Goal: Task Accomplishment & Management: Use online tool/utility

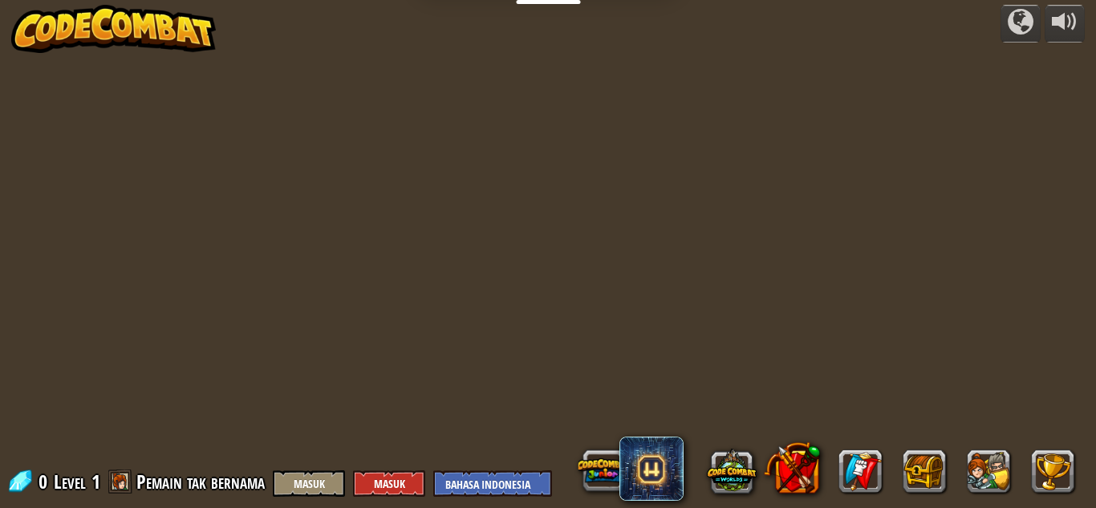
select select "id"
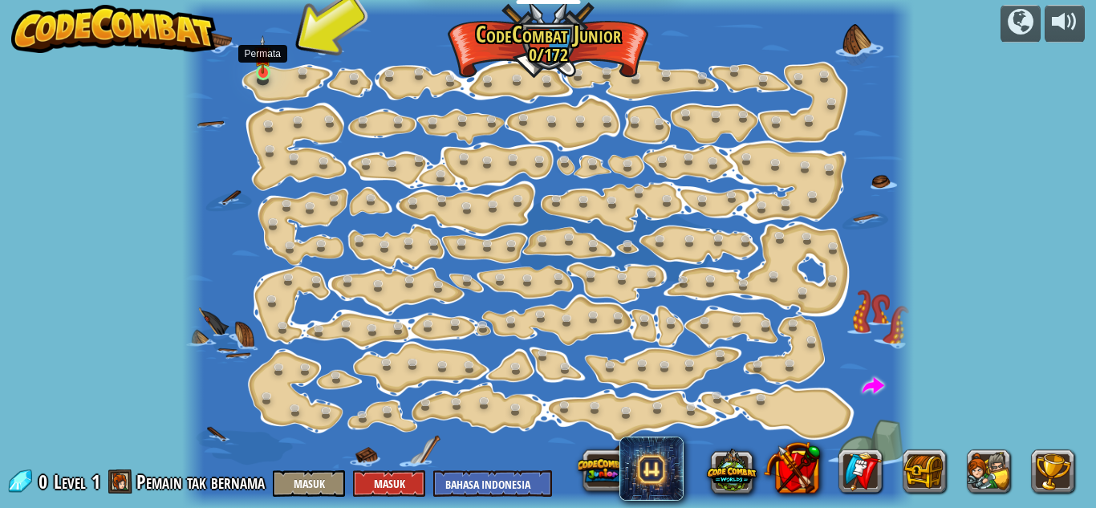
click at [269, 63] on img at bounding box center [262, 54] width 17 height 39
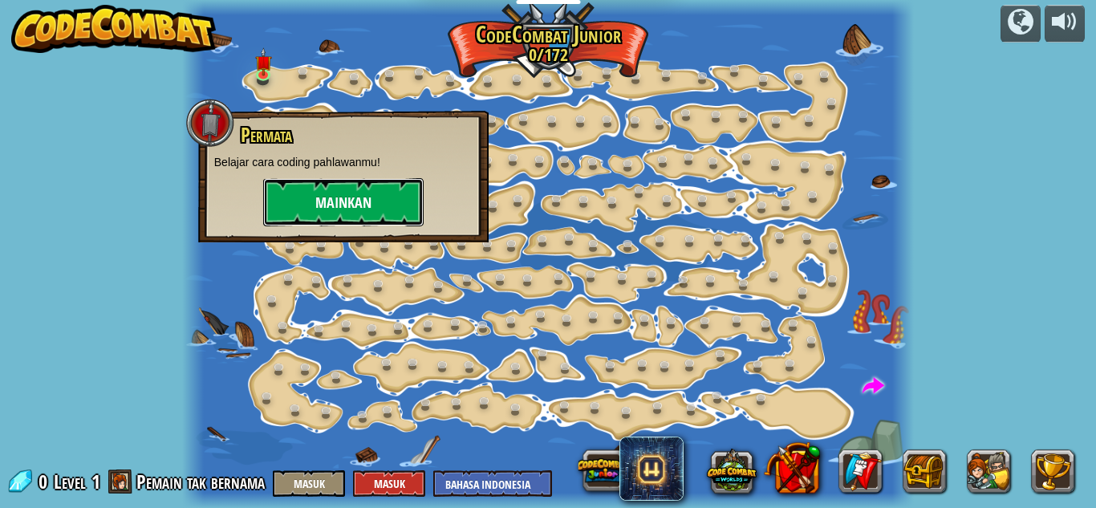
click at [355, 196] on button "Mainkan" at bounding box center [343, 202] width 161 height 48
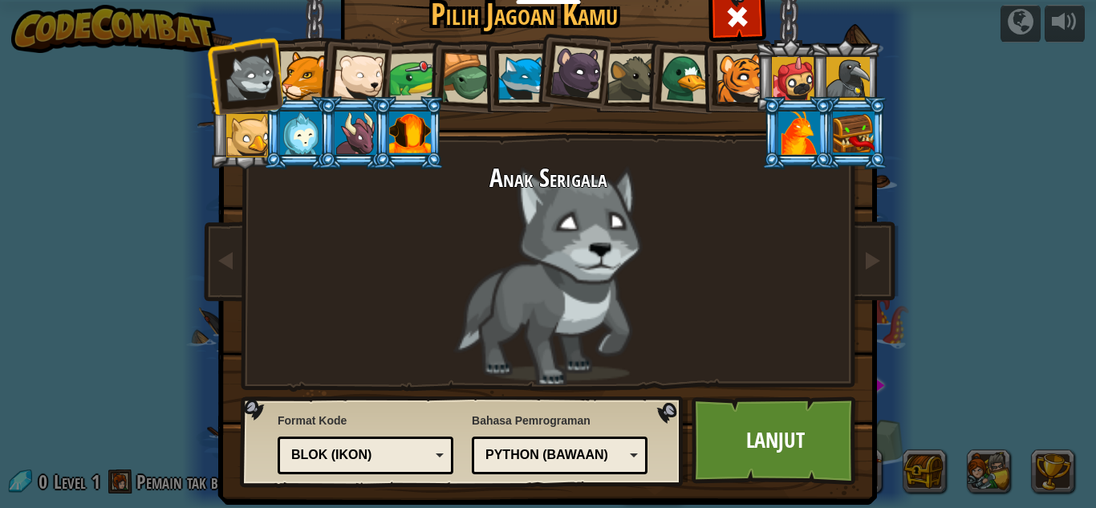
click at [652, 76] on li at bounding box center [681, 76] width 77 height 78
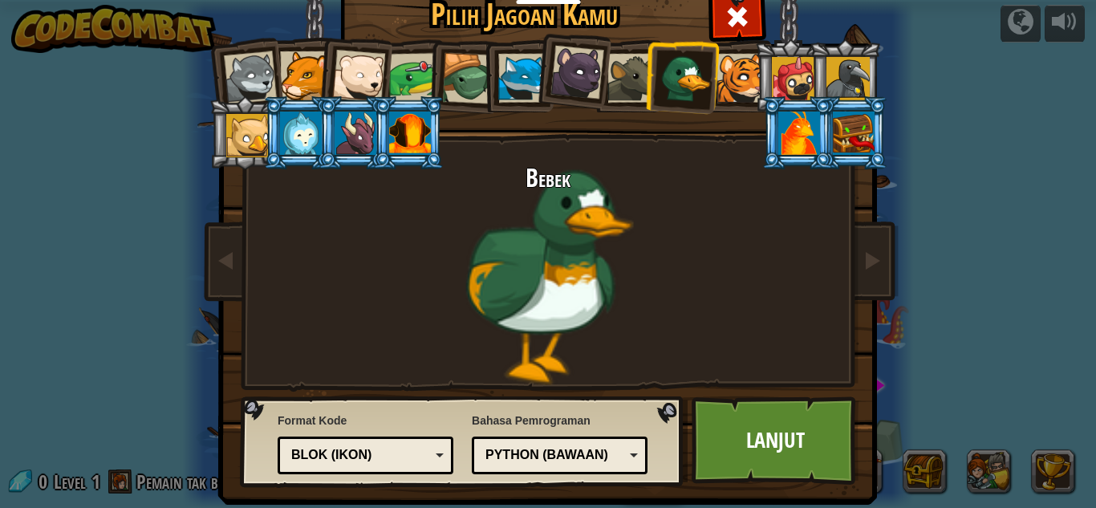
click at [537, 73] on li at bounding box center [571, 70] width 79 height 80
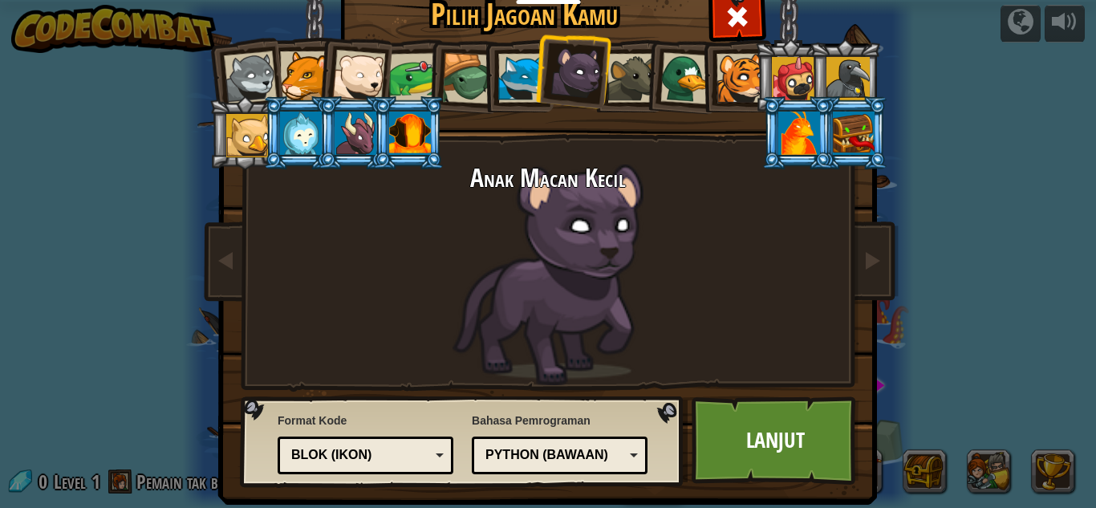
click at [298, 147] on div at bounding box center [301, 133] width 42 height 43
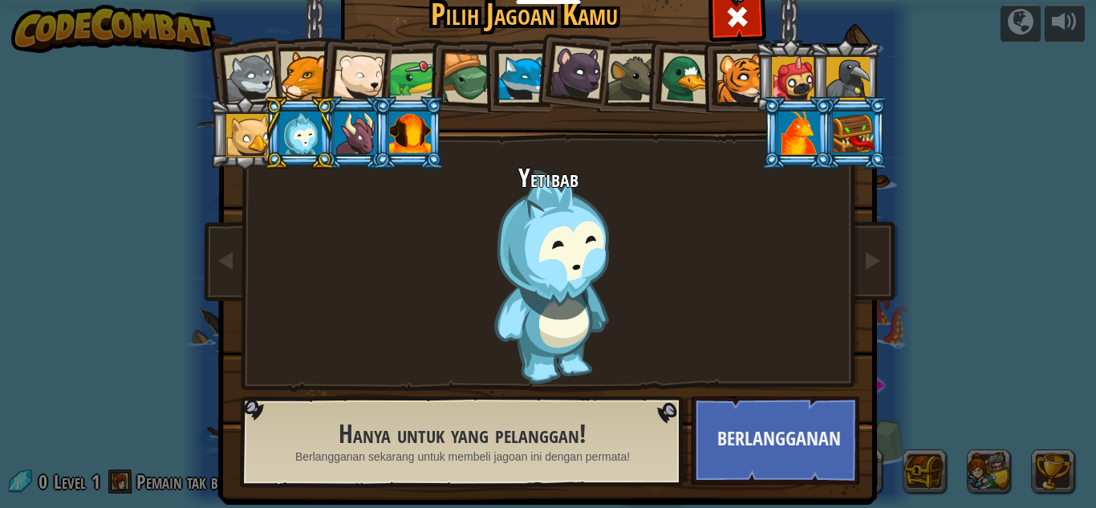
click at [238, 141] on div at bounding box center [247, 135] width 43 height 43
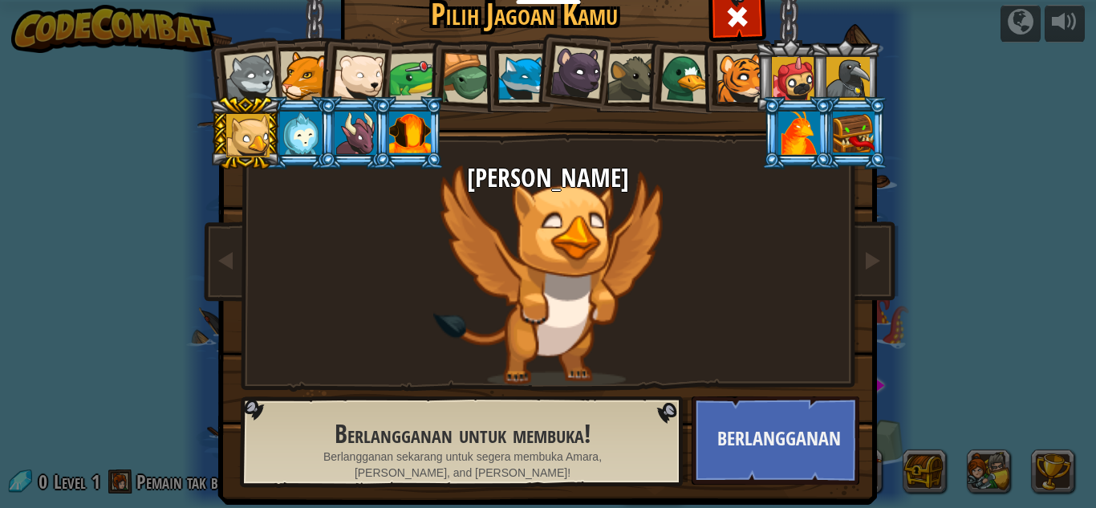
click at [242, 83] on div at bounding box center [250, 77] width 53 height 53
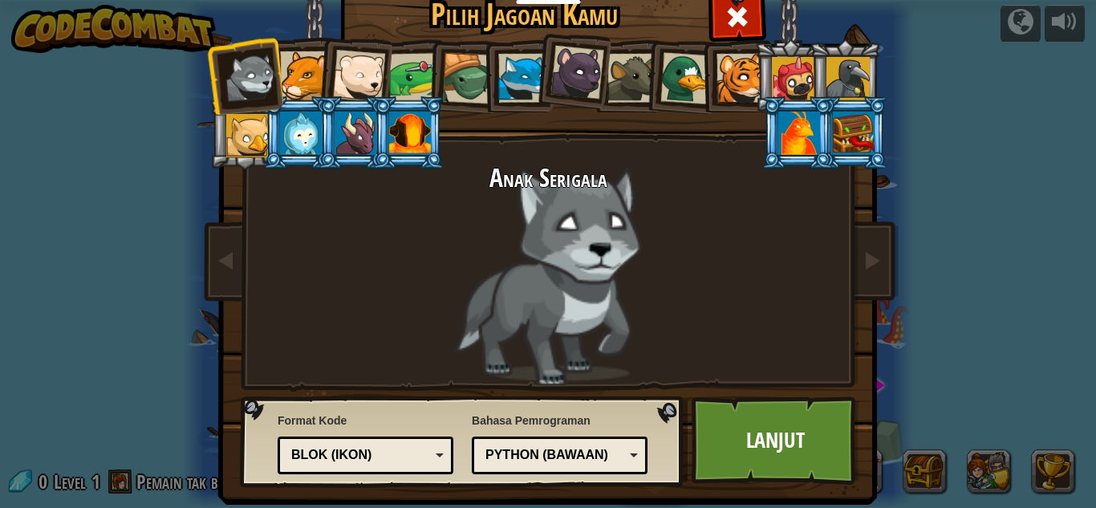
click at [361, 66] on div at bounding box center [358, 76] width 53 height 53
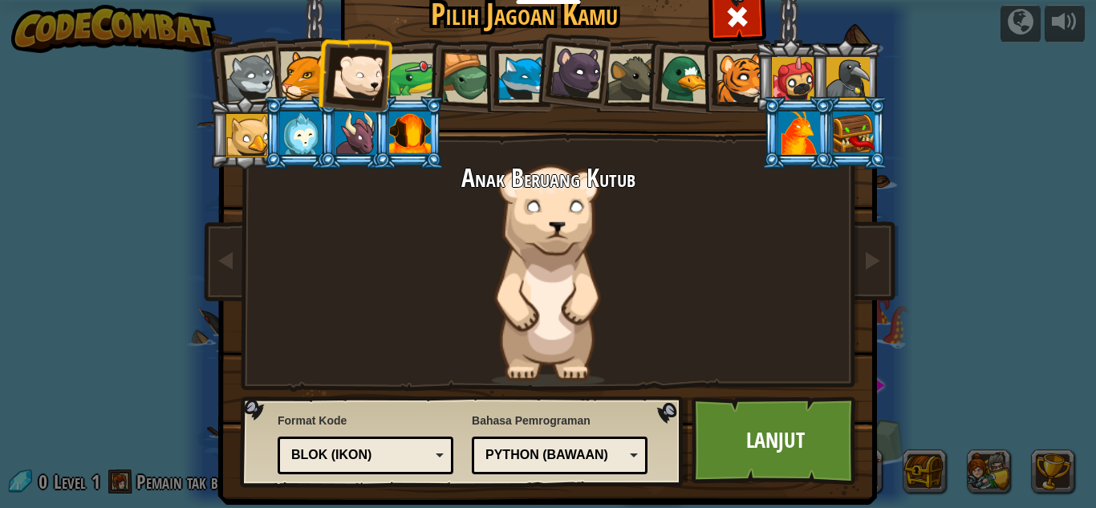
click at [300, 73] on div at bounding box center [304, 75] width 49 height 49
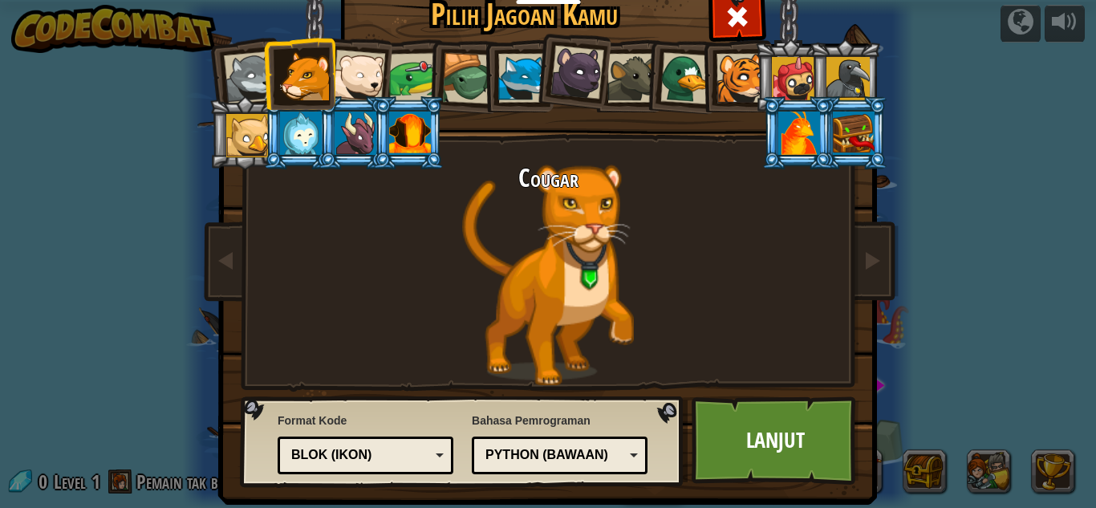
click at [843, 91] on div at bounding box center [848, 78] width 43 height 43
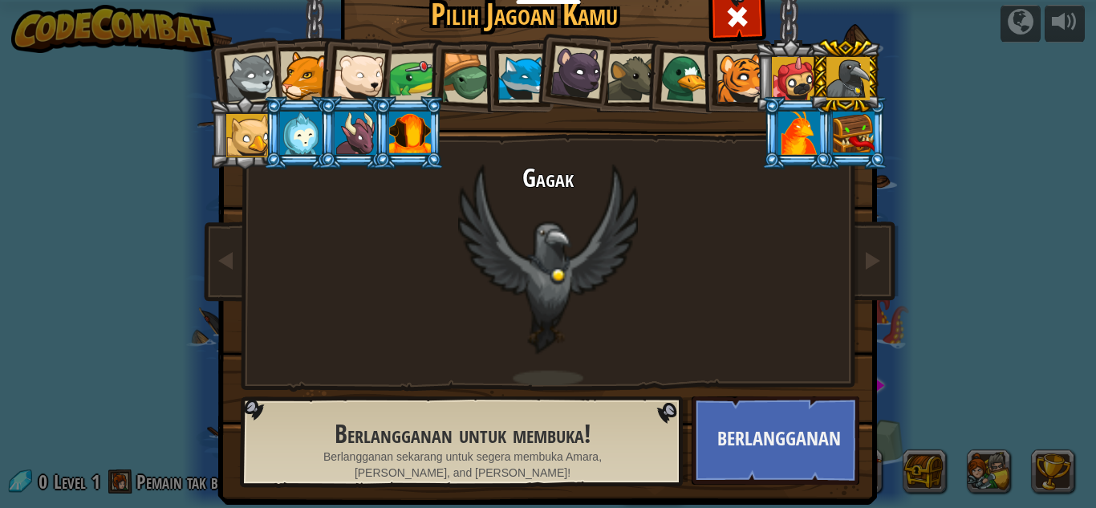
click at [802, 124] on div at bounding box center [800, 133] width 42 height 43
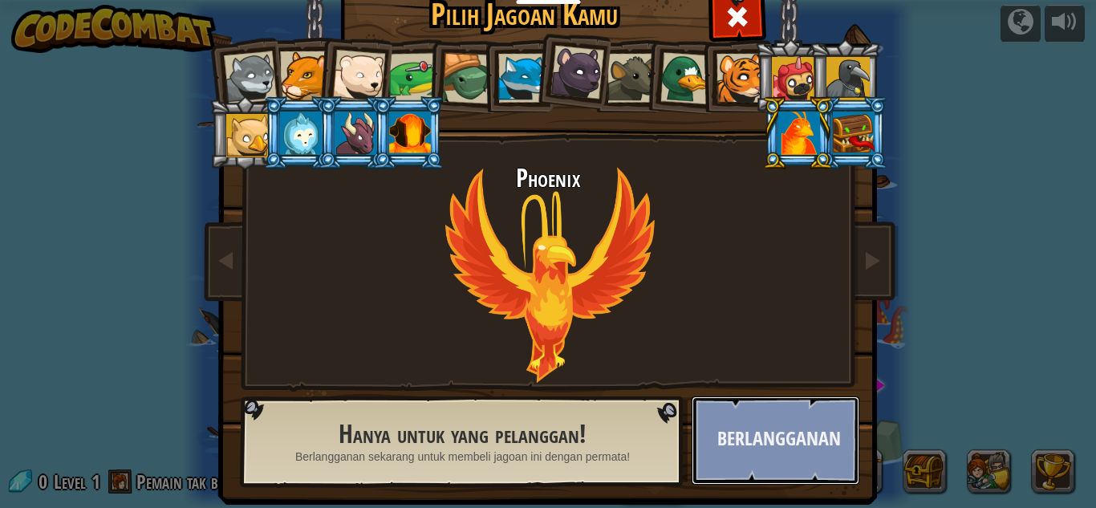
click at [746, 441] on button "Berlangganan" at bounding box center [776, 440] width 168 height 88
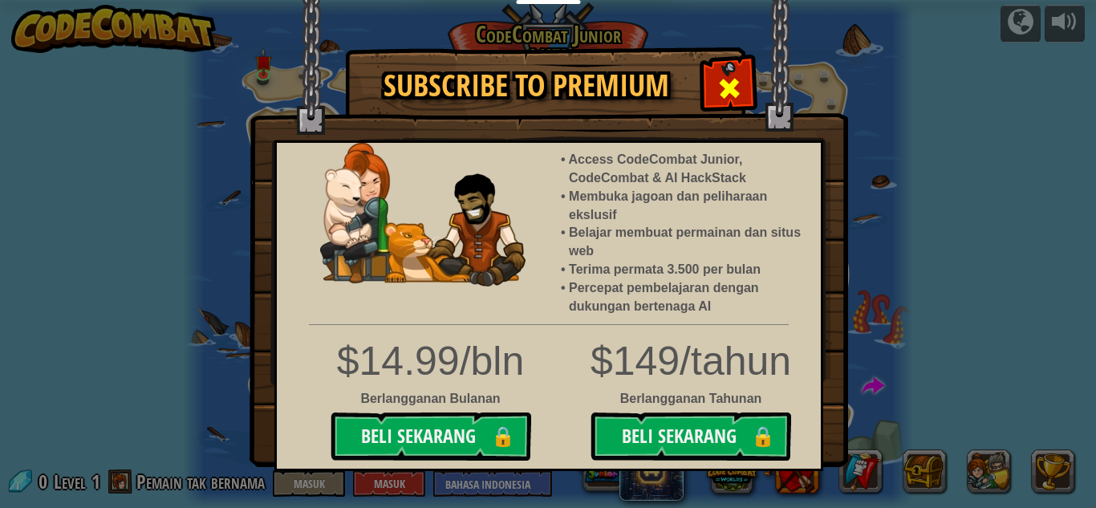
click at [723, 82] on span at bounding box center [730, 88] width 26 height 26
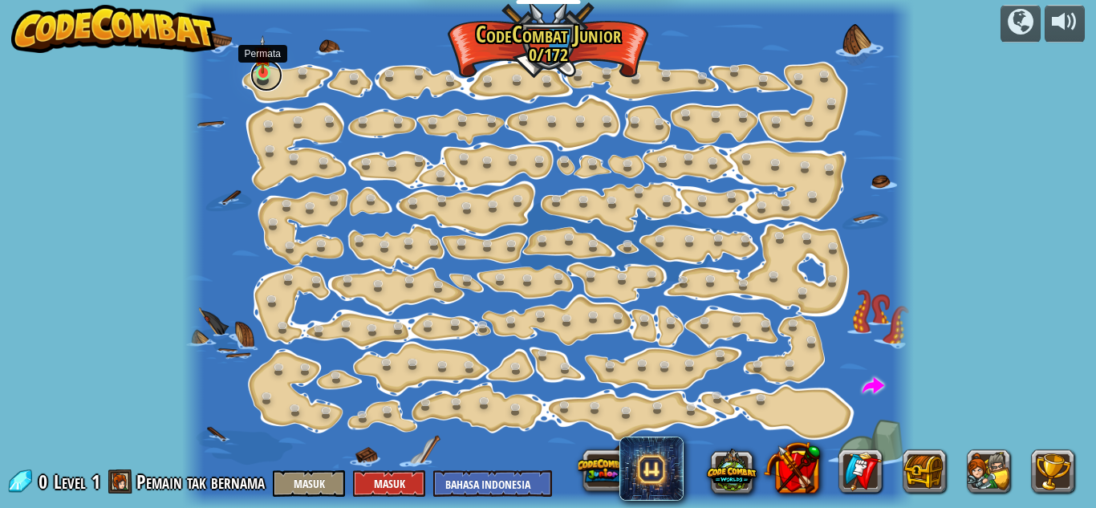
click at [259, 78] on link at bounding box center [266, 75] width 32 height 32
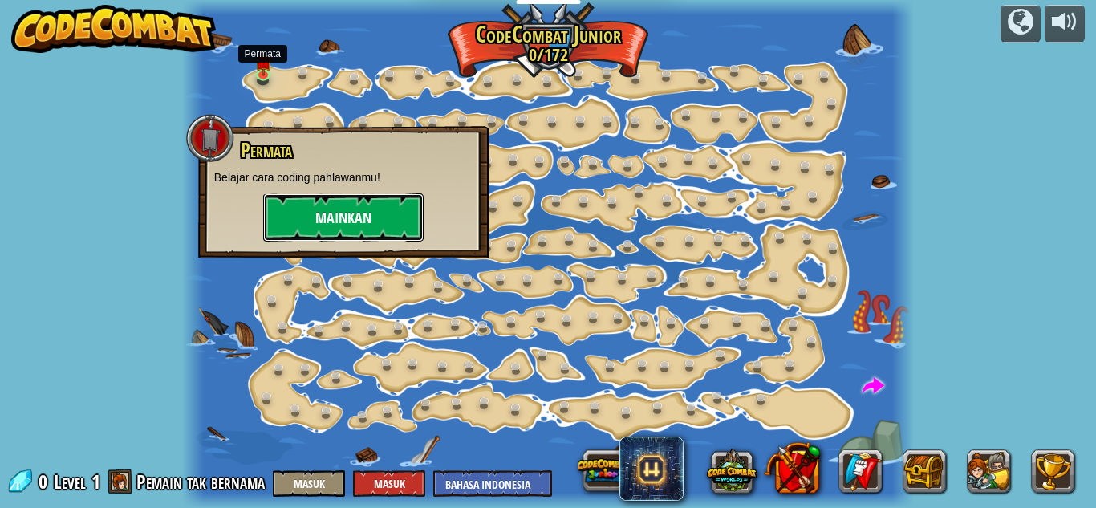
click at [349, 226] on button "Mainkan" at bounding box center [343, 217] width 161 height 48
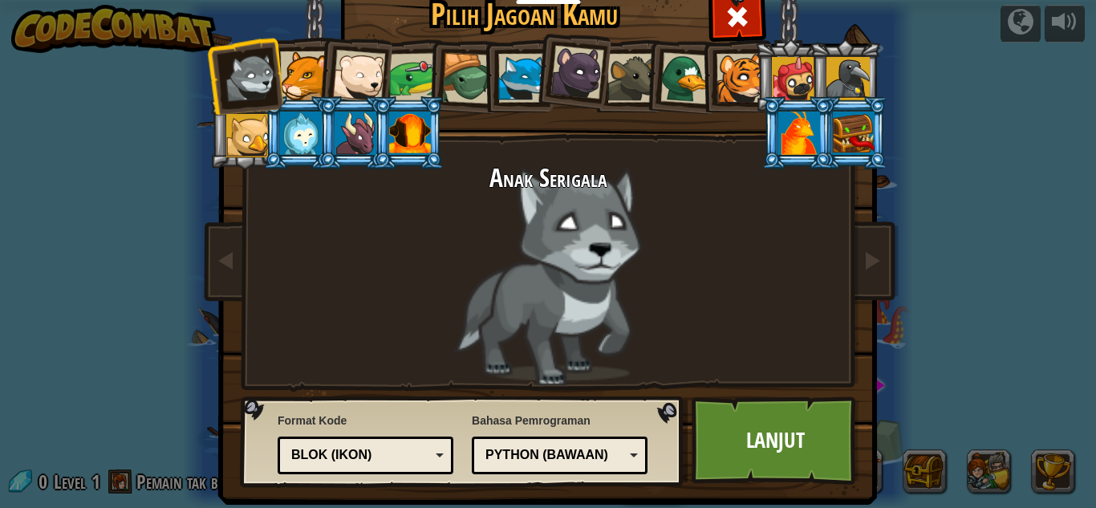
click at [396, 127] on div at bounding box center [410, 133] width 42 height 43
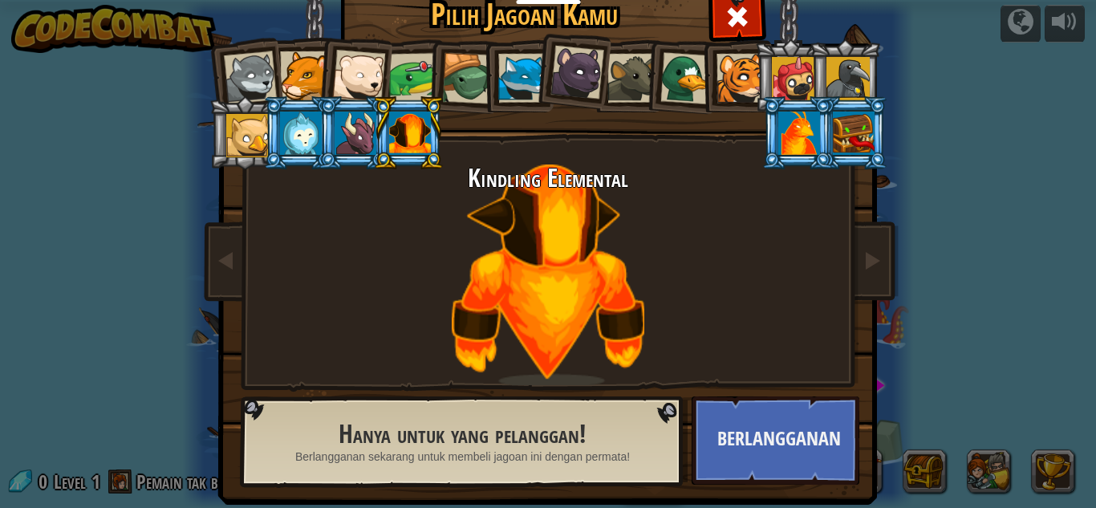
click at [328, 132] on li at bounding box center [354, 132] width 72 height 73
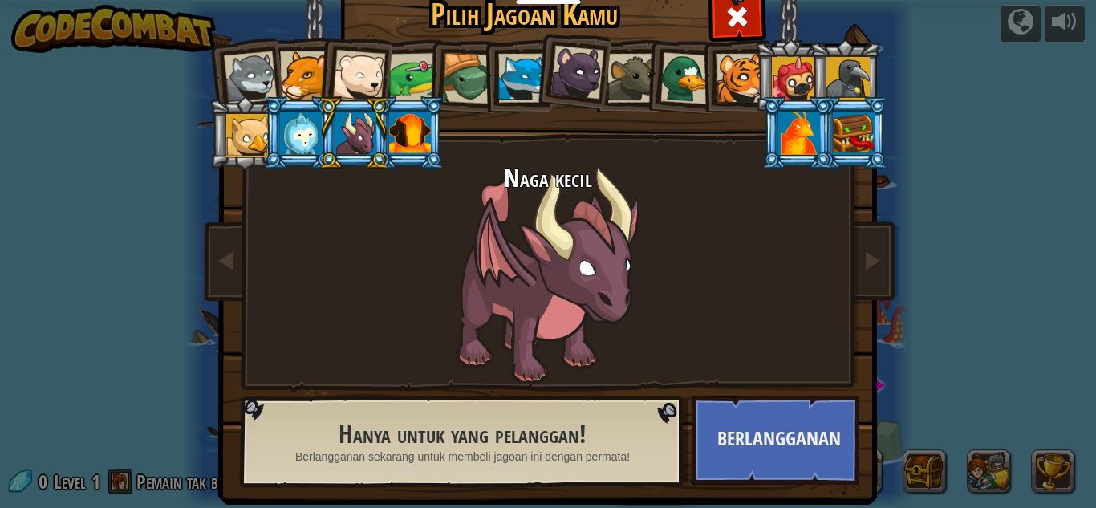
click at [317, 70] on li at bounding box center [354, 73] width 79 height 79
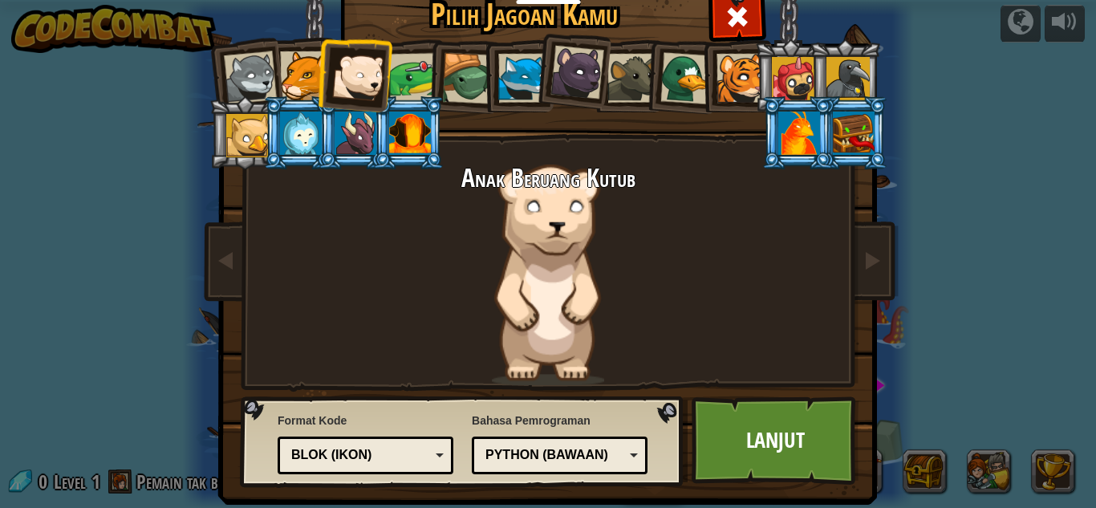
click at [295, 76] on div at bounding box center [304, 75] width 49 height 49
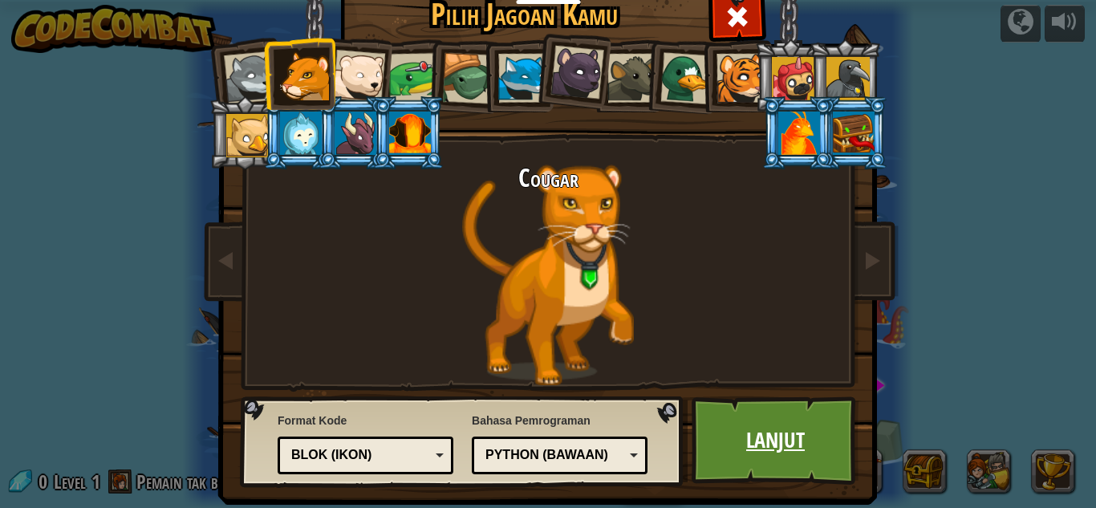
click at [788, 431] on link "Lanjut" at bounding box center [776, 440] width 168 height 88
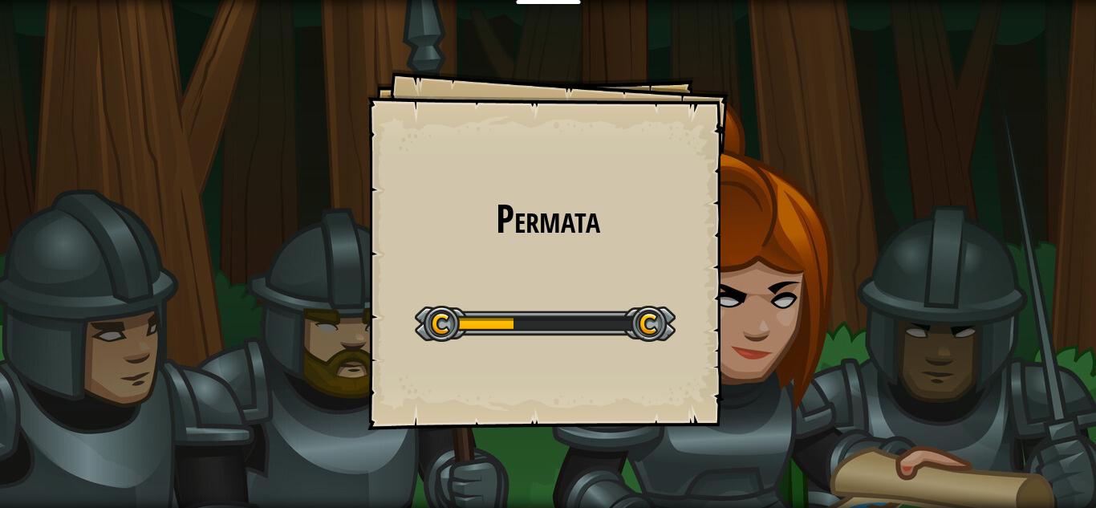
click at [517, 325] on div at bounding box center [545, 324] width 261 height 36
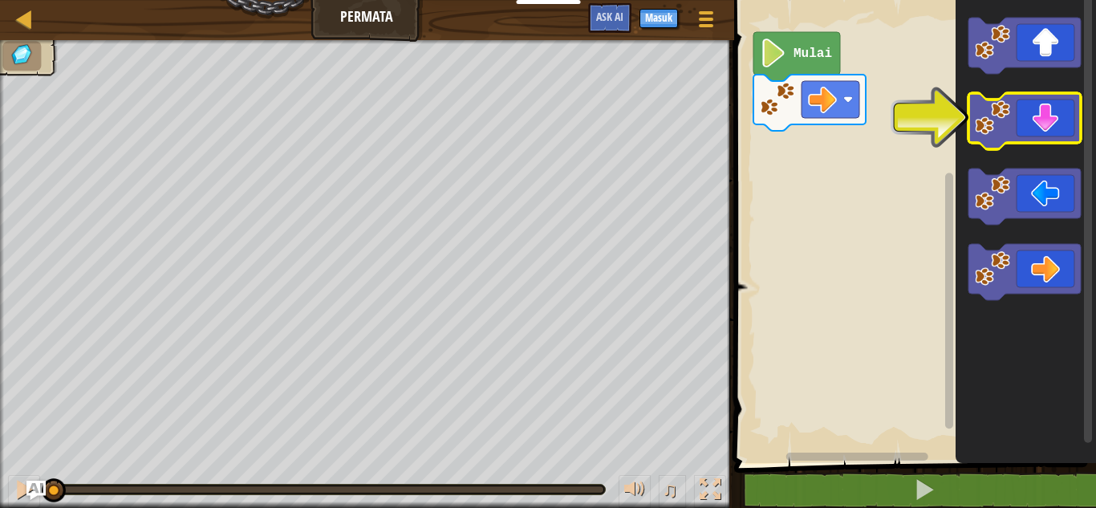
click at [1046, 128] on icon "Ruang Kerja Blockly" at bounding box center [1025, 121] width 112 height 56
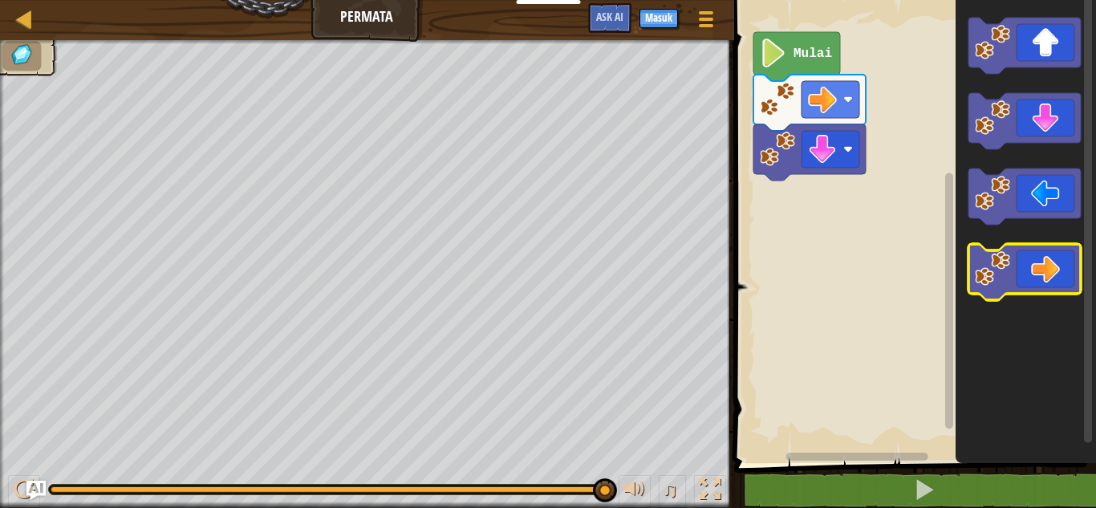
click at [1055, 258] on icon "Ruang Kerja Blockly" at bounding box center [1025, 272] width 112 height 56
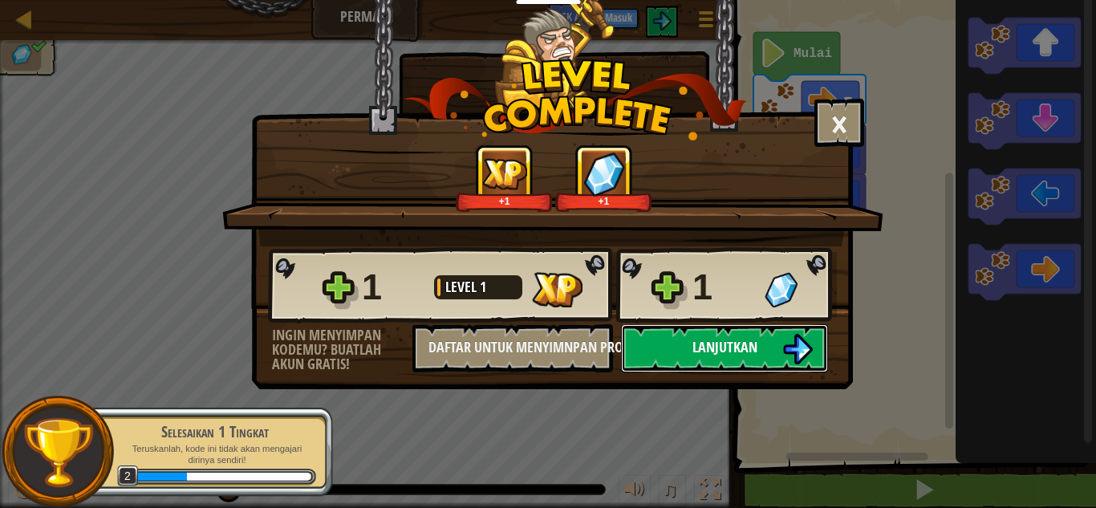
click at [696, 359] on button "Lanjutkan" at bounding box center [724, 348] width 207 height 48
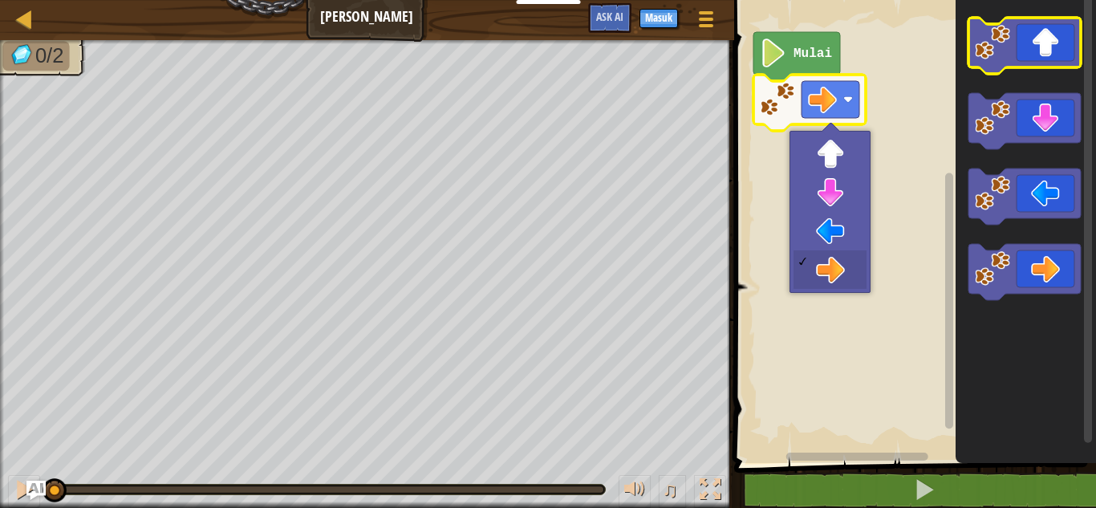
click at [1011, 42] on icon "Ruang Kerja Blockly" at bounding box center [1025, 46] width 112 height 56
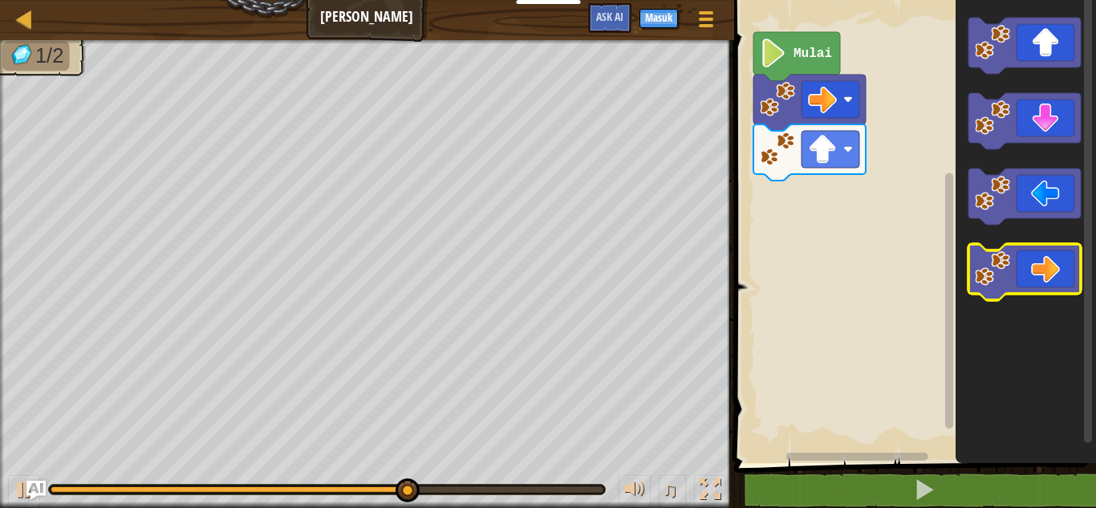
click at [1042, 250] on icon "Ruang Kerja Blockly" at bounding box center [1025, 272] width 112 height 56
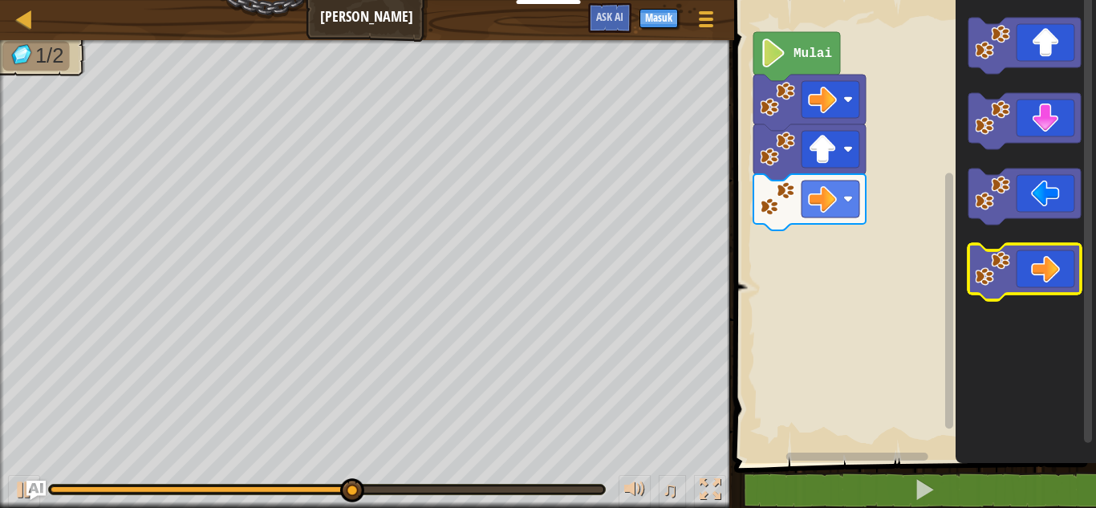
click at [1039, 259] on icon "Ruang Kerja Blockly" at bounding box center [1025, 272] width 112 height 56
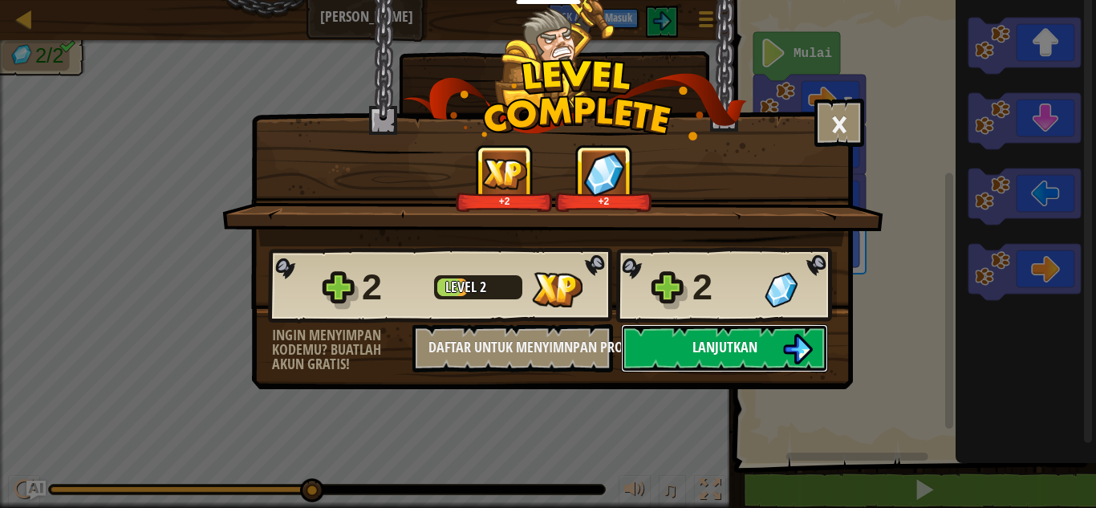
click at [799, 331] on button "Lanjutkan" at bounding box center [724, 348] width 207 height 48
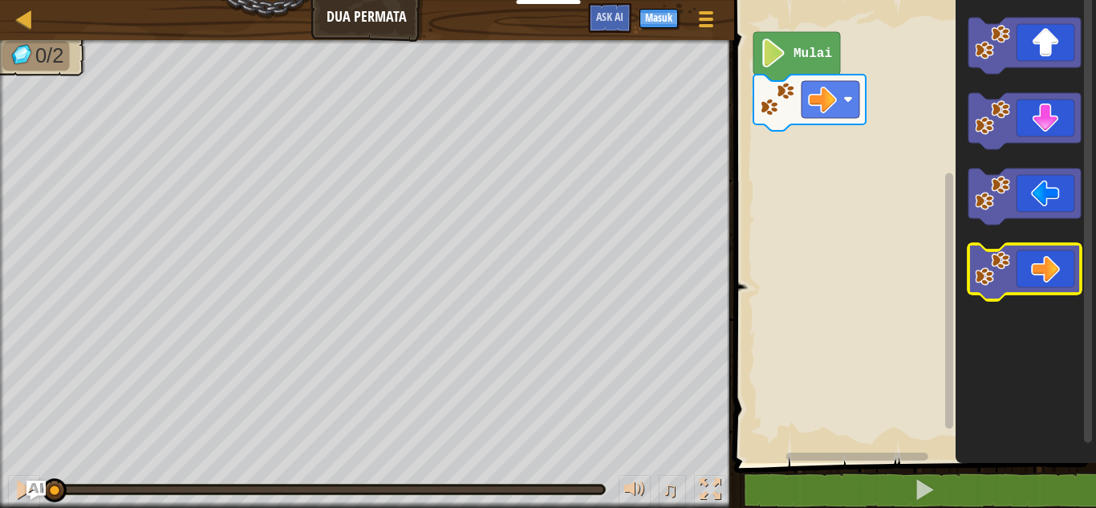
click at [1033, 274] on icon "Ruang Kerja Blockly" at bounding box center [1025, 272] width 112 height 56
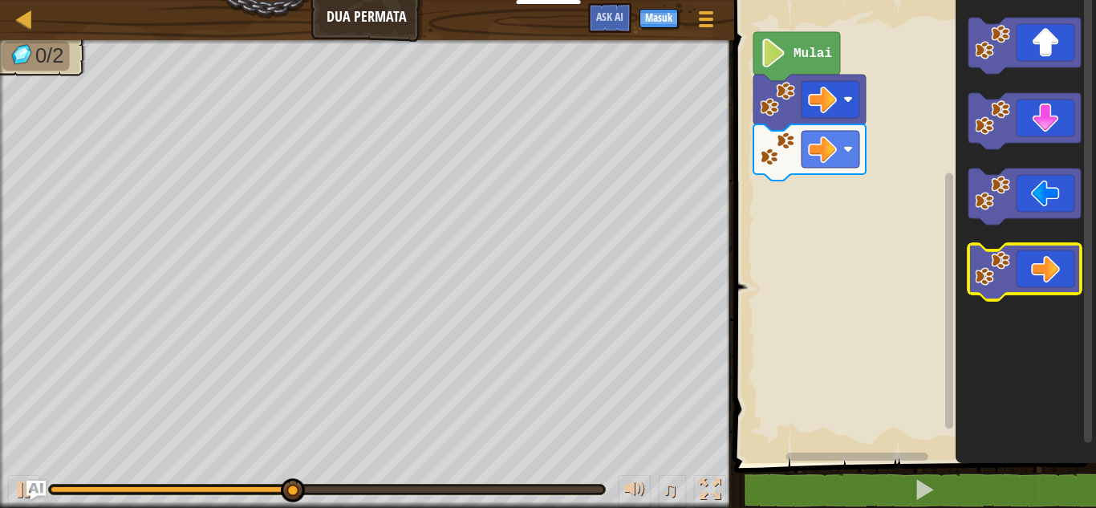
click at [1026, 266] on icon "Ruang Kerja Blockly" at bounding box center [1025, 272] width 112 height 56
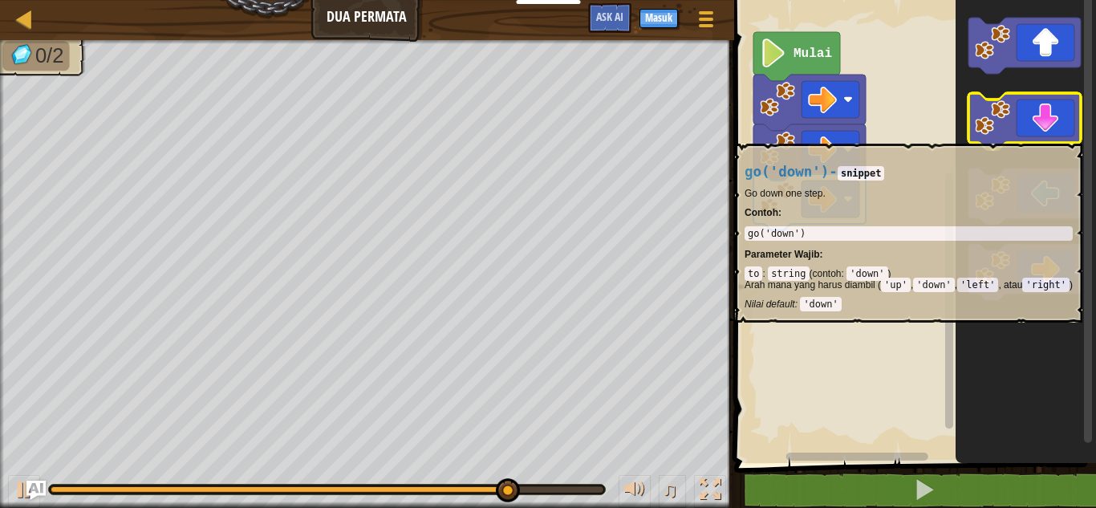
click at [1035, 135] on icon "Ruang Kerja Blockly" at bounding box center [1025, 121] width 112 height 56
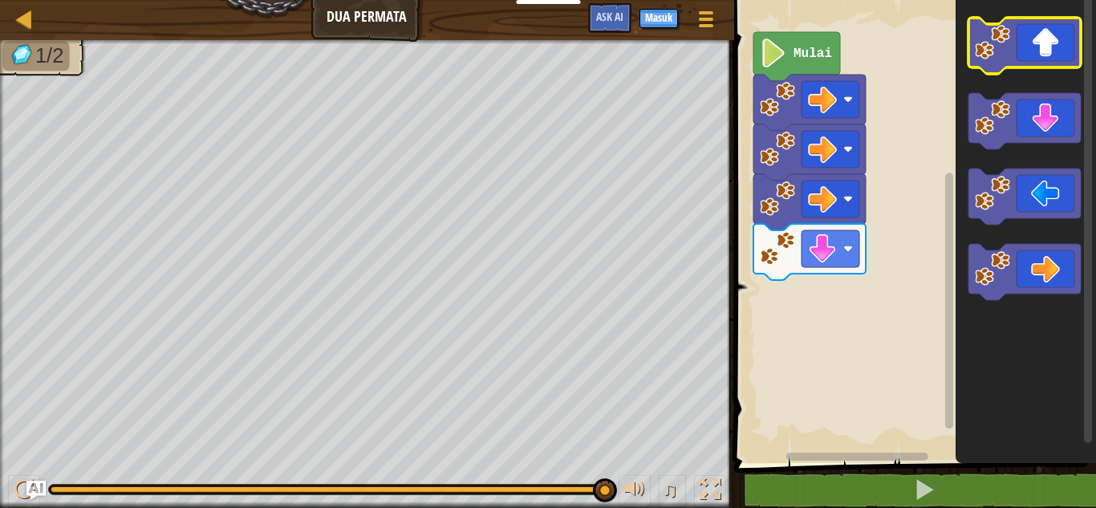
click at [1019, 64] on icon "Ruang Kerja Blockly" at bounding box center [1025, 46] width 112 height 56
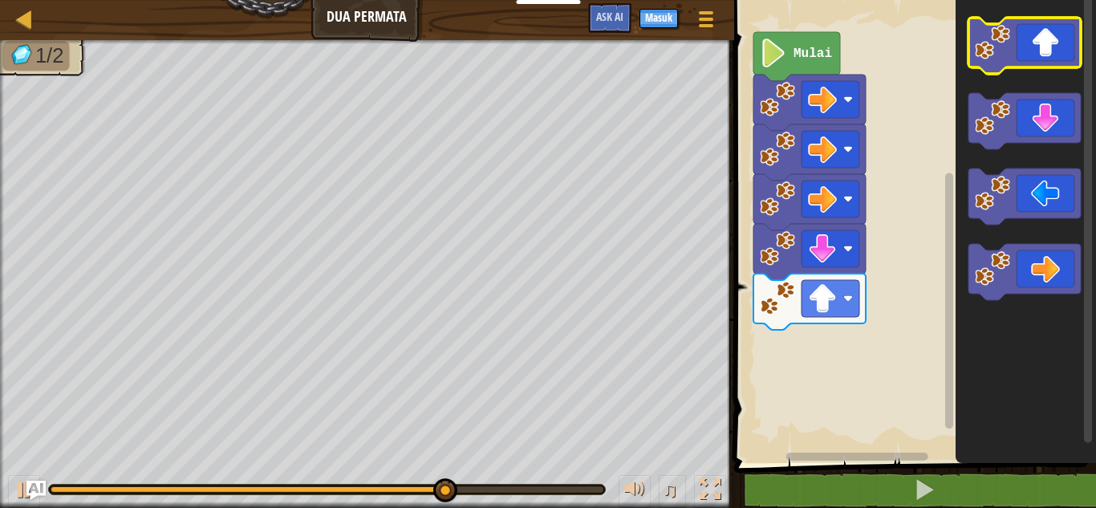
click at [1019, 64] on icon "Ruang Kerja Blockly" at bounding box center [1025, 46] width 112 height 56
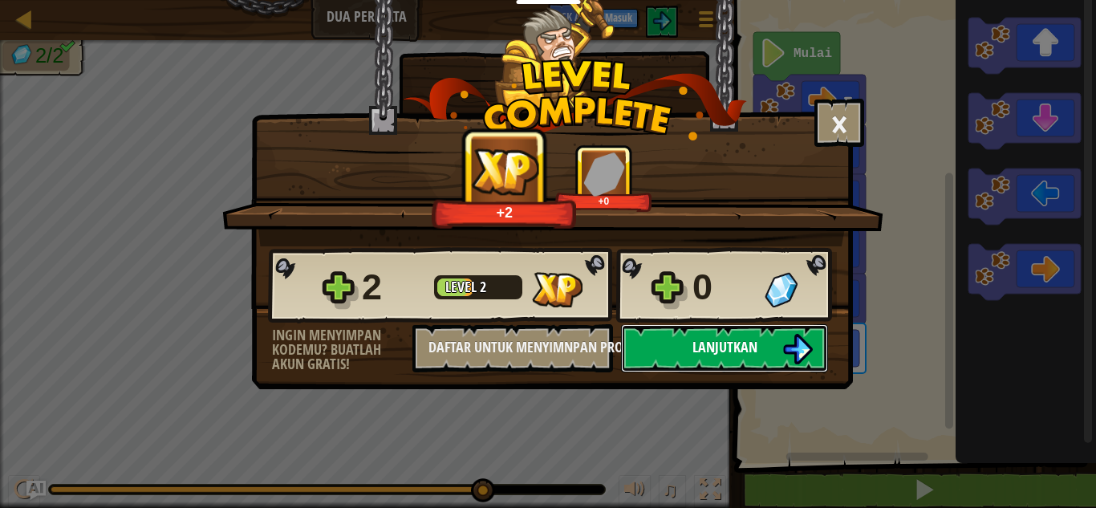
click at [754, 350] on span "Lanjutkan" at bounding box center [725, 347] width 65 height 20
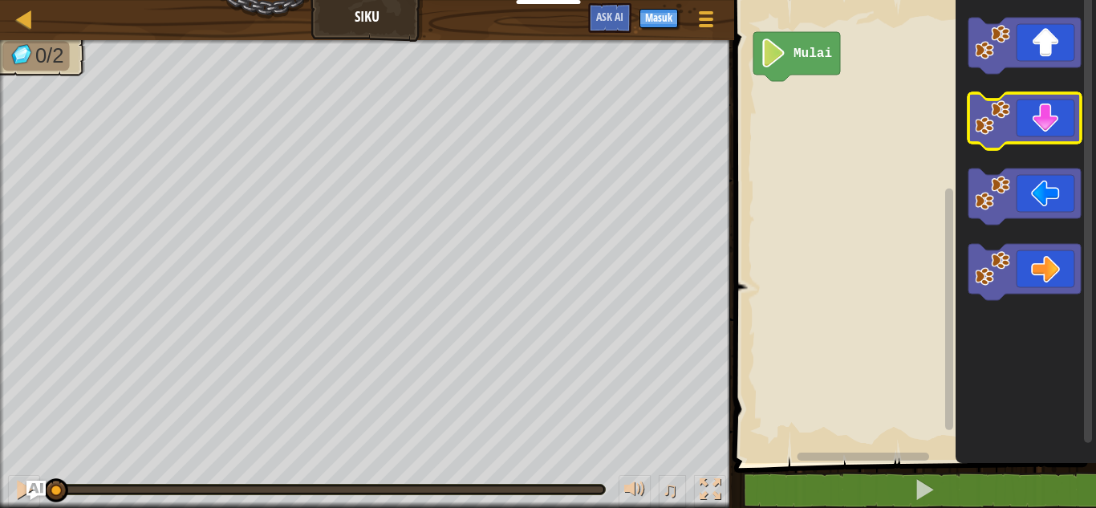
click at [1058, 105] on icon "Ruang Kerja Blockly" at bounding box center [1025, 121] width 112 height 56
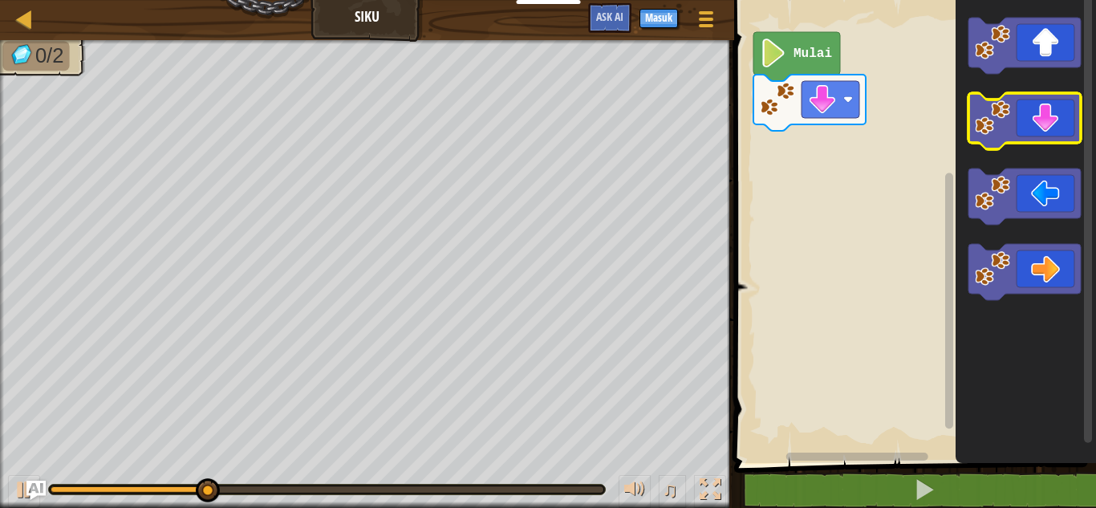
click at [1058, 105] on icon "Ruang Kerja Blockly" at bounding box center [1025, 121] width 112 height 56
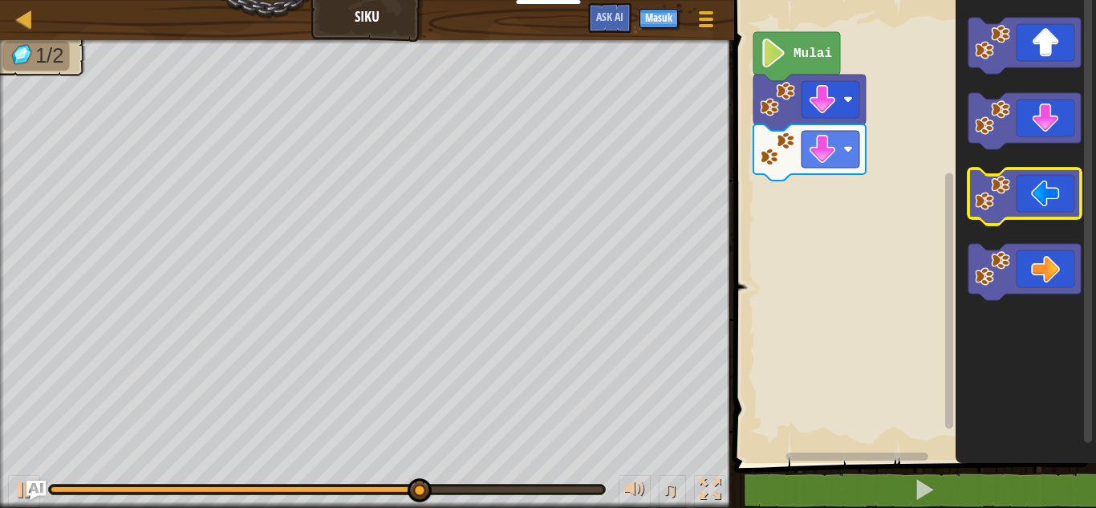
click at [1049, 189] on icon "Ruang Kerja Blockly" at bounding box center [1025, 197] width 112 height 56
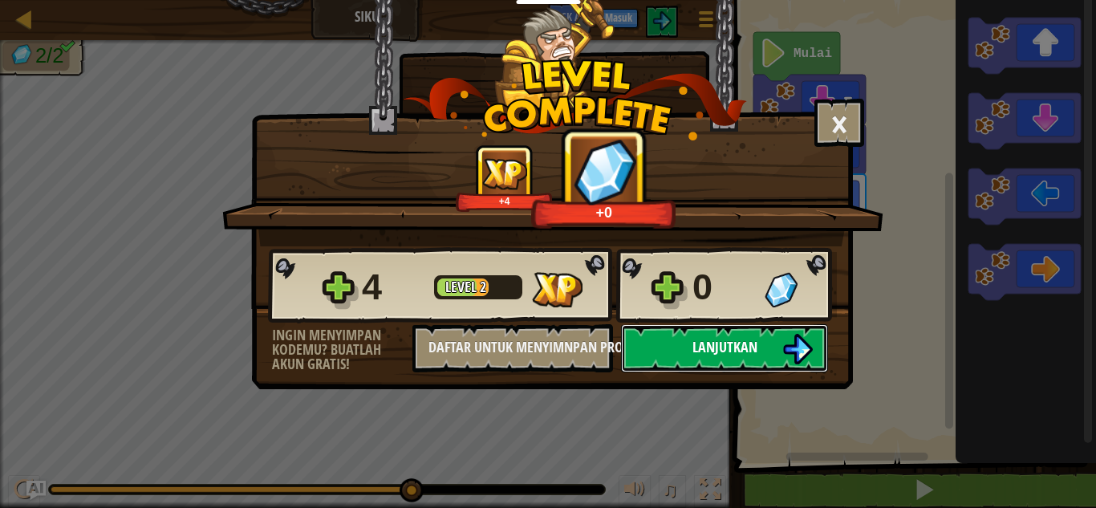
click at [786, 339] on img at bounding box center [798, 349] width 30 height 30
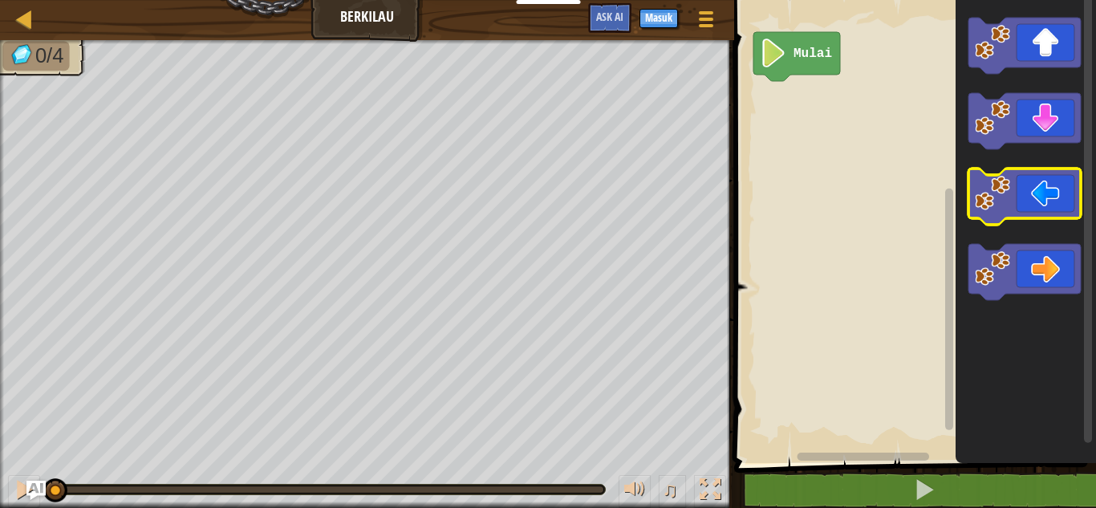
click at [1049, 209] on icon "Ruang Kerja Blockly" at bounding box center [1025, 197] width 112 height 56
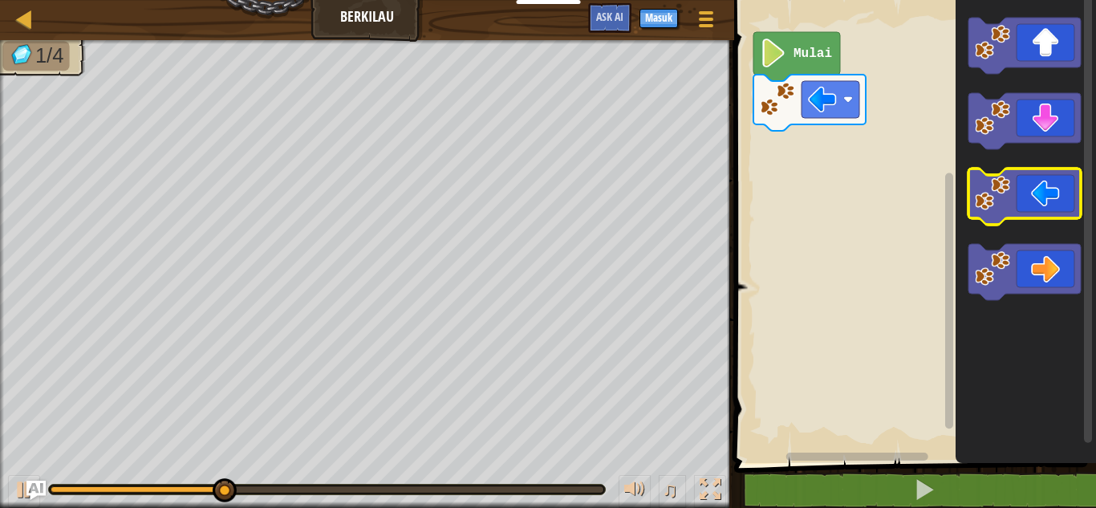
click at [1049, 209] on icon "Ruang Kerja Blockly" at bounding box center [1025, 197] width 112 height 56
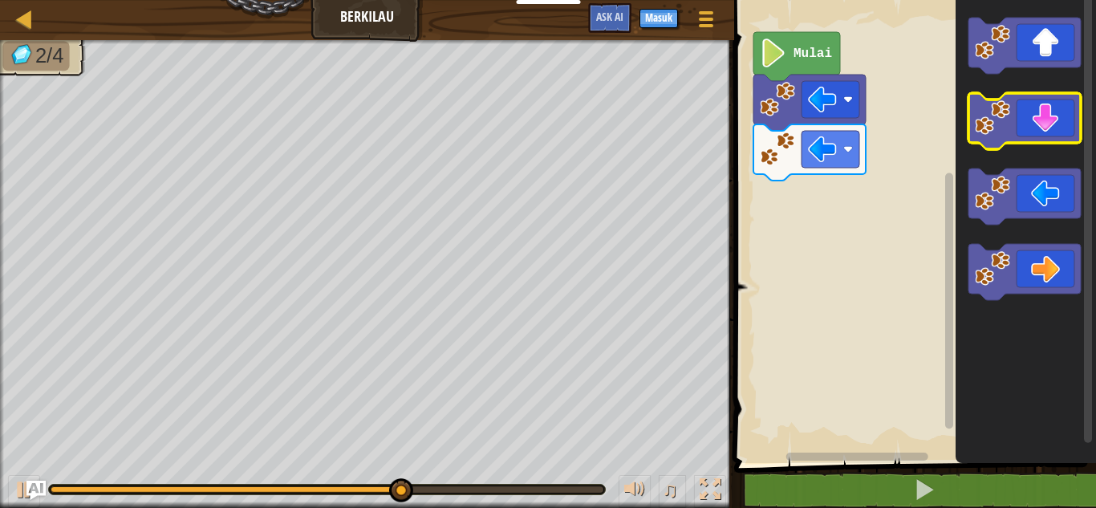
click at [1035, 125] on icon "Ruang Kerja Blockly" at bounding box center [1025, 121] width 112 height 56
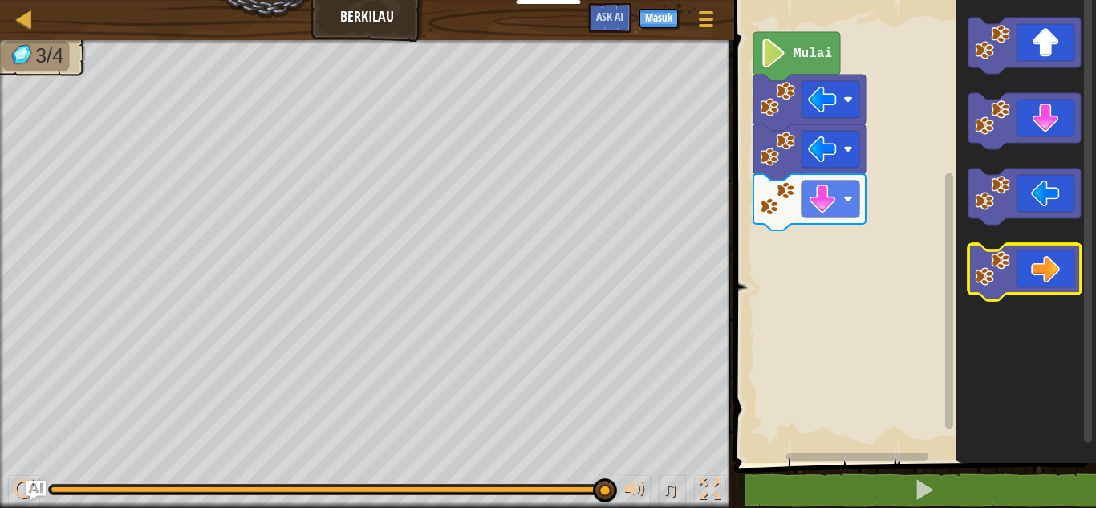
click at [1052, 284] on icon "Ruang Kerja Blockly" at bounding box center [1025, 272] width 112 height 56
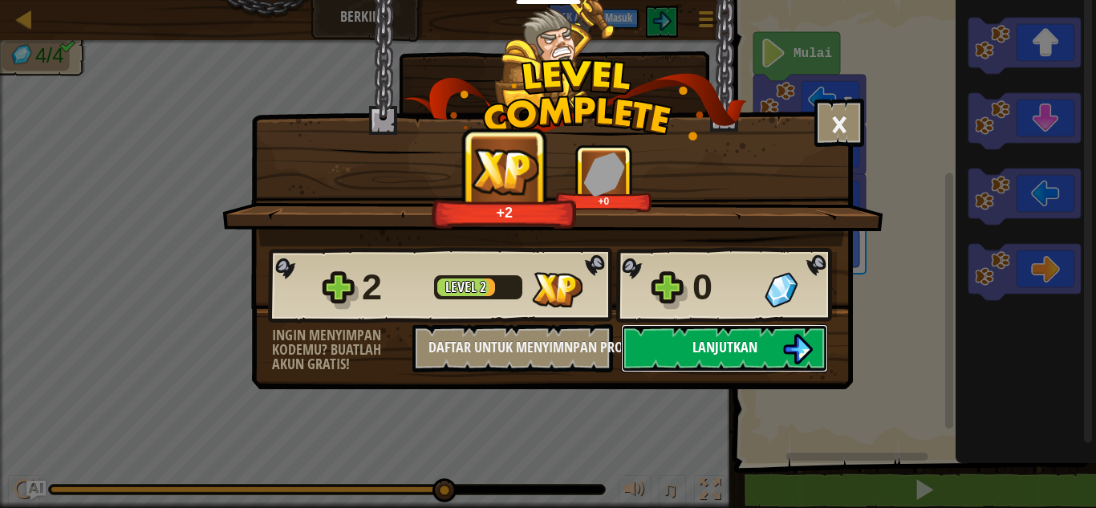
click at [712, 354] on span "Lanjutkan" at bounding box center [725, 347] width 65 height 20
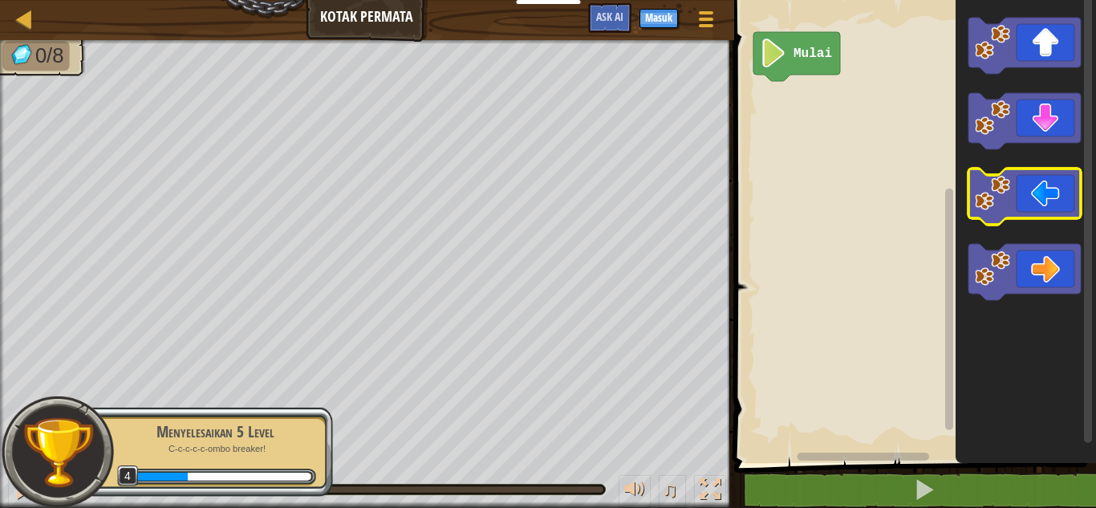
click at [1059, 204] on icon "Ruang Kerja Blockly" at bounding box center [1025, 197] width 112 height 56
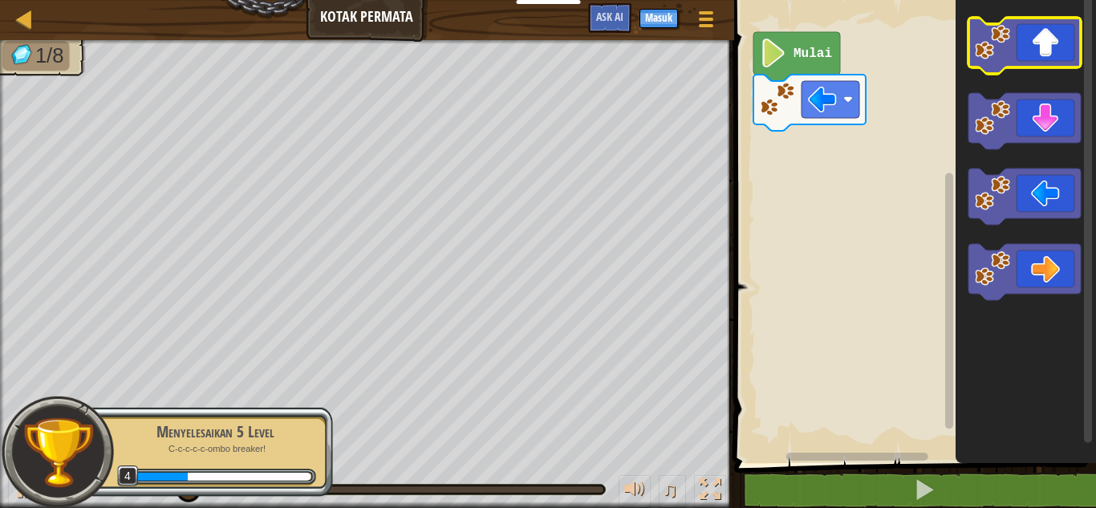
click at [1047, 30] on icon "Ruang Kerja Blockly" at bounding box center [1025, 46] width 112 height 56
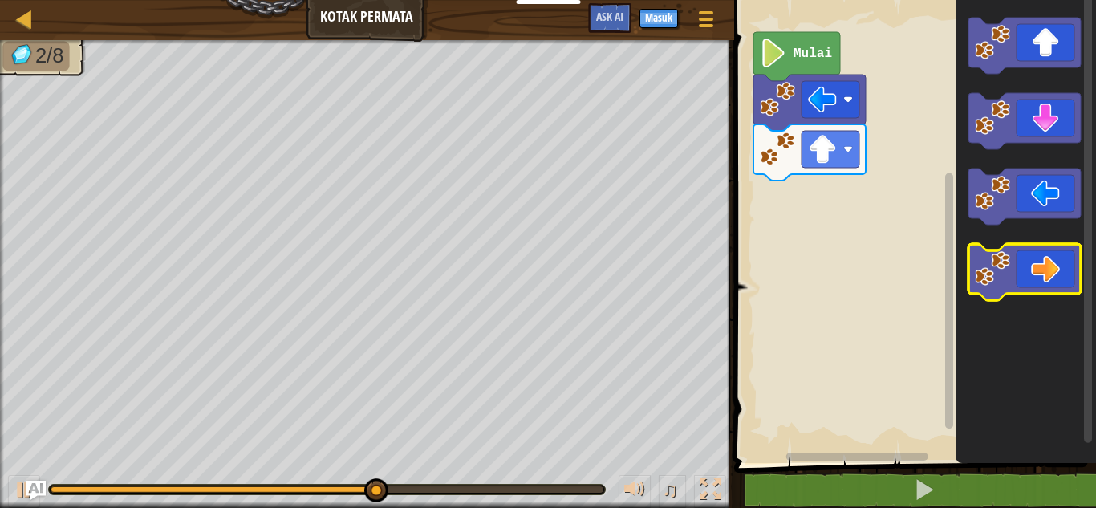
click at [1026, 262] on icon "Ruang Kerja Blockly" at bounding box center [1025, 272] width 112 height 56
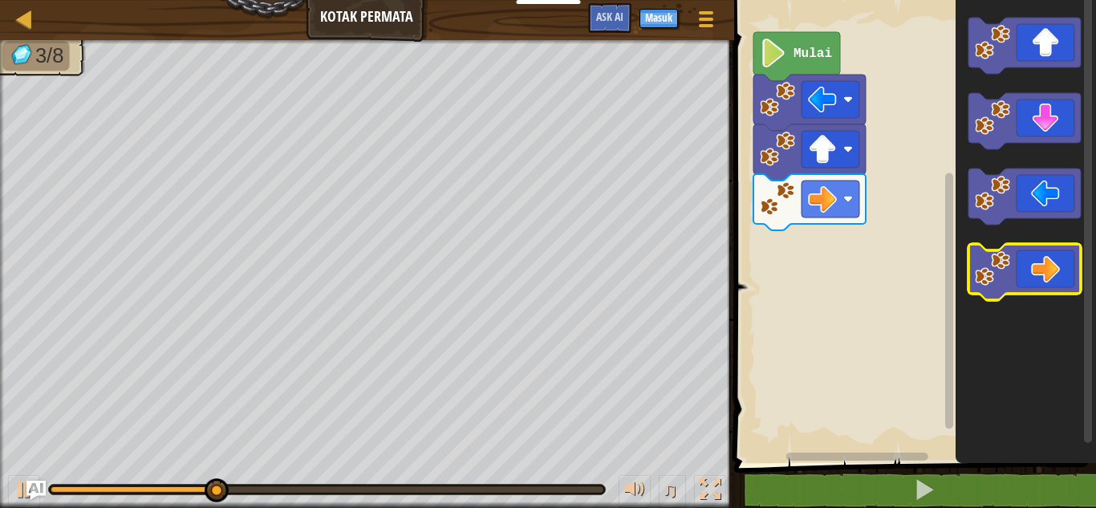
click at [1031, 247] on icon "Ruang Kerja Blockly" at bounding box center [1025, 272] width 112 height 56
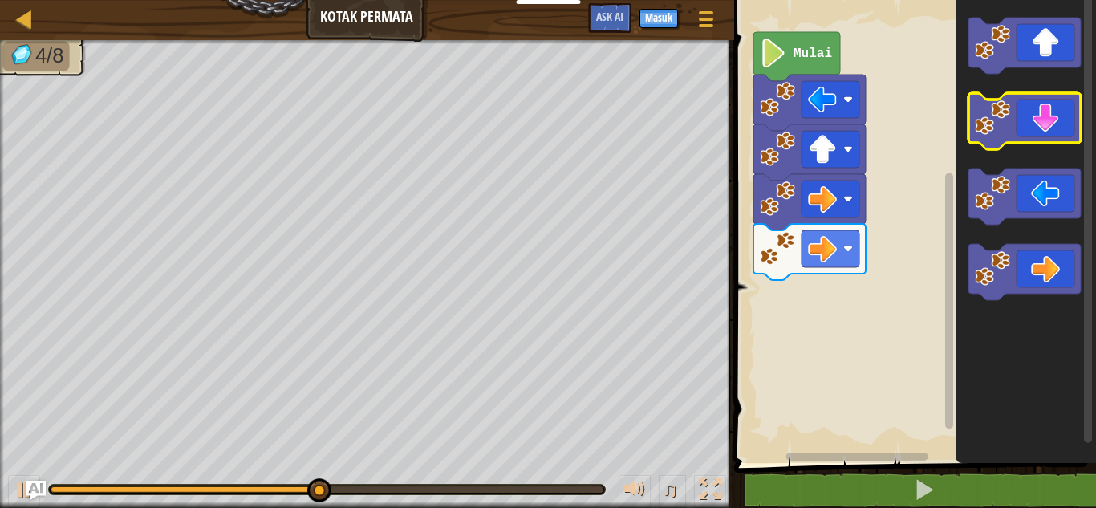
click at [1012, 117] on icon "Ruang Kerja Blockly" at bounding box center [1025, 121] width 112 height 56
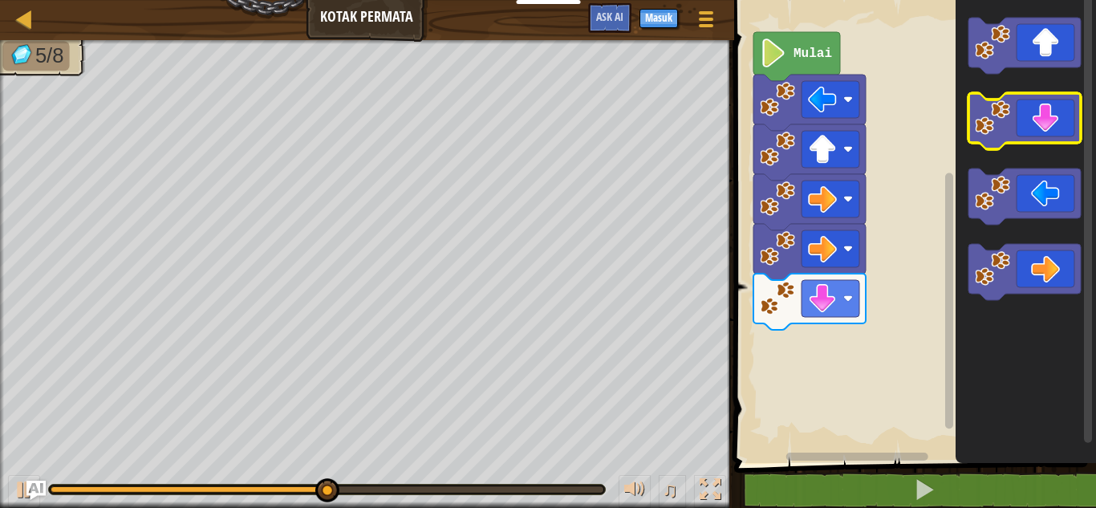
click at [1012, 117] on icon "Ruang Kerja Blockly" at bounding box center [1025, 121] width 112 height 56
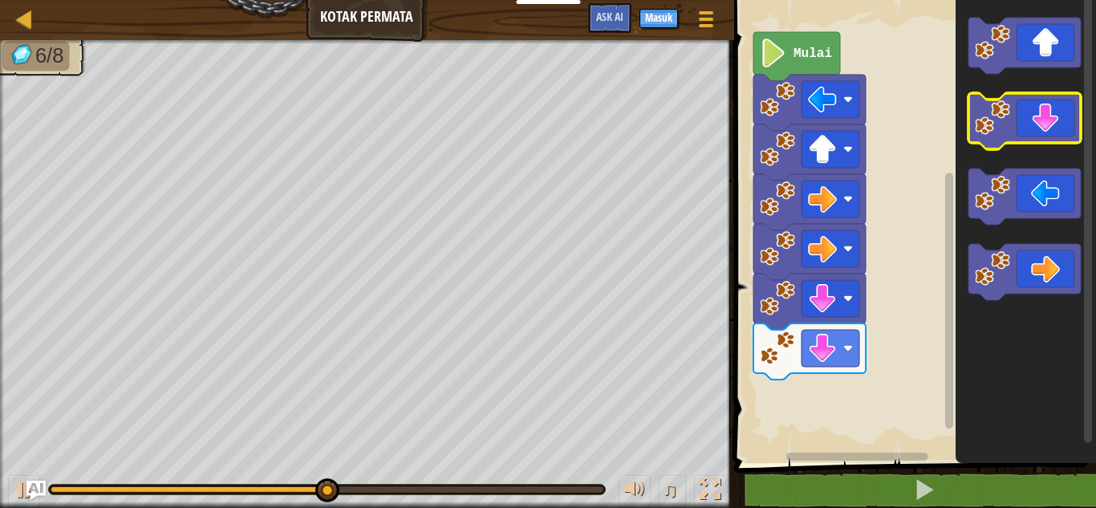
click at [1012, 117] on icon "Ruang Kerja Blockly" at bounding box center [1025, 121] width 112 height 56
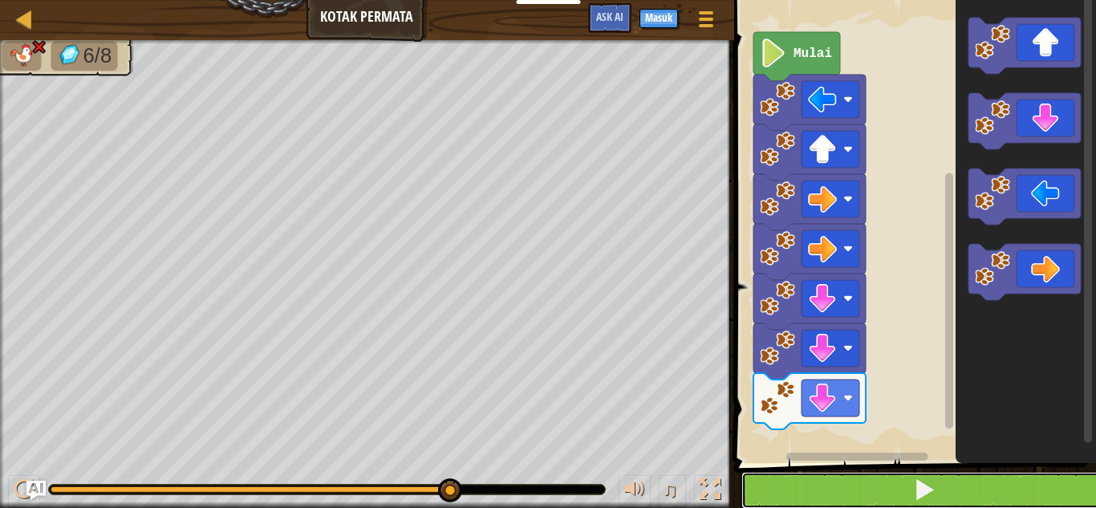
click at [876, 500] on button at bounding box center [925, 490] width 367 height 37
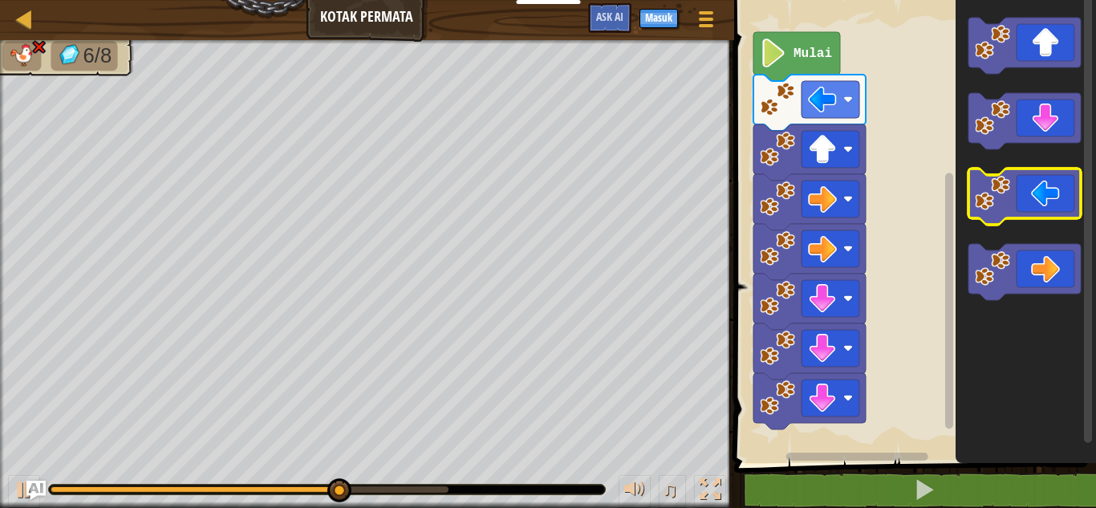
click at [1040, 186] on icon "Ruang Kerja Blockly" at bounding box center [1025, 197] width 112 height 56
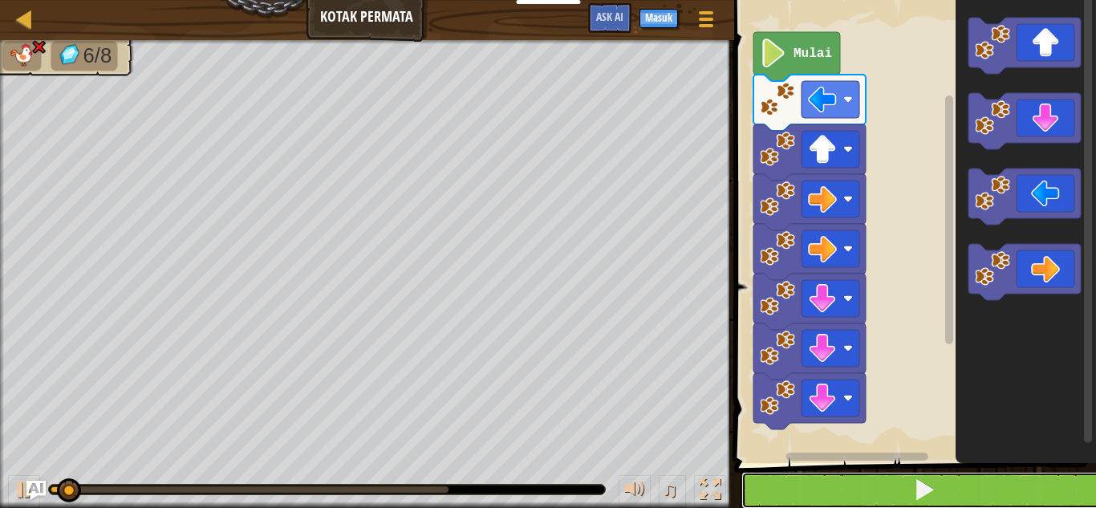
click at [878, 498] on button at bounding box center [925, 490] width 367 height 37
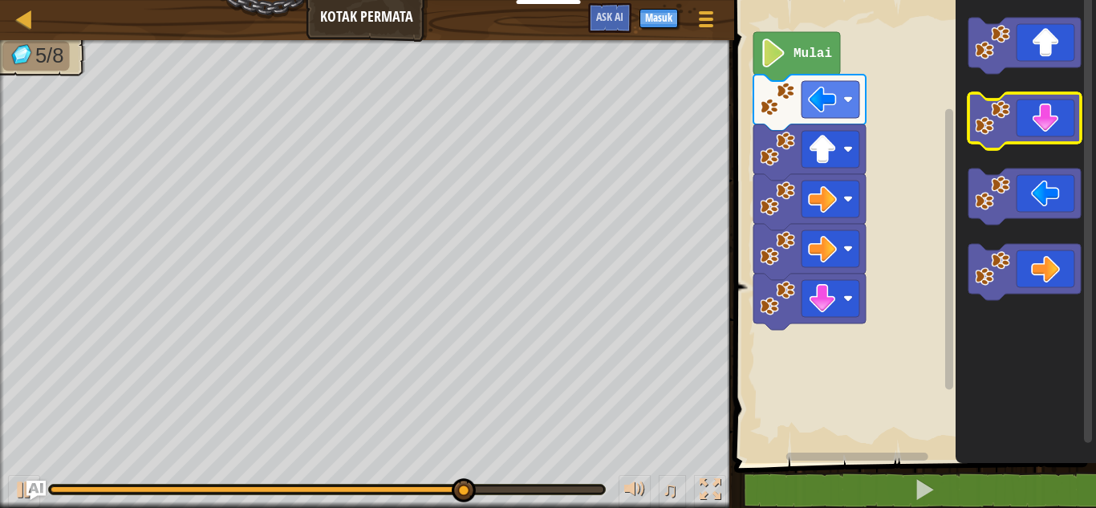
click at [1011, 116] on icon "Ruang Kerja Blockly" at bounding box center [1025, 121] width 112 height 56
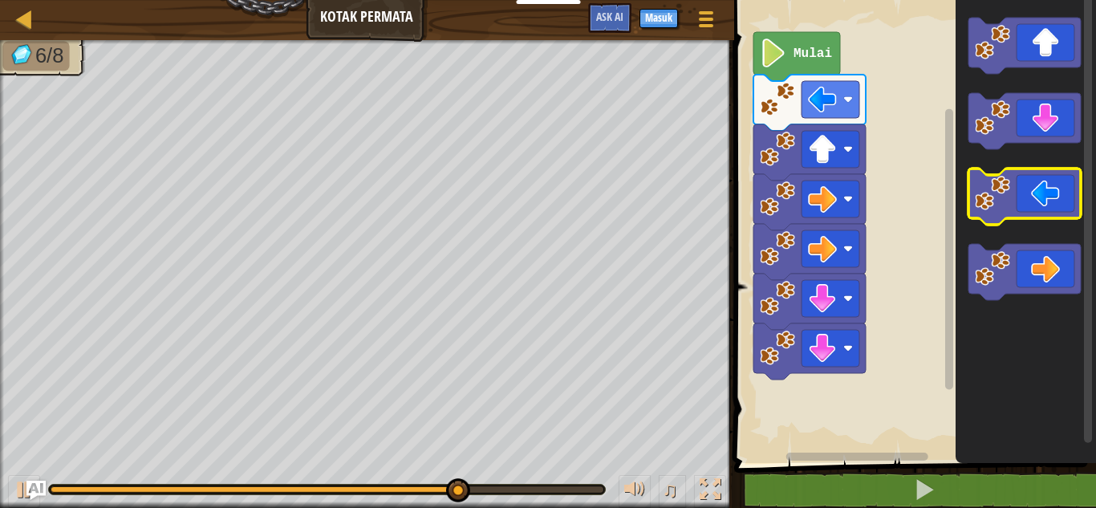
click at [1005, 174] on icon "Ruang Kerja Blockly" at bounding box center [1025, 197] width 112 height 56
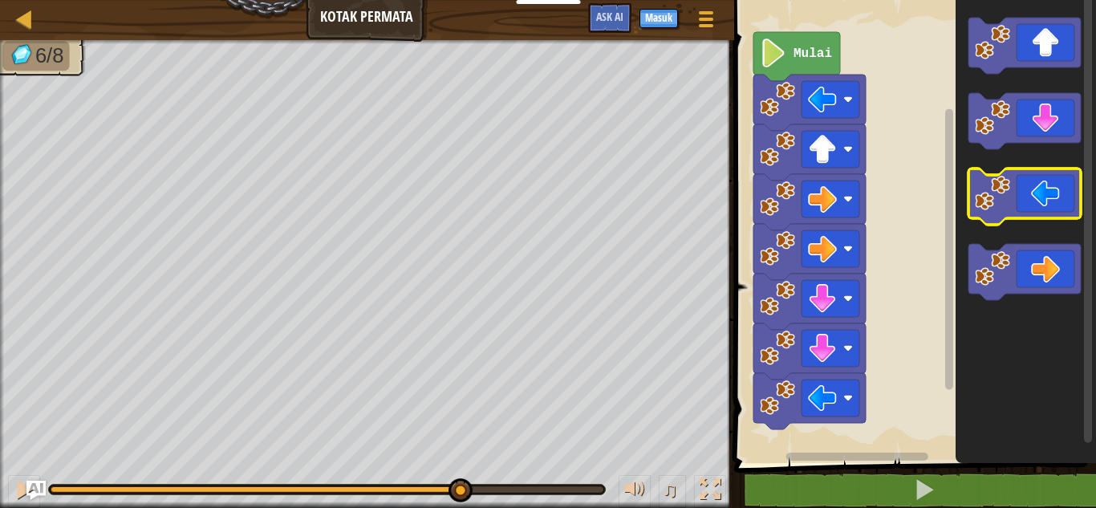
click at [1005, 174] on icon "Ruang Kerja Blockly" at bounding box center [1025, 197] width 112 height 56
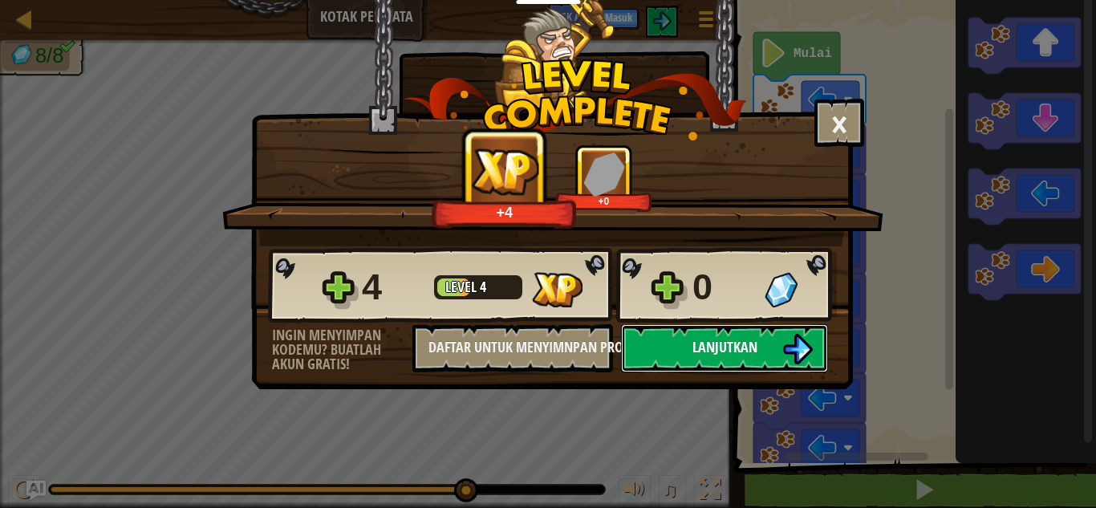
click at [715, 364] on button "Lanjutkan" at bounding box center [724, 348] width 207 height 48
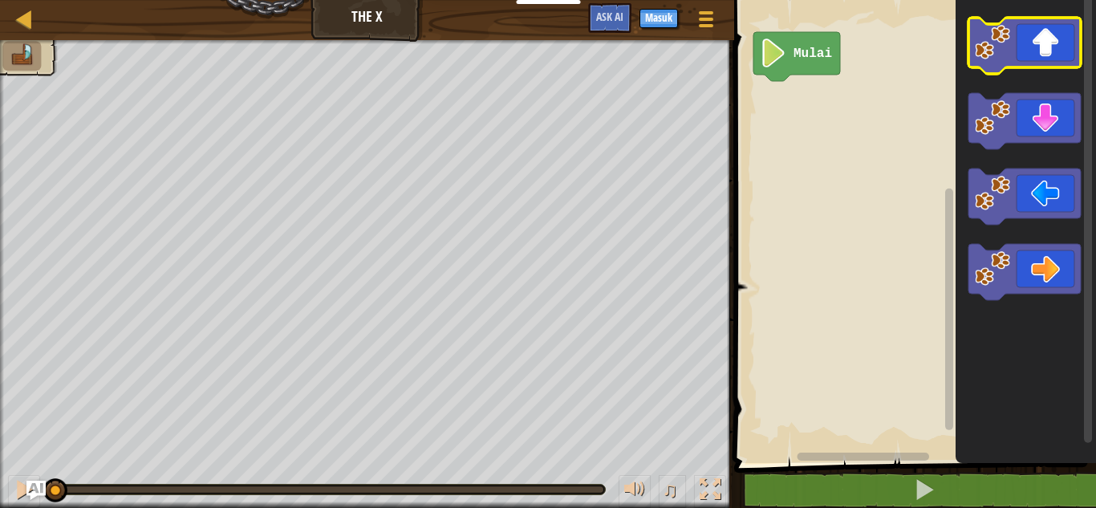
click at [1041, 56] on icon "Ruang Kerja Blockly" at bounding box center [1025, 46] width 112 height 56
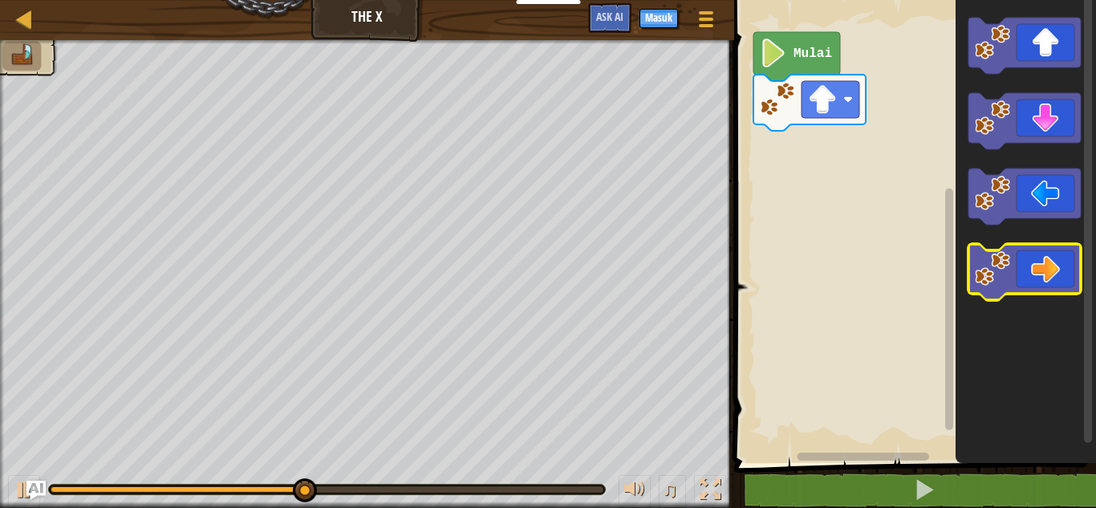
click at [1060, 269] on icon "Ruang Kerja Blockly" at bounding box center [1025, 272] width 112 height 56
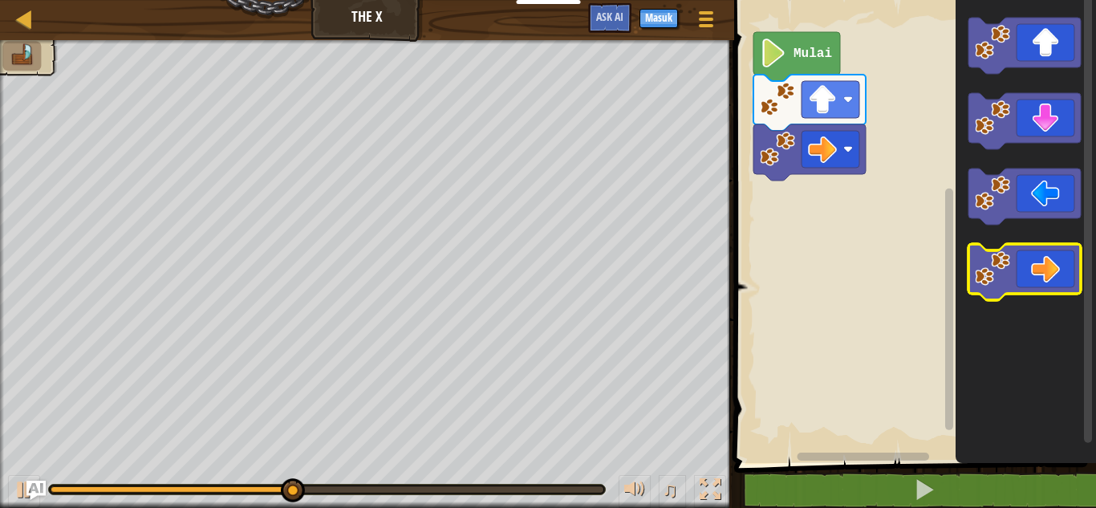
click at [1059, 269] on icon "Ruang Kerja Blockly" at bounding box center [1025, 272] width 112 height 56
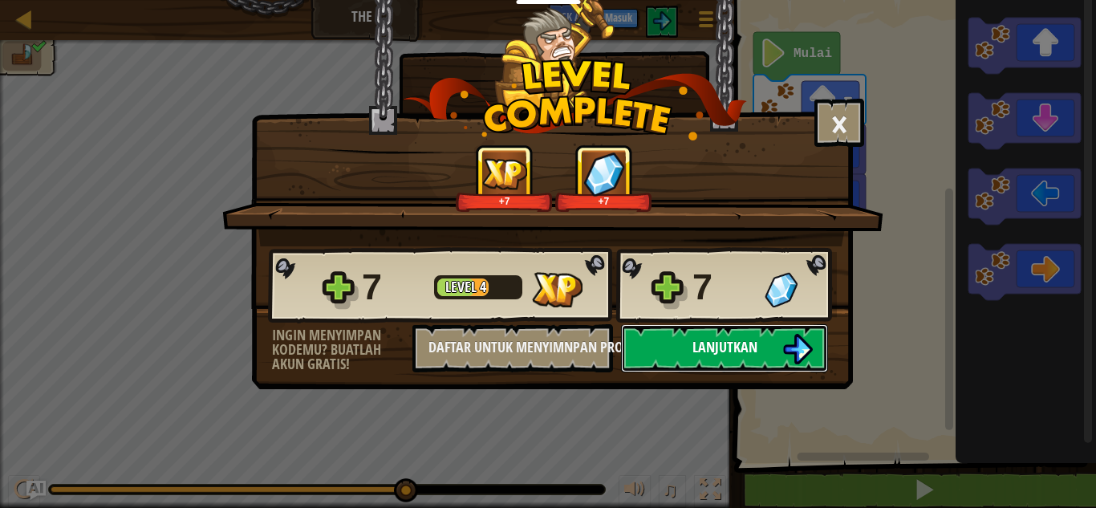
click at [749, 347] on span "Lanjutkan" at bounding box center [725, 347] width 65 height 20
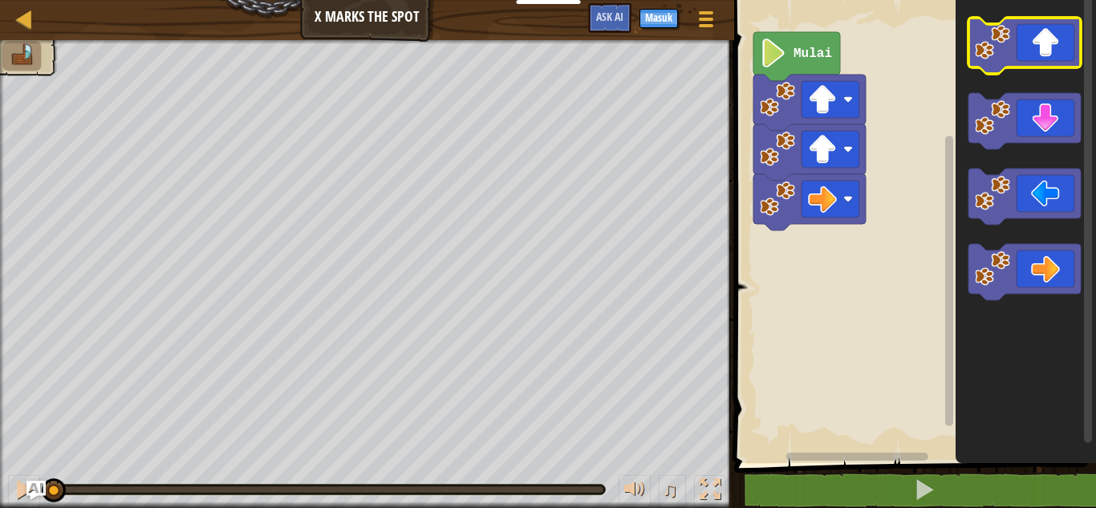
click at [1031, 52] on icon "Ruang Kerja Blockly" at bounding box center [1025, 46] width 112 height 56
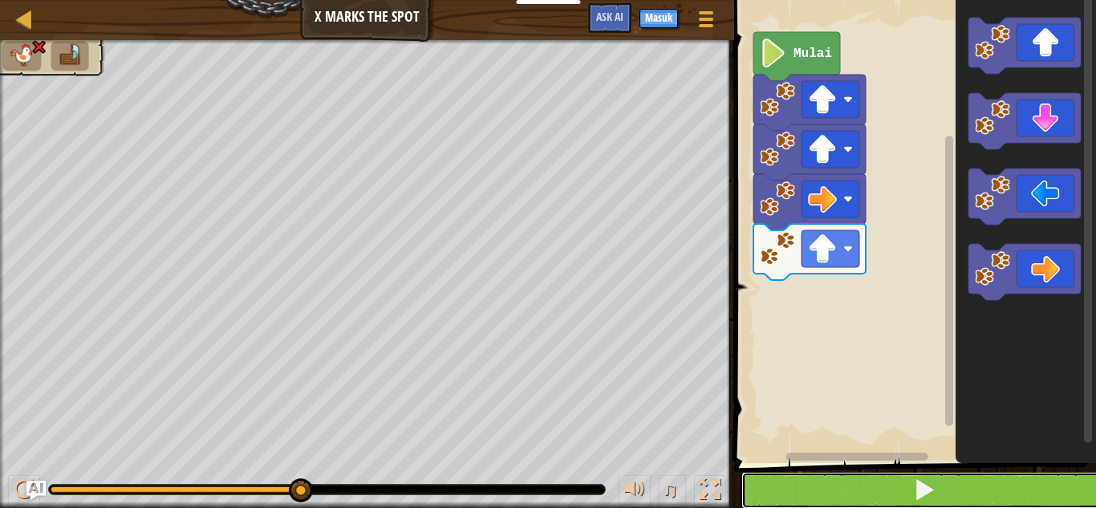
click at [798, 502] on button at bounding box center [925, 490] width 367 height 37
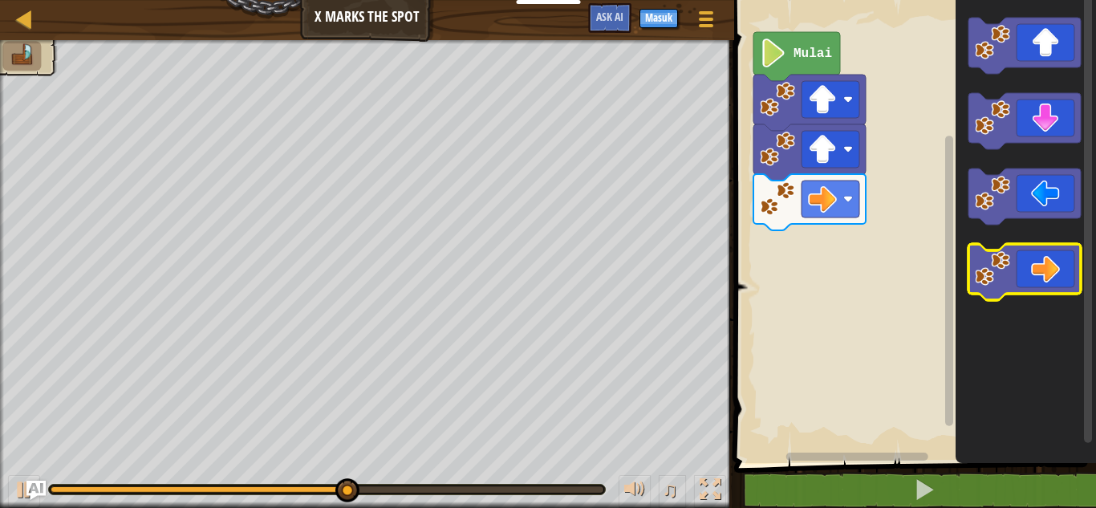
click at [1021, 287] on icon "Ruang Kerja Blockly" at bounding box center [1025, 272] width 112 height 56
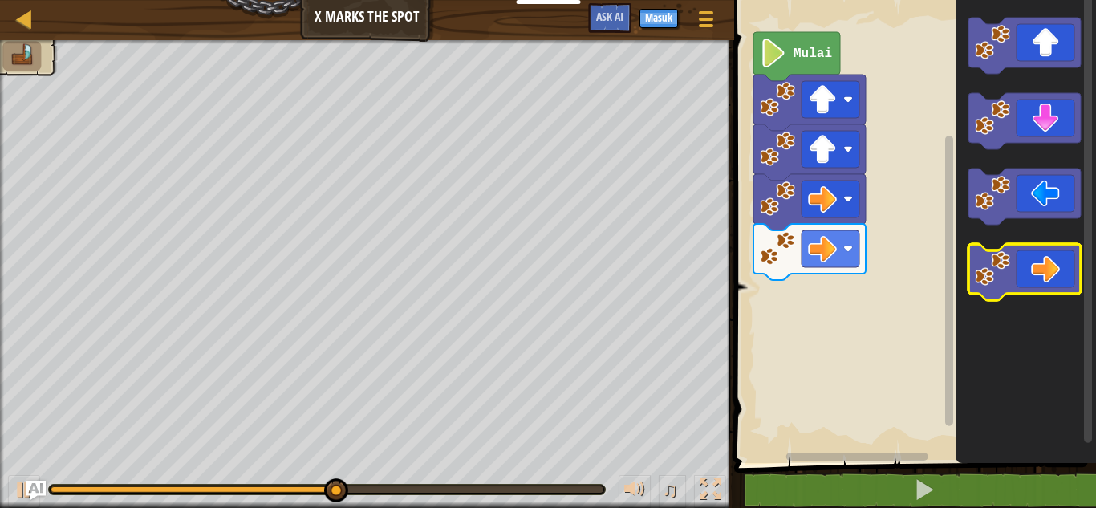
click at [1017, 269] on icon "Ruang Kerja Blockly" at bounding box center [1025, 272] width 112 height 56
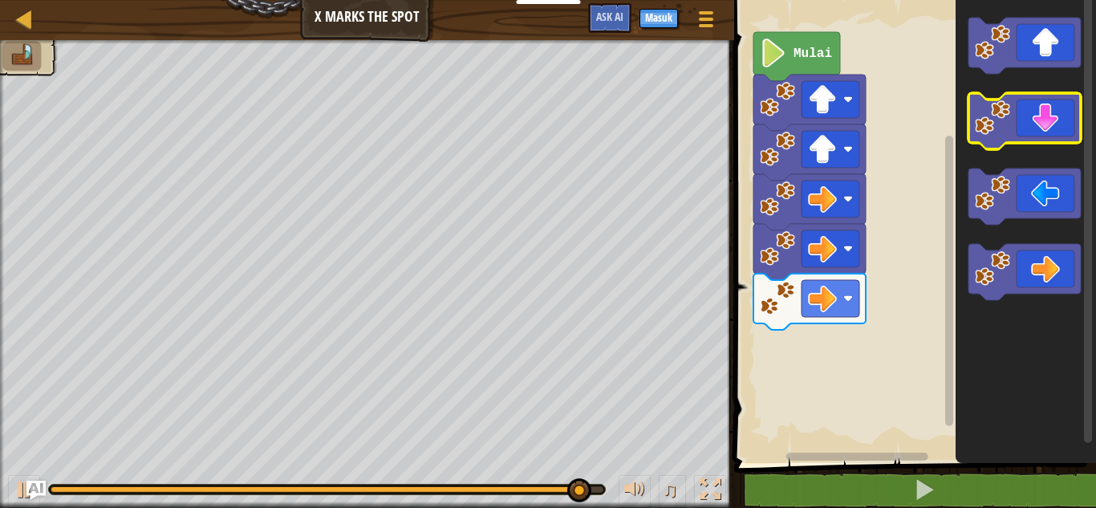
click at [1029, 104] on icon "Ruang Kerja Blockly" at bounding box center [1025, 121] width 112 height 56
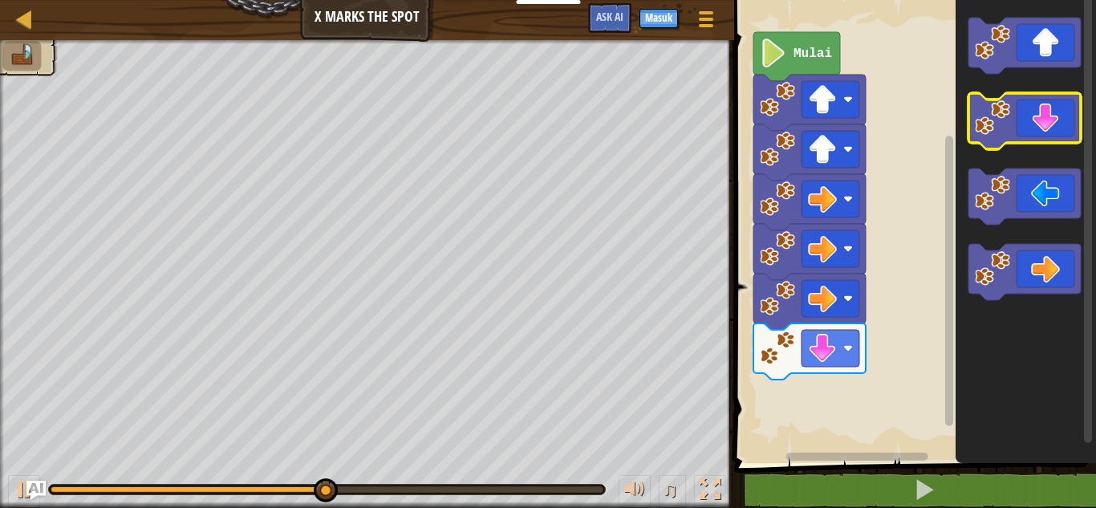
click at [1029, 104] on icon "Ruang Kerja Blockly" at bounding box center [1025, 121] width 112 height 56
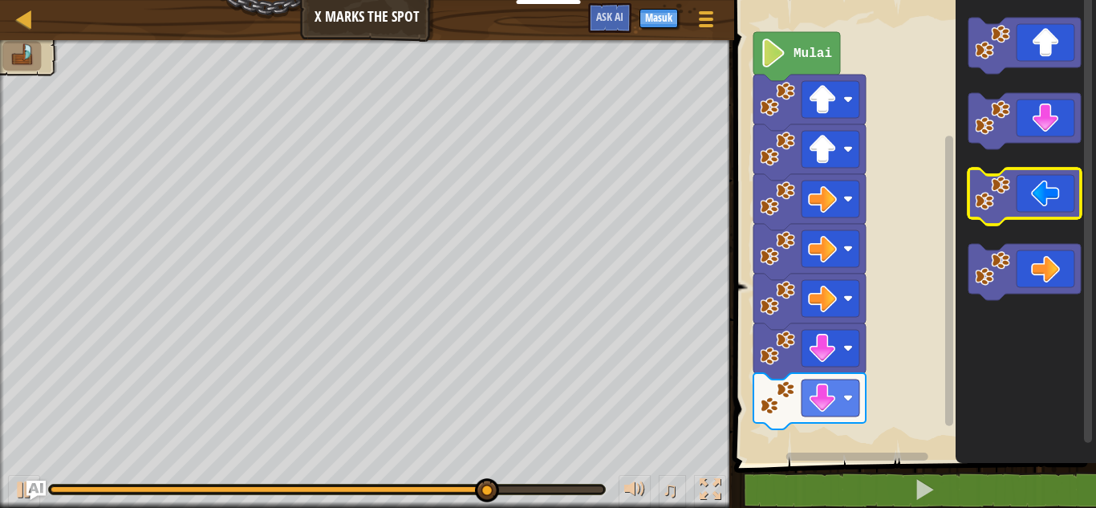
click at [997, 197] on image "Ruang Kerja Blockly" at bounding box center [992, 193] width 35 height 35
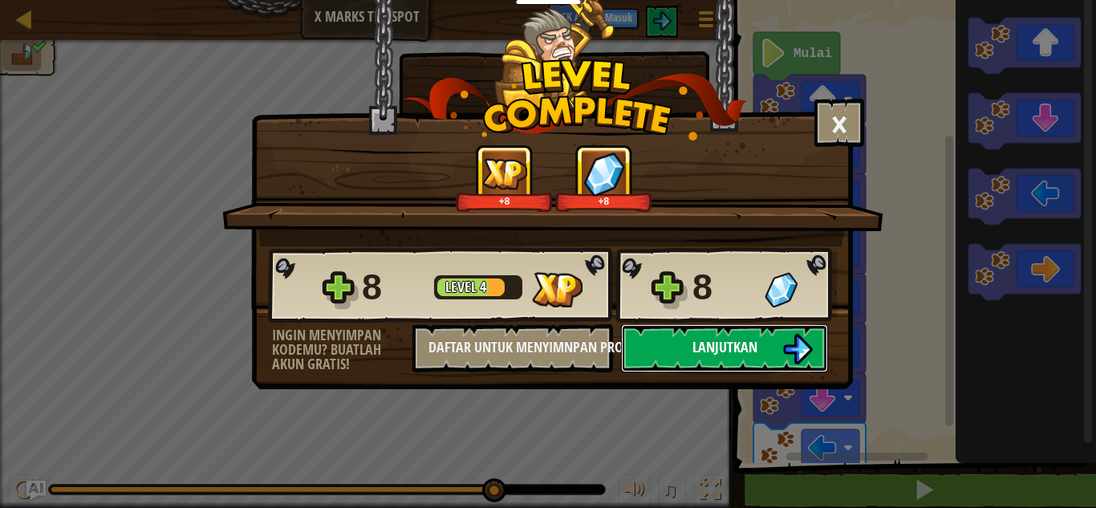
click at [725, 348] on span "Lanjutkan" at bounding box center [725, 347] width 65 height 20
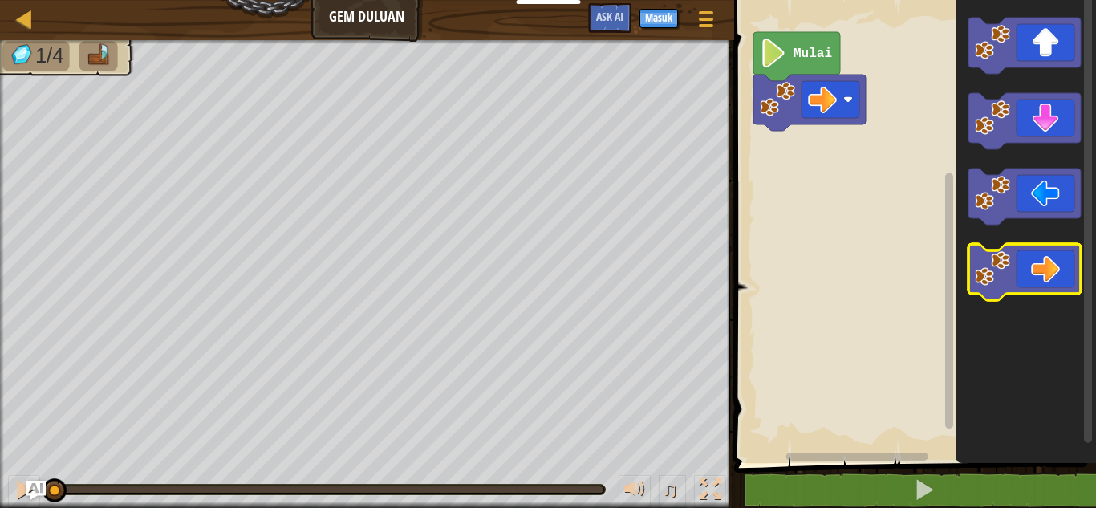
click at [1039, 265] on icon "Ruang Kerja Blockly" at bounding box center [1025, 272] width 112 height 56
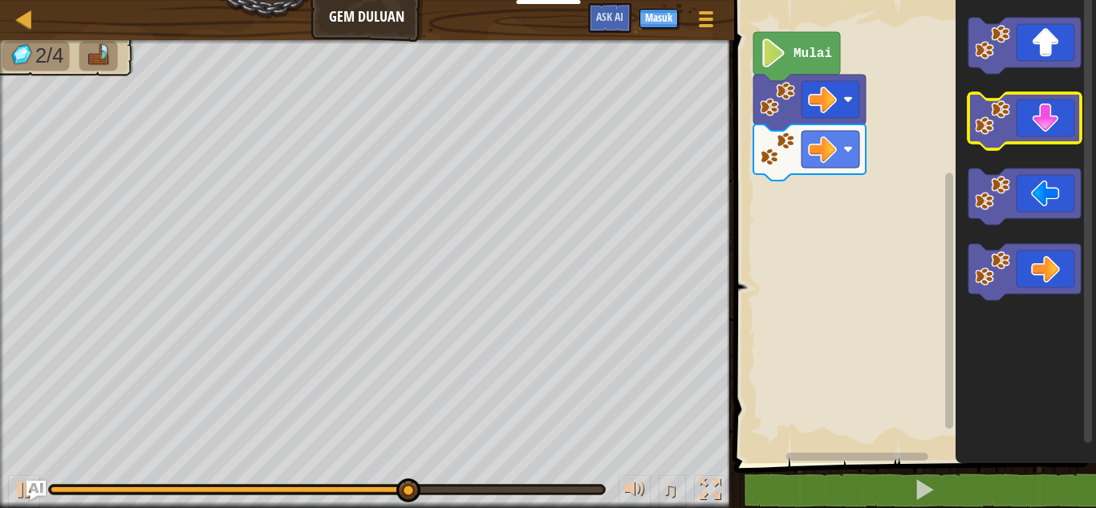
click at [1031, 123] on icon "Ruang Kerja Blockly" at bounding box center [1025, 121] width 112 height 56
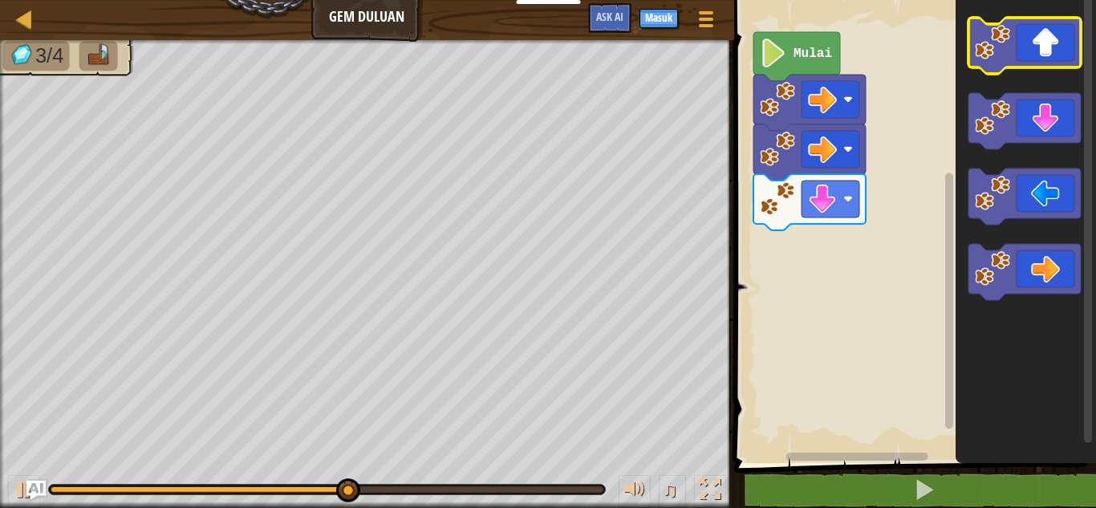
click at [1043, 39] on icon "Ruang Kerja Blockly" at bounding box center [1025, 46] width 112 height 56
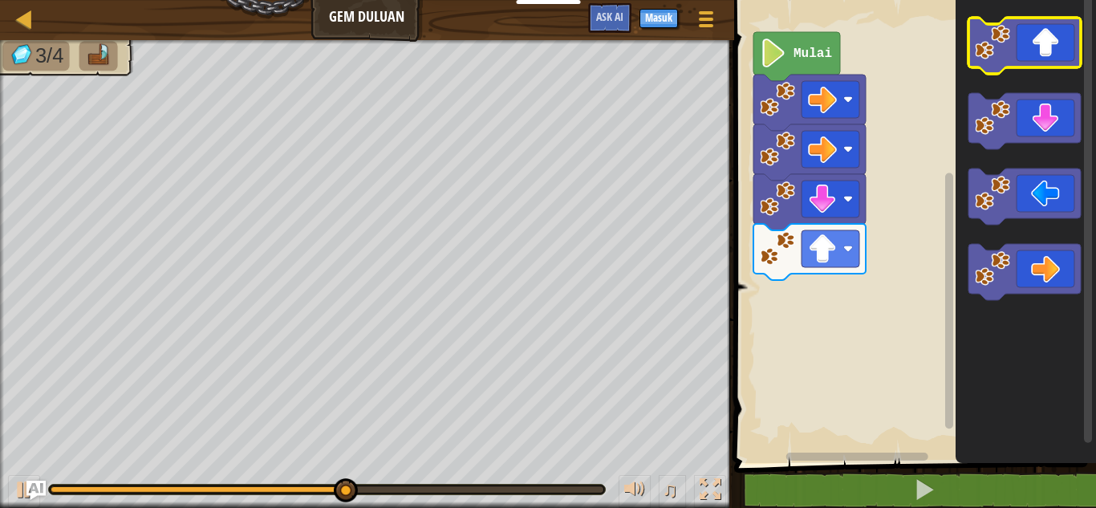
click at [1043, 39] on icon "Ruang Kerja Blockly" at bounding box center [1025, 46] width 112 height 56
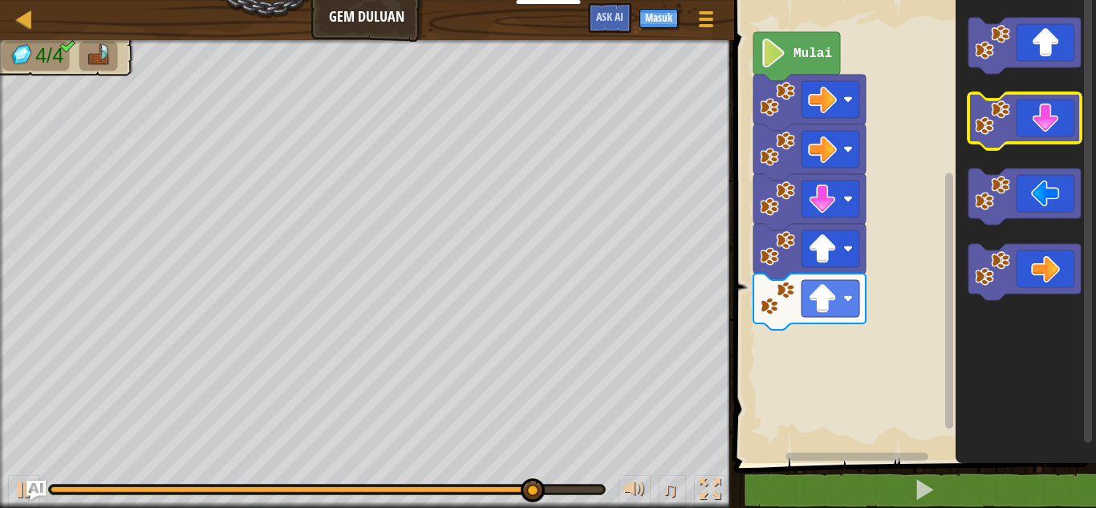
click at [1041, 104] on icon "Ruang Kerja Blockly" at bounding box center [1025, 121] width 112 height 56
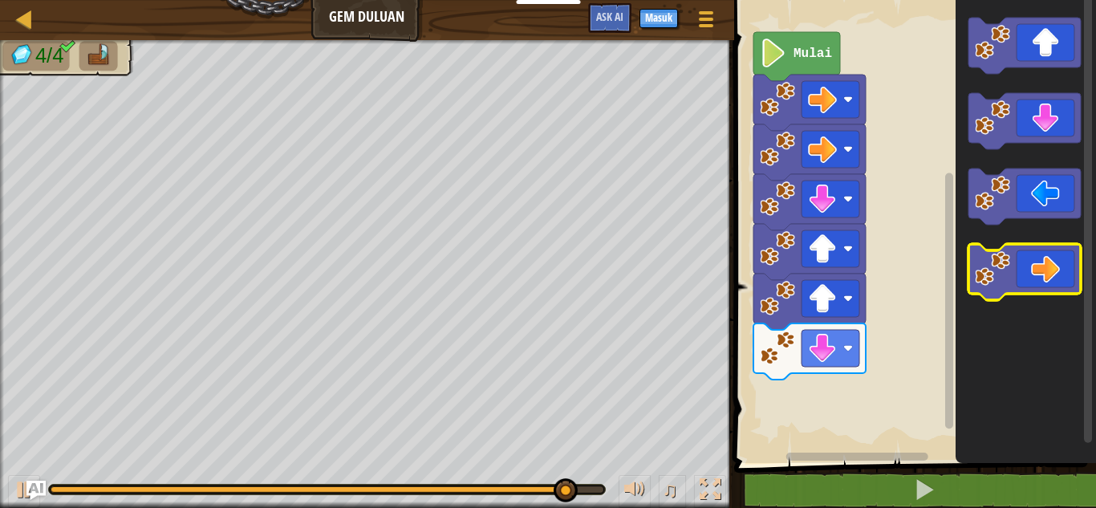
click at [1063, 275] on icon "Ruang Kerja Blockly" at bounding box center [1025, 272] width 112 height 56
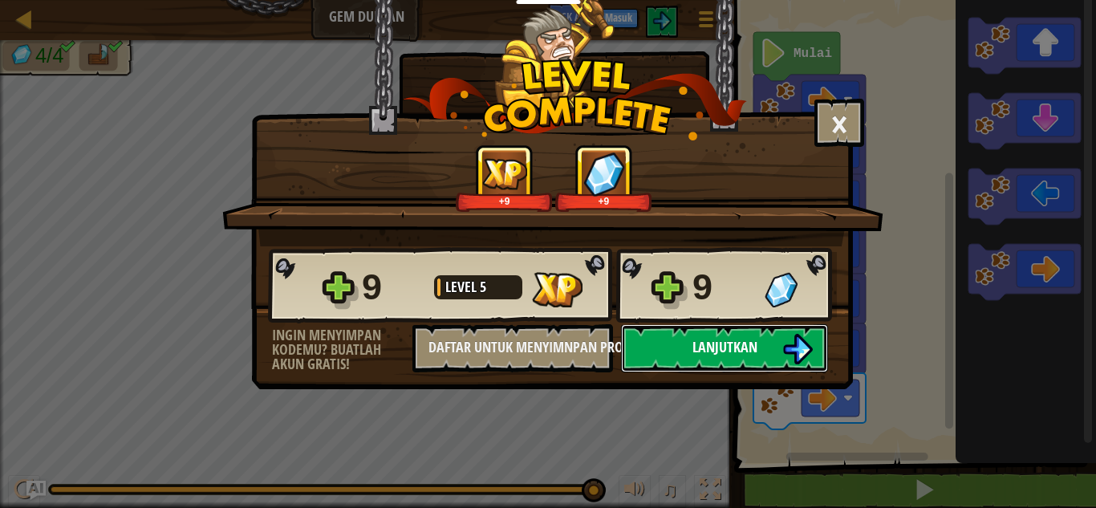
click at [732, 352] on span "Lanjutkan" at bounding box center [725, 347] width 65 height 20
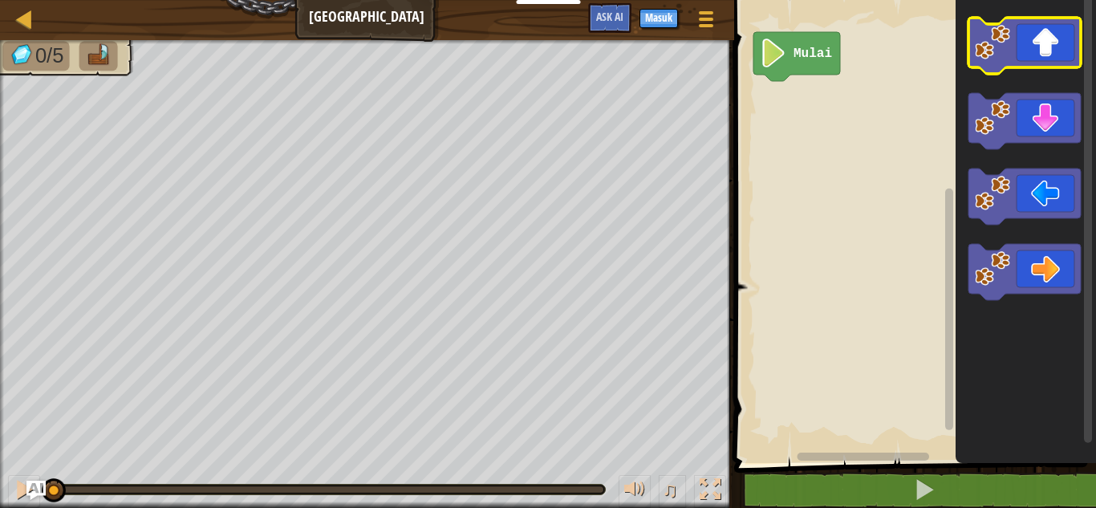
click at [1010, 45] on image "Ruang Kerja Blockly" at bounding box center [992, 42] width 35 height 35
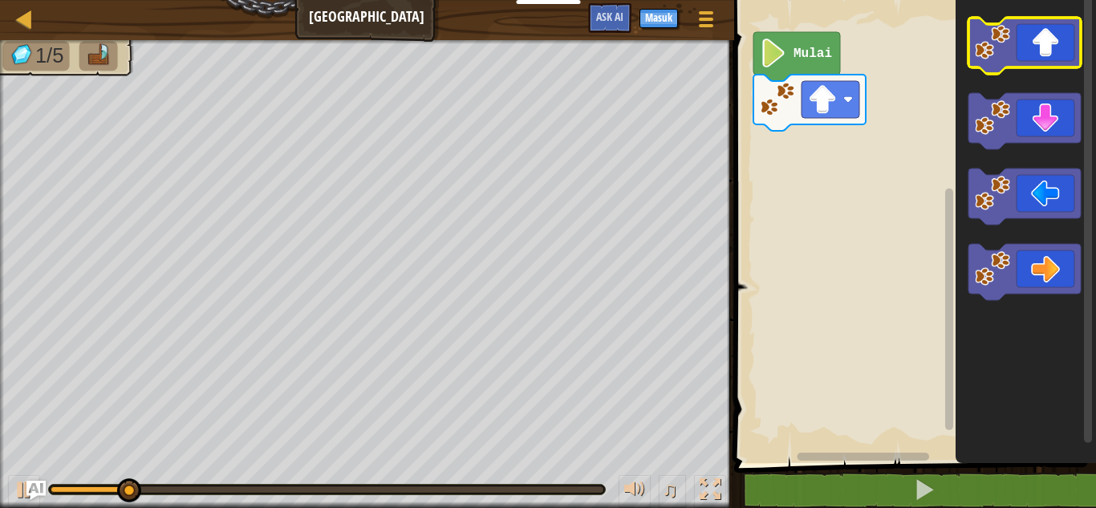
click at [1030, 31] on icon "Ruang Kerja Blockly" at bounding box center [1025, 46] width 112 height 56
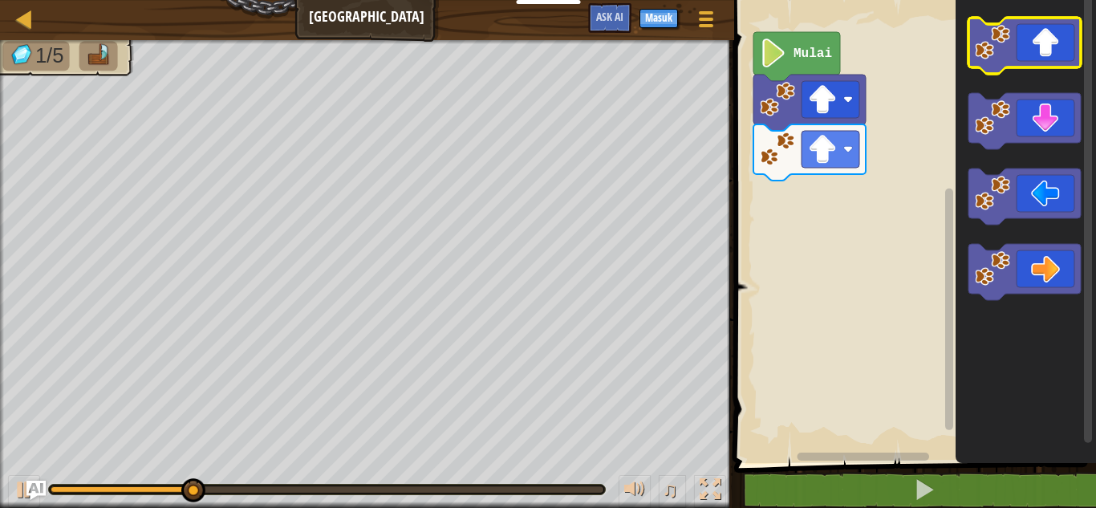
click at [1030, 31] on icon "Ruang Kerja Blockly" at bounding box center [1025, 46] width 112 height 56
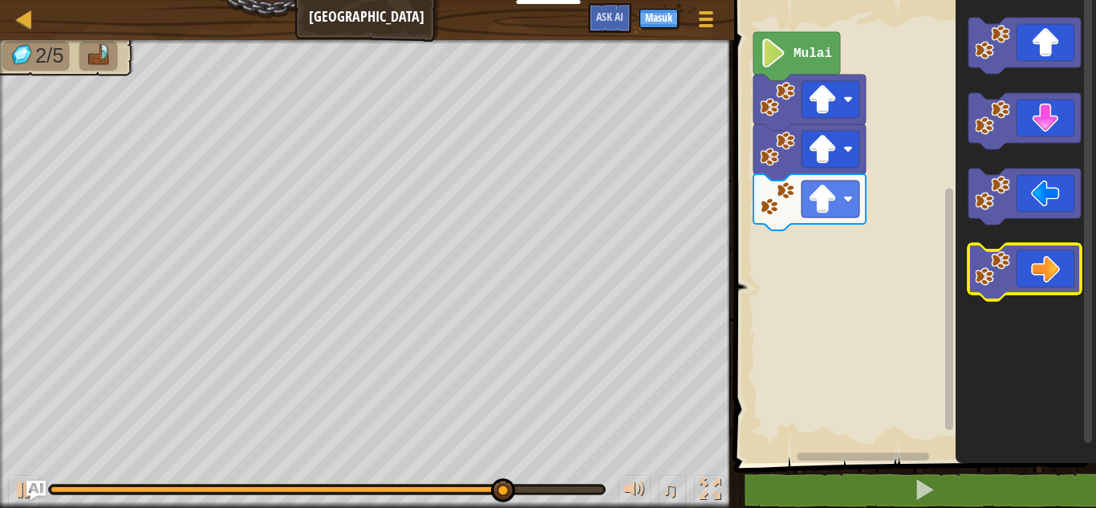
click at [1023, 293] on icon "Ruang Kerja Blockly" at bounding box center [1025, 272] width 112 height 56
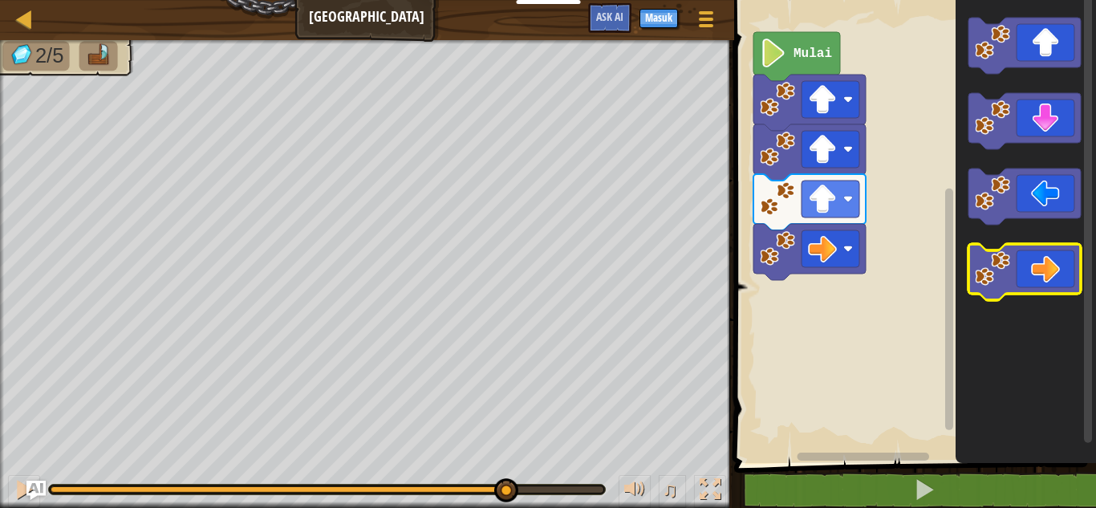
click at [1023, 293] on icon "Ruang Kerja Blockly" at bounding box center [1025, 272] width 112 height 56
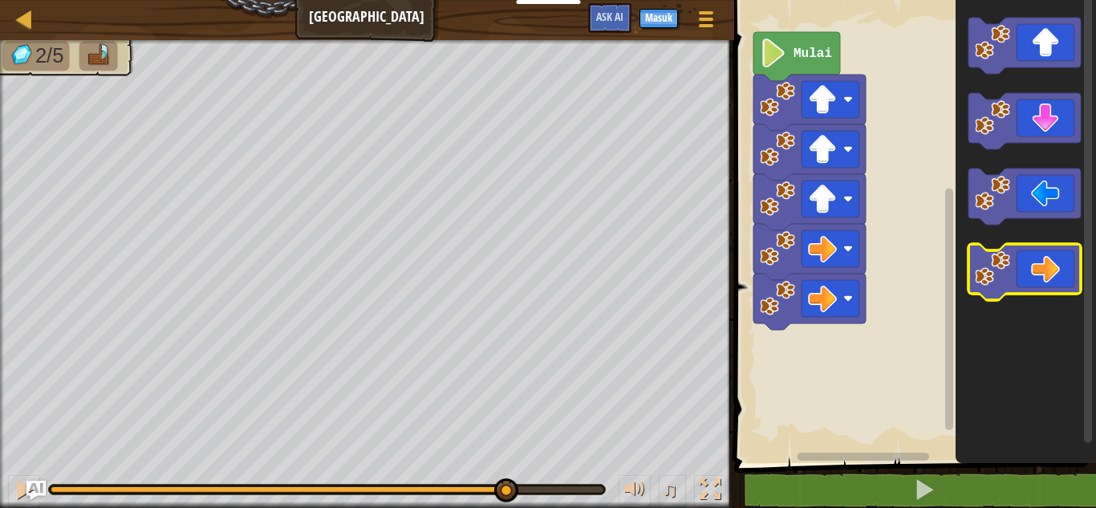
click at [1023, 293] on icon "Ruang Kerja Blockly" at bounding box center [1025, 272] width 112 height 56
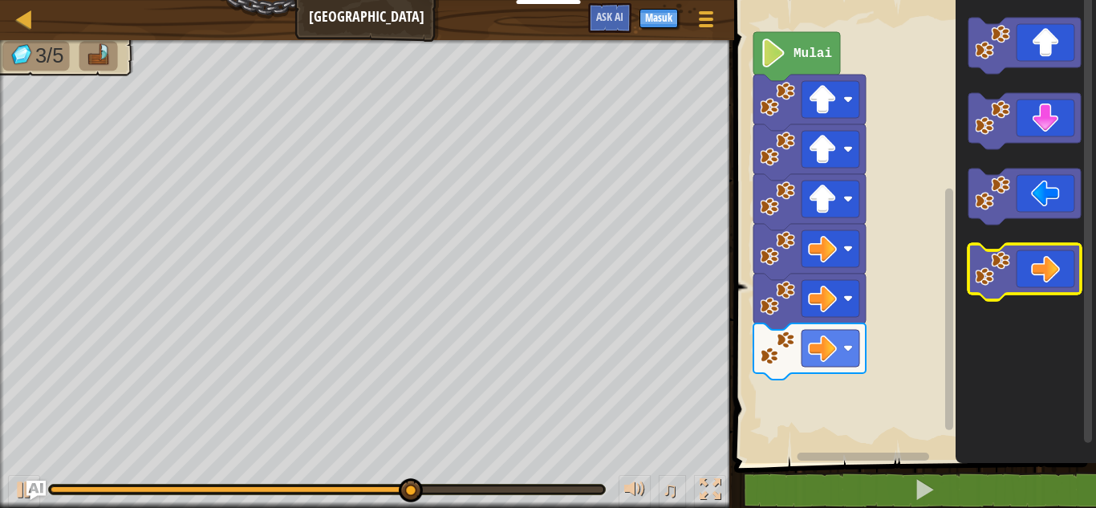
click at [1021, 282] on icon "Ruang Kerja Blockly" at bounding box center [1025, 272] width 112 height 56
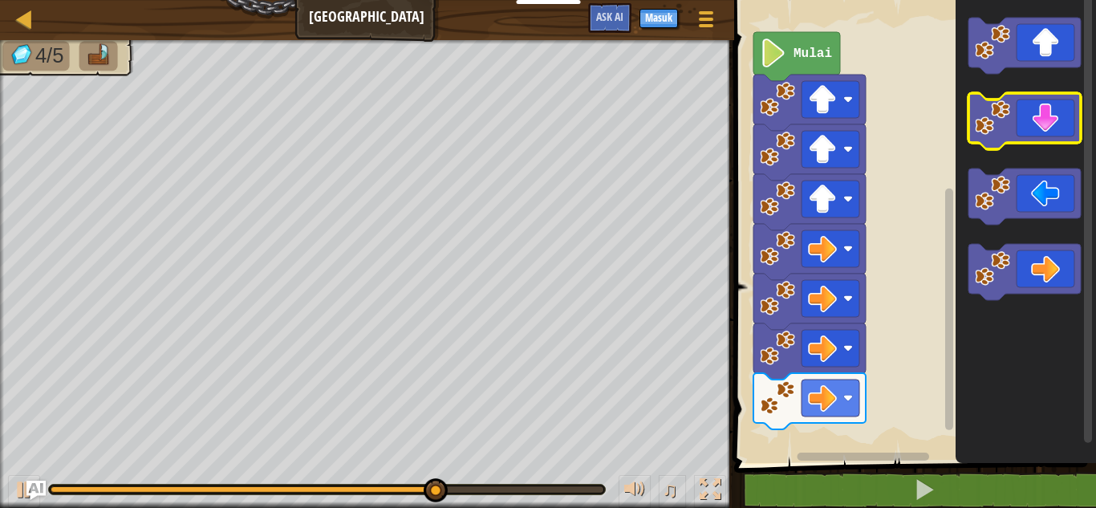
click at [1003, 141] on icon "Ruang Kerja Blockly" at bounding box center [1025, 121] width 112 height 56
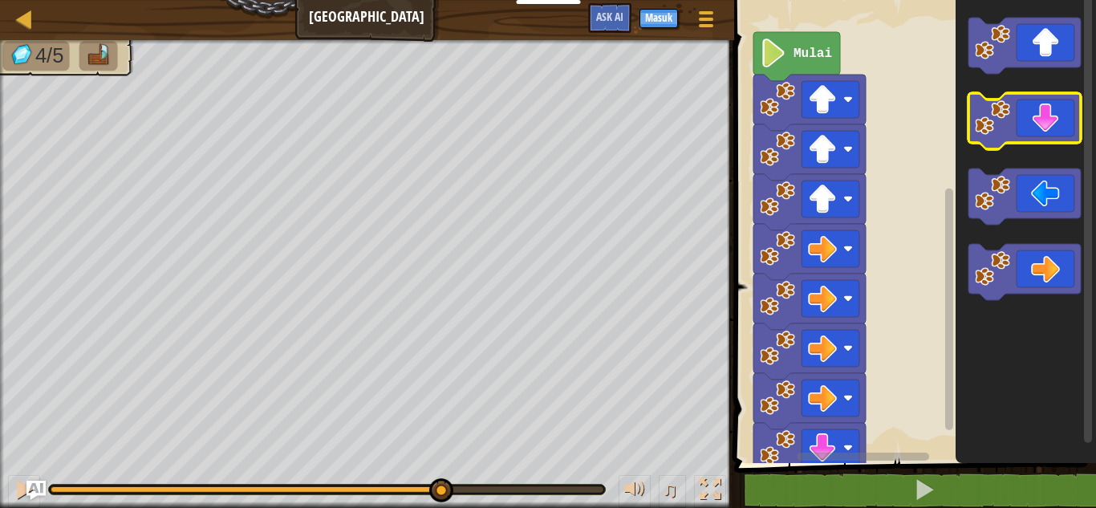
click at [1003, 141] on icon "Ruang Kerja Blockly" at bounding box center [1025, 121] width 112 height 56
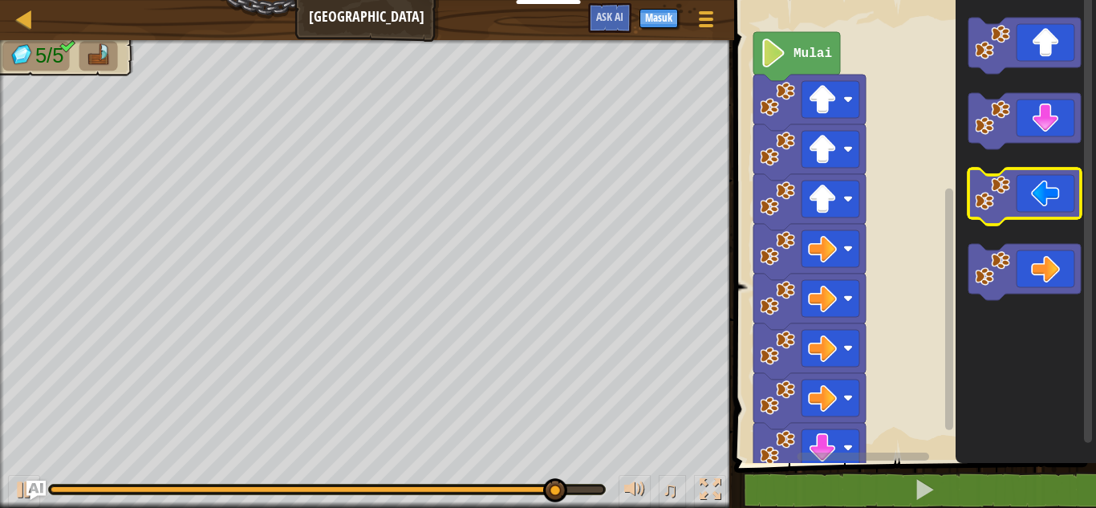
click at [986, 187] on image "Ruang Kerja Blockly" at bounding box center [992, 193] width 35 height 35
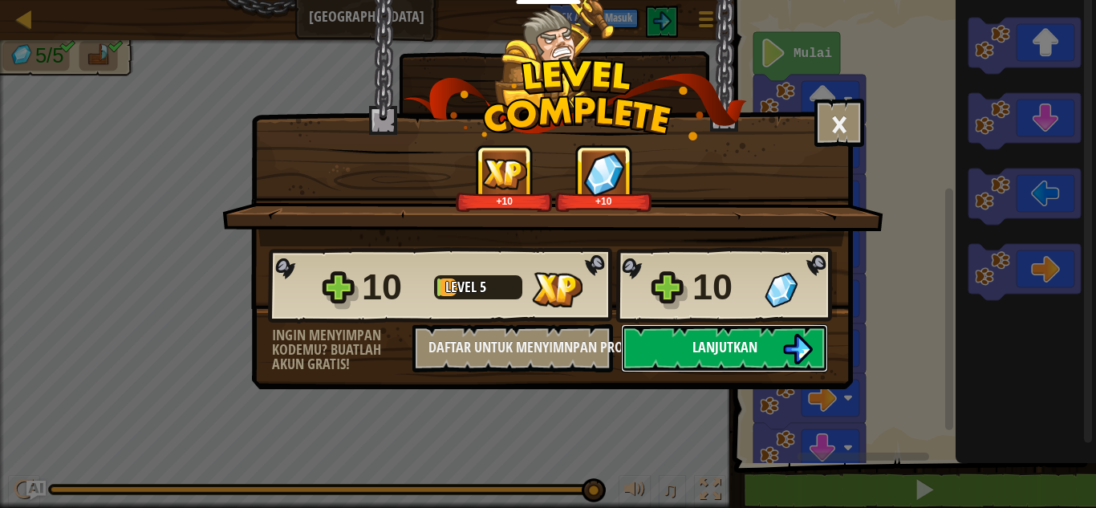
click at [746, 351] on span "Lanjutkan" at bounding box center [725, 347] width 65 height 20
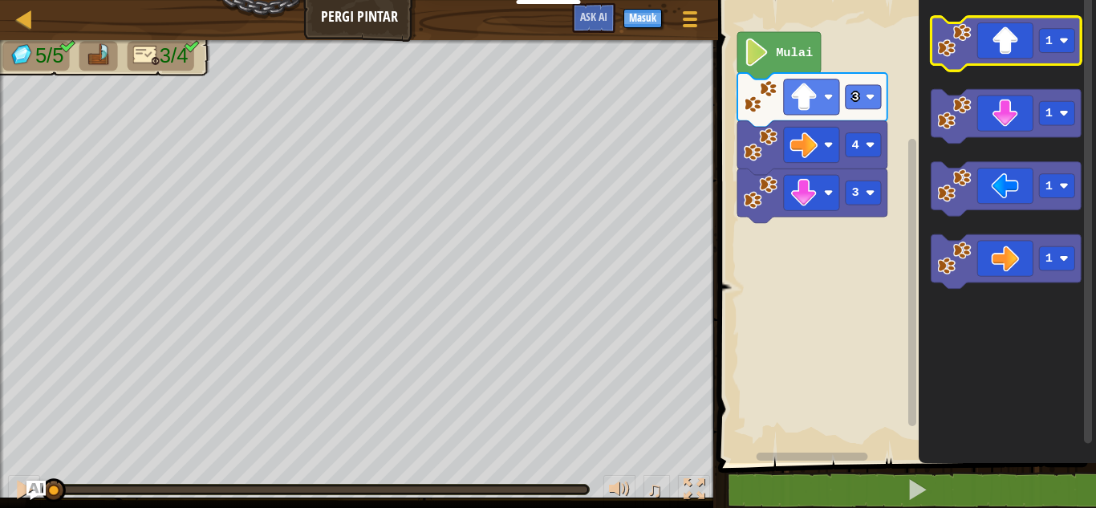
click at [1043, 59] on icon "Ruang Kerja Blockly" at bounding box center [1007, 44] width 150 height 54
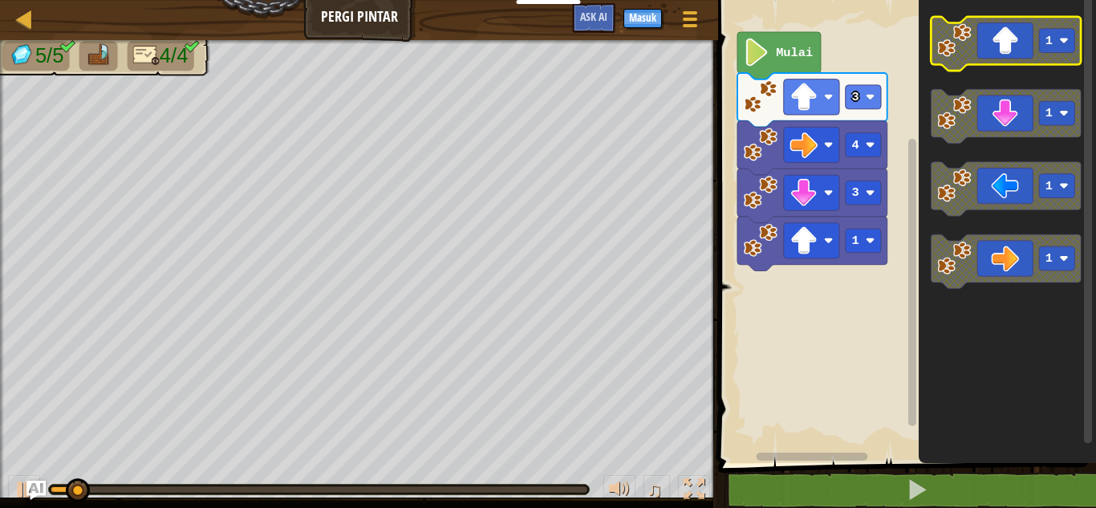
click at [1043, 59] on icon "Ruang Kerja Blockly" at bounding box center [1007, 44] width 150 height 54
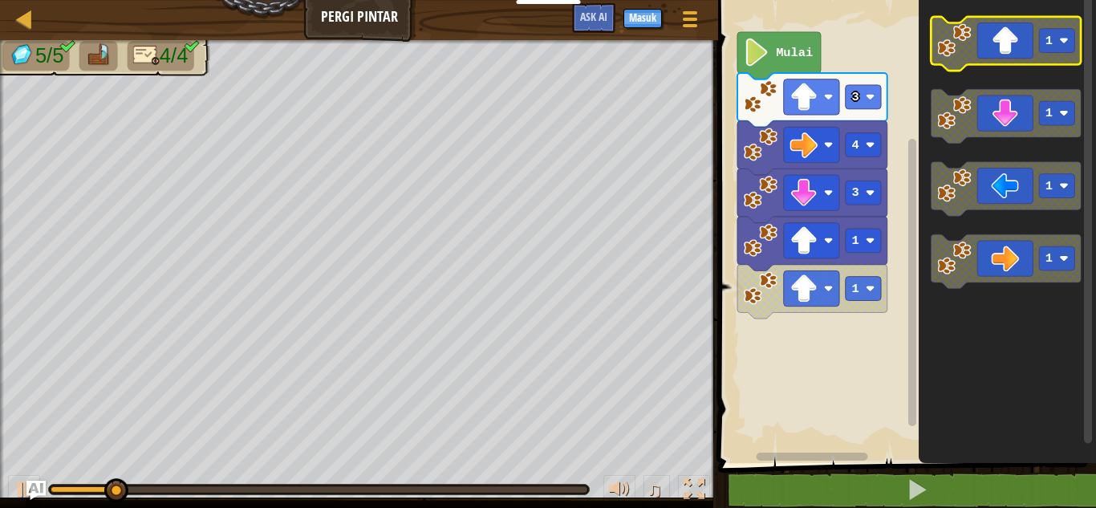
click at [1043, 59] on icon "Ruang Kerja Blockly" at bounding box center [1007, 44] width 150 height 54
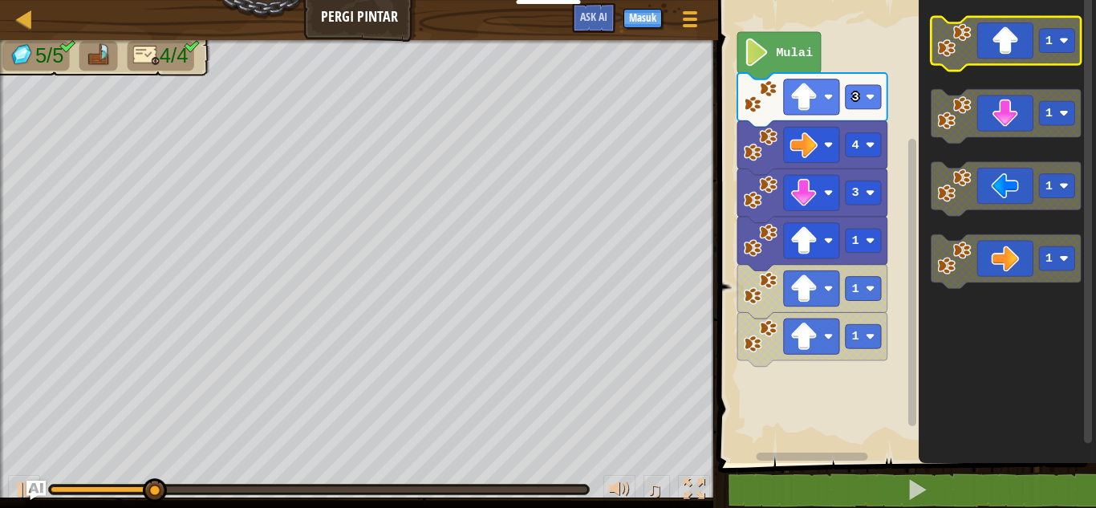
click at [1019, 26] on icon "Ruang Kerja Blockly" at bounding box center [1007, 44] width 150 height 54
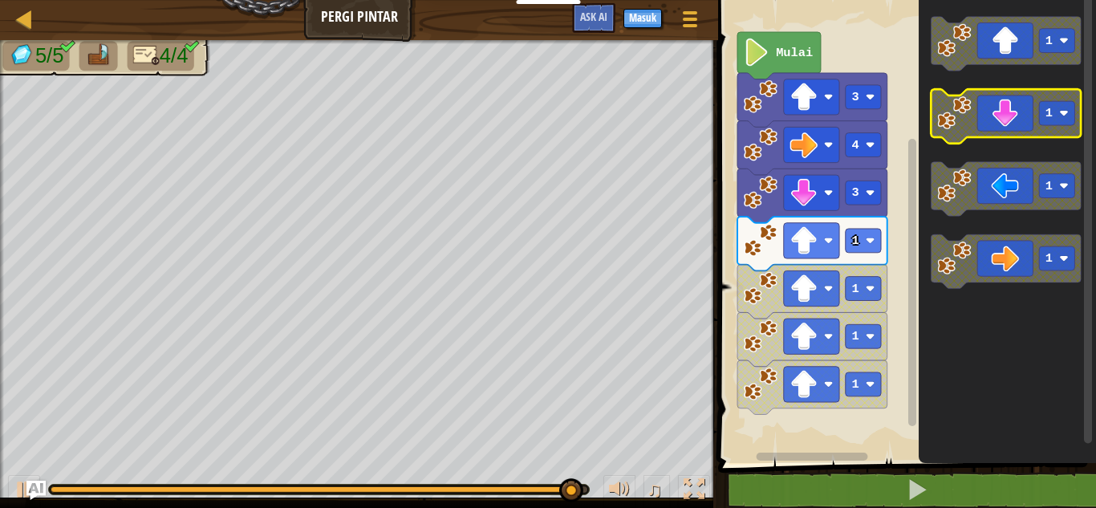
click at [1016, 114] on icon "Ruang Kerja Blockly" at bounding box center [1007, 116] width 150 height 54
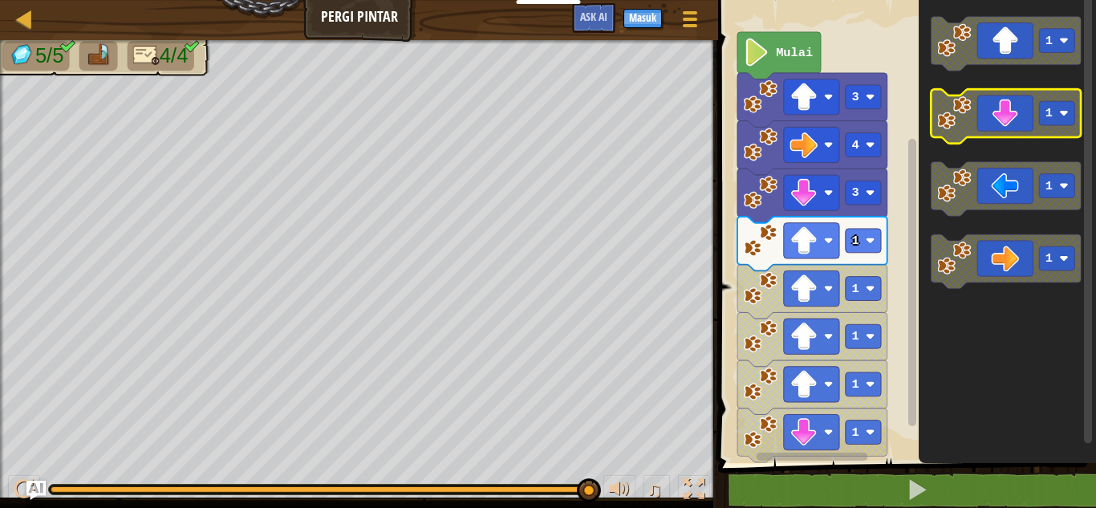
click at [1016, 114] on icon "Ruang Kerja Blockly" at bounding box center [1007, 116] width 150 height 54
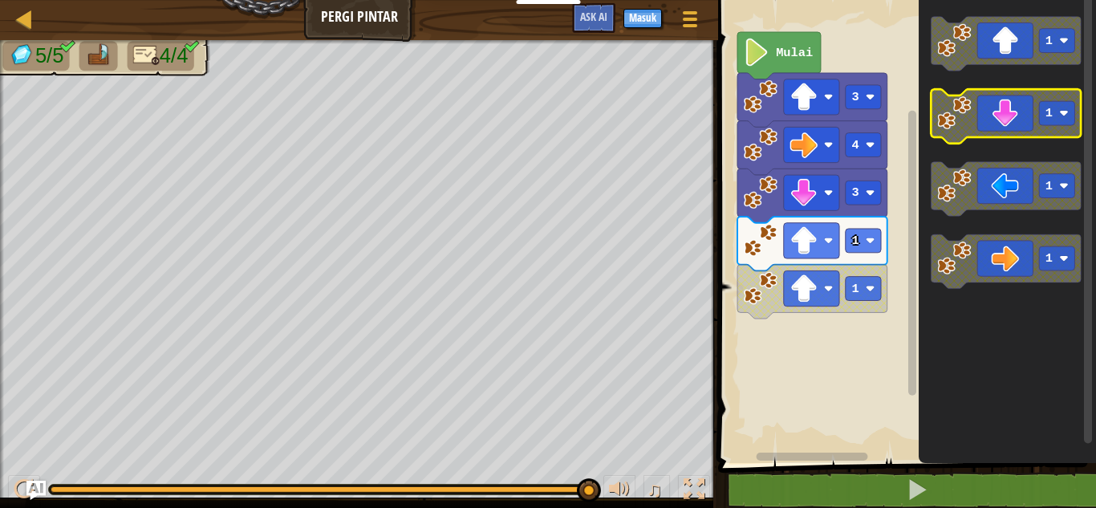
click at [1008, 136] on icon "Ruang Kerja Blockly" at bounding box center [1007, 116] width 150 height 54
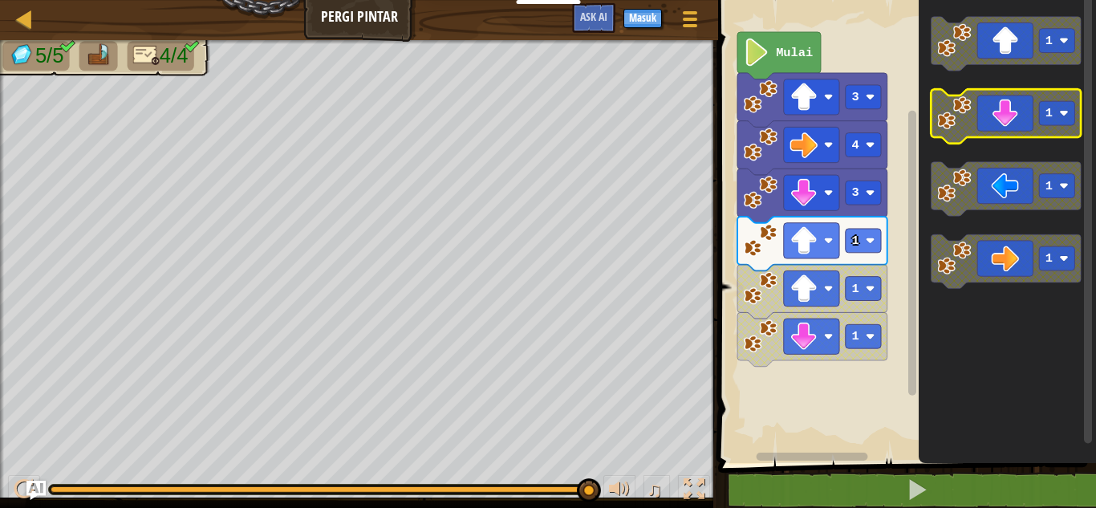
click at [1006, 126] on icon "Ruang Kerja Blockly" at bounding box center [1007, 116] width 150 height 54
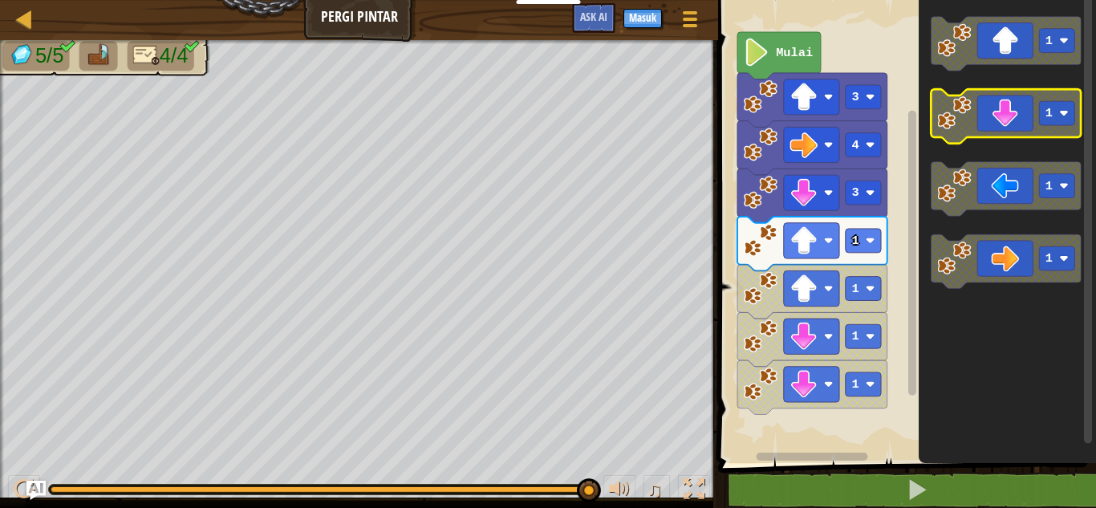
click at [1006, 126] on icon "Ruang Kerja Blockly" at bounding box center [1007, 116] width 150 height 54
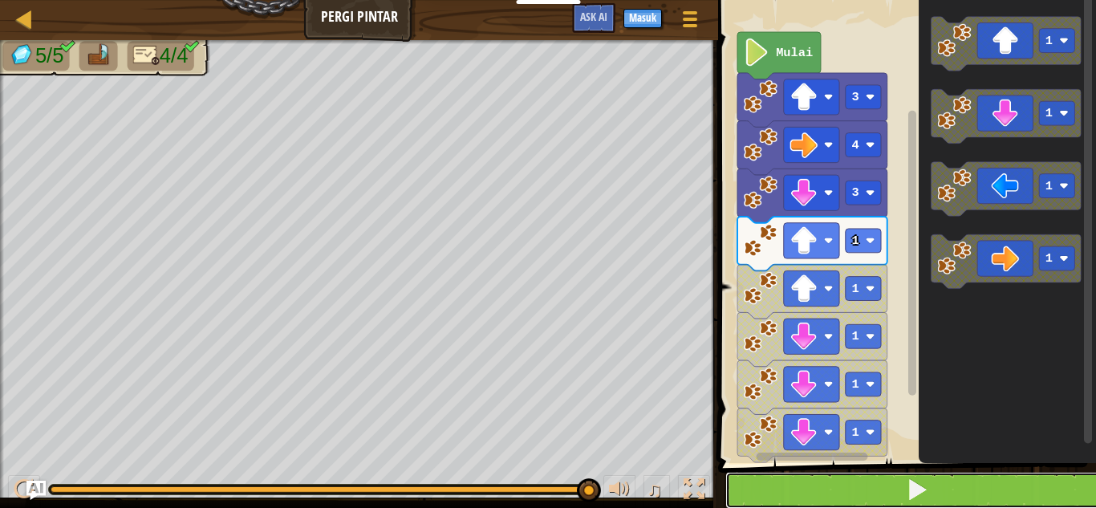
click at [799, 496] on button at bounding box center [917, 490] width 383 height 37
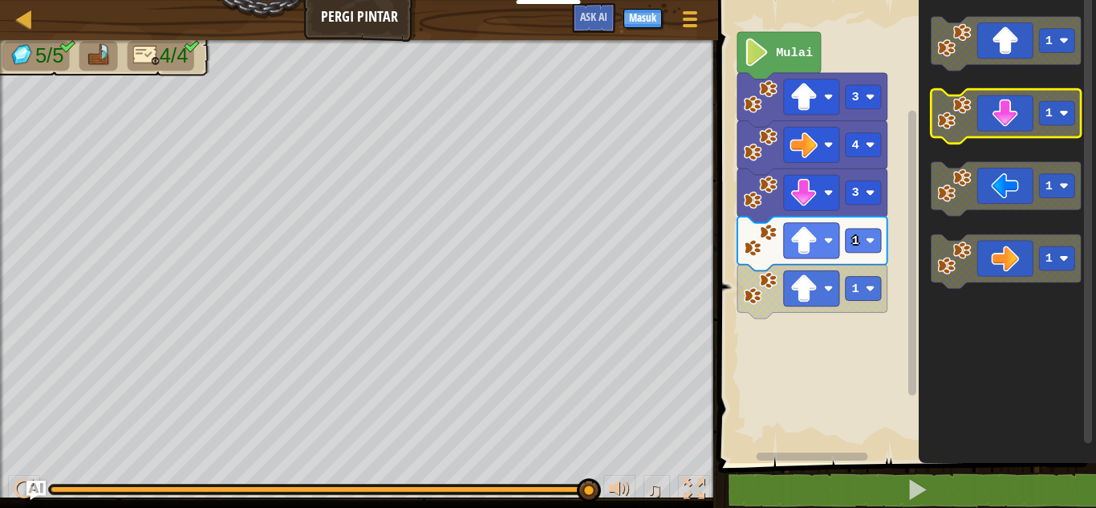
click at [1029, 100] on icon "Ruang Kerja Blockly" at bounding box center [1007, 116] width 150 height 54
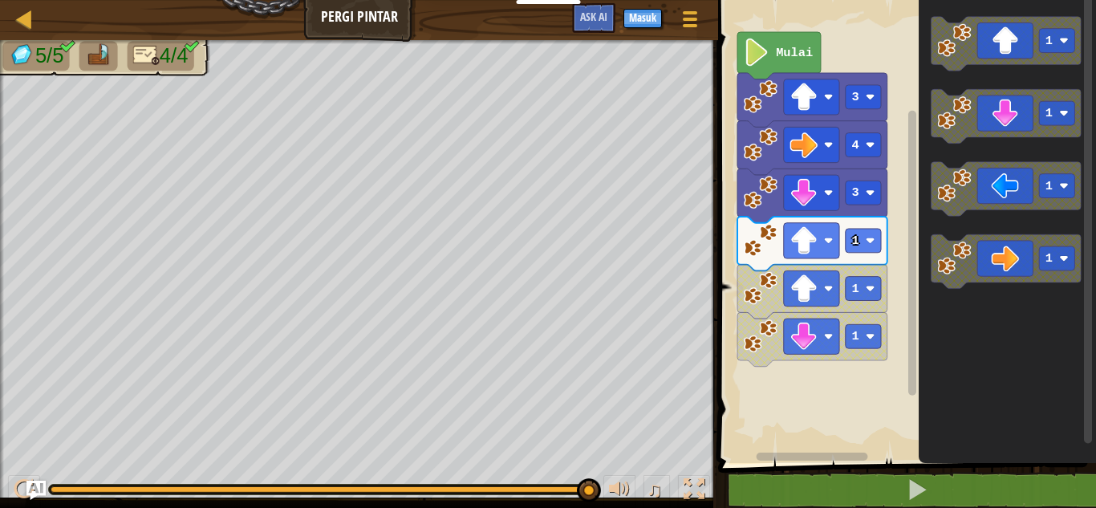
click at [962, 355] on icon "1 1 1 1" at bounding box center [1007, 227] width 177 height 471
click at [896, 287] on div "Mulai 3 1 1 1 4 3 1 1 1 1" at bounding box center [905, 227] width 383 height 471
click at [1008, 92] on icon "Ruang Kerja Blockly" at bounding box center [1007, 116] width 150 height 54
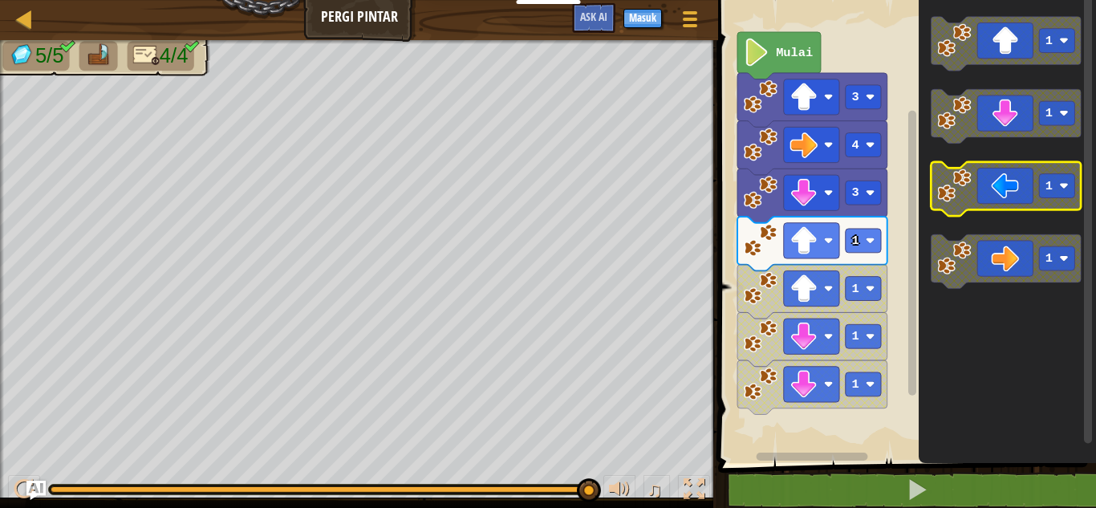
click at [973, 193] on icon "Ruang Kerja Blockly" at bounding box center [1007, 189] width 150 height 54
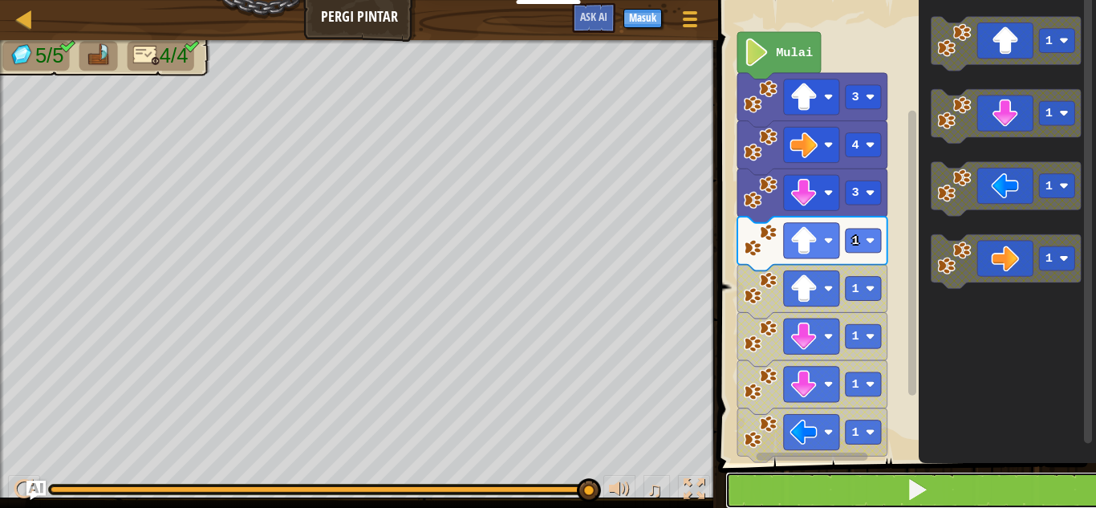
click at [817, 474] on button at bounding box center [917, 490] width 383 height 37
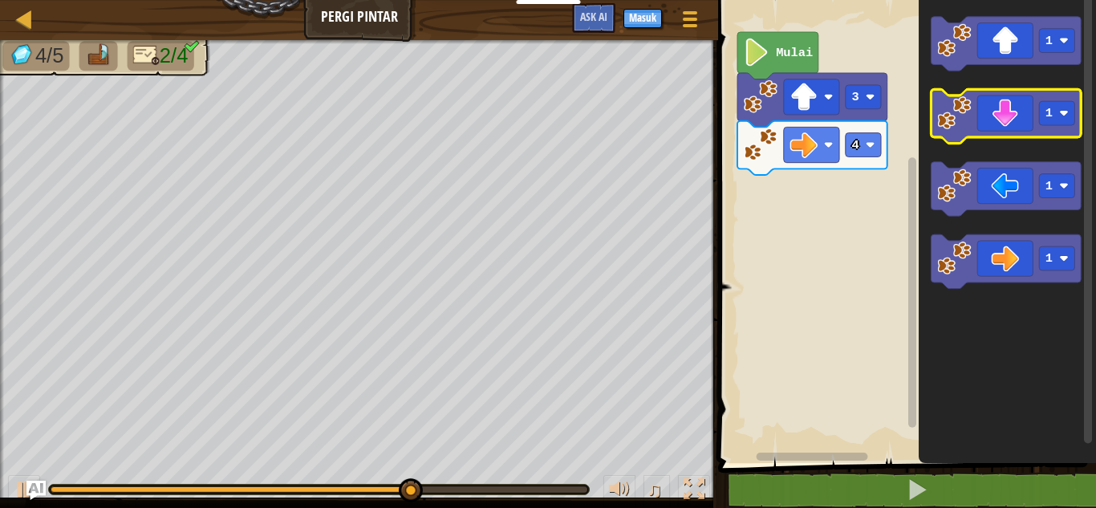
click at [1001, 132] on icon "Ruang Kerja Blockly" at bounding box center [1007, 116] width 150 height 54
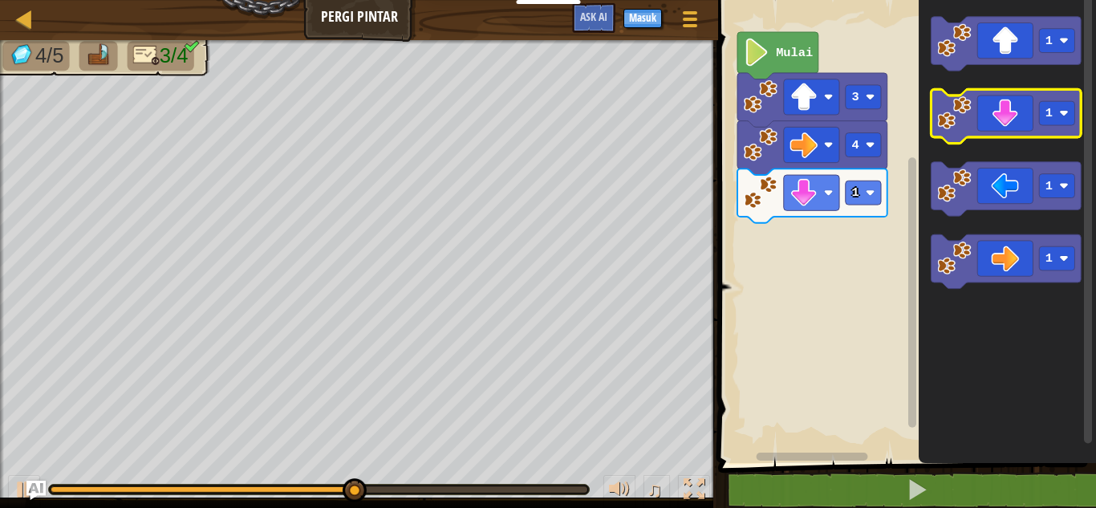
click at [1001, 132] on icon "Ruang Kerja Blockly" at bounding box center [1007, 116] width 150 height 54
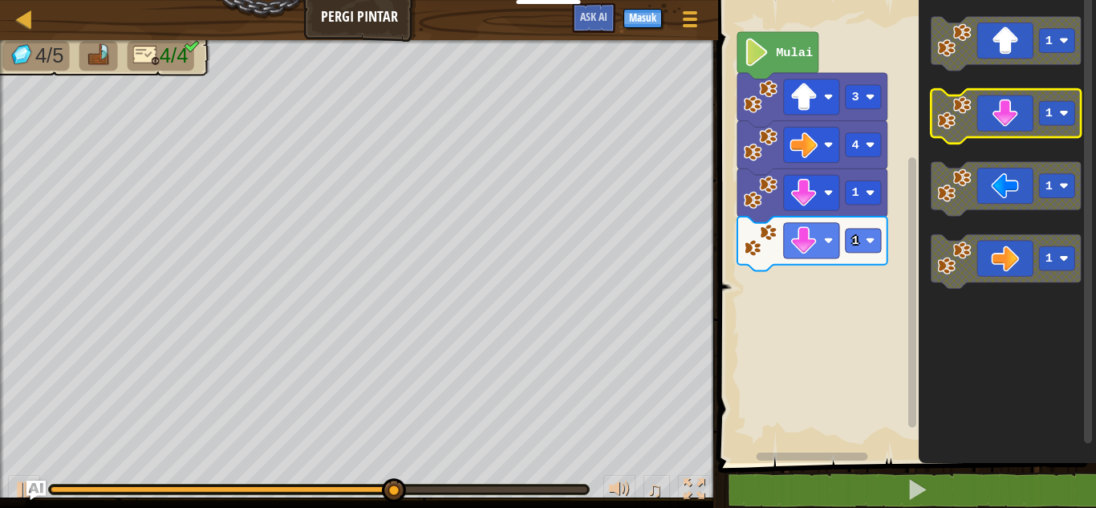
click at [1001, 132] on icon "Ruang Kerja Blockly" at bounding box center [1007, 116] width 150 height 54
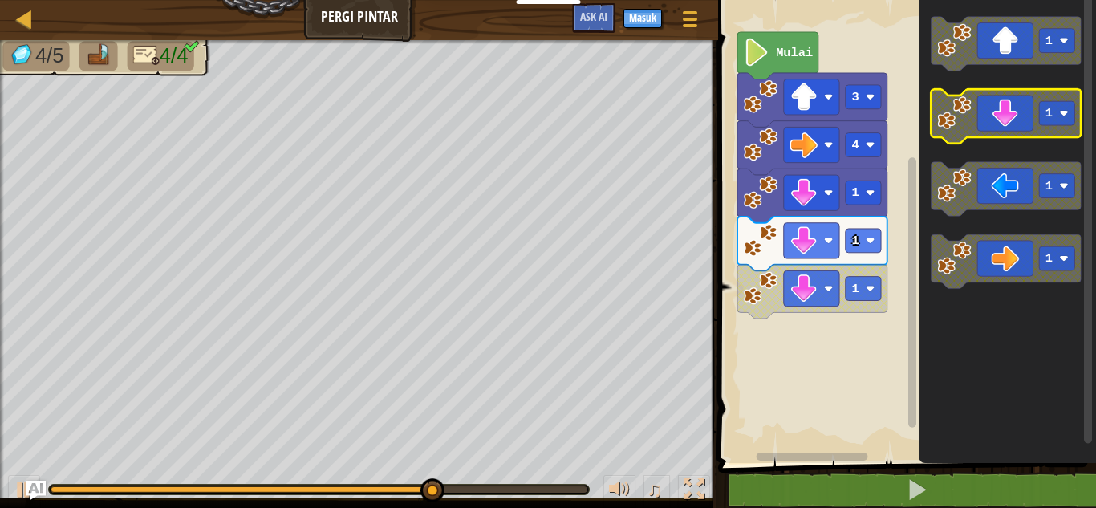
click at [1001, 132] on icon "Ruang Kerja Blockly" at bounding box center [1007, 116] width 150 height 54
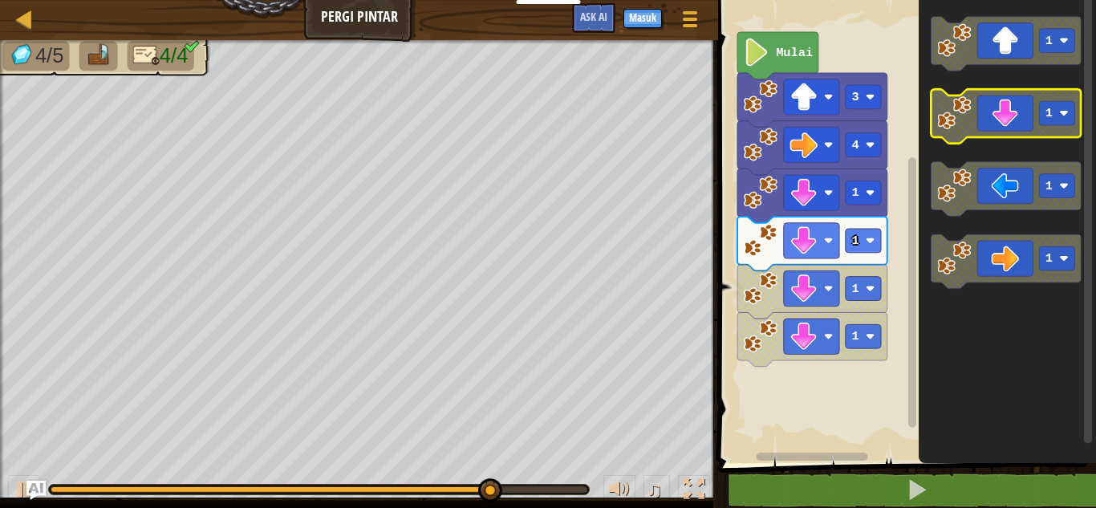
click at [1001, 132] on icon "Ruang Kerja Blockly" at bounding box center [1007, 116] width 150 height 54
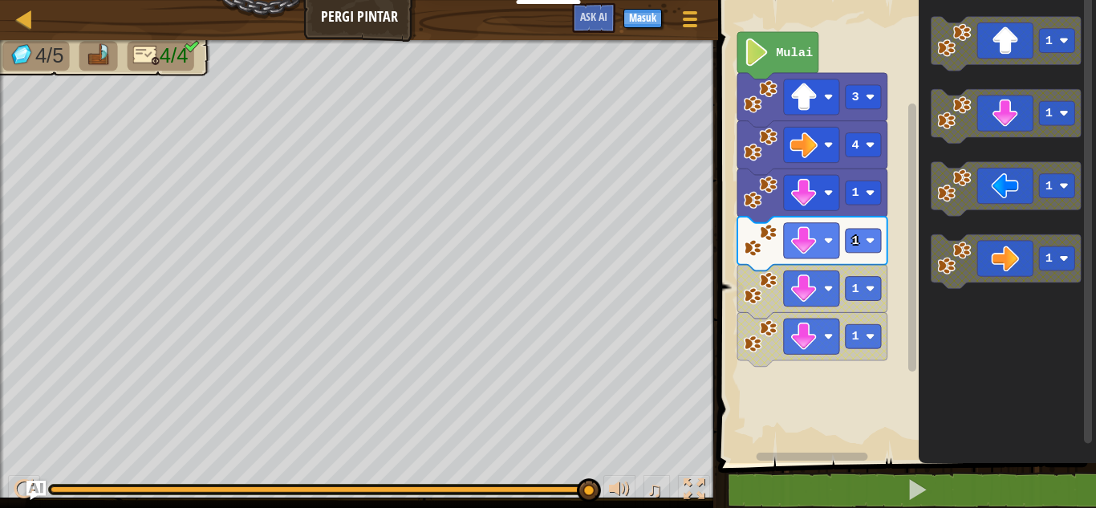
click at [921, 343] on icon "1 1 1 1" at bounding box center [1007, 227] width 177 height 471
click at [992, 173] on icon "1 1 1 1" at bounding box center [1007, 227] width 177 height 471
click at [905, 309] on div "4 1 1 1 1 3 Mulai 1 1 1 1" at bounding box center [905, 227] width 383 height 471
click at [974, 167] on icon "Ruang Kerja Blockly" at bounding box center [1007, 189] width 150 height 54
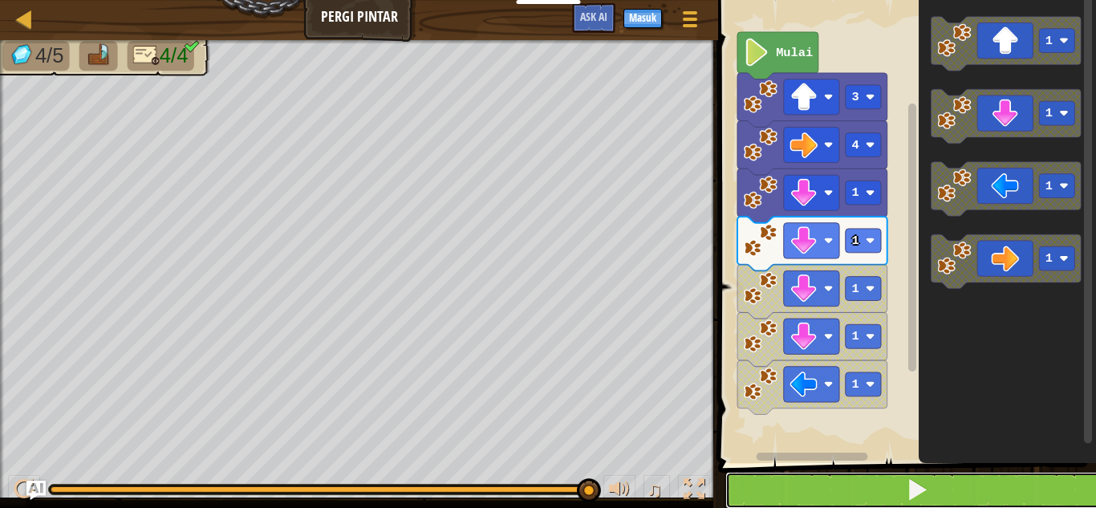
click at [894, 486] on button at bounding box center [917, 490] width 383 height 37
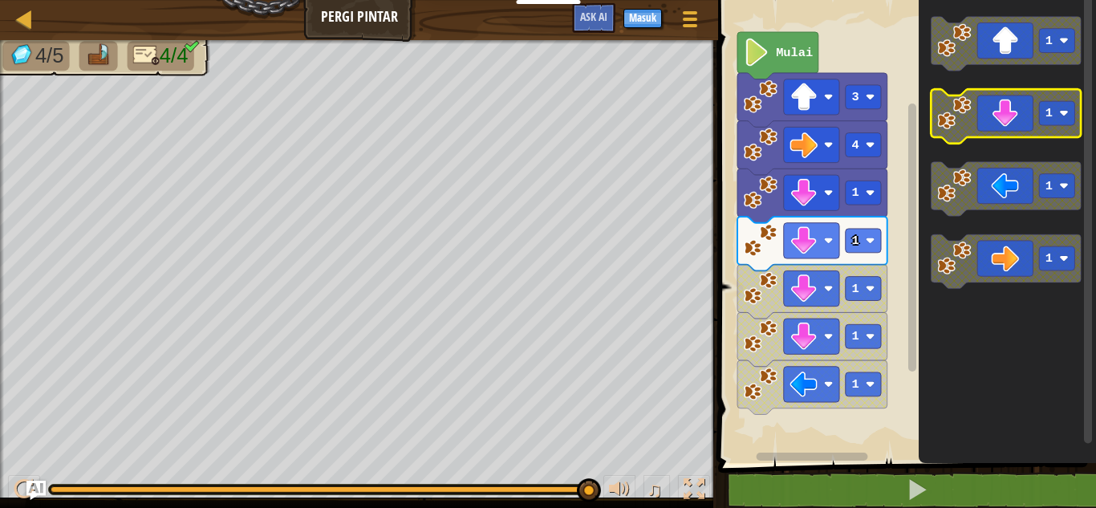
click at [993, 115] on icon "Ruang Kerja Blockly" at bounding box center [1007, 116] width 150 height 54
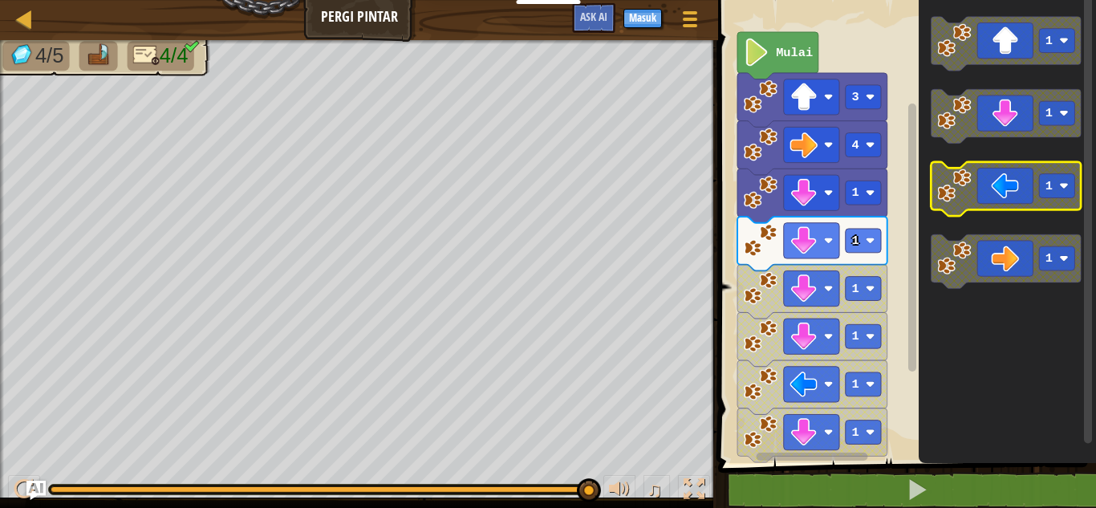
click at [1015, 201] on icon "Ruang Kerja Blockly" at bounding box center [1007, 189] width 150 height 54
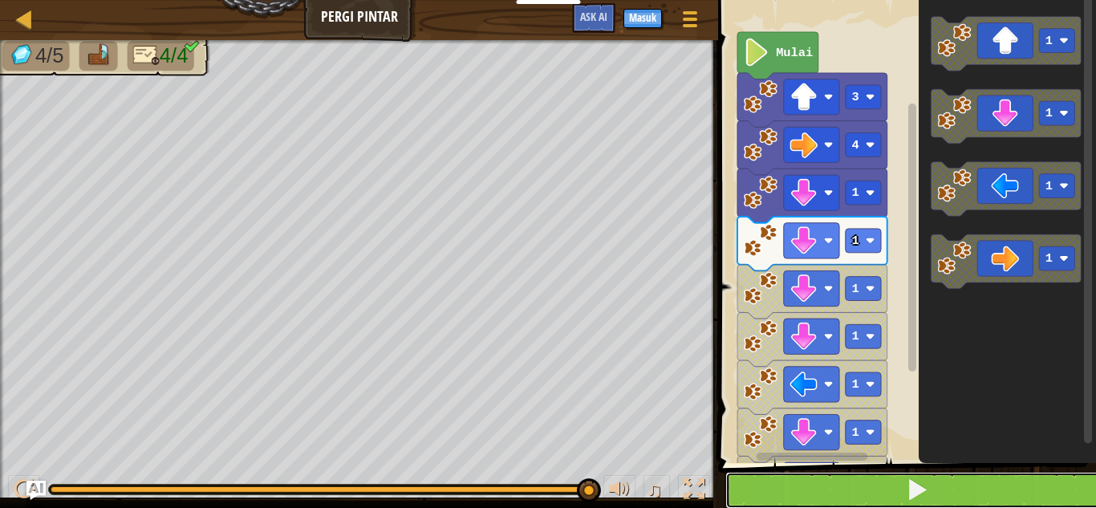
click at [970, 481] on button at bounding box center [917, 490] width 383 height 37
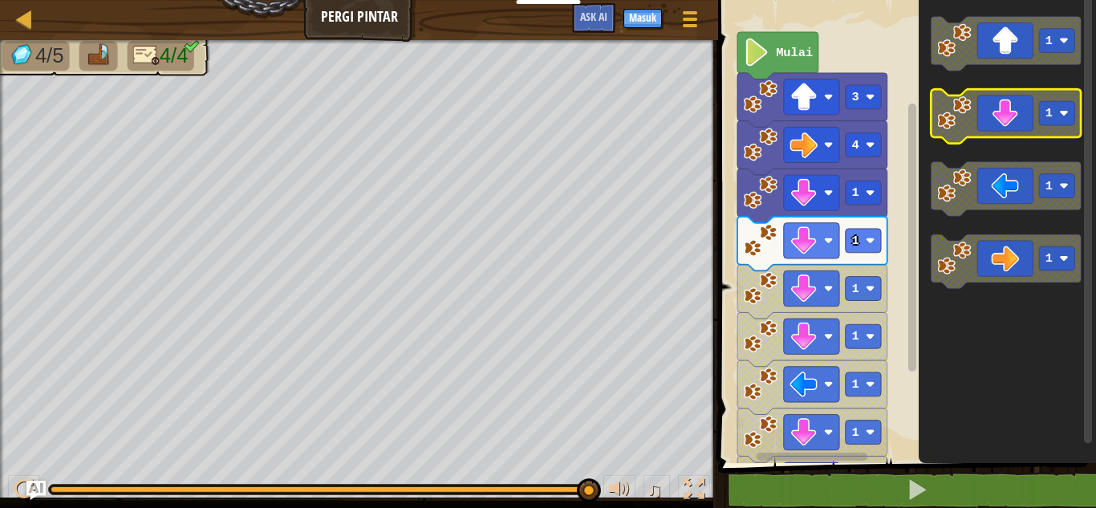
click at [1015, 120] on icon "Ruang Kerja Blockly" at bounding box center [1007, 116] width 150 height 54
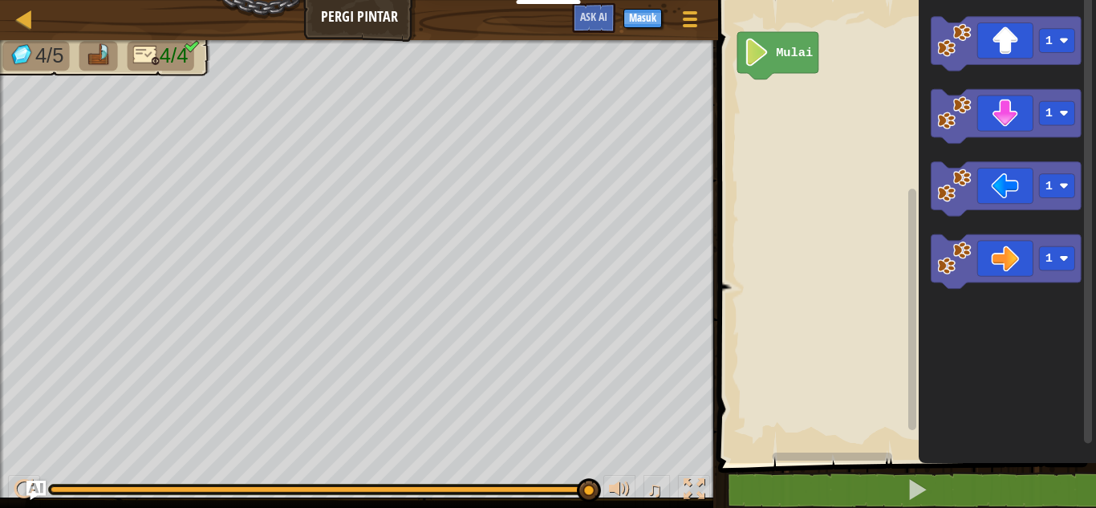
click at [927, 217] on icon "1 1 1 1" at bounding box center [1007, 227] width 177 height 471
click at [1036, 58] on icon "Ruang Kerja Blockly" at bounding box center [1007, 44] width 150 height 54
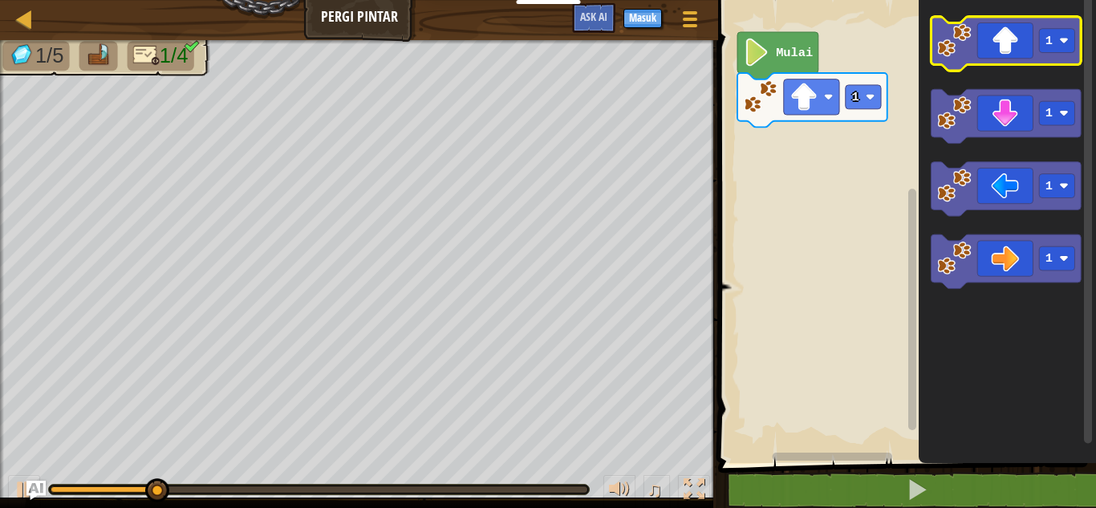
click at [1036, 58] on icon "Ruang Kerja Blockly" at bounding box center [1007, 44] width 150 height 54
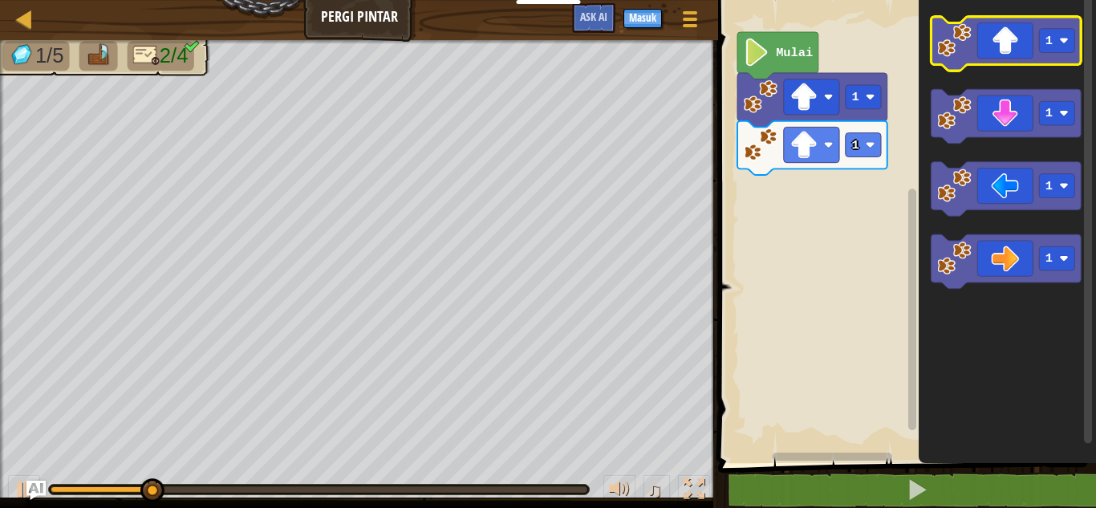
click at [1036, 58] on icon "Ruang Kerja Blockly" at bounding box center [1007, 44] width 150 height 54
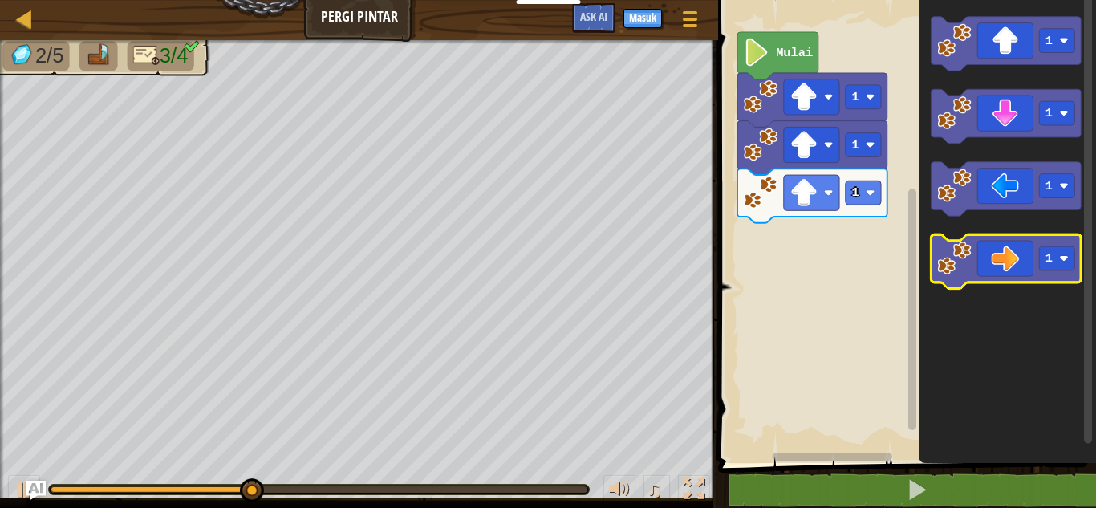
click at [1039, 246] on icon "Ruang Kerja Blockly" at bounding box center [1007, 261] width 150 height 54
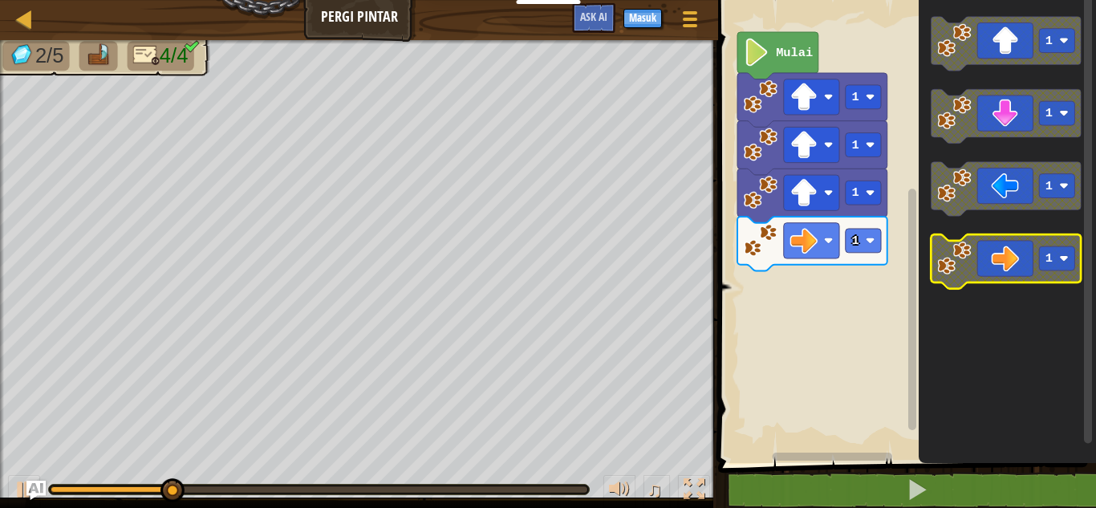
click at [1039, 246] on icon "Ruang Kerja Blockly" at bounding box center [1007, 261] width 150 height 54
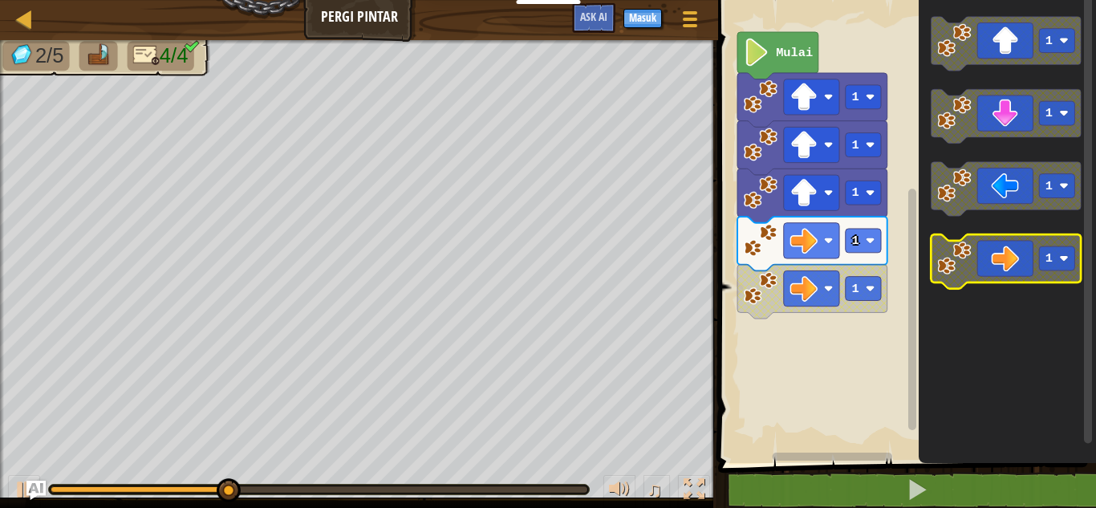
click at [1039, 246] on icon "Ruang Kerja Blockly" at bounding box center [1007, 261] width 150 height 54
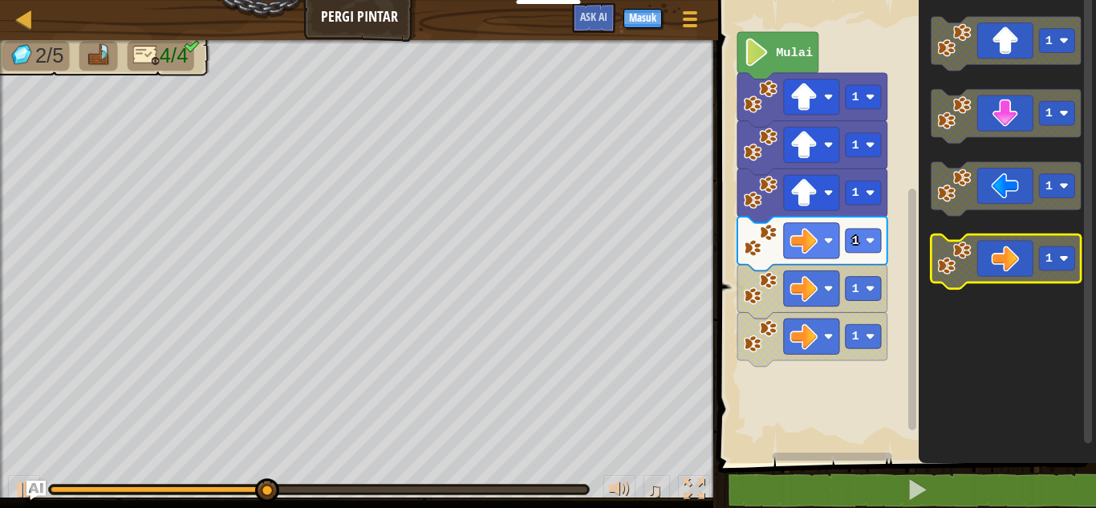
click at [1039, 246] on icon "Ruang Kerja Blockly" at bounding box center [1007, 261] width 150 height 54
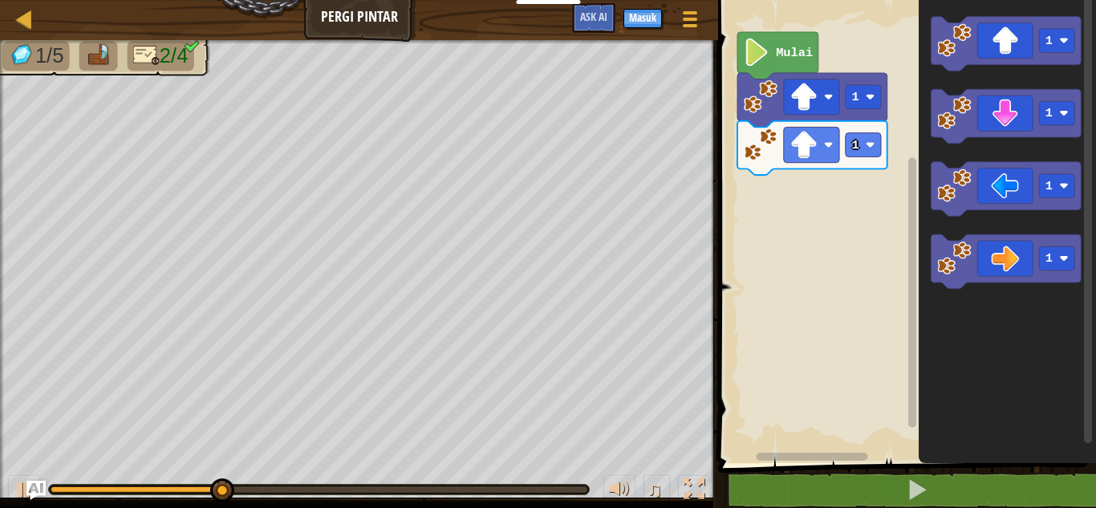
click at [851, 259] on div "Mulai 1 1 1 1 1 1" at bounding box center [905, 227] width 383 height 471
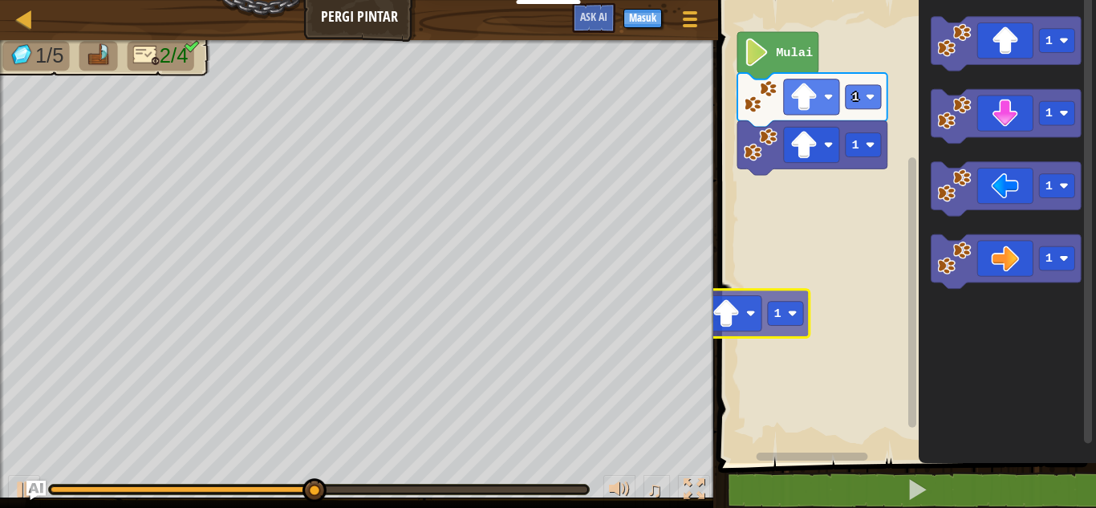
click at [695, 326] on div "Peta Pergi Pintar Menu Permainan Masuk Ask AI 1 ההההההההההההההההההההההההההההההה…" at bounding box center [548, 254] width 1096 height 508
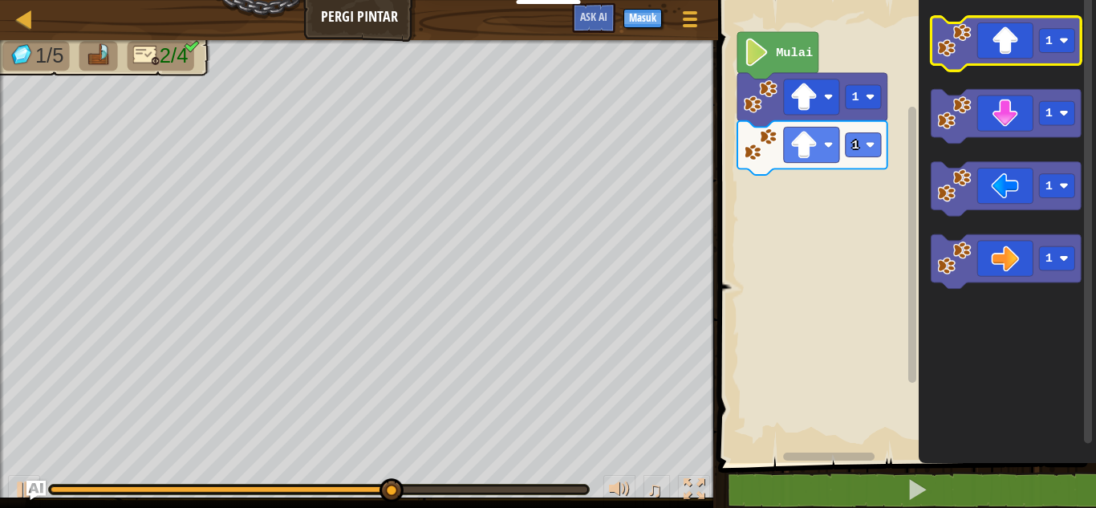
click at [974, 64] on icon "Ruang Kerja Blockly" at bounding box center [1007, 44] width 150 height 54
click at [981, 36] on icon "Ruang Kerja Blockly" at bounding box center [1007, 44] width 150 height 54
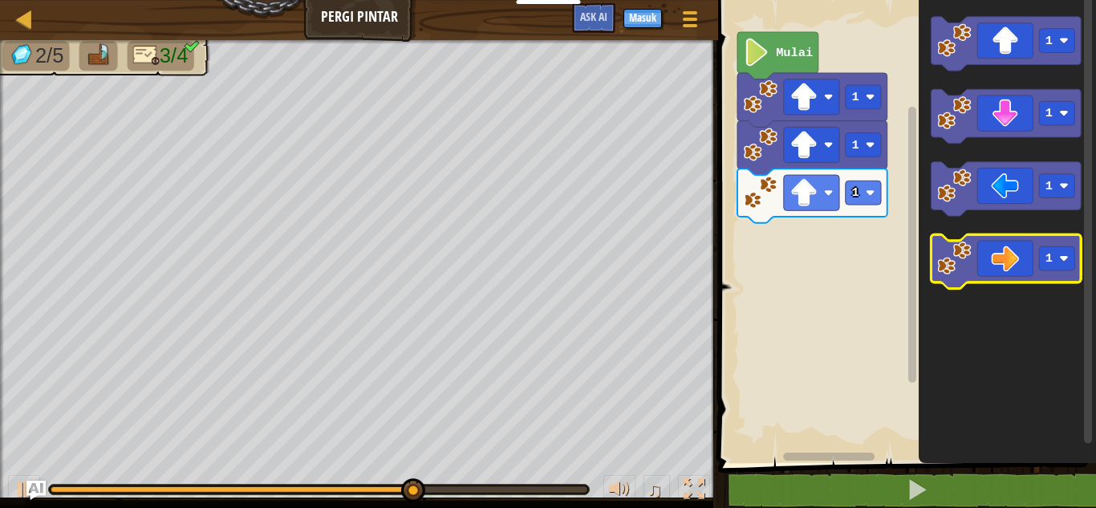
click at [1007, 248] on icon "Ruang Kerja Blockly" at bounding box center [1007, 261] width 150 height 54
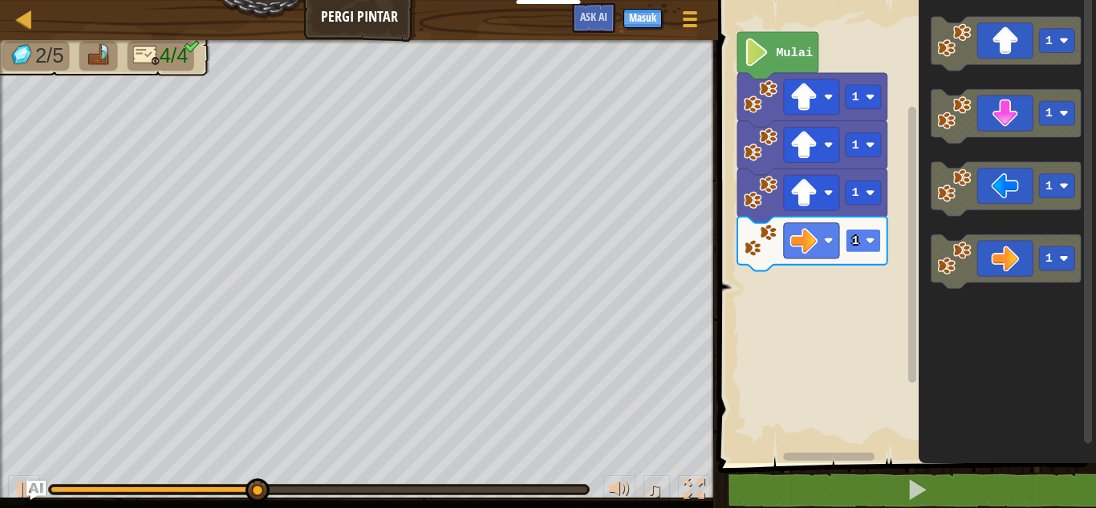
click at [867, 244] on image "Ruang Kerja Blockly" at bounding box center [871, 241] width 10 height 10
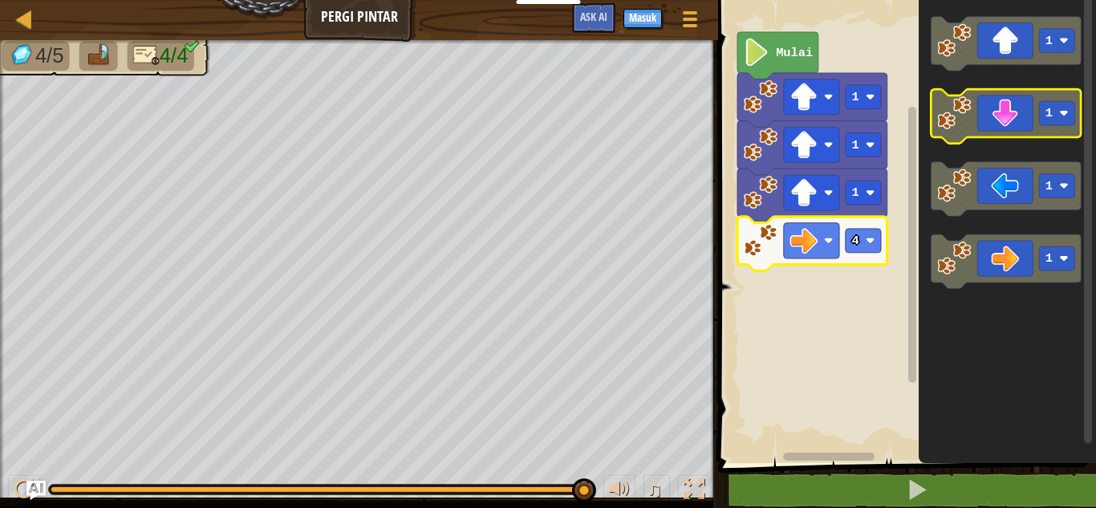
click at [1007, 107] on icon "Ruang Kerja Blockly" at bounding box center [1007, 116] width 150 height 54
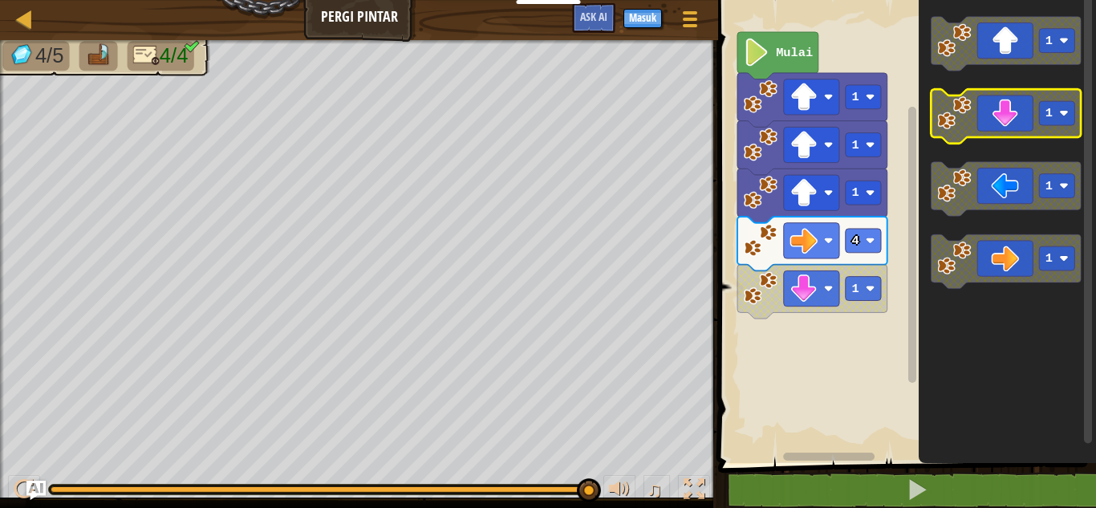
click at [1007, 107] on icon "Ruang Kerja Blockly" at bounding box center [1007, 116] width 150 height 54
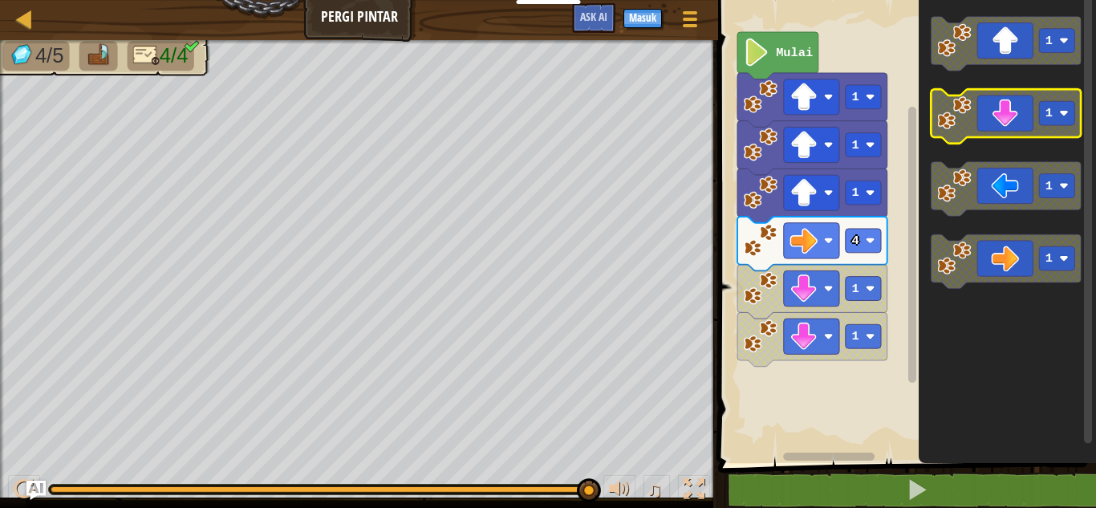
click at [1007, 107] on icon "Ruang Kerja Blockly" at bounding box center [1007, 116] width 150 height 54
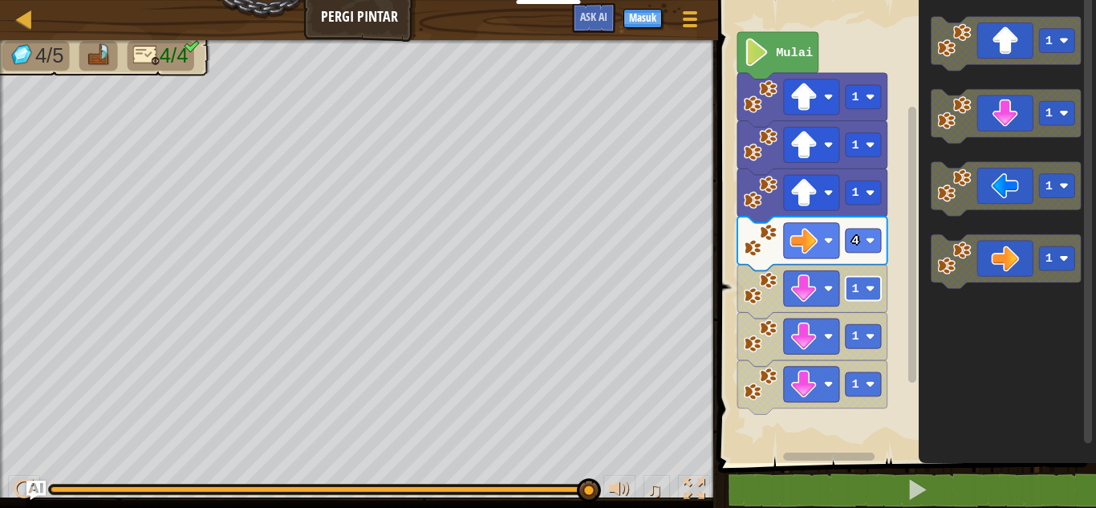
click at [854, 289] on text "1" at bounding box center [855, 289] width 7 height 14
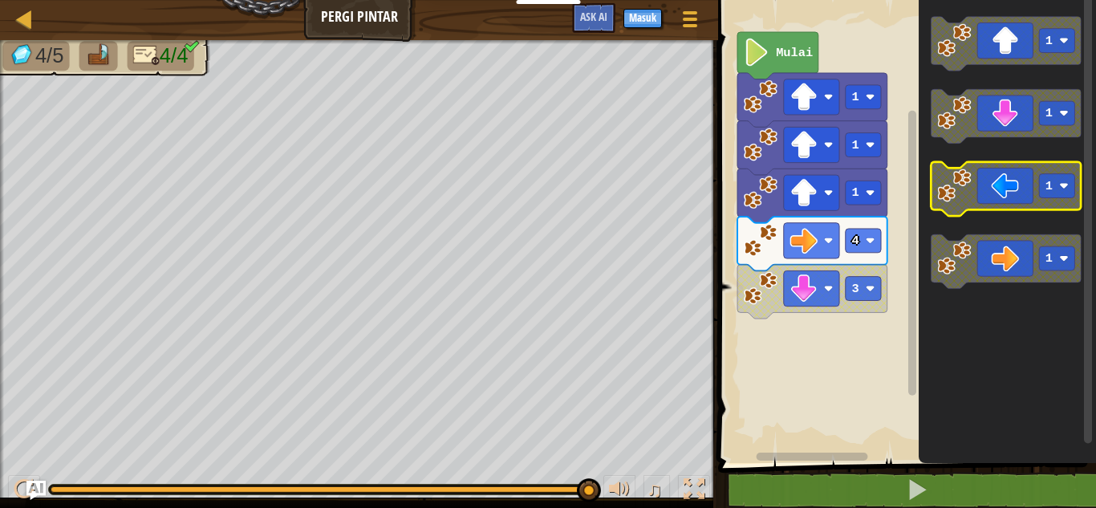
click at [1009, 199] on icon "Ruang Kerja Blockly" at bounding box center [1007, 189] width 150 height 54
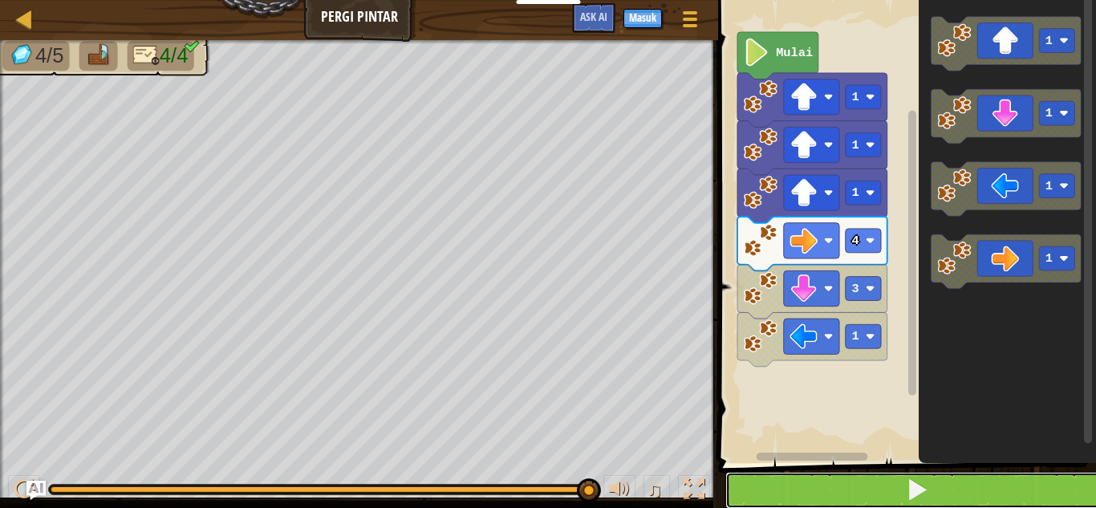
click at [911, 480] on span at bounding box center [917, 489] width 22 height 22
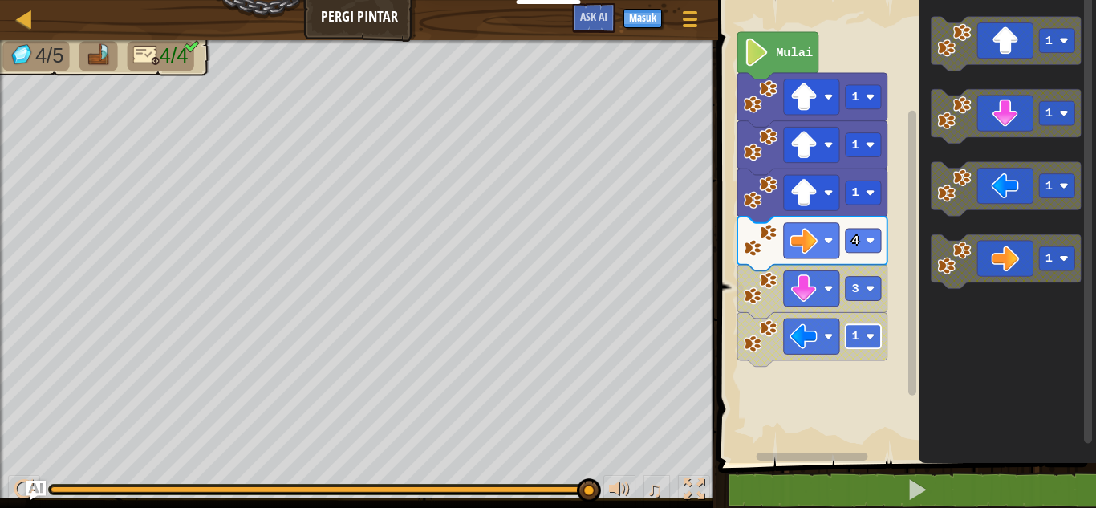
click at [863, 332] on rect "Ruang Kerja Blockly" at bounding box center [863, 336] width 35 height 24
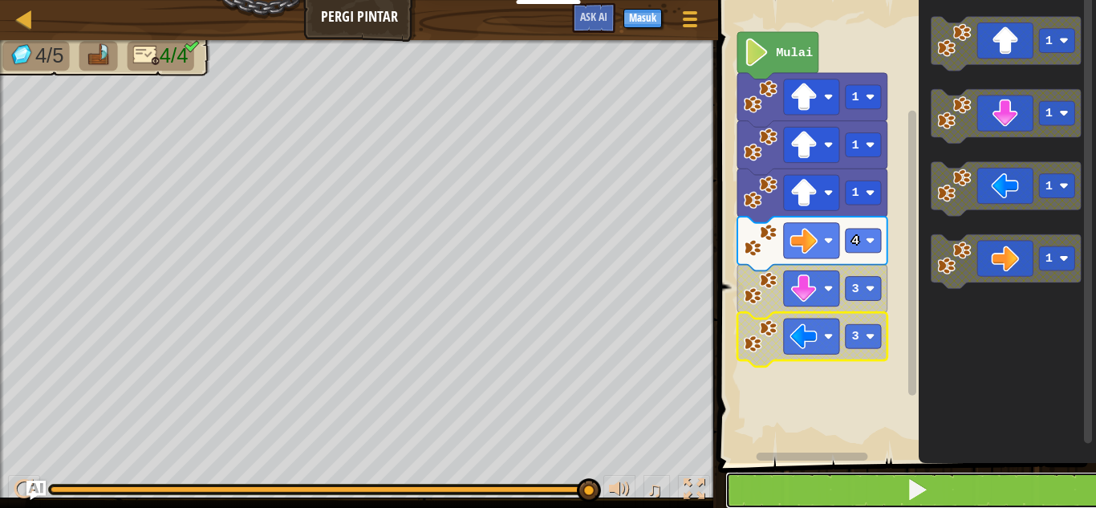
click at [769, 484] on button at bounding box center [917, 490] width 383 height 37
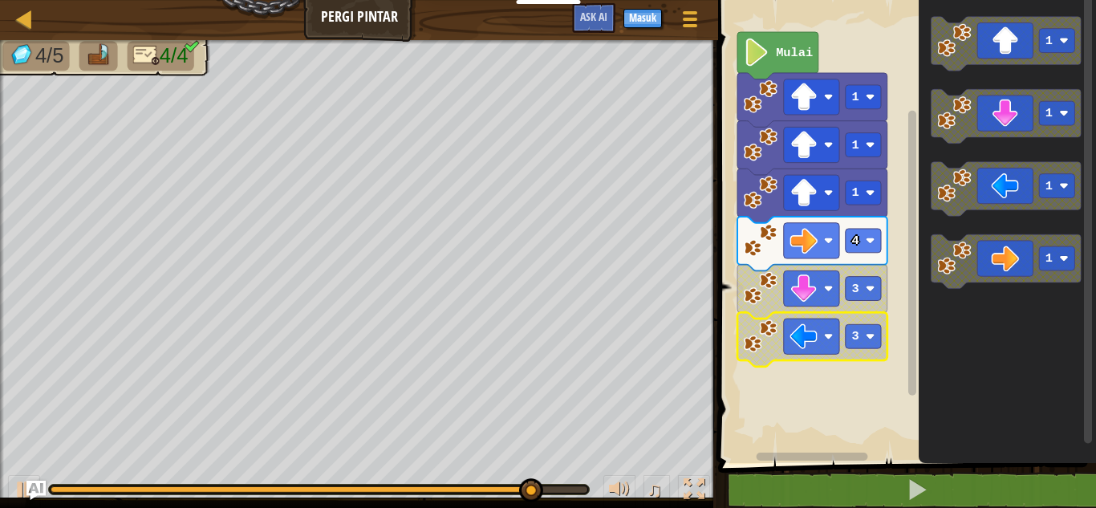
click at [841, 234] on icon "Ruang Kerja Blockly" at bounding box center [813, 244] width 150 height 54
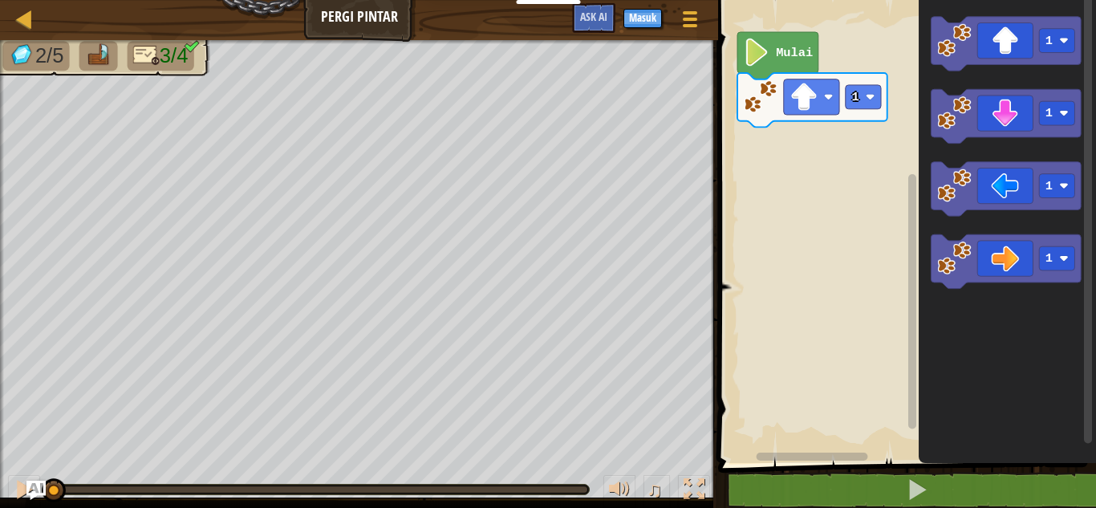
click at [1094, 163] on icon "Ruang Kerja Blockly" at bounding box center [1007, 227] width 177 height 471
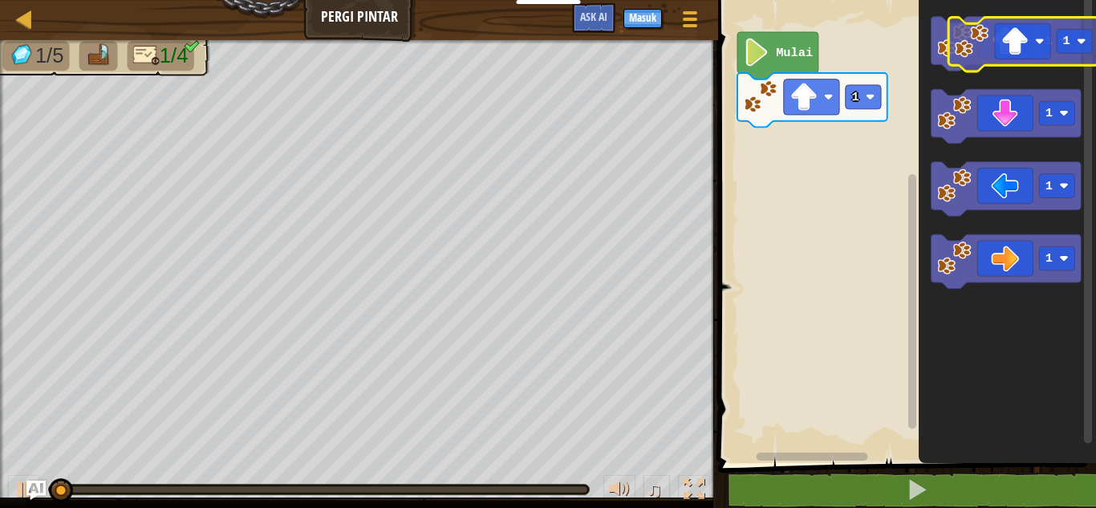
click at [1096, 87] on icon "1 1 1 1" at bounding box center [1007, 227] width 177 height 471
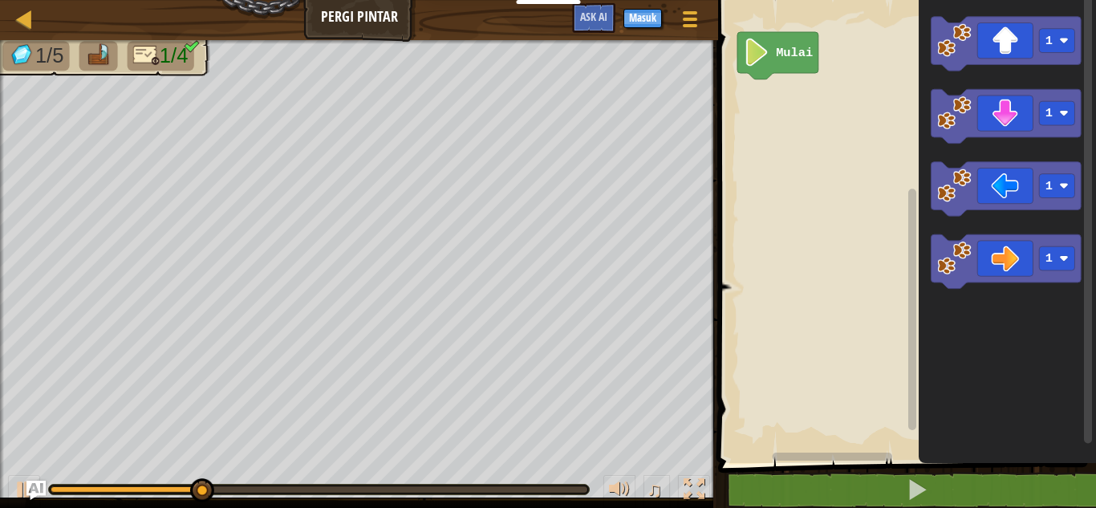
click at [807, 40] on icon "Ruang Kerja Blockly" at bounding box center [778, 55] width 81 height 47
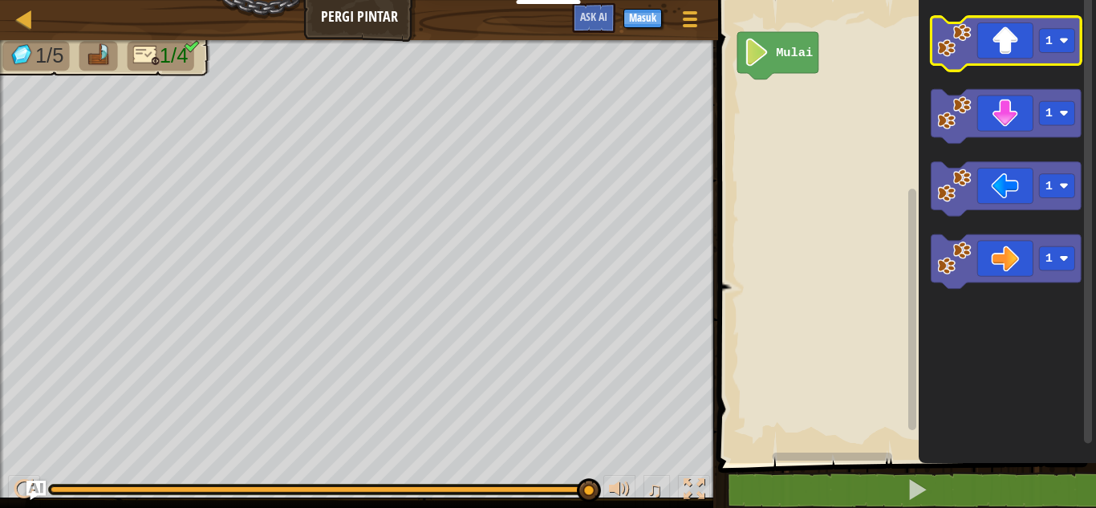
click at [980, 66] on rect "Ruang Kerja Blockly" at bounding box center [1007, 44] width 150 height 54
click at [980, 44] on icon "Ruang Kerja Blockly" at bounding box center [1007, 44] width 150 height 54
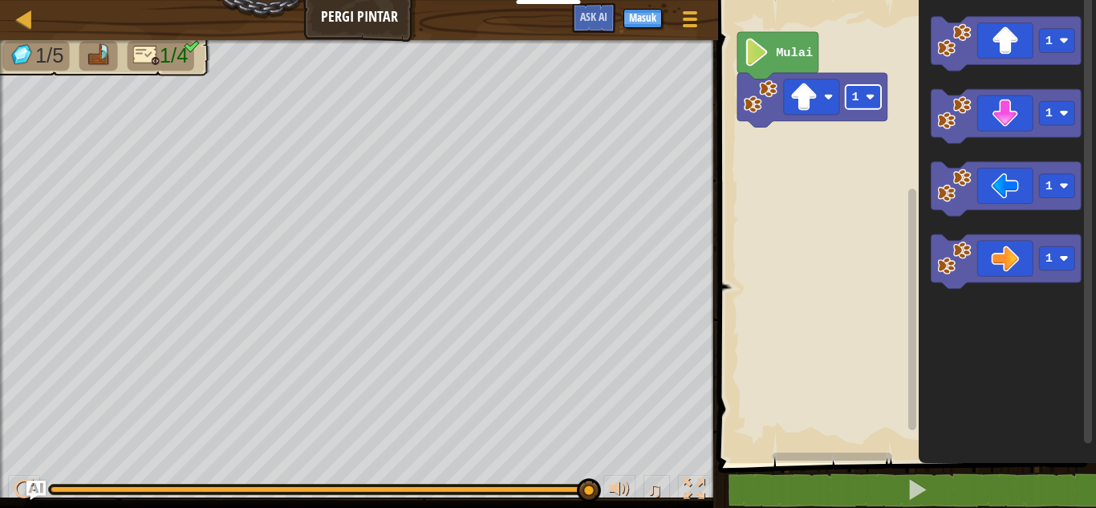
click at [853, 108] on rect "Ruang Kerja Blockly" at bounding box center [863, 97] width 35 height 24
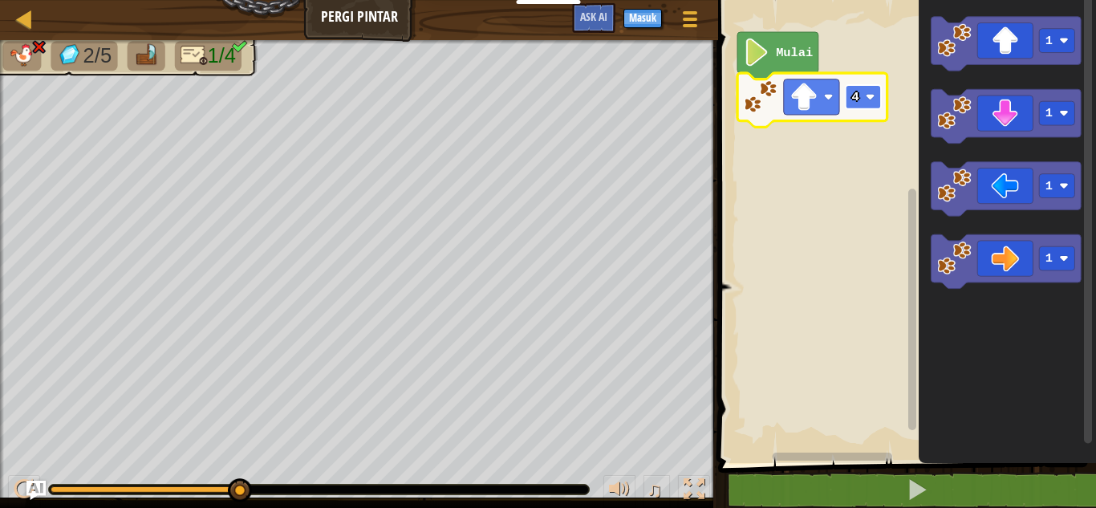
click at [872, 87] on rect "Ruang Kerja Blockly" at bounding box center [863, 97] width 35 height 24
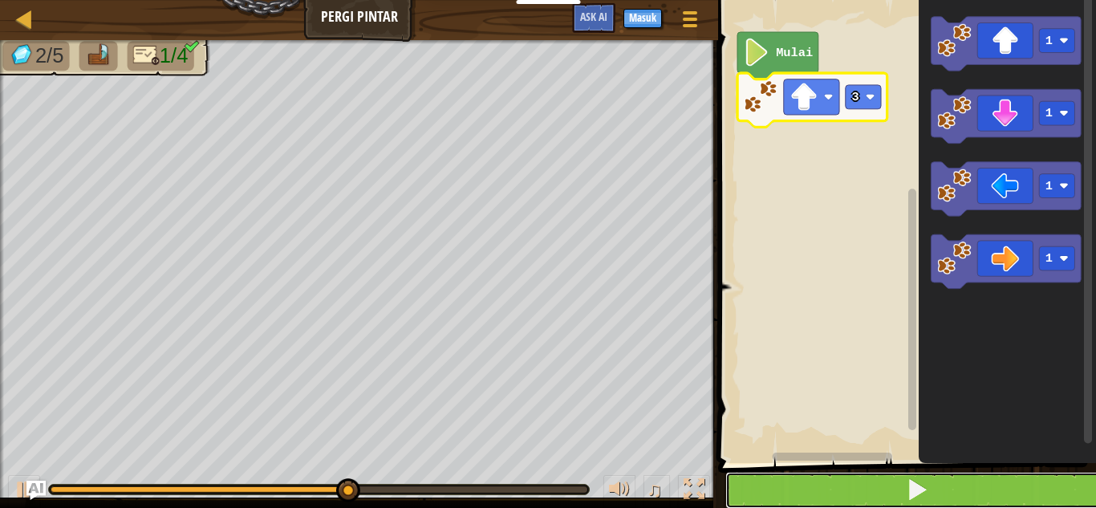
click at [832, 479] on button at bounding box center [917, 490] width 383 height 37
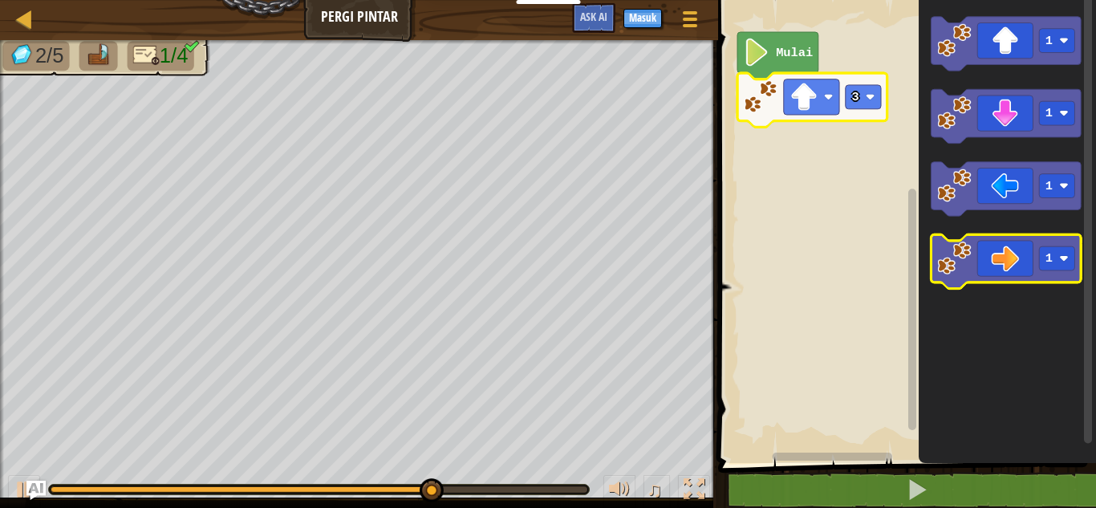
click at [1020, 281] on icon "Ruang Kerja Blockly" at bounding box center [1007, 261] width 150 height 54
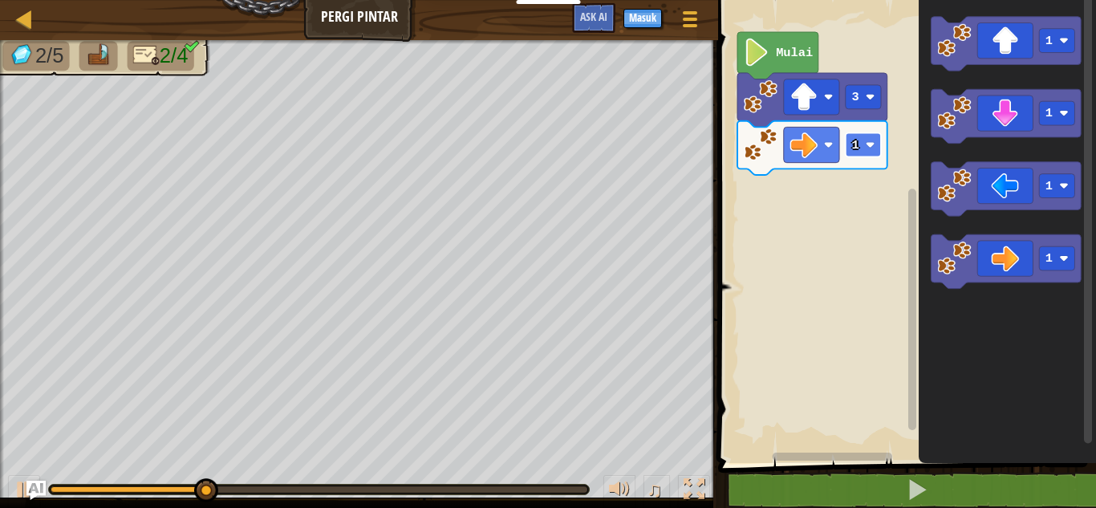
click at [856, 141] on text "1" at bounding box center [855, 145] width 7 height 14
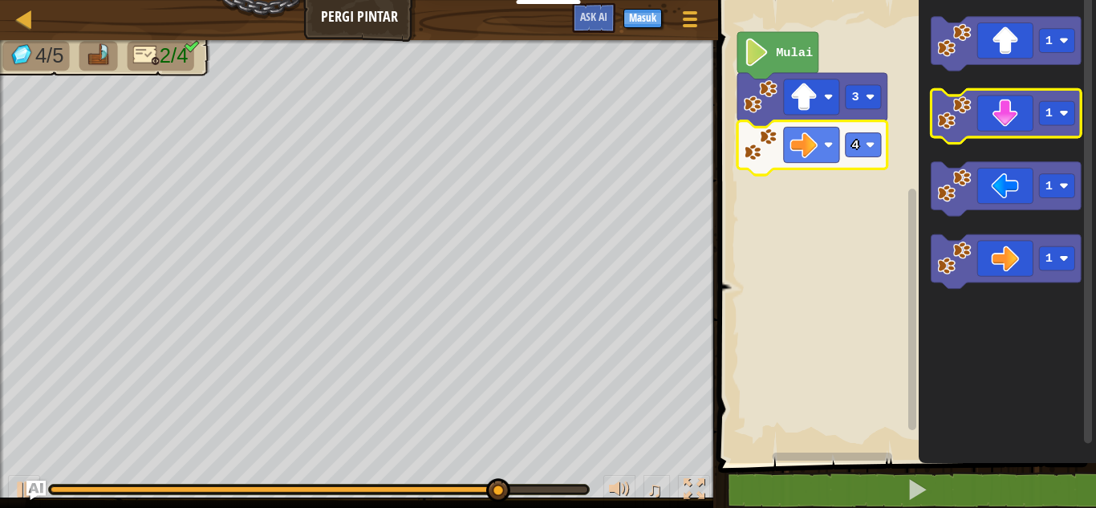
click at [994, 122] on icon "Ruang Kerja Blockly" at bounding box center [1007, 116] width 150 height 54
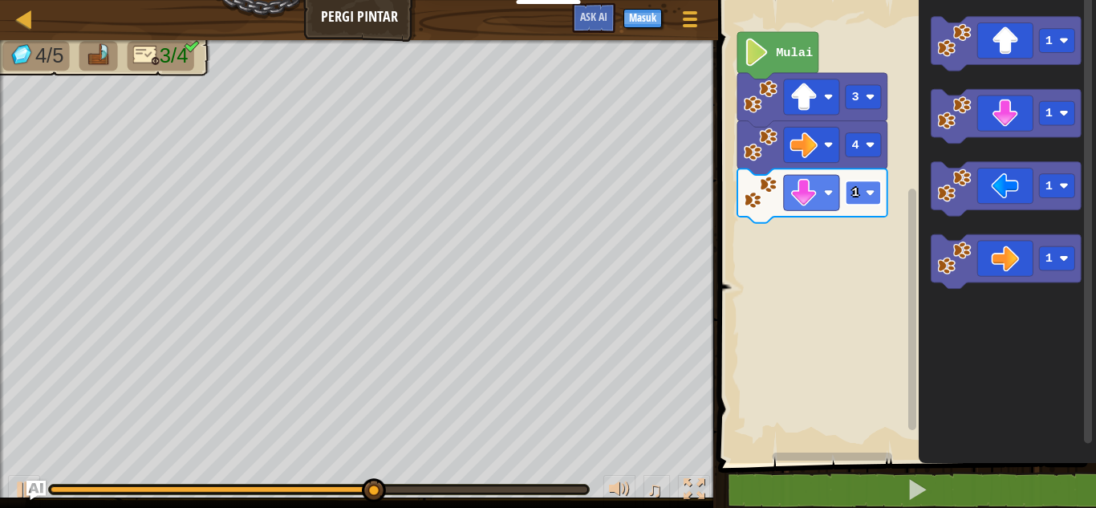
click at [872, 201] on rect "Ruang Kerja Blockly" at bounding box center [863, 193] width 35 height 24
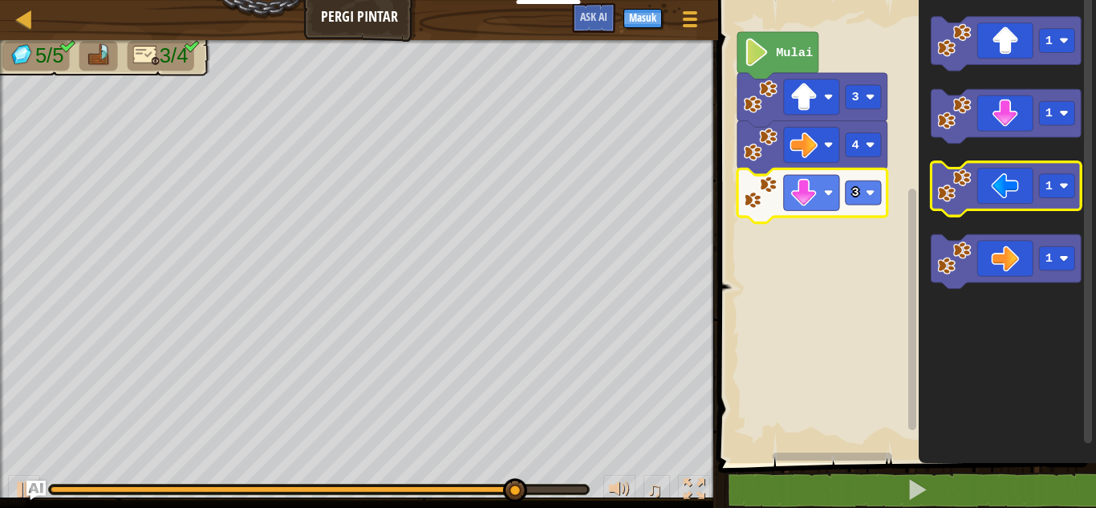
click at [1006, 187] on icon "Ruang Kerja Blockly" at bounding box center [1007, 189] width 150 height 54
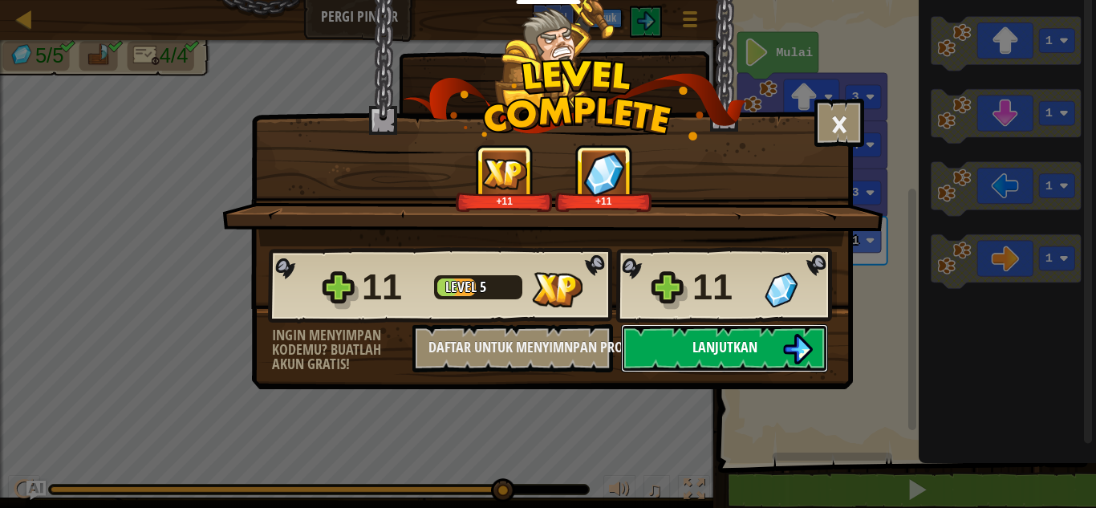
click at [735, 352] on span "Lanjutkan" at bounding box center [725, 347] width 65 height 20
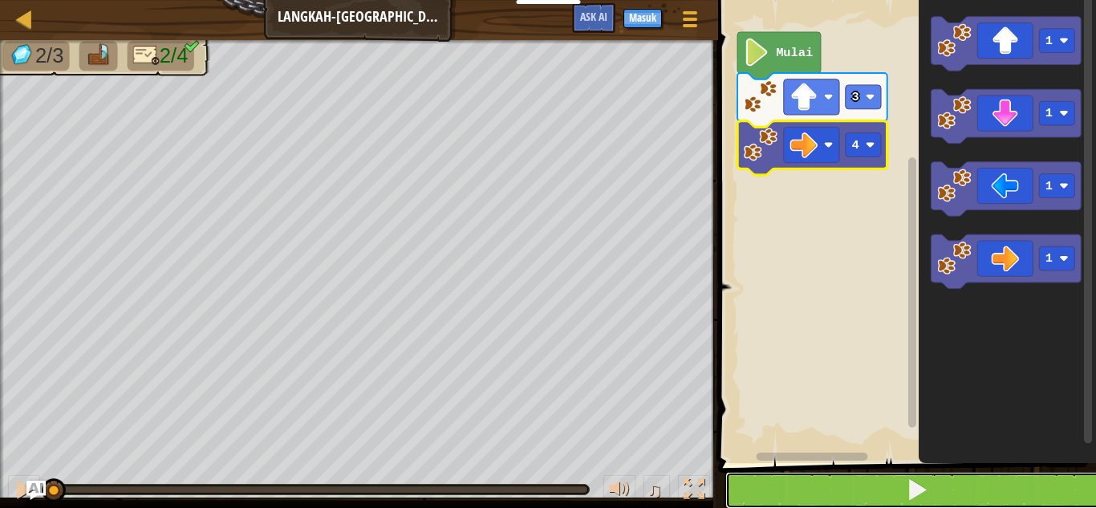
click at [821, 498] on button at bounding box center [917, 490] width 383 height 37
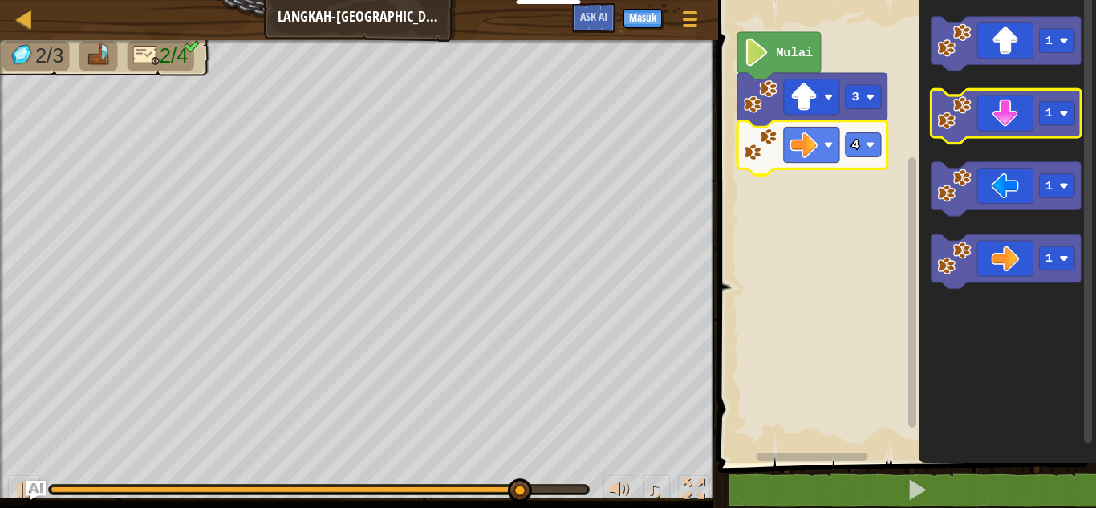
click at [1031, 108] on icon "Ruang Kerja Blockly" at bounding box center [1007, 116] width 150 height 54
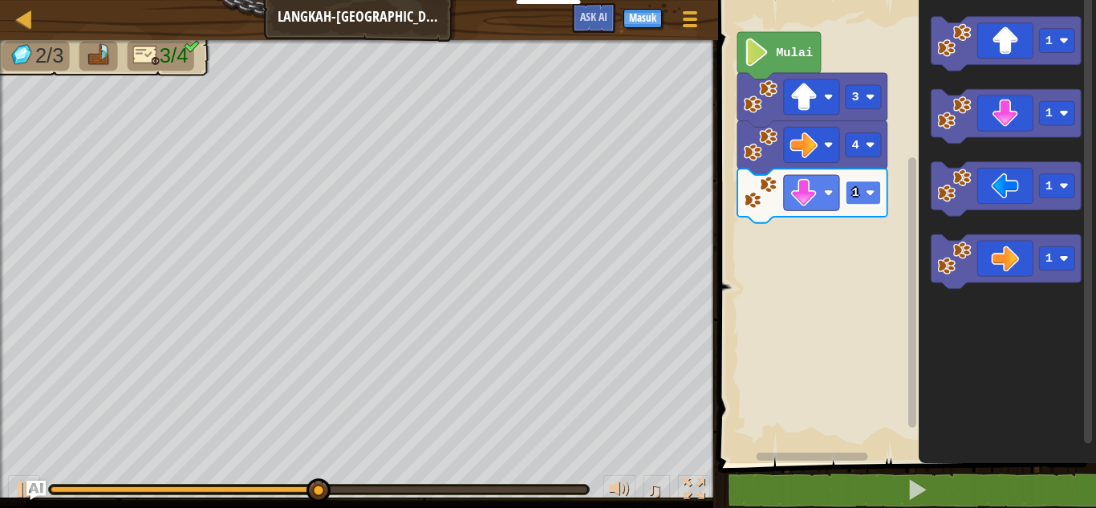
click at [855, 198] on text "1" at bounding box center [855, 192] width 7 height 14
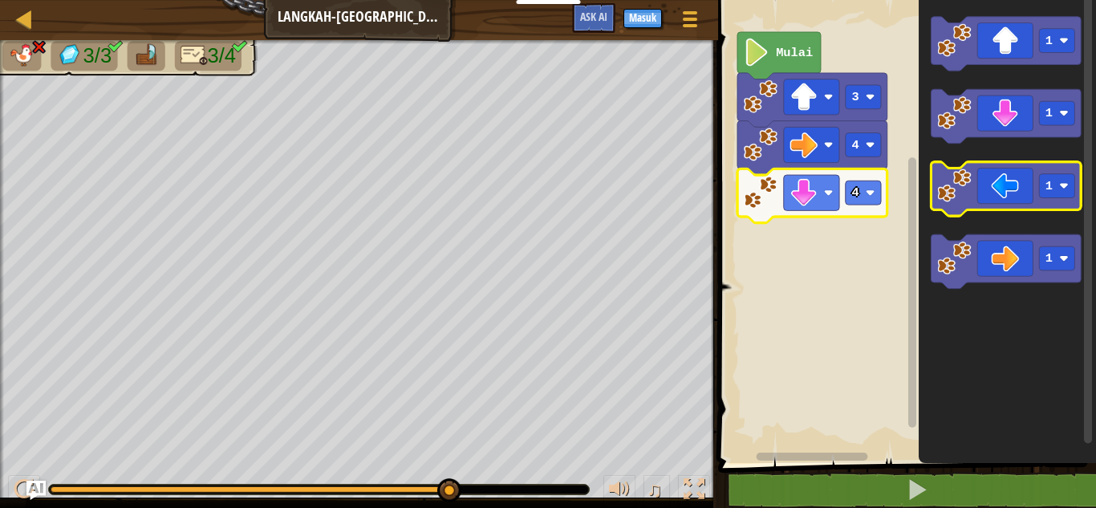
click at [953, 188] on image "Ruang Kerja Blockly" at bounding box center [954, 186] width 34 height 34
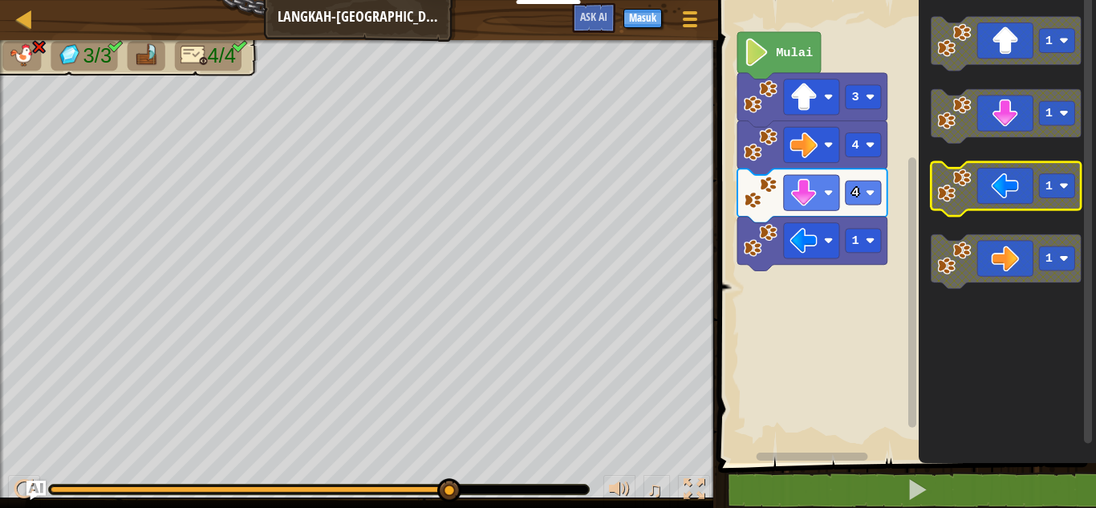
click at [978, 198] on icon "Ruang Kerja Blockly" at bounding box center [1007, 189] width 150 height 54
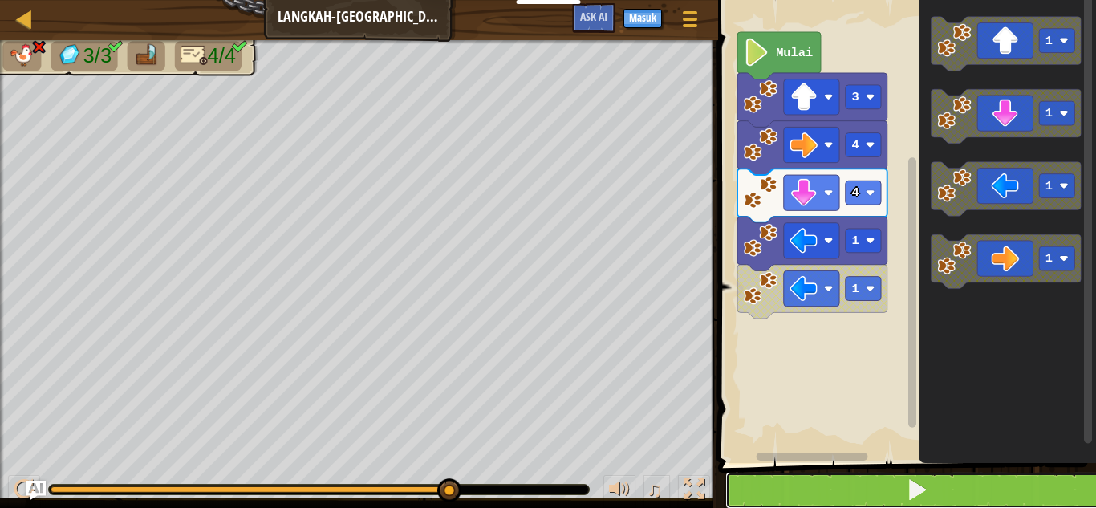
click at [927, 502] on button at bounding box center [917, 490] width 383 height 37
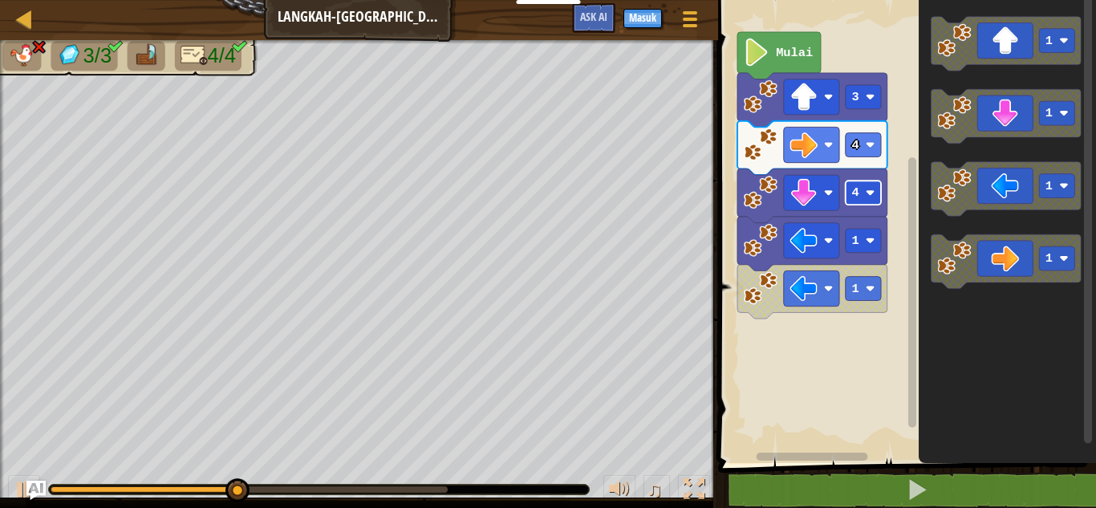
click at [849, 185] on rect "Ruang Kerja Blockly" at bounding box center [863, 193] width 35 height 24
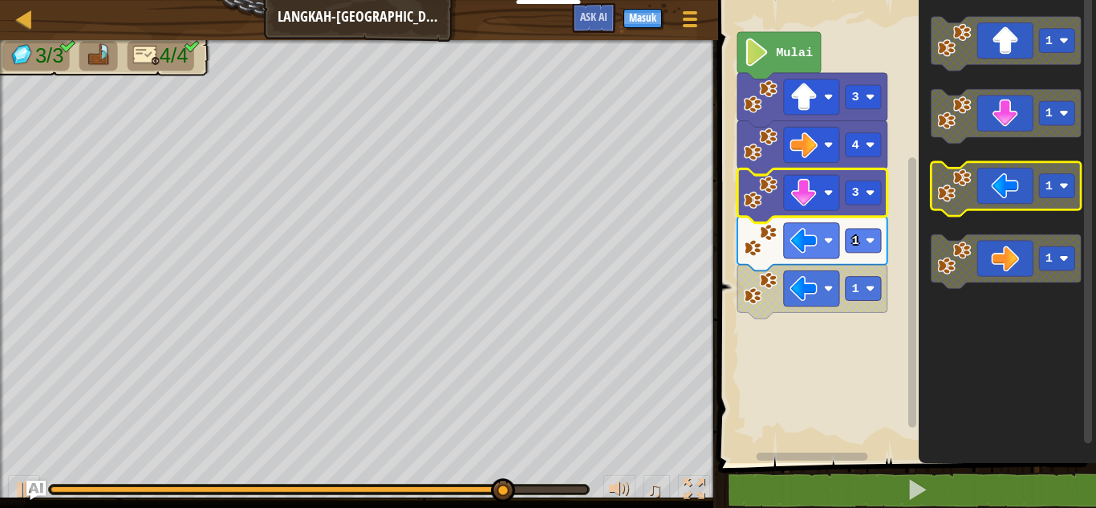
click at [981, 207] on icon "Ruang Kerja Blockly" at bounding box center [1007, 189] width 150 height 54
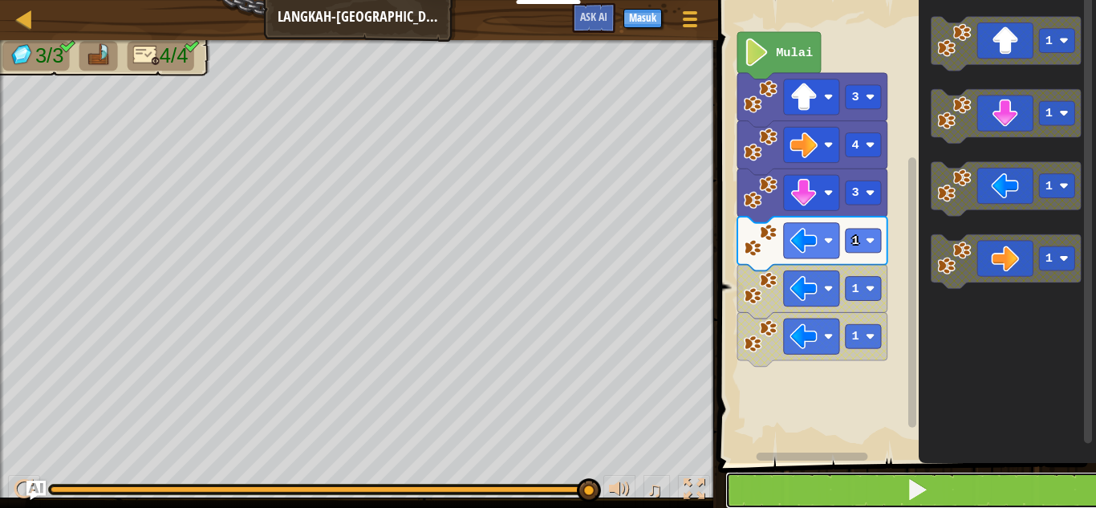
click at [825, 477] on button at bounding box center [917, 490] width 383 height 37
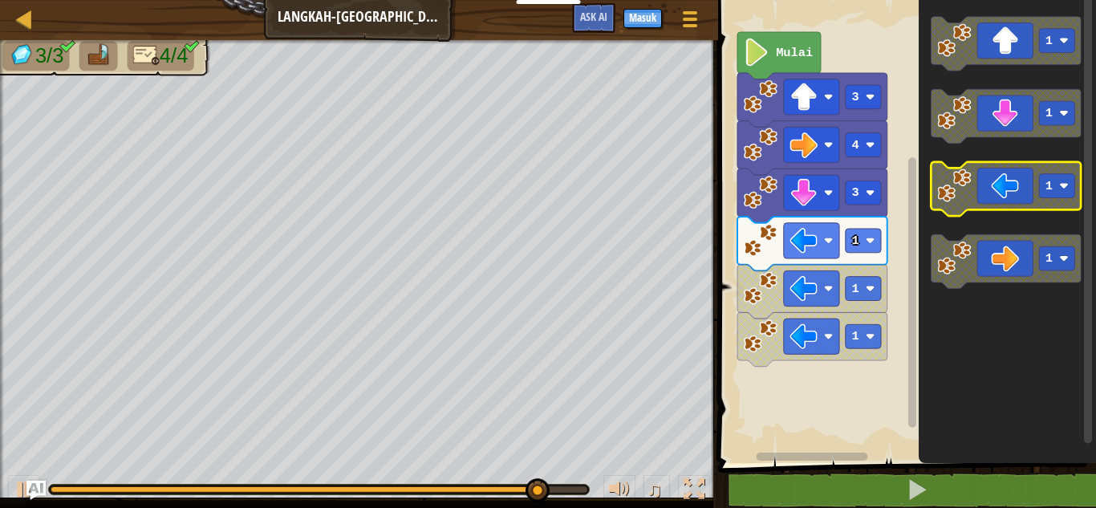
click at [1031, 196] on icon "Ruang Kerja Blockly" at bounding box center [1007, 189] width 150 height 54
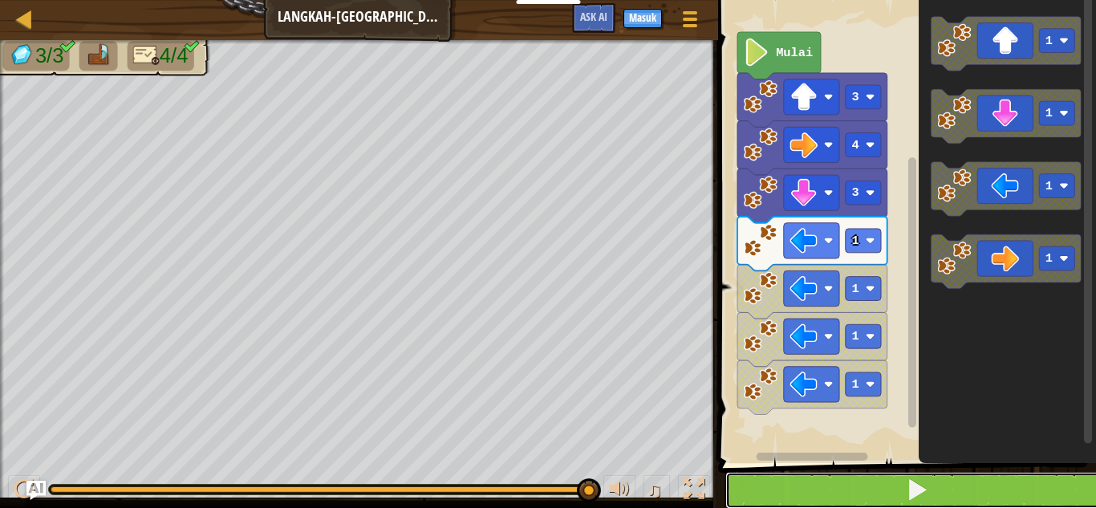
click at [773, 492] on button at bounding box center [917, 490] width 383 height 37
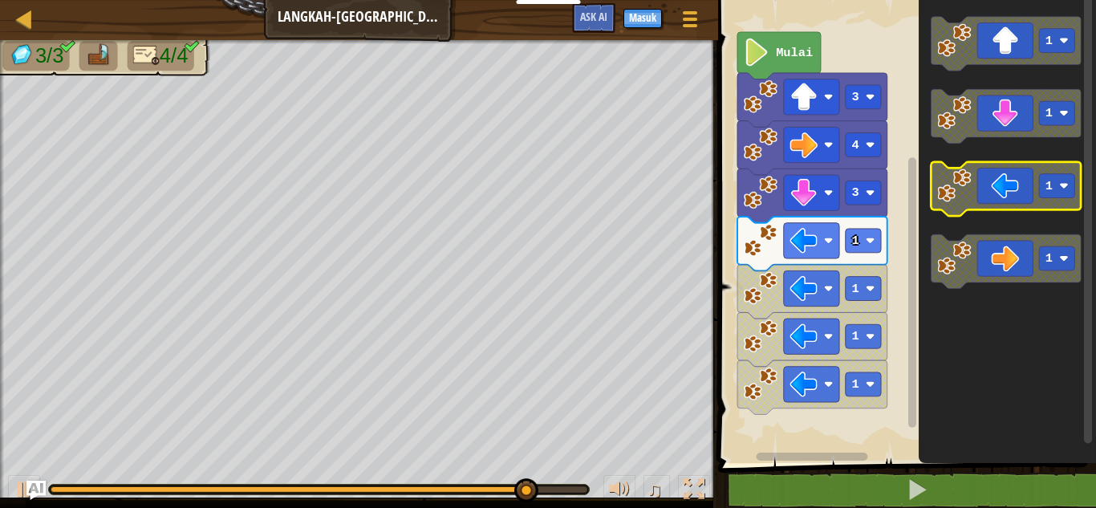
click at [1034, 197] on icon "Ruang Kerja Blockly" at bounding box center [1007, 189] width 150 height 54
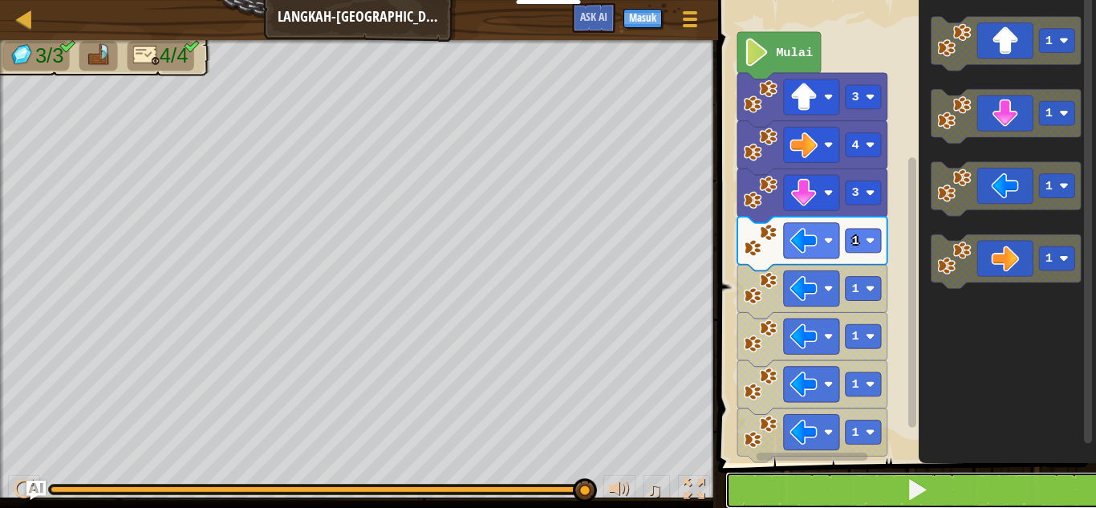
click at [784, 475] on button at bounding box center [917, 490] width 383 height 37
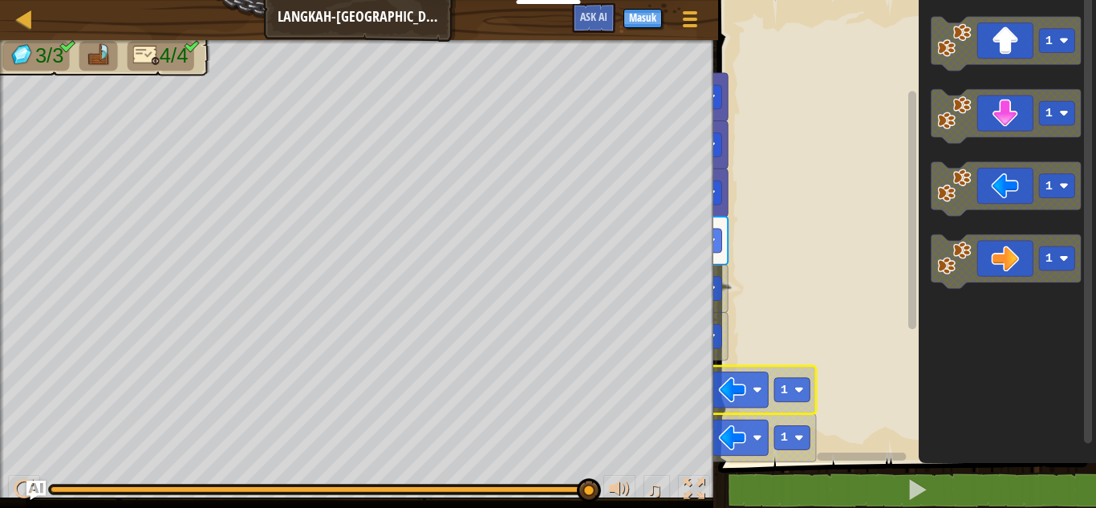
click at [999, 435] on div "Mulai 3 4 3 1 1 1 1 1 1 1 1 1" at bounding box center [905, 227] width 383 height 471
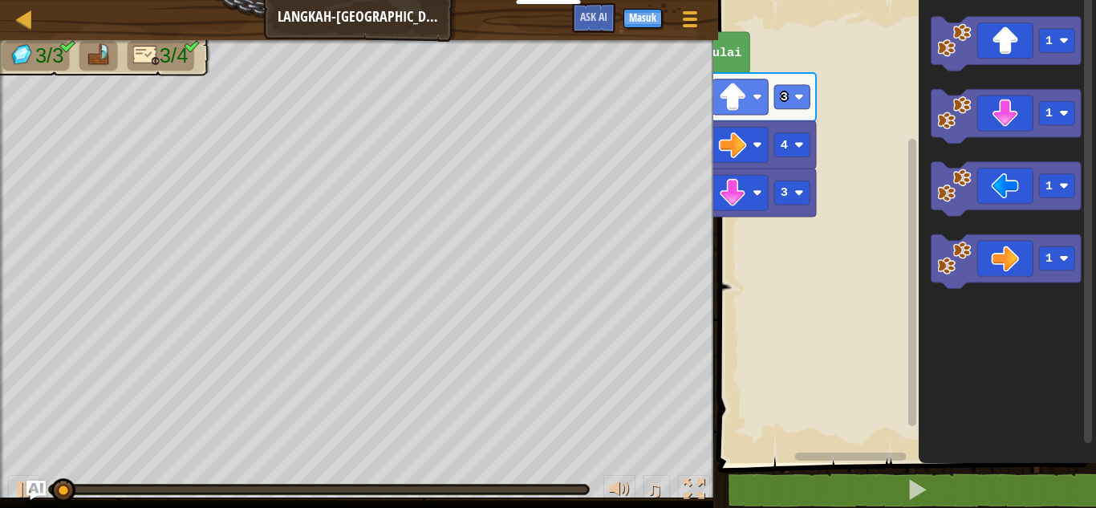
drag, startPoint x: 713, startPoint y: 191, endPoint x: 999, endPoint y: 208, distance: 287.0
click at [999, 208] on div "Blok 1 2 3 go ( 'up' , 3 ) go ( 'right' , 4 ) ההההההההההההההההההההההההההההההההה…" at bounding box center [905, 254] width 383 height 508
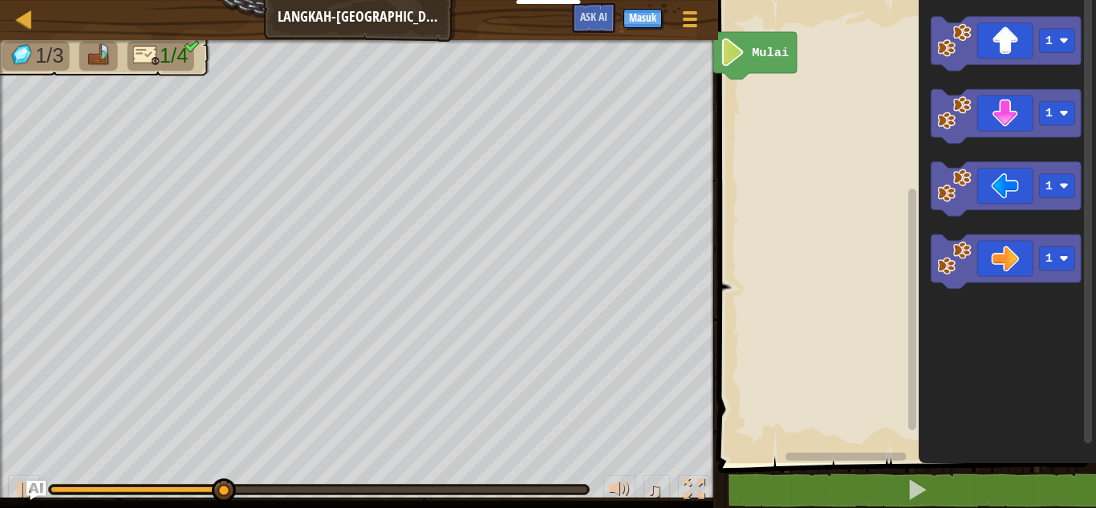
click at [863, 213] on rect "Ruang Kerja Blockly" at bounding box center [905, 227] width 383 height 471
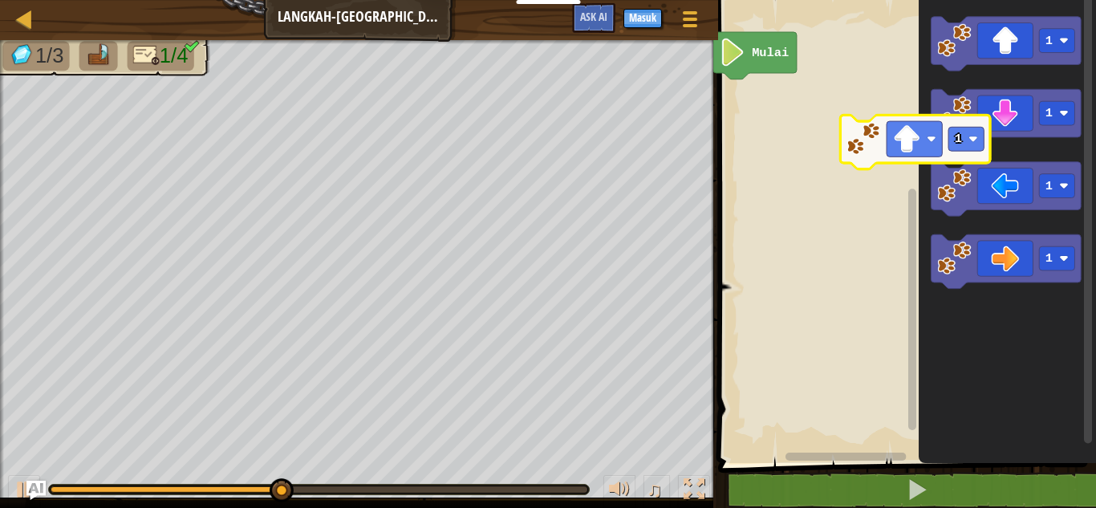
click at [813, 234] on div "Mulai 1 1 1 1 1" at bounding box center [905, 227] width 383 height 471
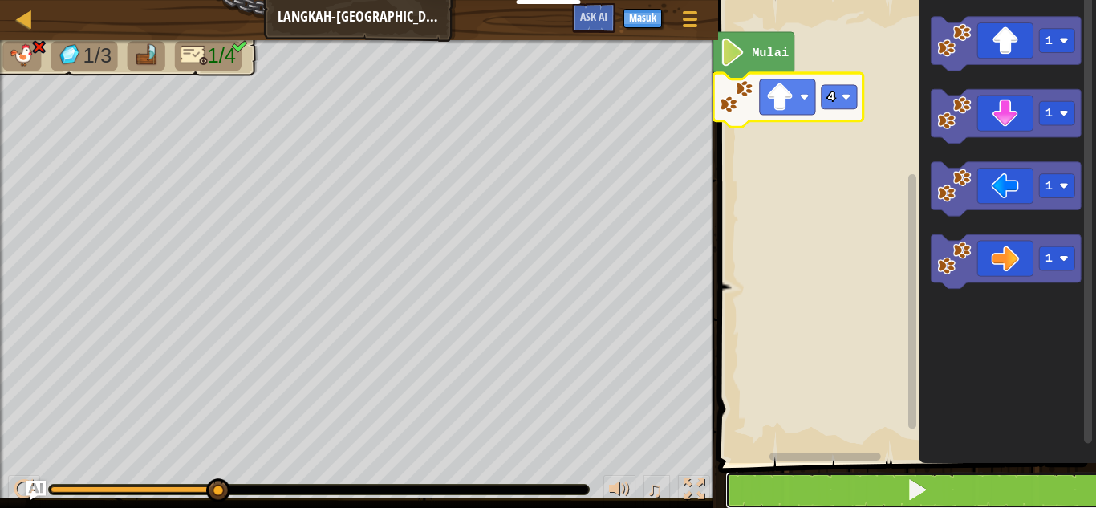
click at [825, 484] on button at bounding box center [917, 490] width 383 height 37
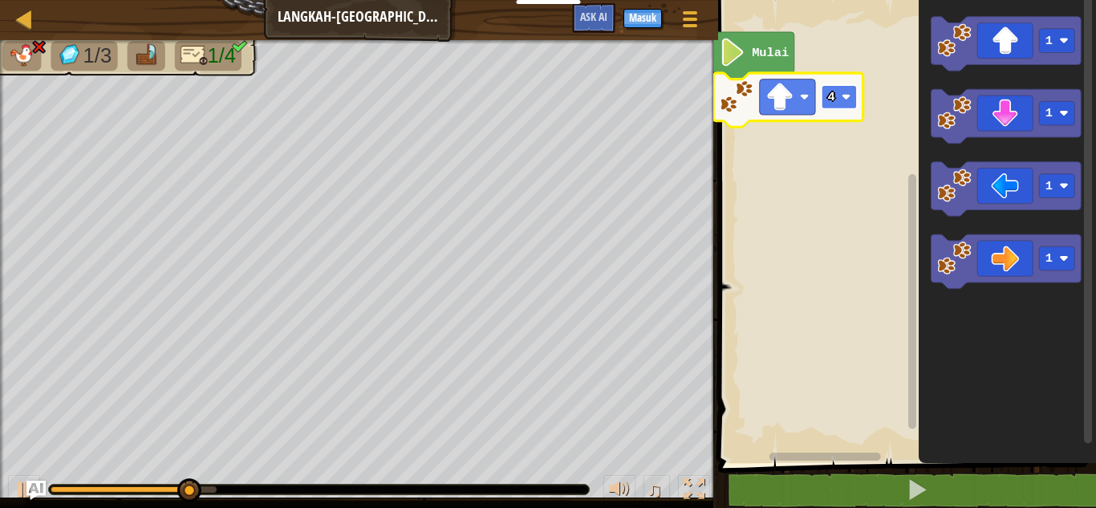
click at [823, 91] on rect "Ruang Kerja Blockly" at bounding box center [839, 97] width 35 height 24
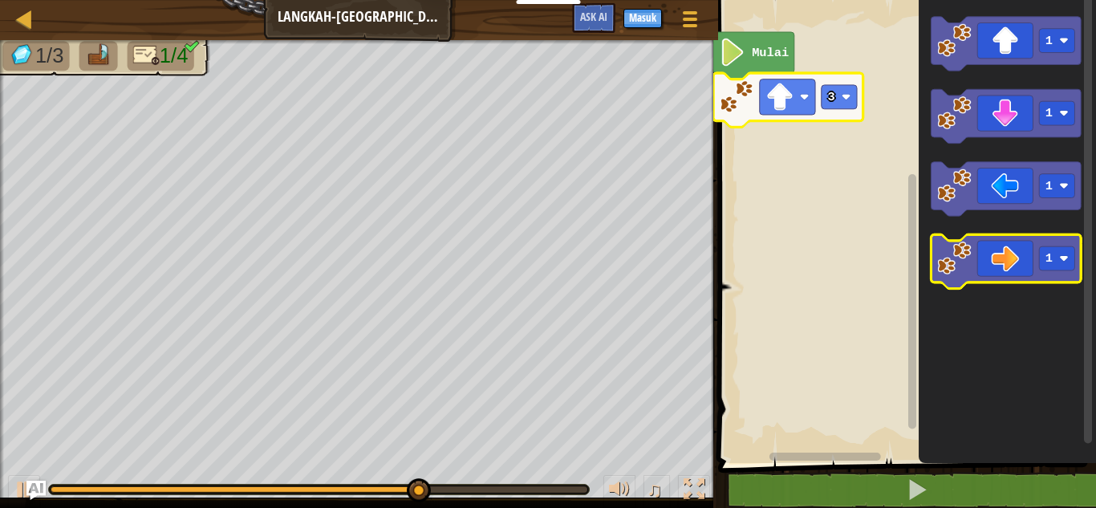
click at [1025, 266] on icon "Ruang Kerja Blockly" at bounding box center [1007, 261] width 150 height 54
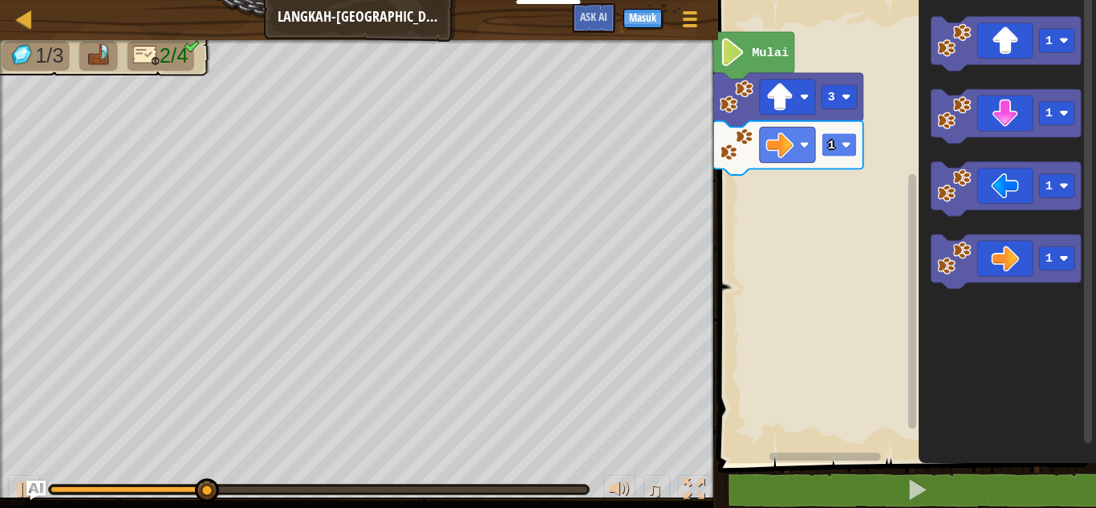
click at [832, 141] on text "1" at bounding box center [831, 145] width 7 height 14
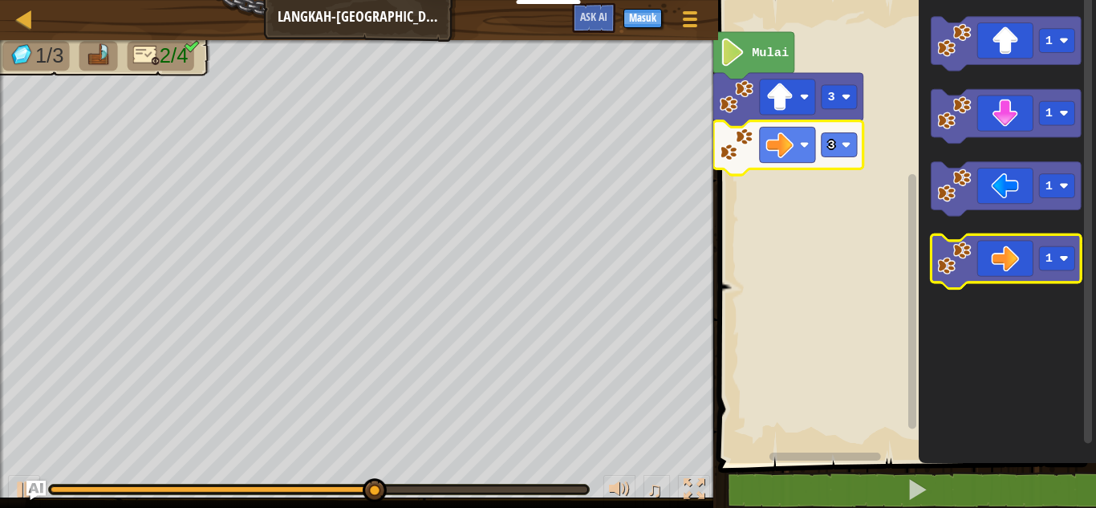
click at [1028, 247] on icon "Ruang Kerja Blockly" at bounding box center [1007, 261] width 150 height 54
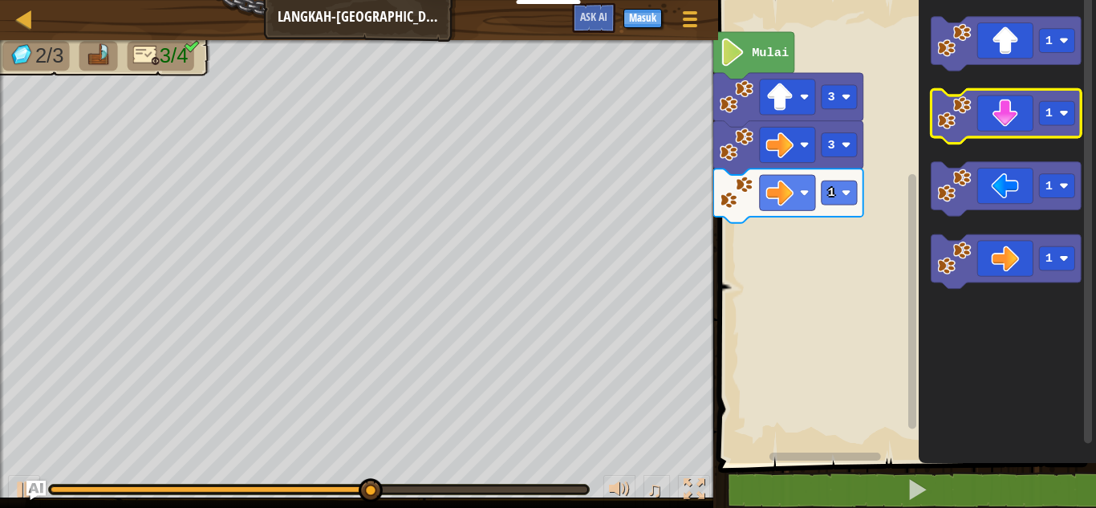
click at [1006, 111] on icon "Ruang Kerja Blockly" at bounding box center [1007, 116] width 150 height 54
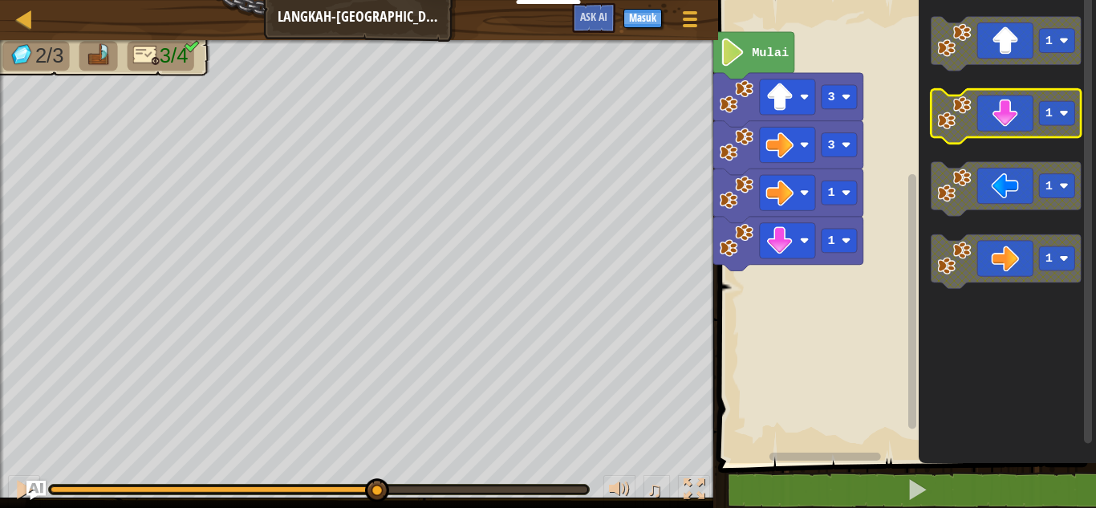
click at [1006, 111] on icon "Ruang Kerja Blockly" at bounding box center [1007, 116] width 150 height 54
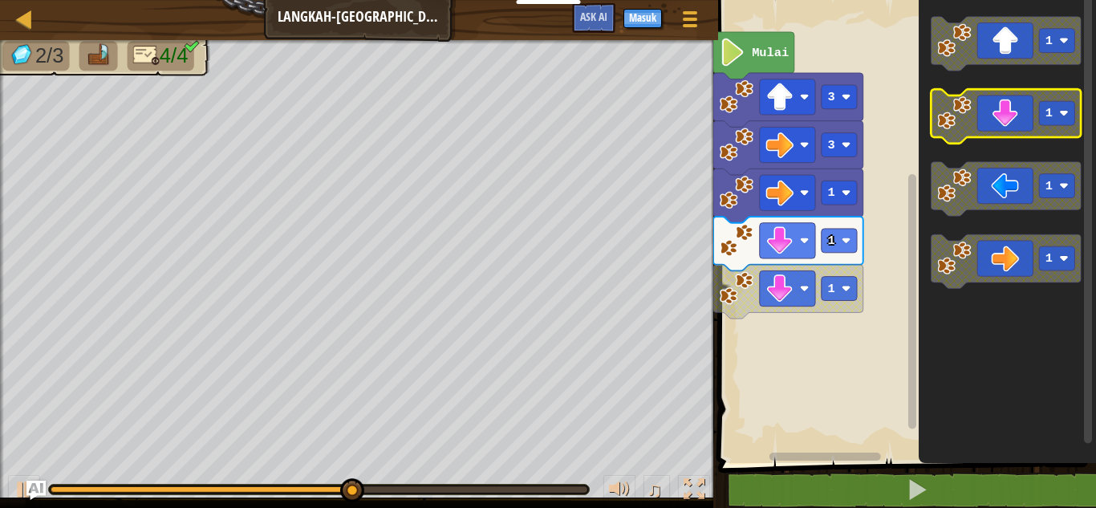
click at [1006, 111] on icon "Ruang Kerja Blockly" at bounding box center [1007, 116] width 150 height 54
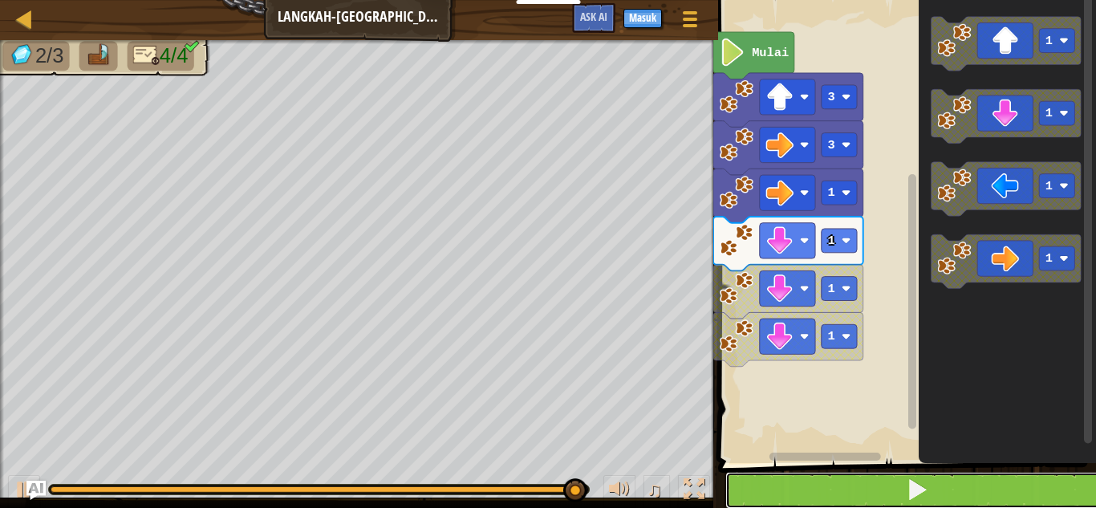
click at [759, 488] on button at bounding box center [917, 490] width 383 height 37
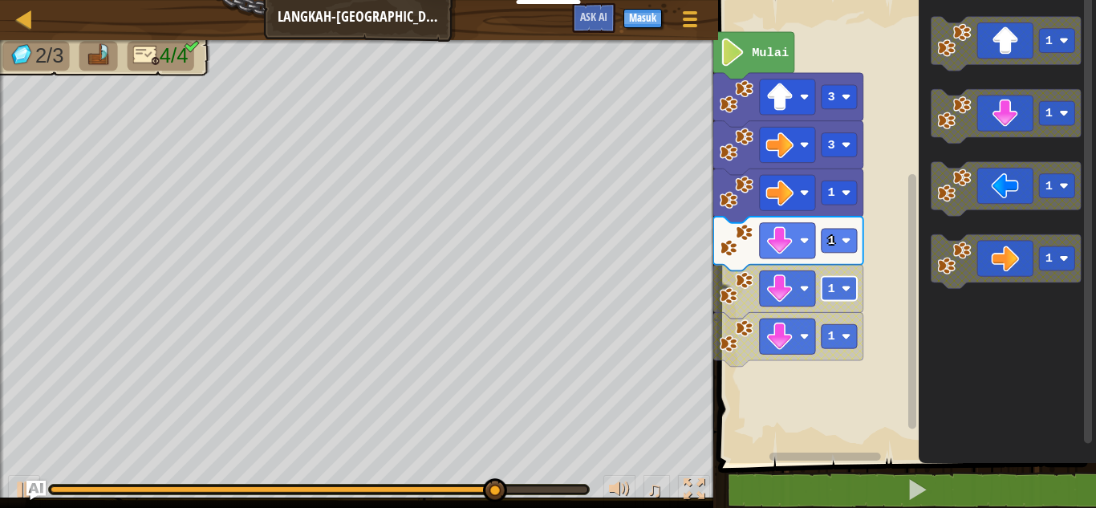
click at [826, 293] on rect "Ruang Kerja Blockly" at bounding box center [839, 289] width 35 height 24
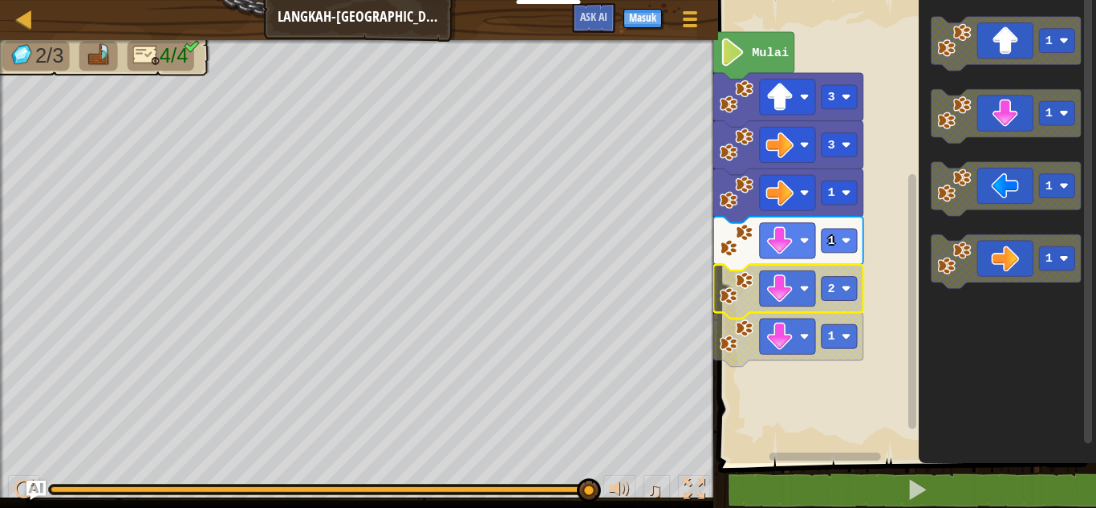
click at [749, 140] on image "Ruang Kerja Blockly" at bounding box center [737, 145] width 34 height 34
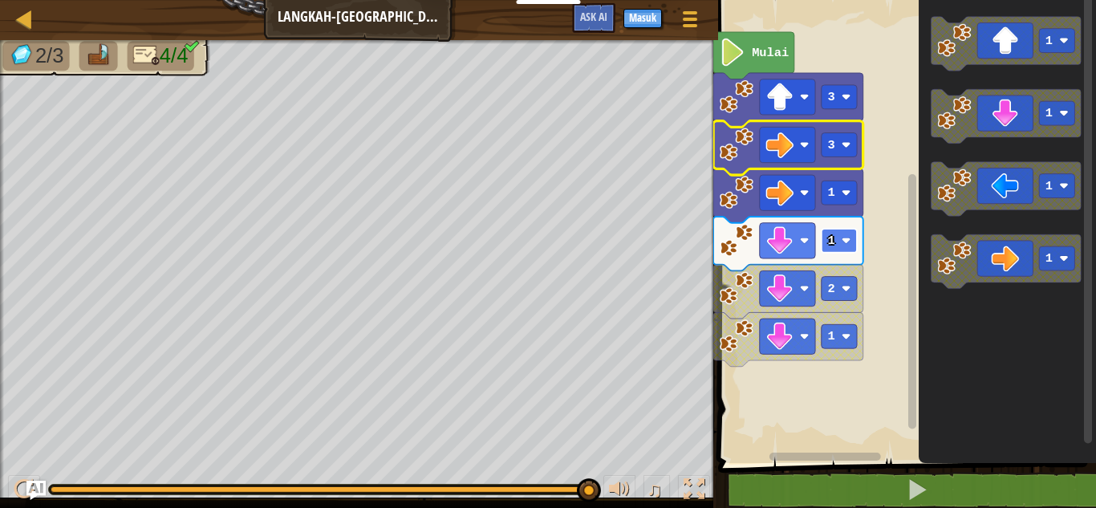
click at [835, 251] on rect "Ruang Kerja Blockly" at bounding box center [839, 241] width 35 height 24
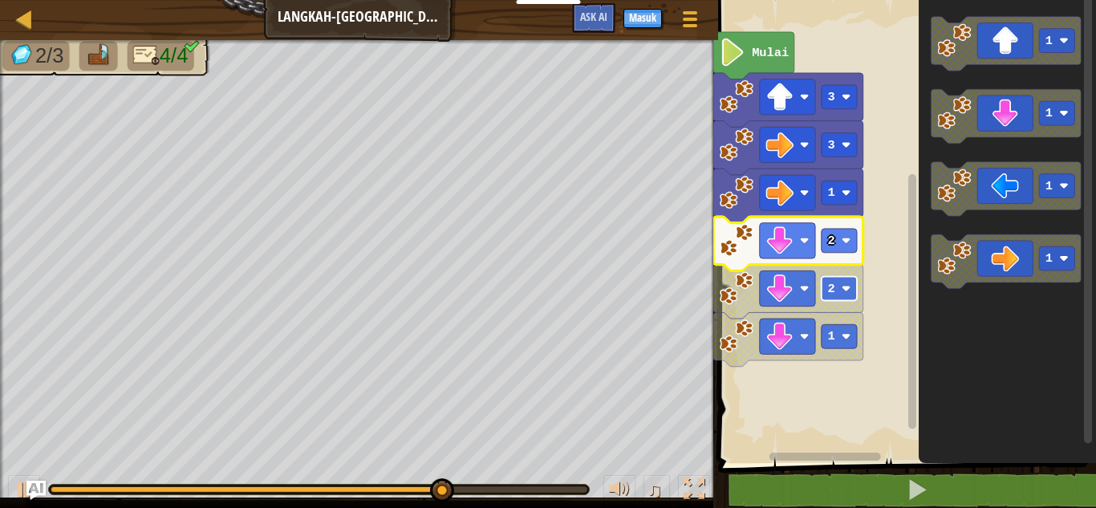
click at [835, 297] on rect "Ruang Kerja Blockly" at bounding box center [839, 289] width 35 height 24
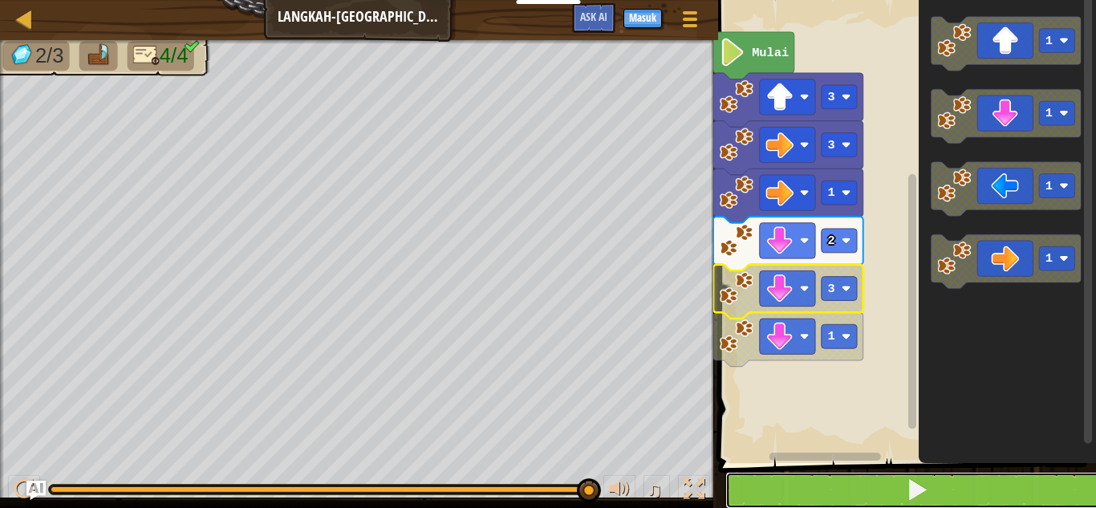
click at [865, 492] on button at bounding box center [917, 490] width 383 height 37
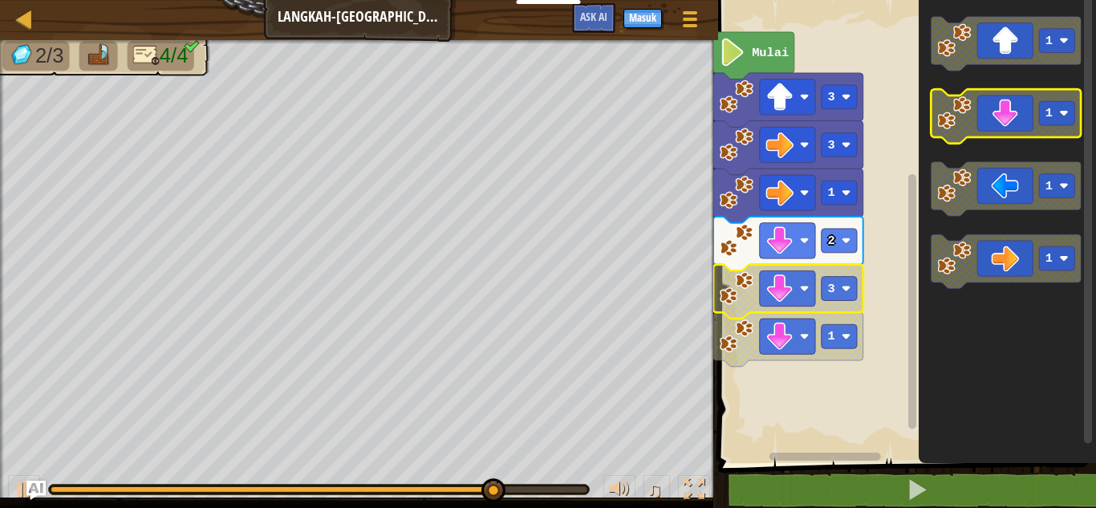
click at [991, 115] on icon "Ruang Kerja Blockly" at bounding box center [1007, 116] width 150 height 54
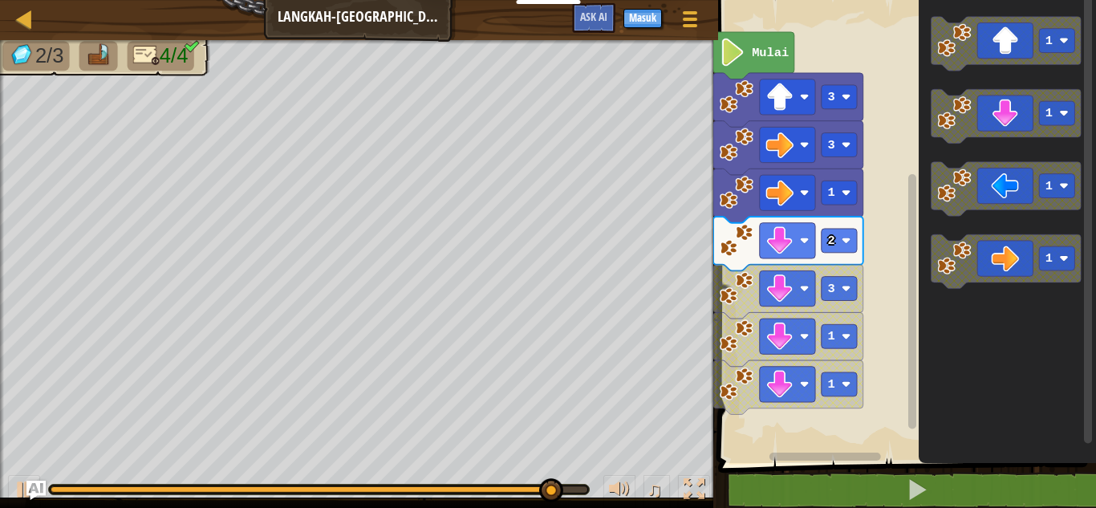
click at [873, 142] on rect "Ruang Kerja Blockly" at bounding box center [905, 227] width 383 height 471
click at [808, 156] on rect "Ruang Kerja Blockly" at bounding box center [787, 144] width 55 height 35
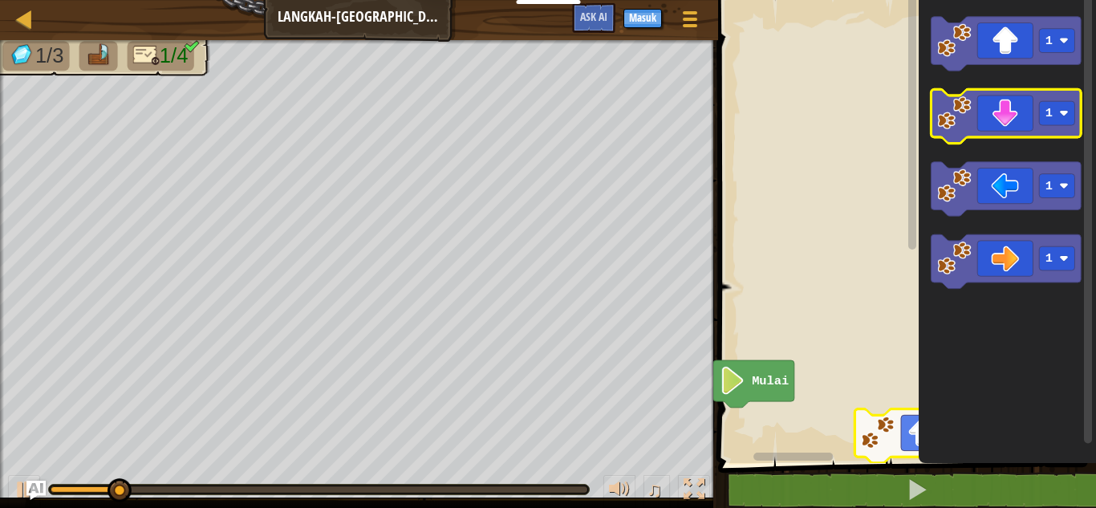
click at [969, 132] on div "Mulai 3 1 1 1 1" at bounding box center [905, 227] width 383 height 471
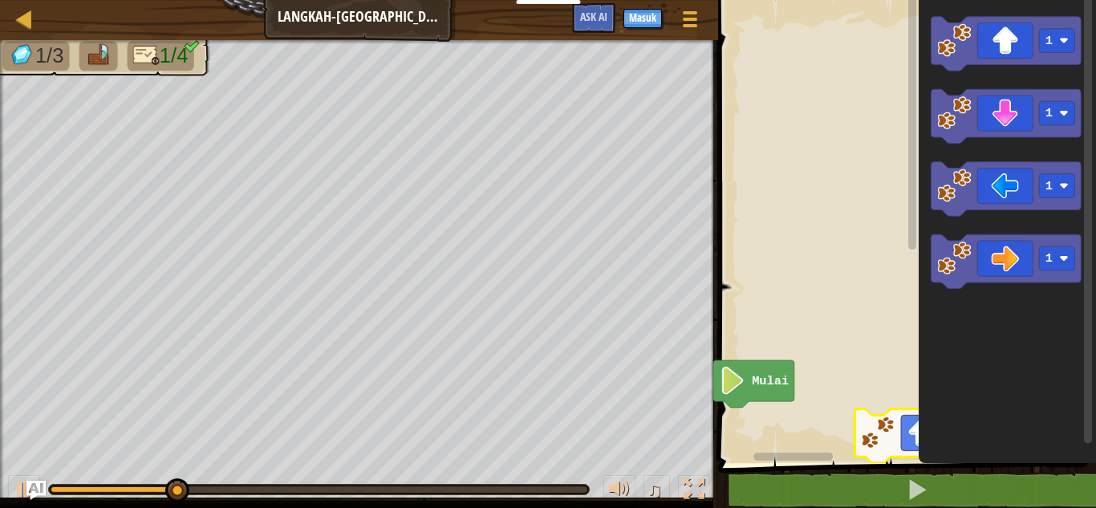
click at [867, 364] on rect "Ruang Kerja Blockly" at bounding box center [905, 227] width 383 height 471
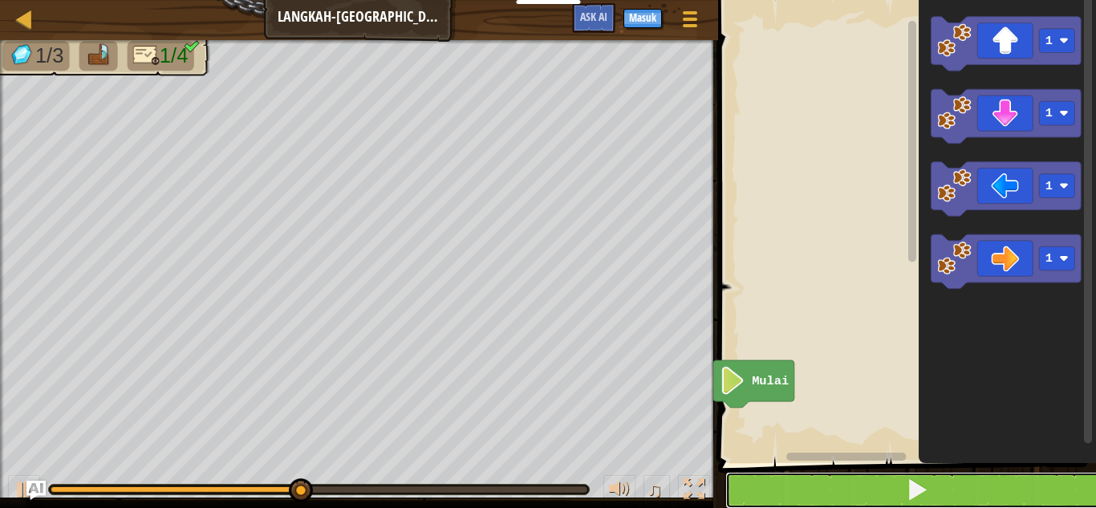
click at [814, 502] on button at bounding box center [917, 490] width 383 height 37
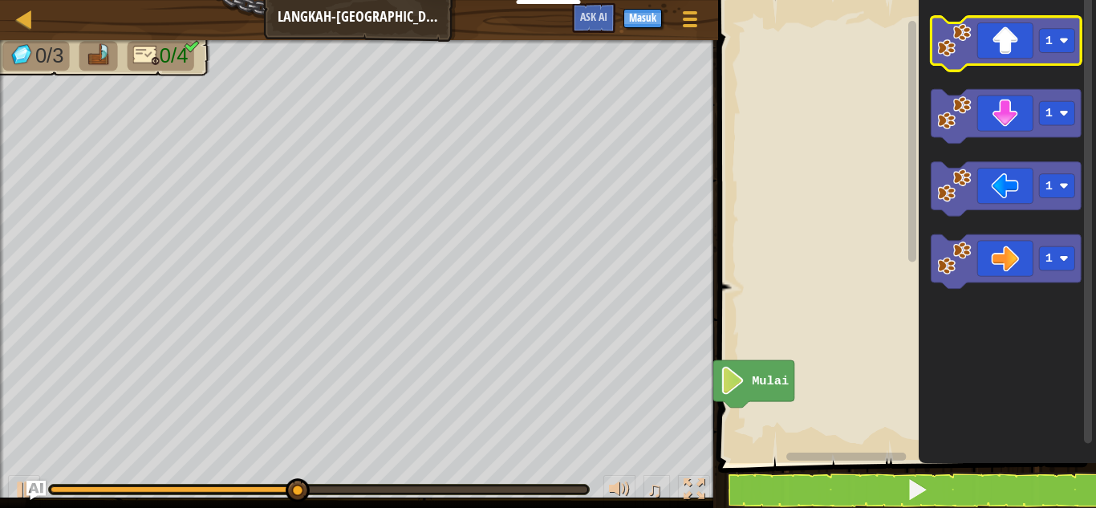
click at [1019, 54] on icon "Ruang Kerja Blockly" at bounding box center [1007, 44] width 150 height 54
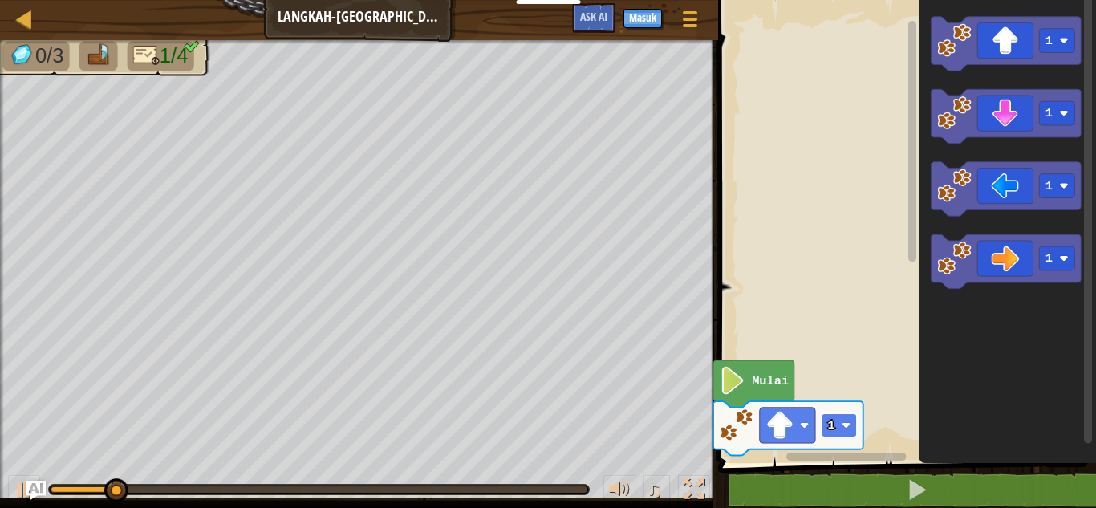
click at [823, 432] on rect "Ruang Kerja Blockly" at bounding box center [839, 425] width 35 height 24
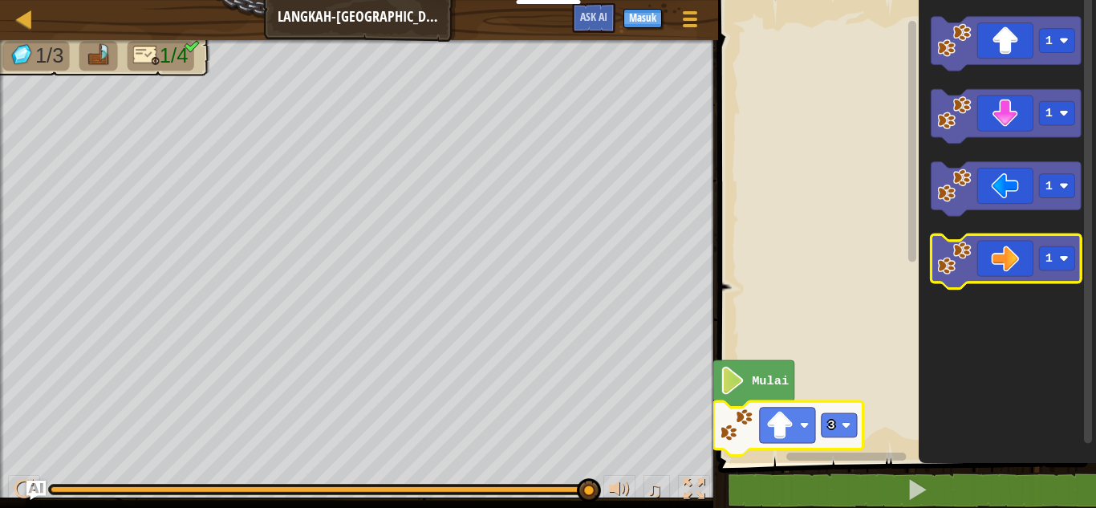
click at [1019, 270] on icon "Ruang Kerja Blockly" at bounding box center [1007, 261] width 150 height 54
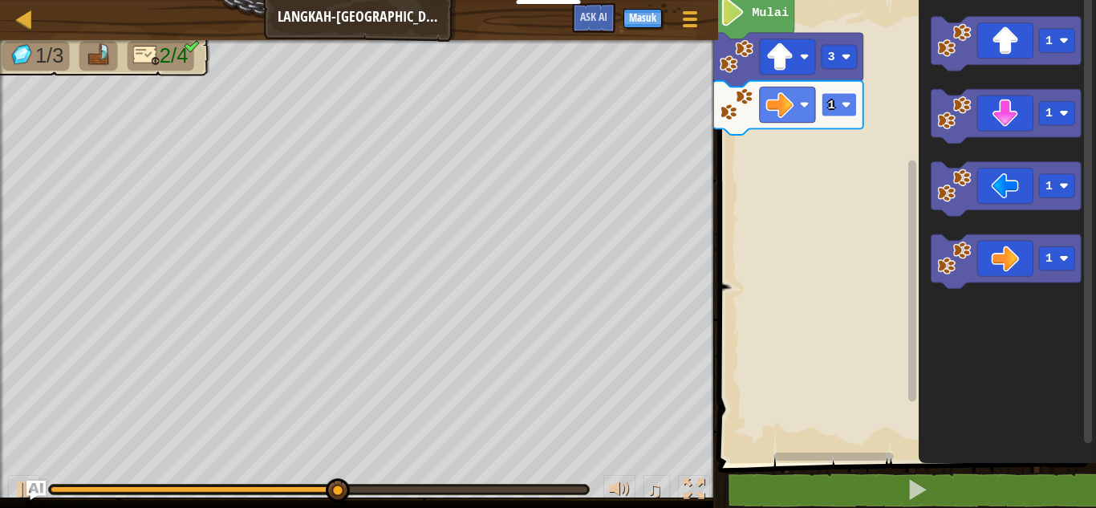
click at [835, 104] on text "1" at bounding box center [831, 105] width 7 height 14
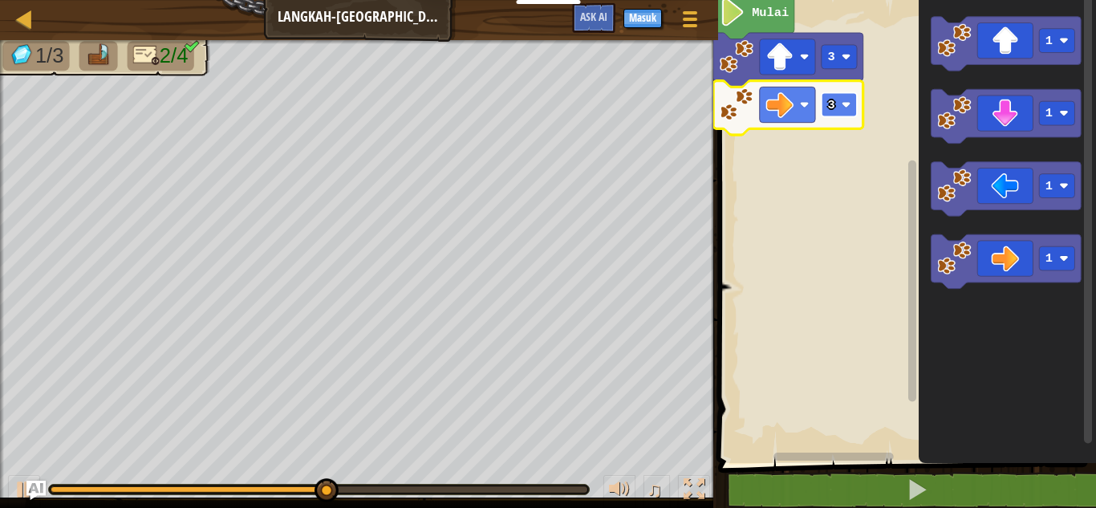
click at [846, 100] on image "Ruang Kerja Blockly" at bounding box center [847, 105] width 10 height 10
click at [794, 96] on rect "Ruang Kerja Blockly" at bounding box center [787, 104] width 55 height 35
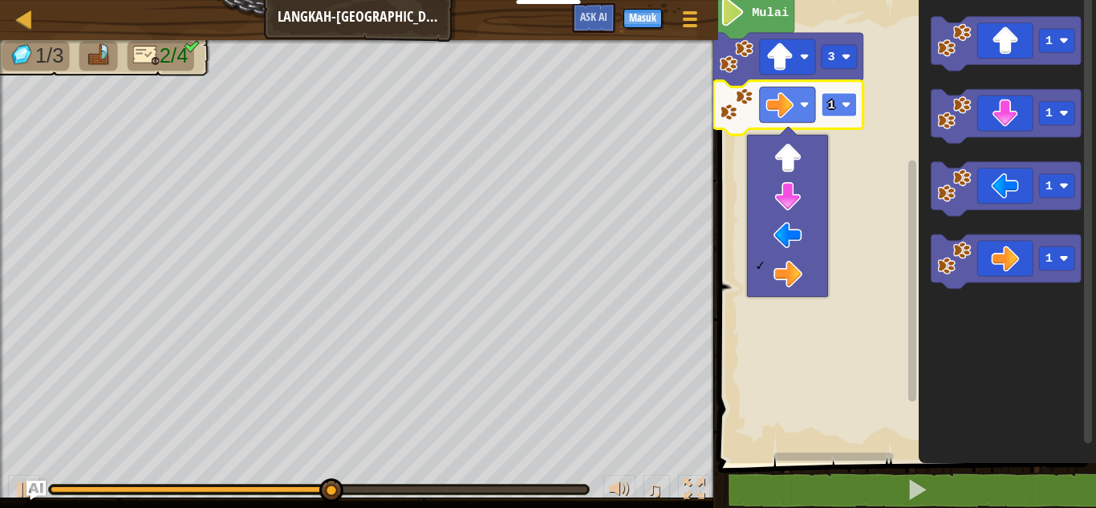
click at [826, 112] on rect "Ruang Kerja Blockly" at bounding box center [839, 105] width 35 height 24
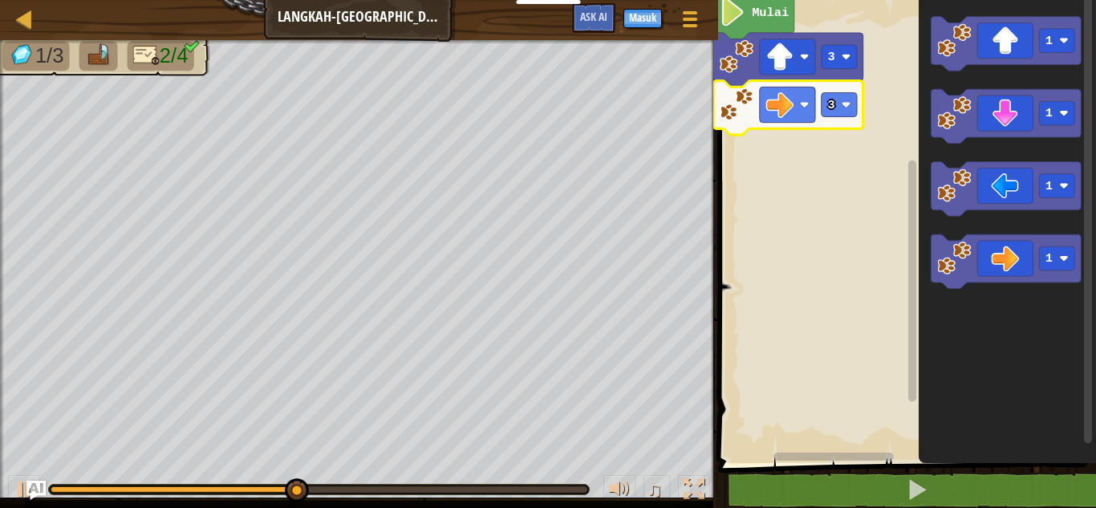
click at [818, 105] on icon "Ruang Kerja Blockly" at bounding box center [789, 108] width 150 height 54
click at [801, 115] on rect "Ruang Kerja Blockly" at bounding box center [787, 104] width 55 height 35
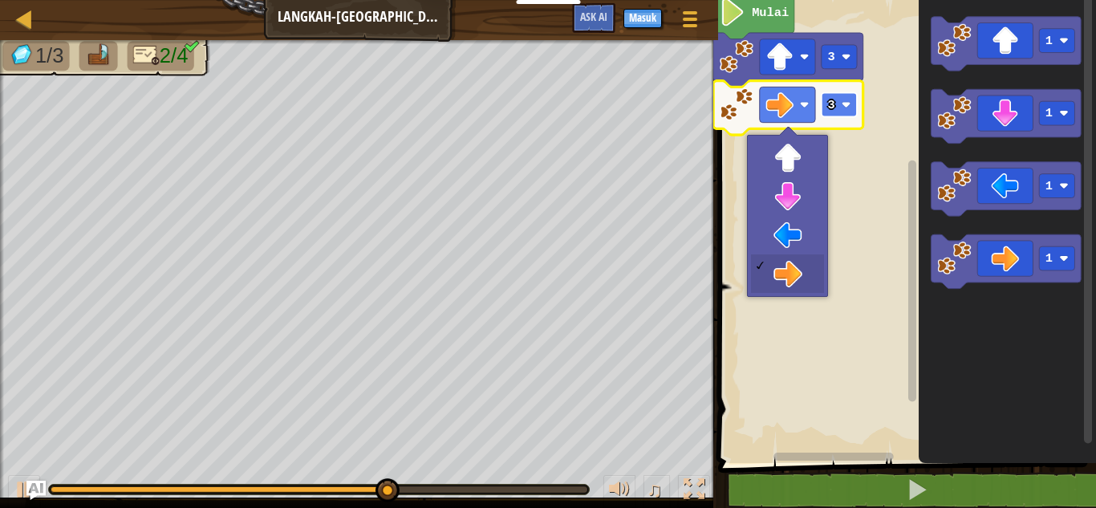
click at [852, 107] on rect "Ruang Kerja Blockly" at bounding box center [839, 105] width 35 height 24
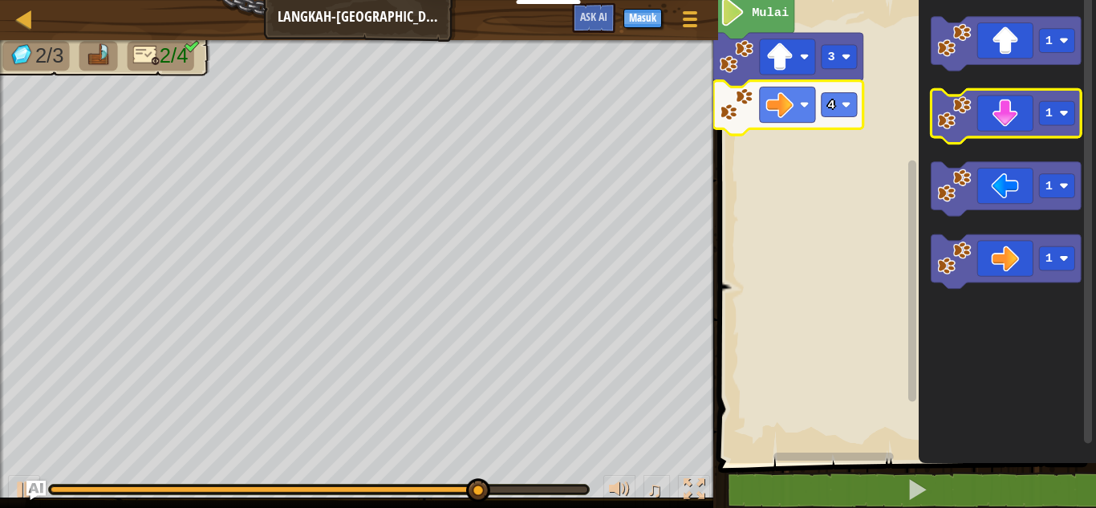
click at [1006, 106] on icon "Ruang Kerja Blockly" at bounding box center [1007, 116] width 150 height 54
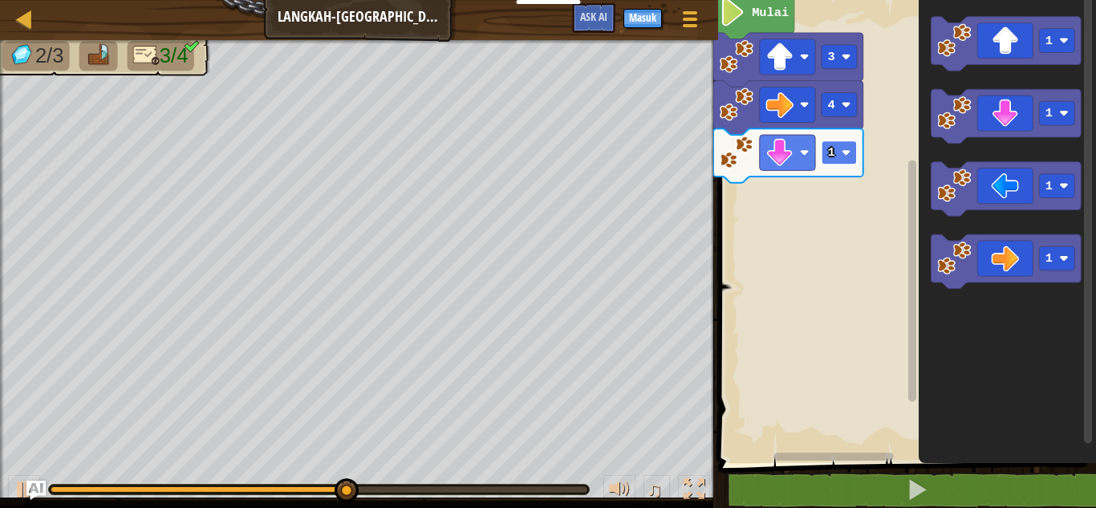
click at [845, 158] on rect "Ruang Kerja Blockly" at bounding box center [839, 152] width 35 height 24
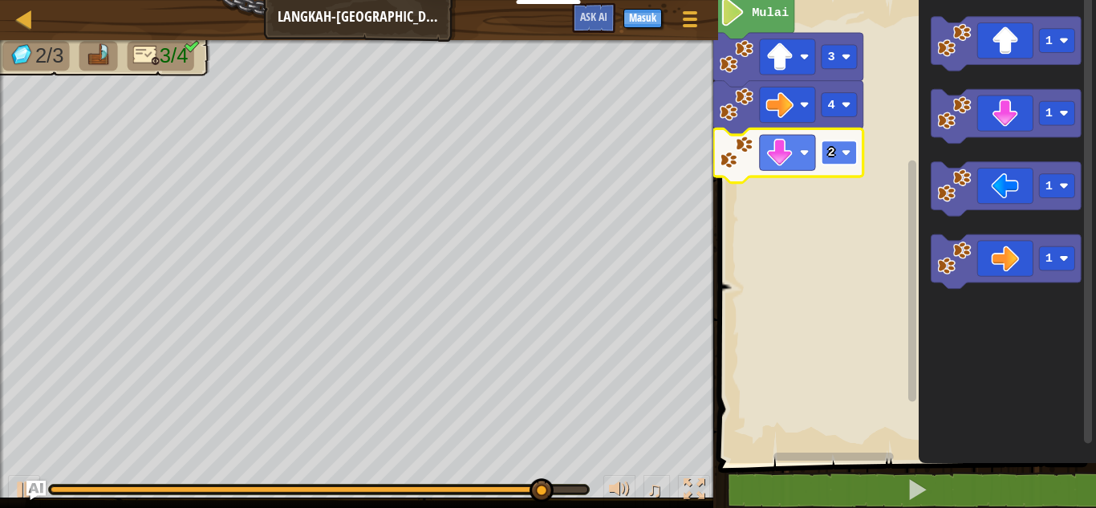
click at [826, 160] on rect "Ruang Kerja Blockly" at bounding box center [839, 152] width 35 height 24
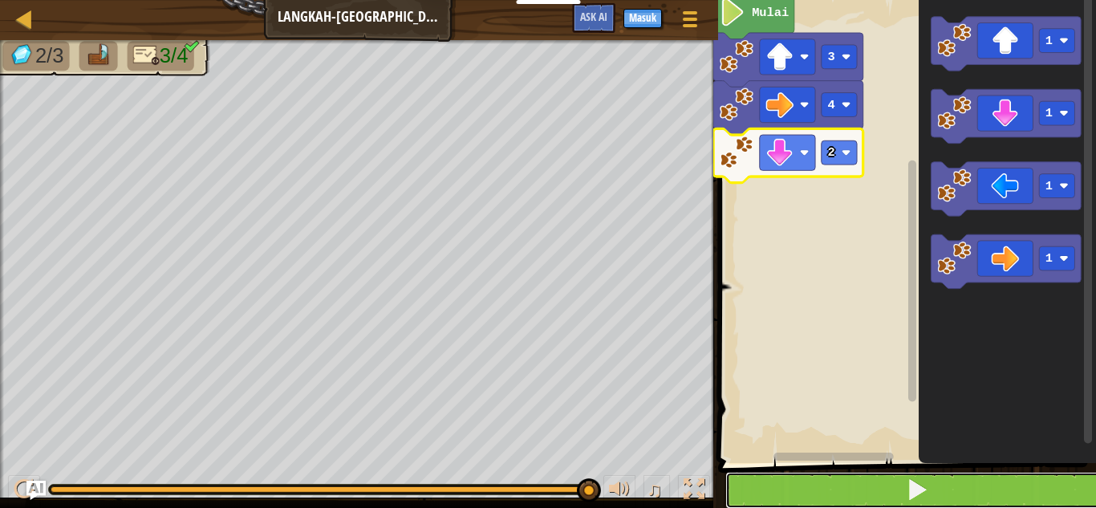
click at [768, 476] on button at bounding box center [917, 490] width 383 height 37
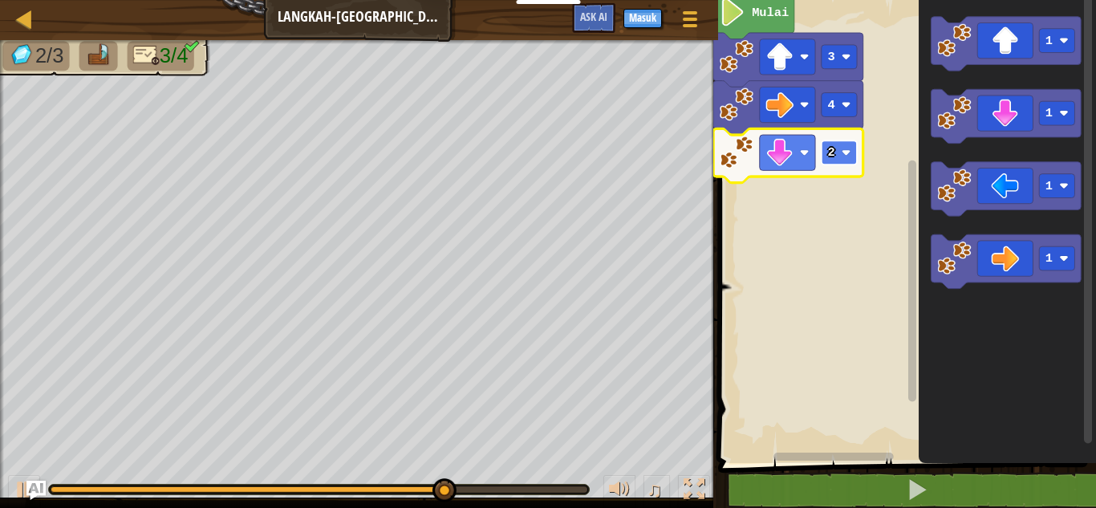
click at [832, 152] on text "2" at bounding box center [831, 152] width 7 height 14
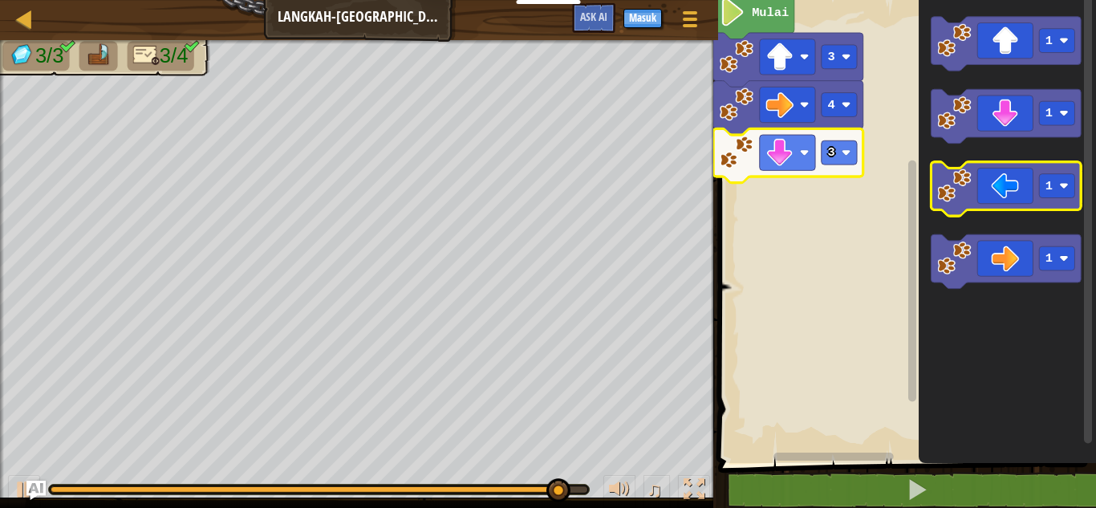
click at [955, 213] on icon "Ruang Kerja Blockly" at bounding box center [1007, 189] width 150 height 54
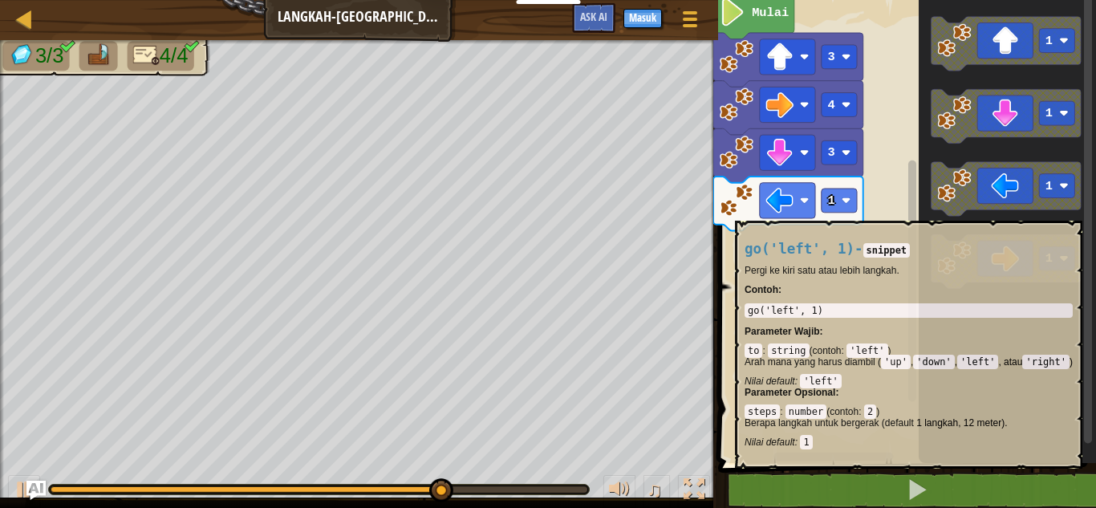
click at [816, 212] on icon "Ruang Kerja Blockly" at bounding box center [789, 204] width 150 height 54
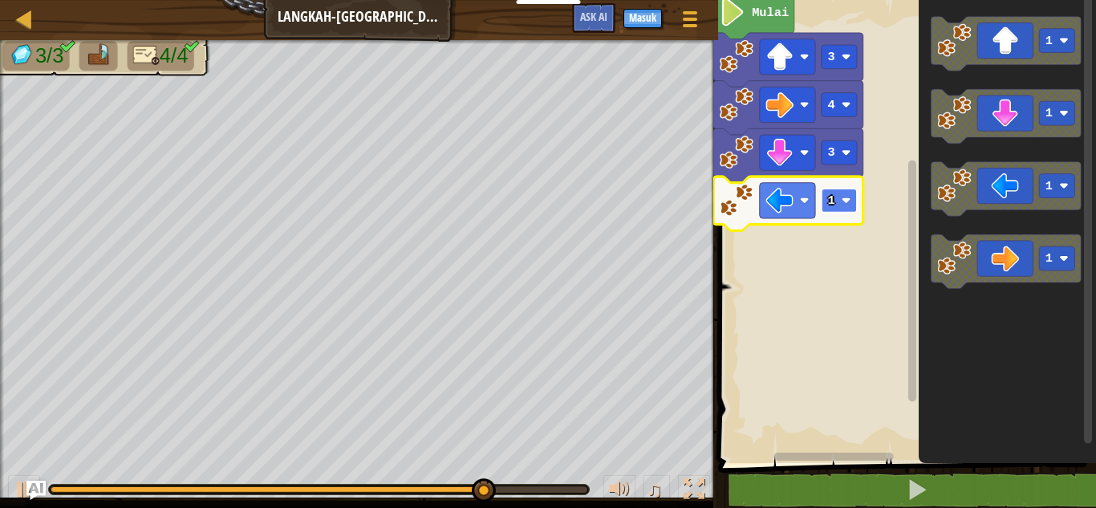
click at [828, 204] on text "1" at bounding box center [831, 200] width 7 height 14
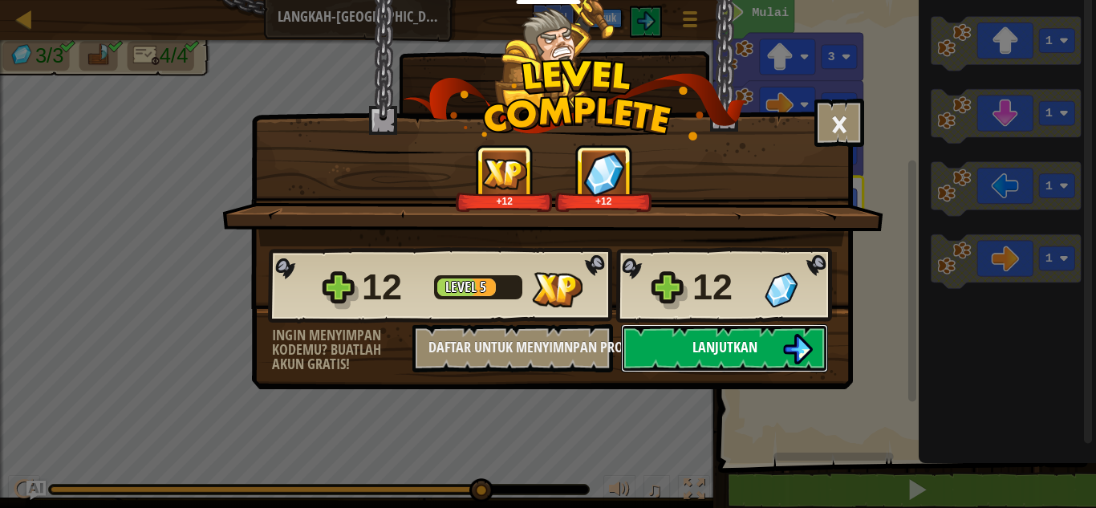
click at [741, 352] on span "Lanjutkan" at bounding box center [725, 347] width 65 height 20
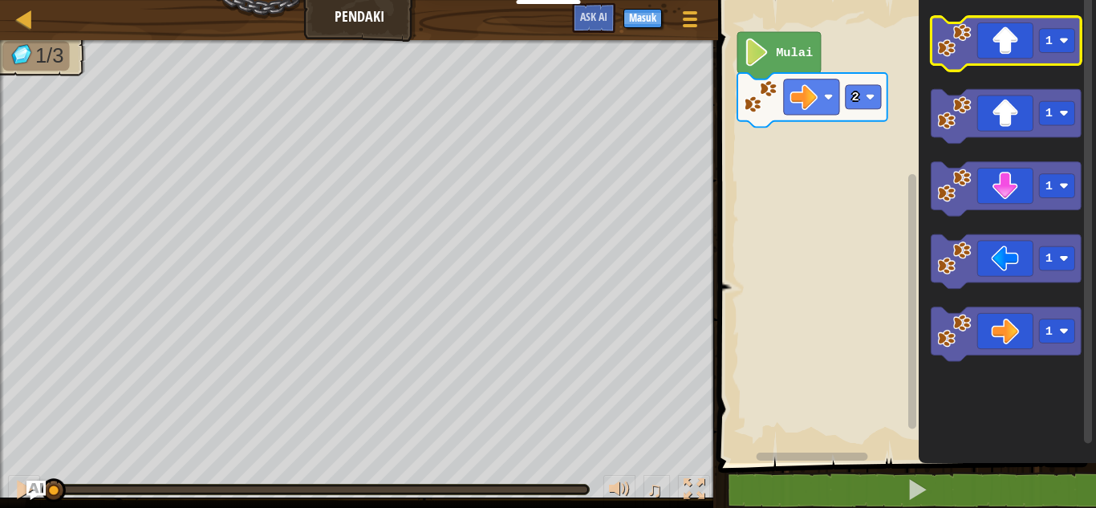
click at [1003, 65] on rect "Ruang Kerja Blockly" at bounding box center [1007, 44] width 150 height 54
click at [1001, 32] on icon "Ruang Kerja Blockly" at bounding box center [1007, 44] width 150 height 54
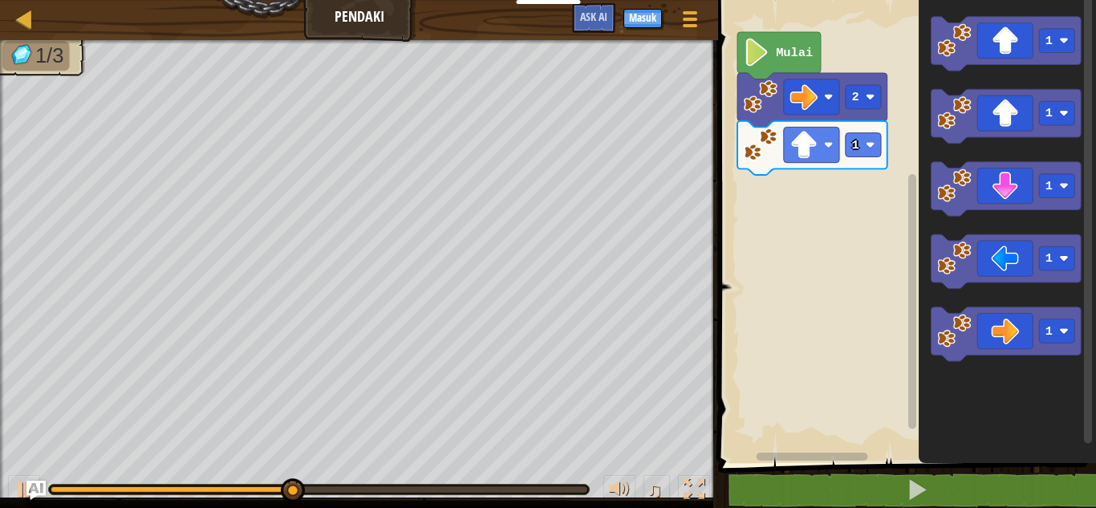
click at [1017, 13] on icon "Ruang Kerja Blockly" at bounding box center [1007, 227] width 177 height 471
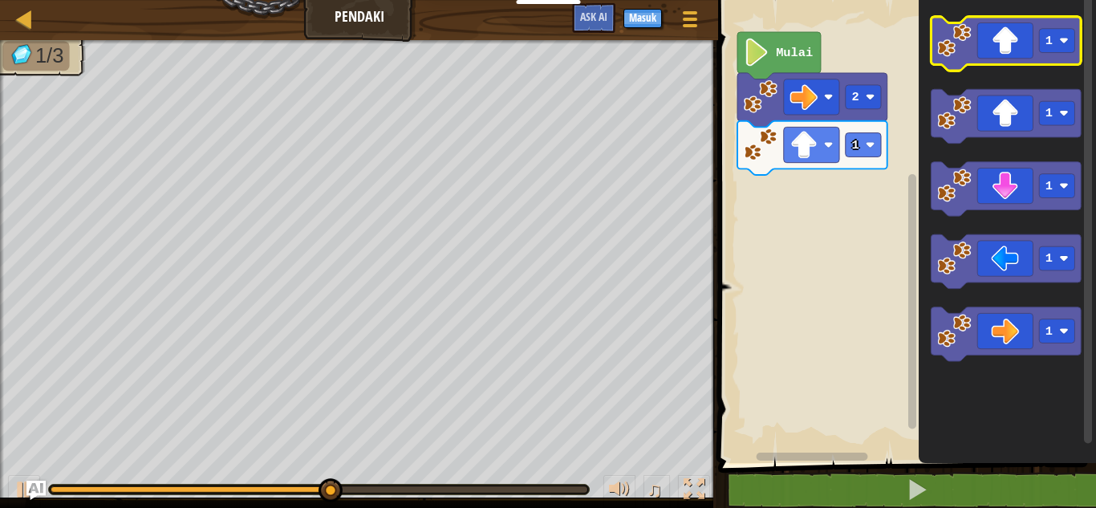
click at [1013, 33] on icon "Ruang Kerja Blockly" at bounding box center [1007, 44] width 150 height 54
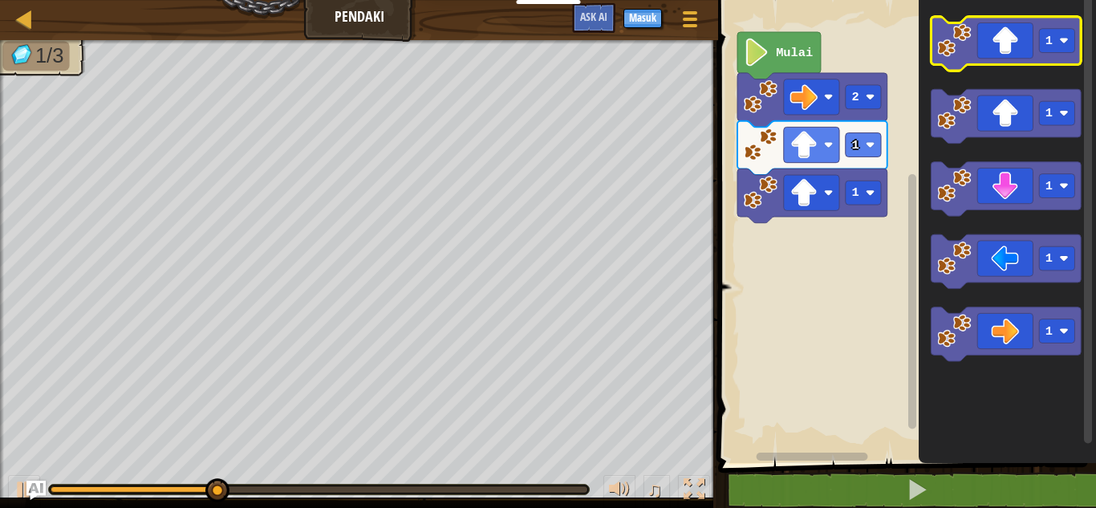
click at [1013, 33] on icon "Ruang Kerja Blockly" at bounding box center [1007, 44] width 150 height 54
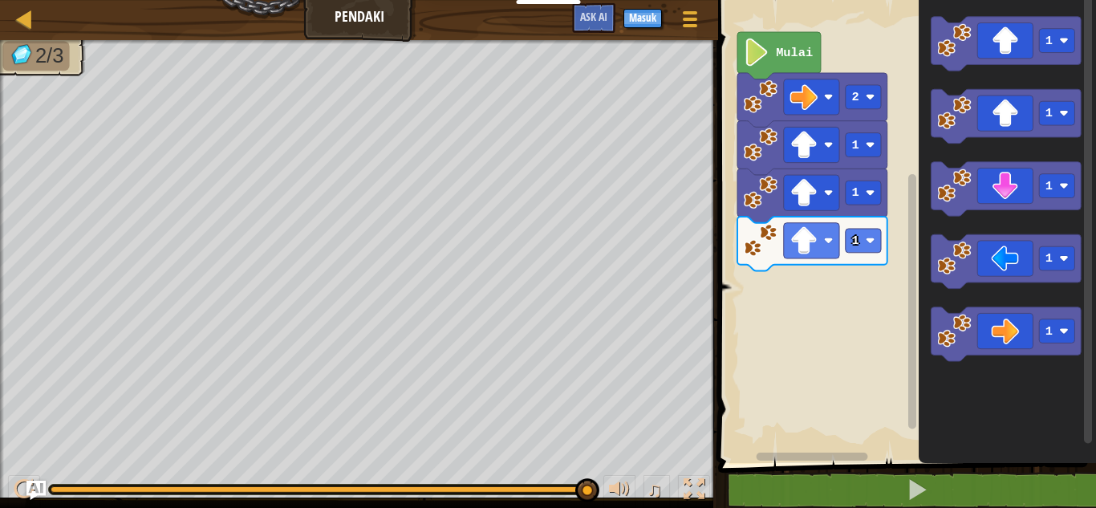
click at [1083, 313] on icon "Ruang Kerja Blockly" at bounding box center [1089, 227] width 12 height 467
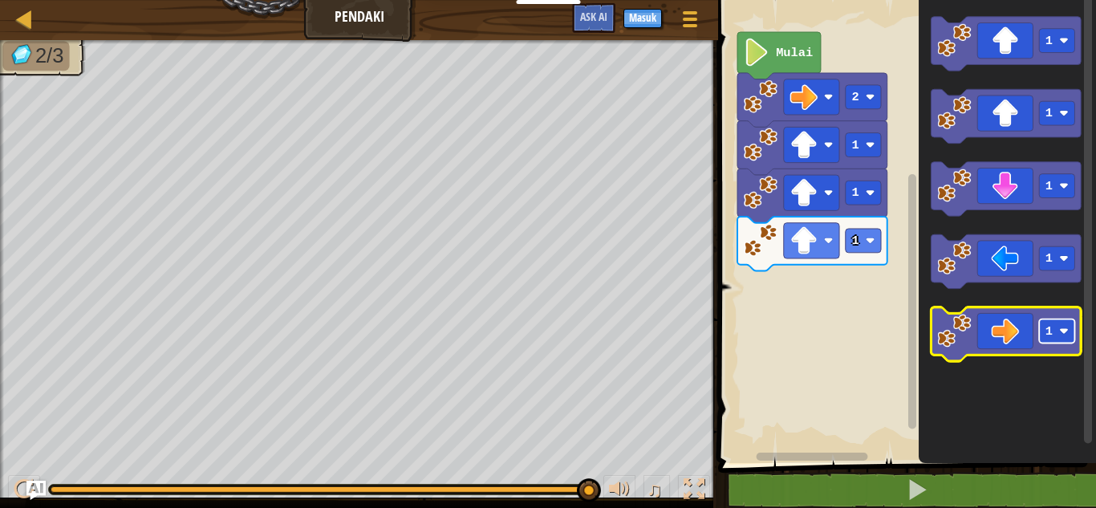
click at [1039, 341] on rect "Ruang Kerja Blockly" at bounding box center [1056, 331] width 35 height 24
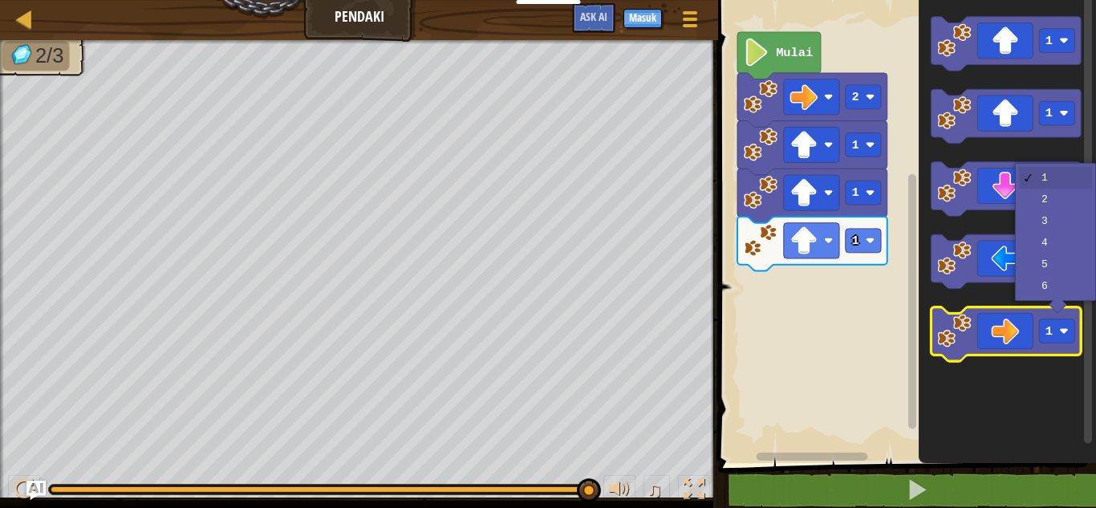
click at [992, 327] on icon "Ruang Kerja Blockly" at bounding box center [1007, 334] width 150 height 54
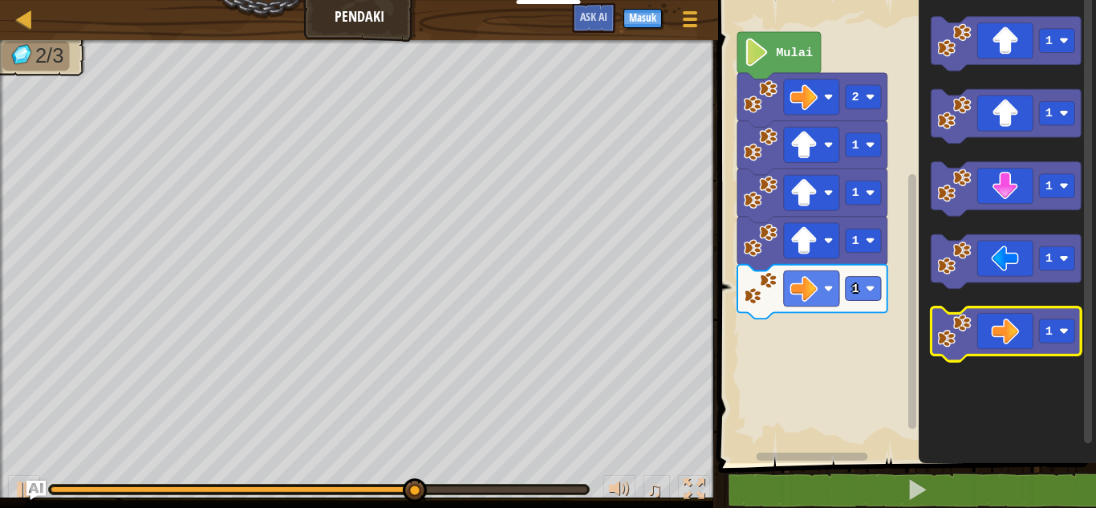
click at [992, 327] on icon "Ruang Kerja Blockly" at bounding box center [1007, 334] width 150 height 54
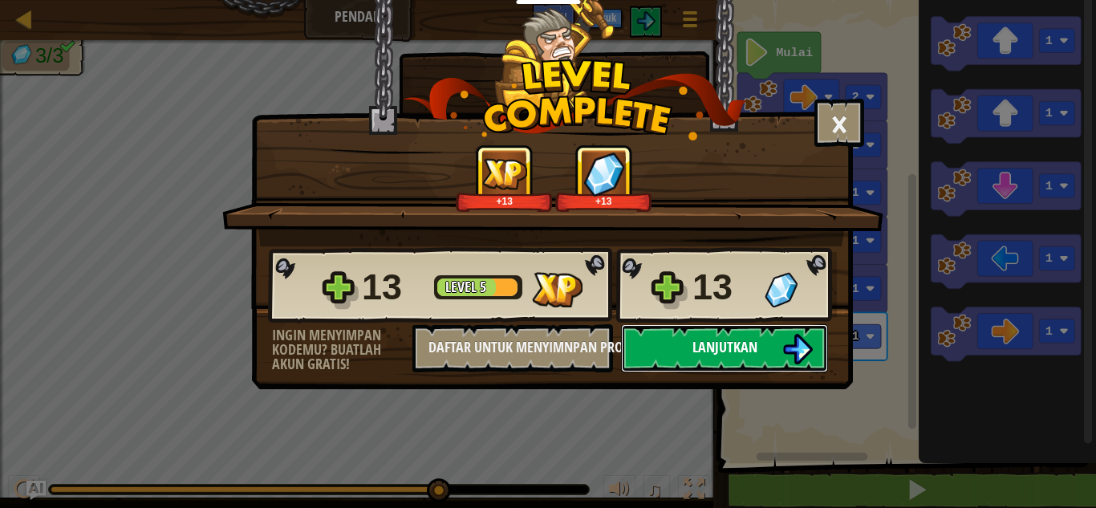
click at [710, 340] on span "Lanjutkan" at bounding box center [725, 347] width 65 height 20
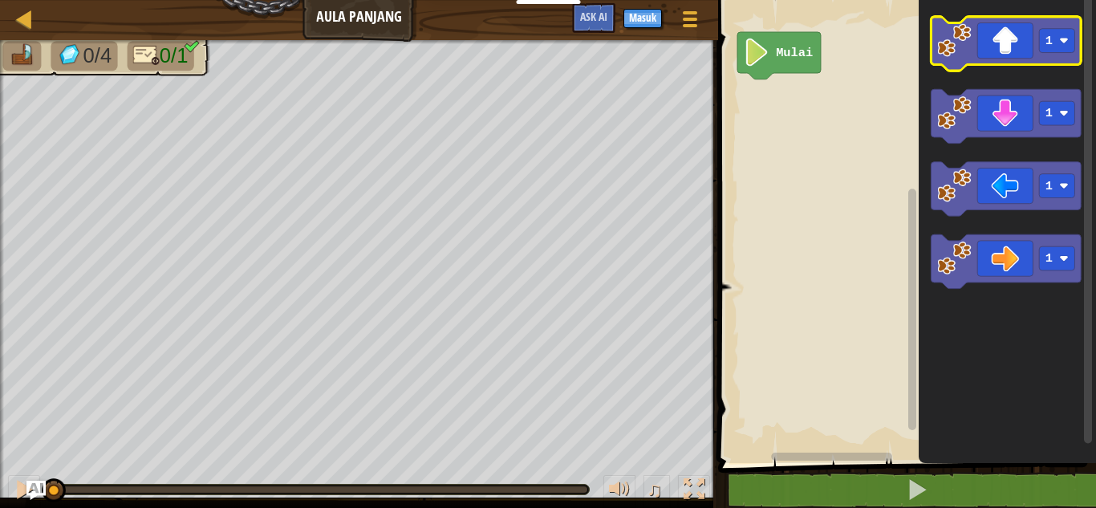
click at [1031, 34] on icon "Ruang Kerja Blockly" at bounding box center [1007, 44] width 150 height 54
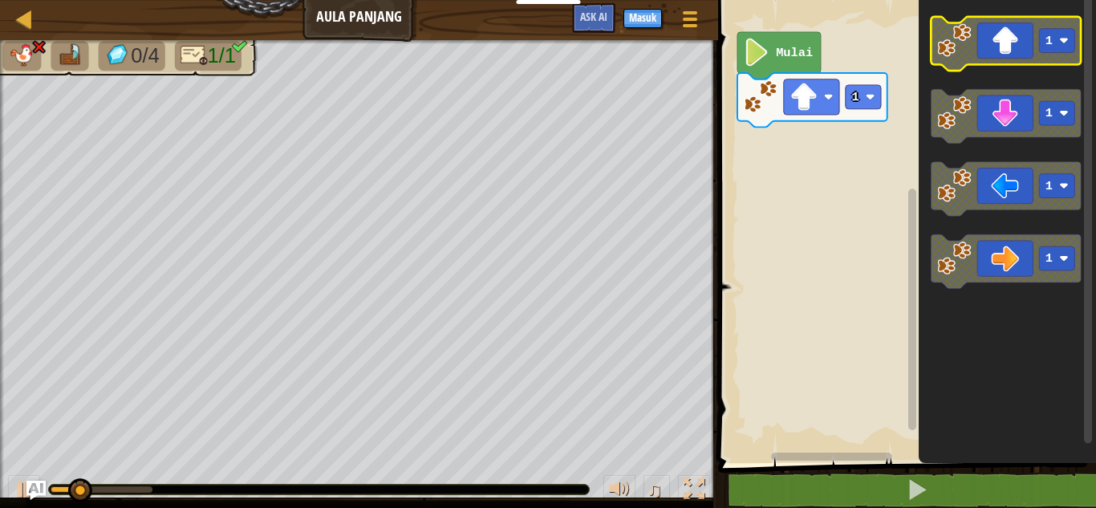
click at [1031, 34] on icon "Ruang Kerja Blockly" at bounding box center [1007, 44] width 150 height 54
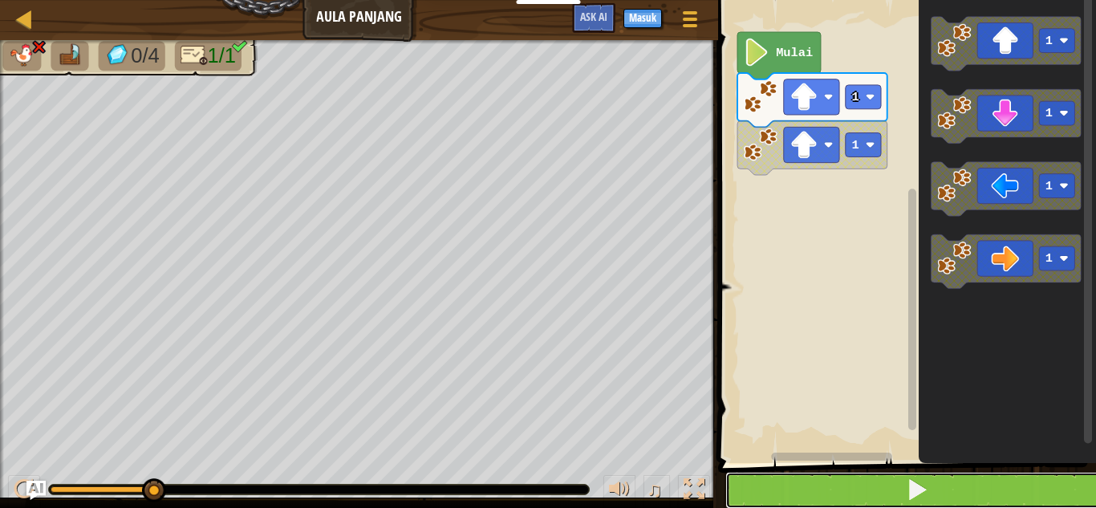
click at [922, 474] on button at bounding box center [917, 490] width 383 height 37
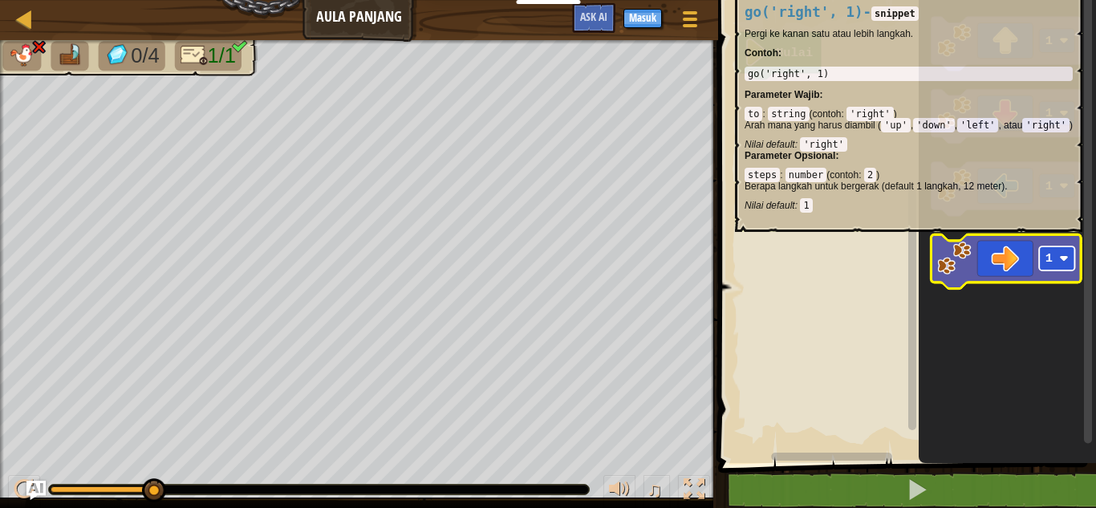
click at [1039, 248] on rect "Ruang Kerja Blockly" at bounding box center [1056, 258] width 35 height 24
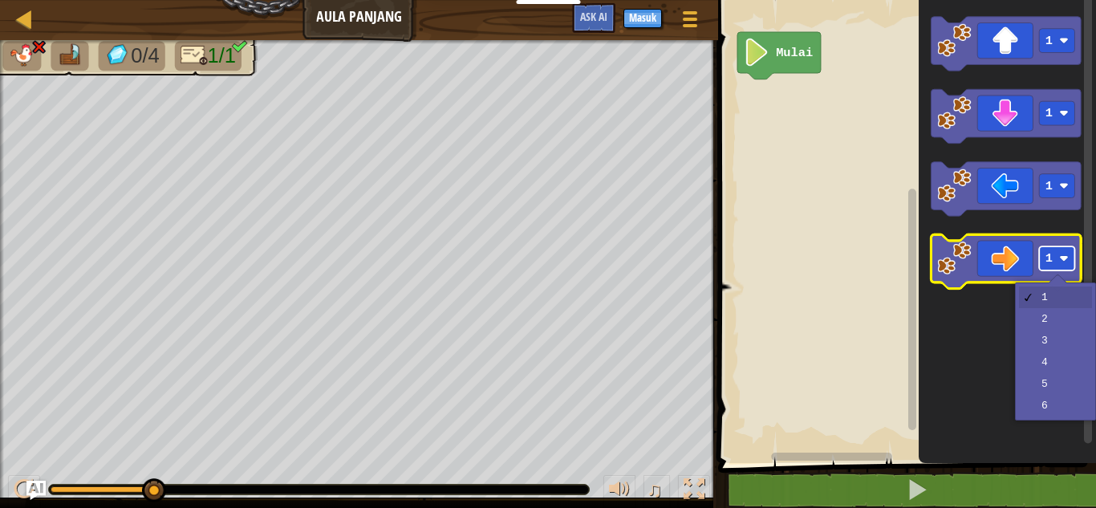
click at [1039, 248] on rect "Ruang Kerja Blockly" at bounding box center [1056, 258] width 35 height 24
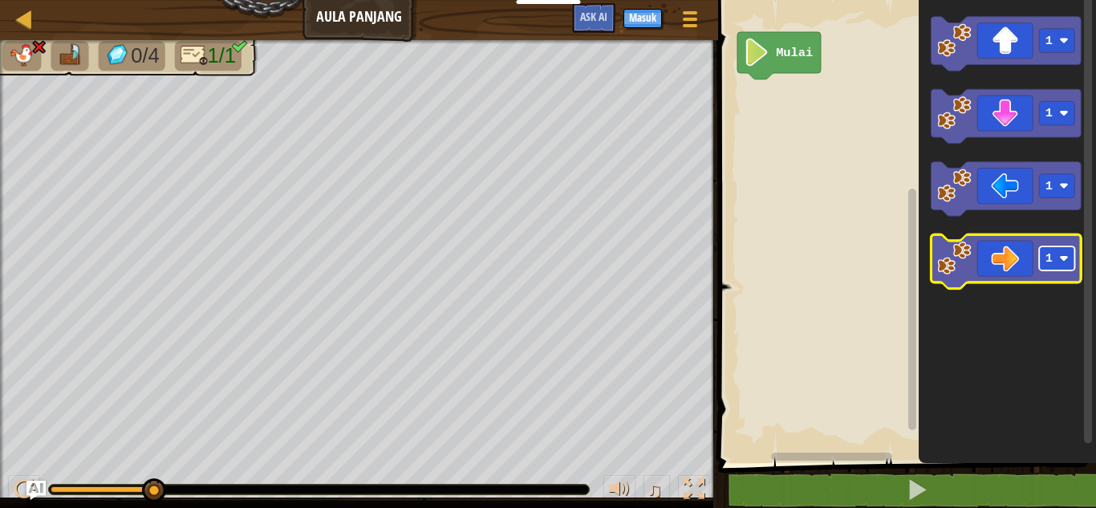
click at [1040, 259] on rect "Ruang Kerja Blockly" at bounding box center [1056, 258] width 35 height 24
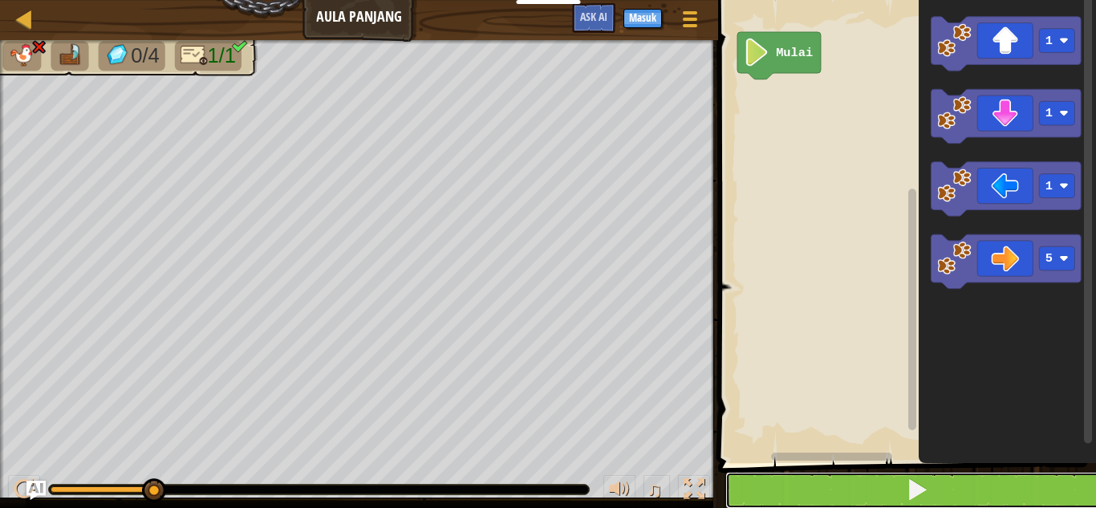
click at [1005, 479] on button at bounding box center [917, 490] width 383 height 37
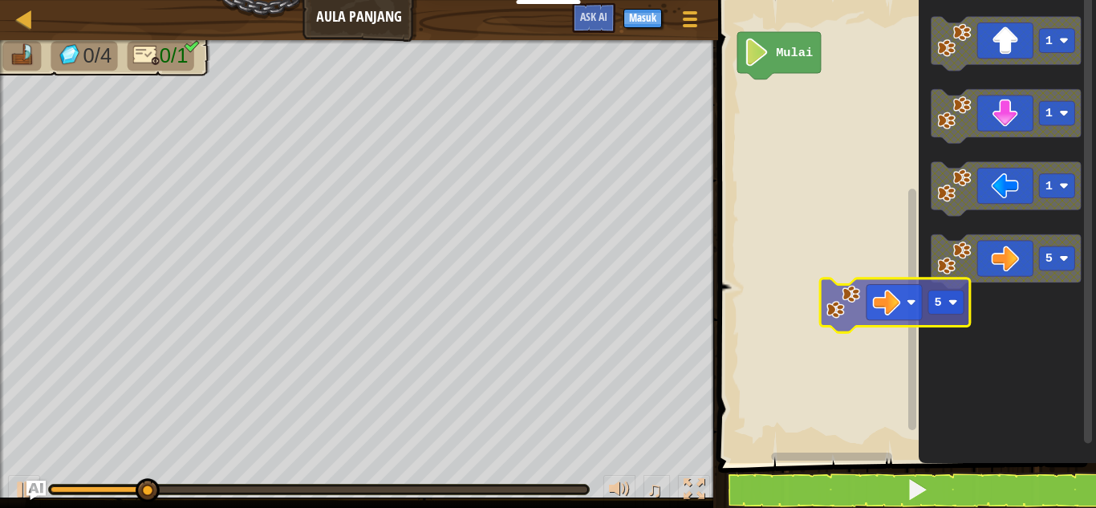
click at [883, 328] on div "Mulai 1 1 1 5 5" at bounding box center [905, 227] width 383 height 471
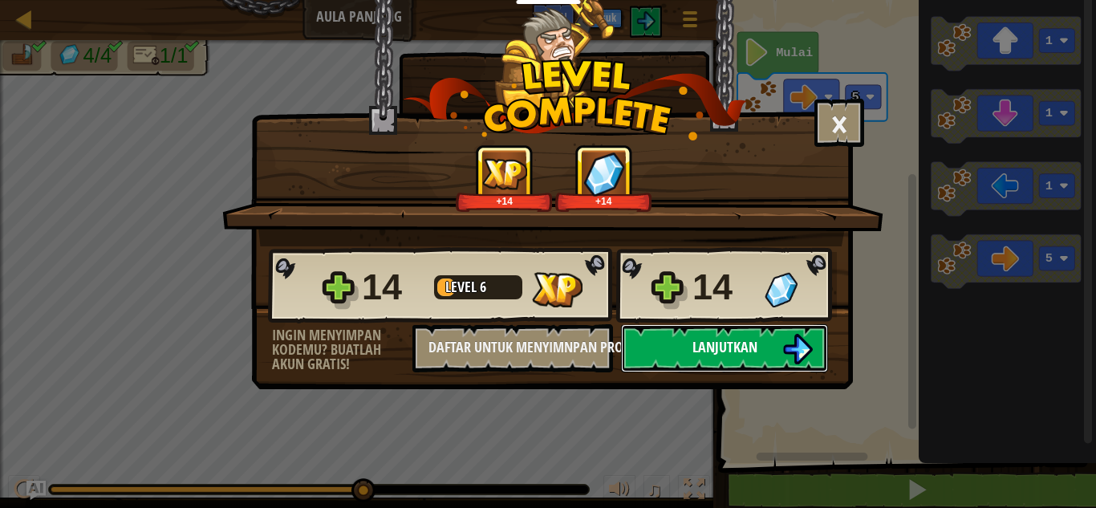
click at [771, 351] on button "Lanjutkan" at bounding box center [724, 348] width 207 height 48
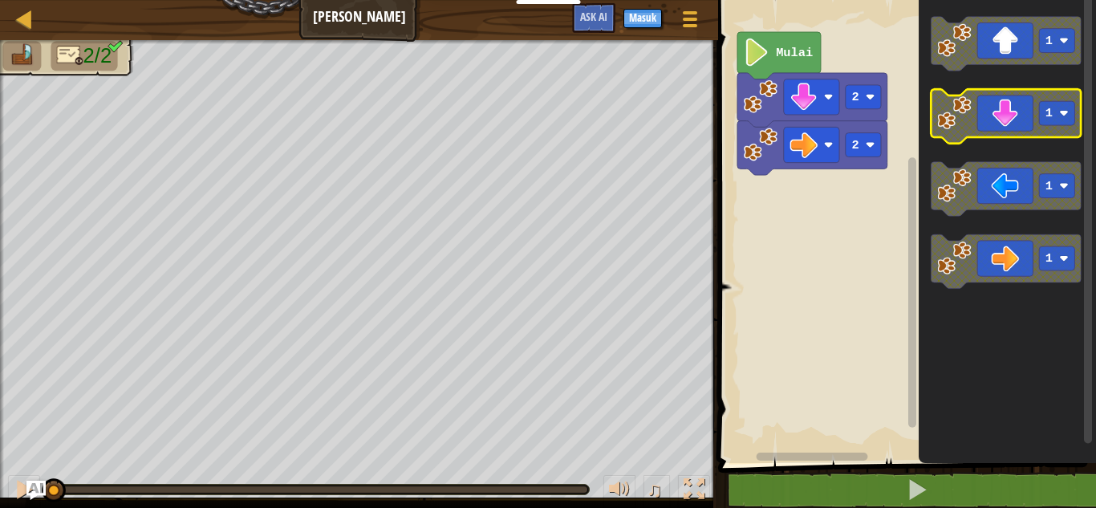
click at [969, 119] on image "Ruang Kerja Blockly" at bounding box center [954, 113] width 34 height 34
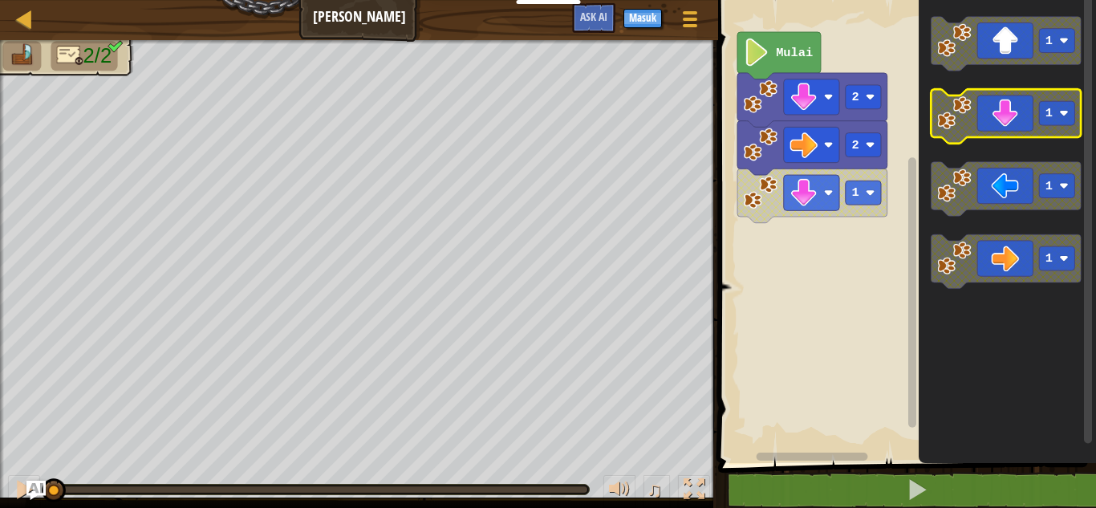
click at [969, 119] on image "Ruang Kerja Blockly" at bounding box center [954, 113] width 34 height 34
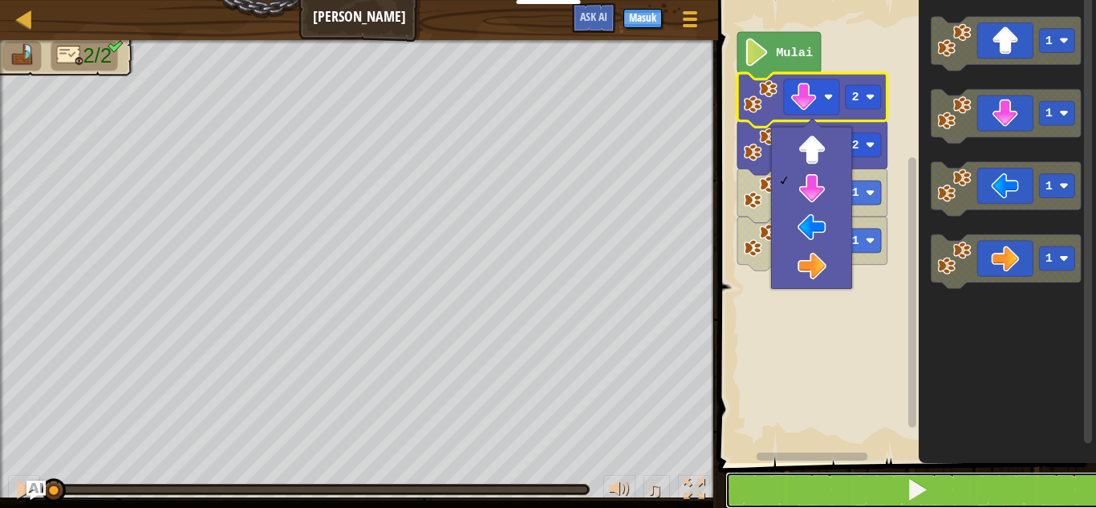
click at [907, 498] on span at bounding box center [917, 489] width 22 height 22
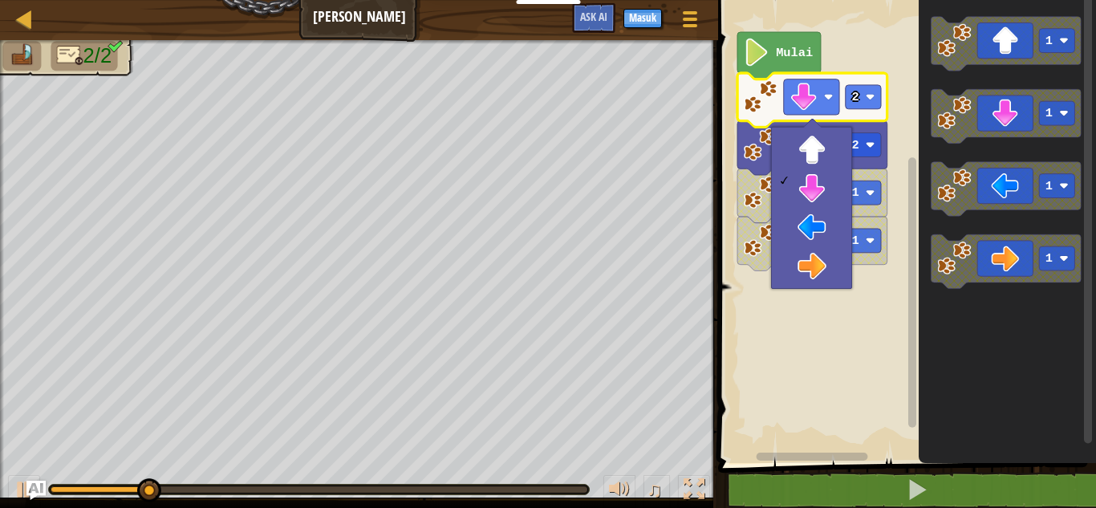
click at [814, 451] on icon "Ruang Kerja Blockly" at bounding box center [810, 457] width 193 height 12
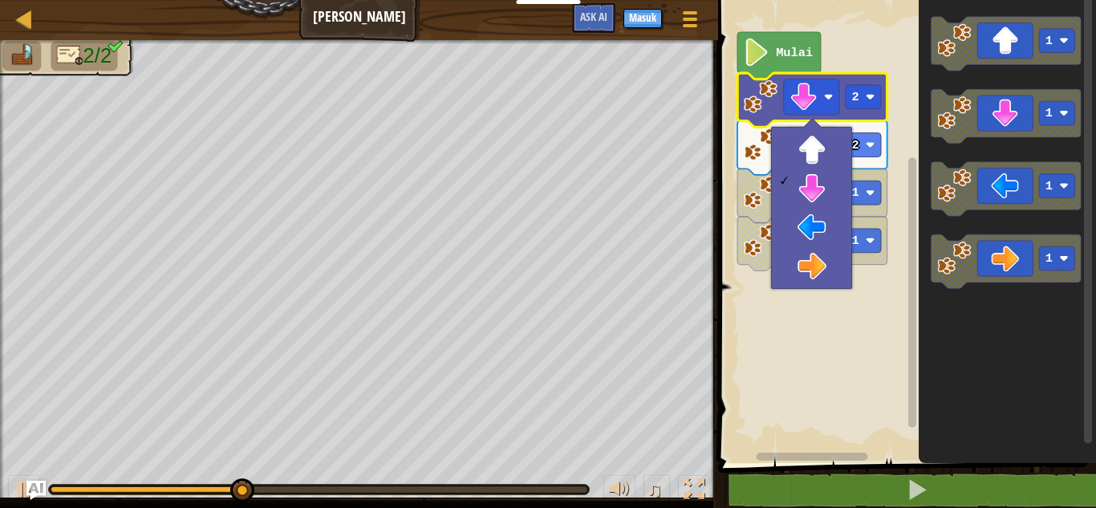
click at [786, 367] on rect "Ruang Kerja Blockly" at bounding box center [905, 227] width 383 height 471
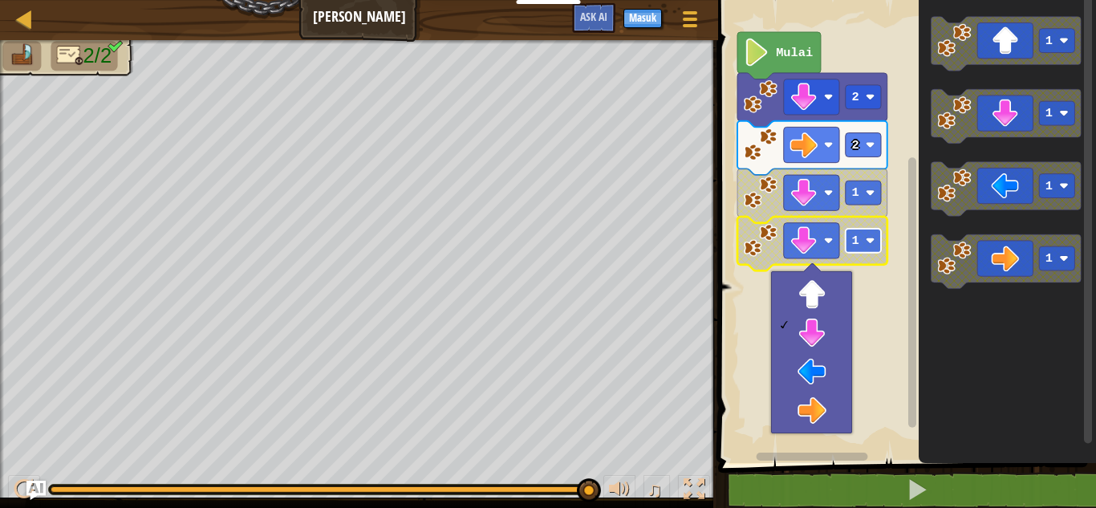
click at [858, 240] on text "1" at bounding box center [855, 241] width 7 height 14
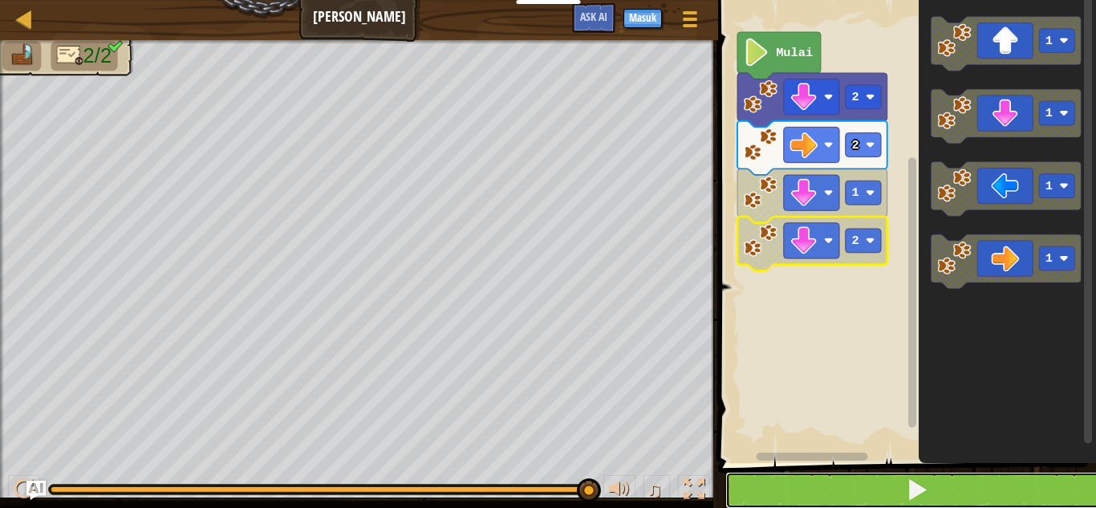
click at [929, 501] on button at bounding box center [917, 490] width 383 height 37
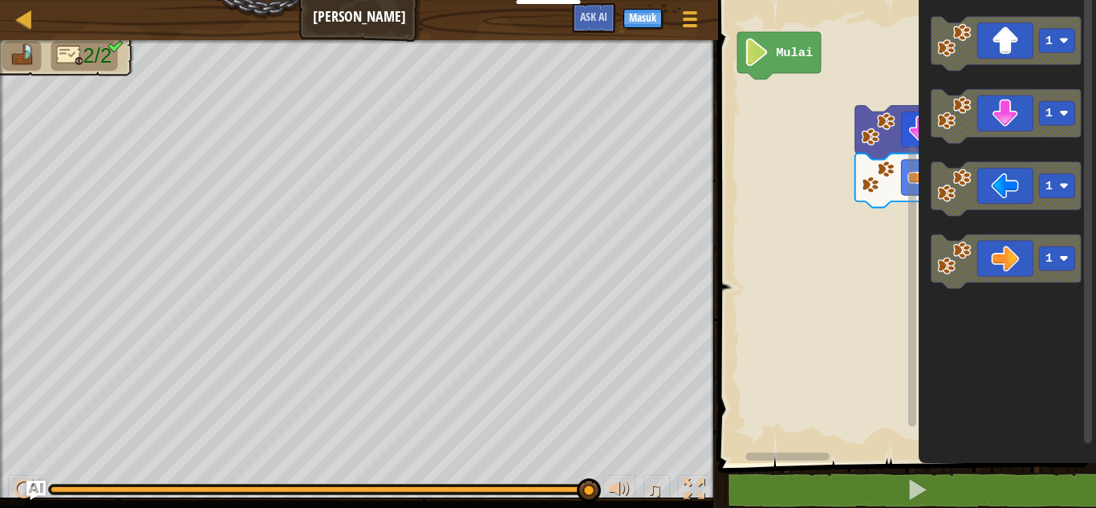
click at [957, 132] on g "1" at bounding box center [1007, 116] width 150 height 54
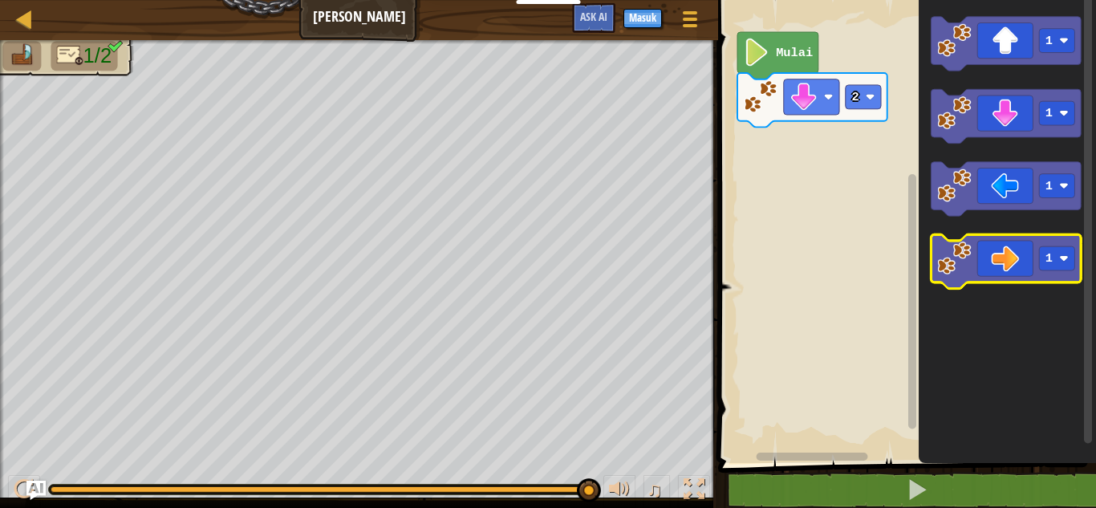
click at [1036, 248] on icon "Ruang Kerja Blockly" at bounding box center [1007, 261] width 150 height 54
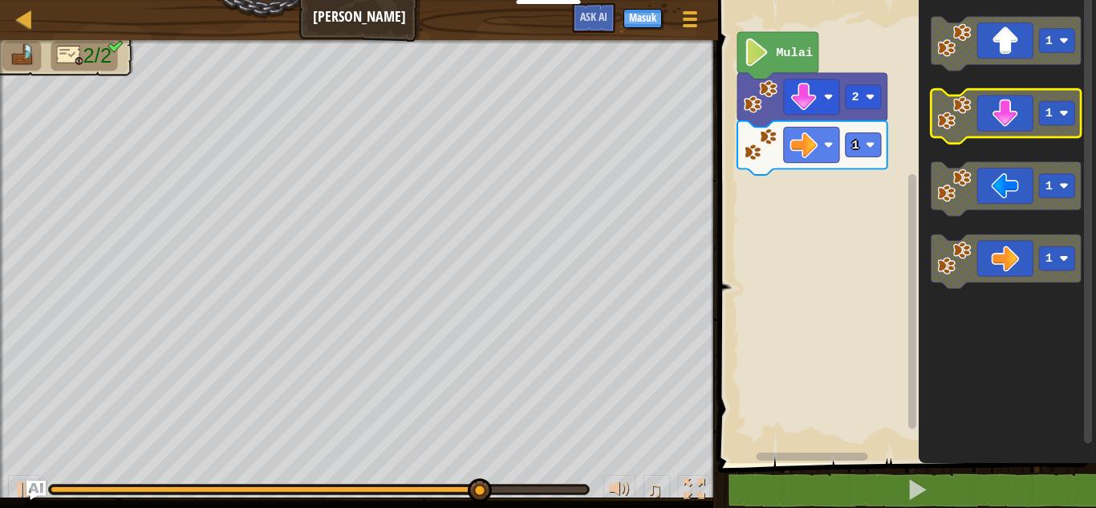
click at [1008, 141] on rect "Ruang Kerja Blockly" at bounding box center [1007, 116] width 150 height 54
click at [1012, 123] on icon "Ruang Kerja Blockly" at bounding box center [1007, 116] width 150 height 54
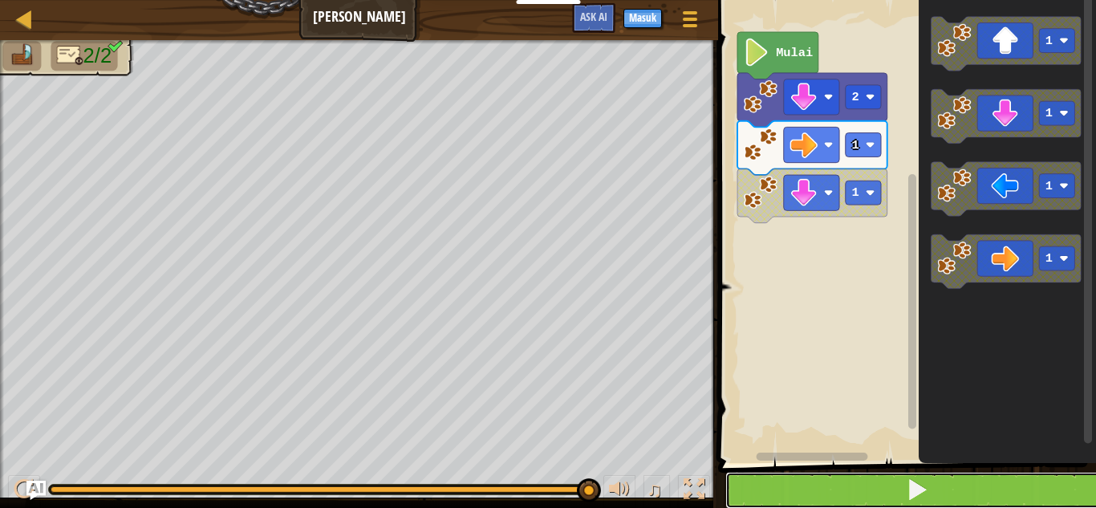
click at [921, 484] on span at bounding box center [917, 489] width 22 height 22
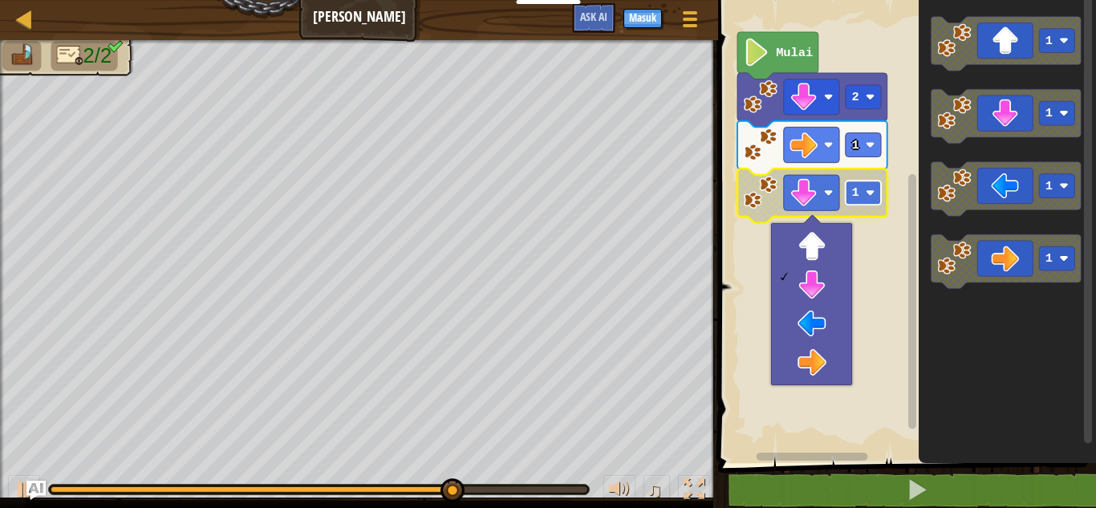
click at [872, 187] on rect "Ruang Kerja Blockly" at bounding box center [863, 193] width 35 height 24
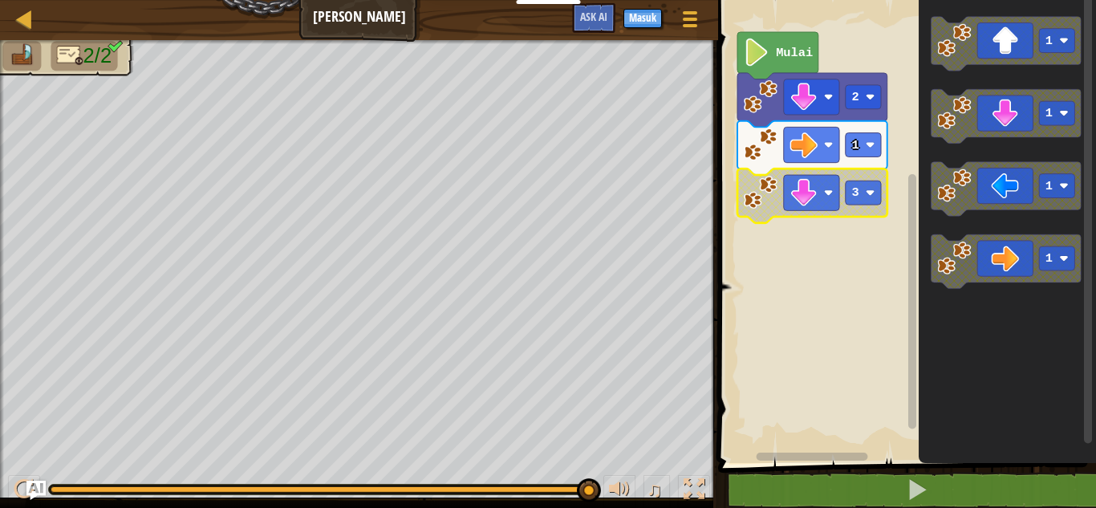
click at [809, 264] on rect "Ruang Kerja Blockly" at bounding box center [905, 227] width 383 height 471
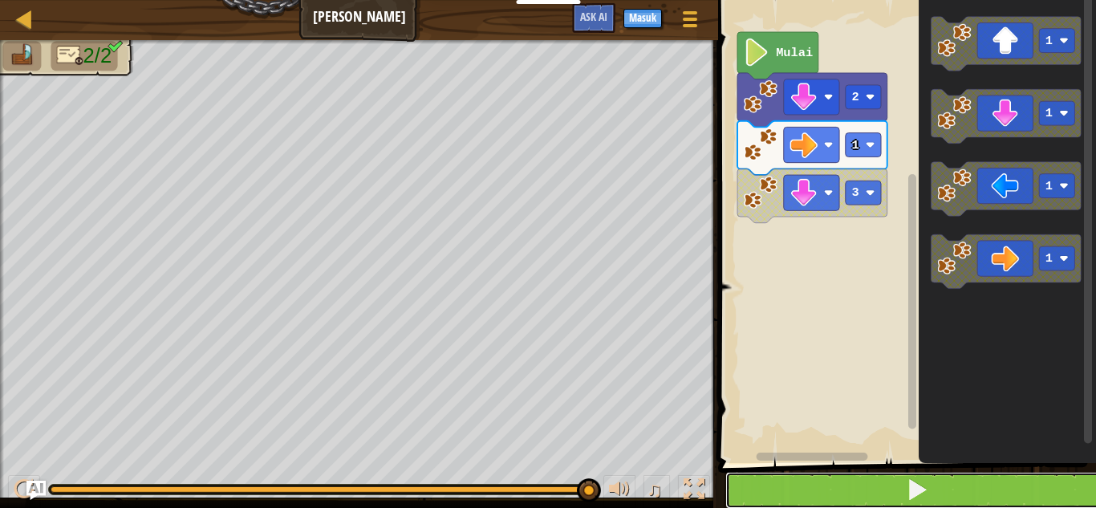
click at [949, 490] on button at bounding box center [917, 490] width 383 height 37
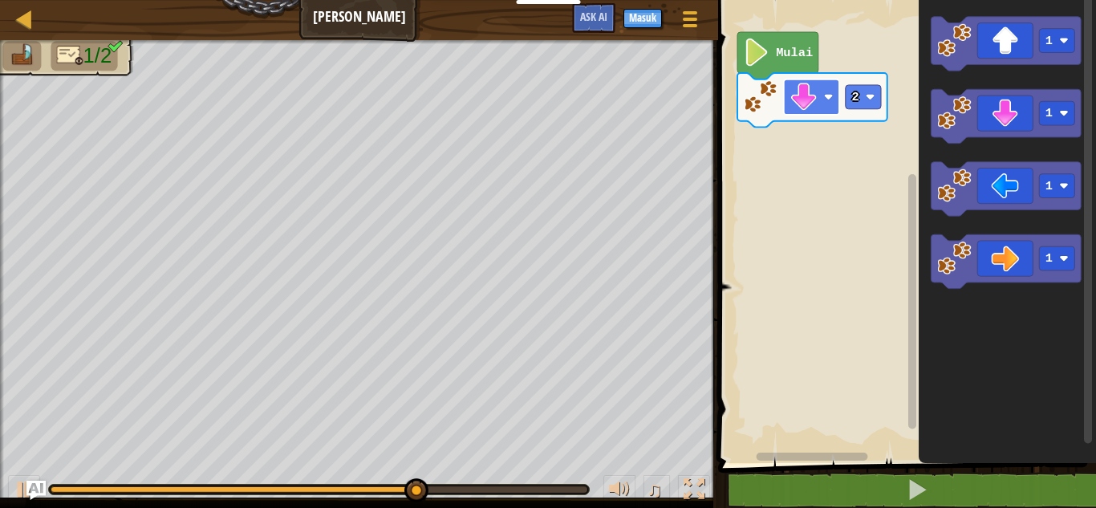
click at [794, 103] on image "Ruang Kerja Blockly" at bounding box center [805, 97] width 28 height 28
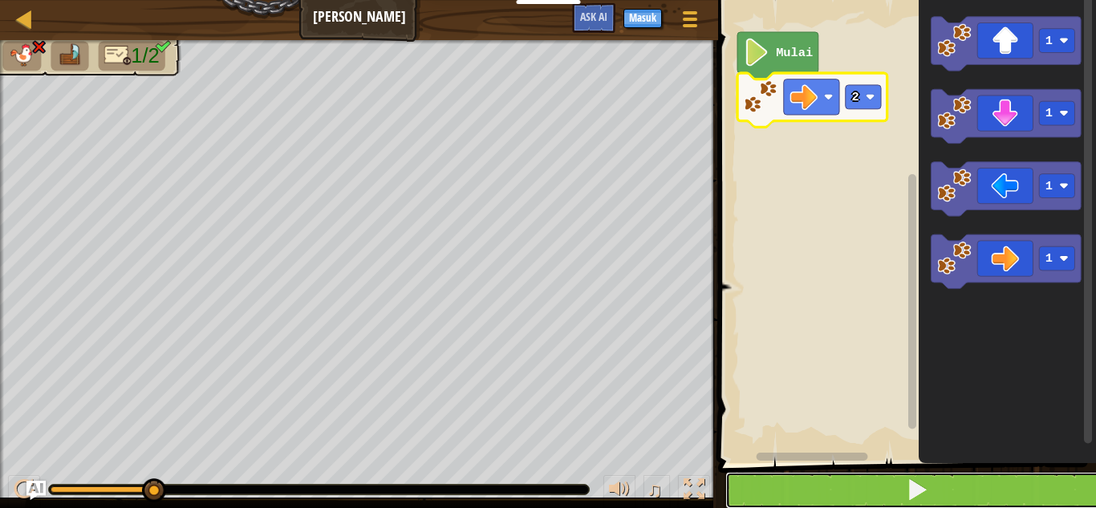
click at [803, 477] on button at bounding box center [917, 490] width 383 height 37
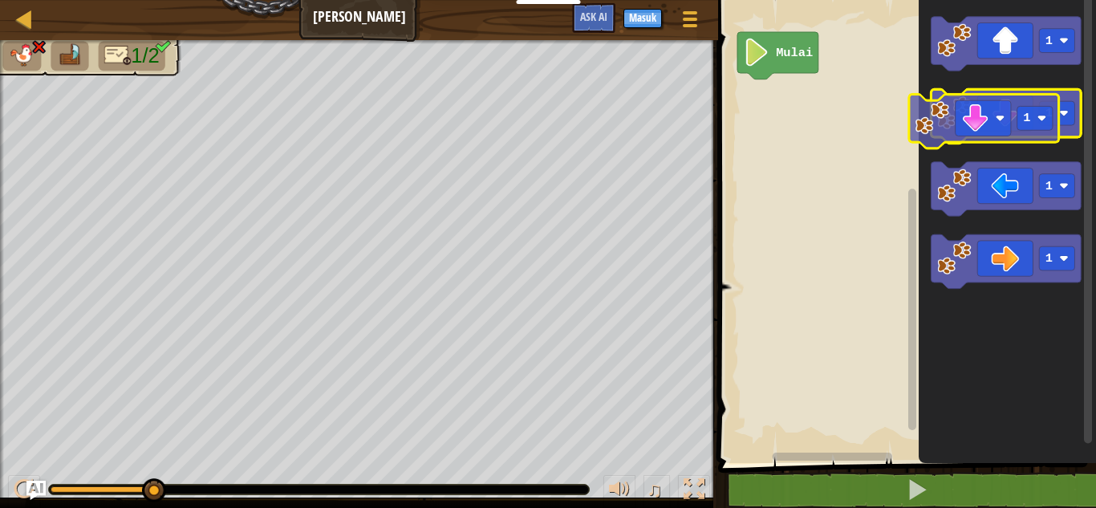
click at [978, 139] on g "1 1 1 1" at bounding box center [1007, 153] width 150 height 272
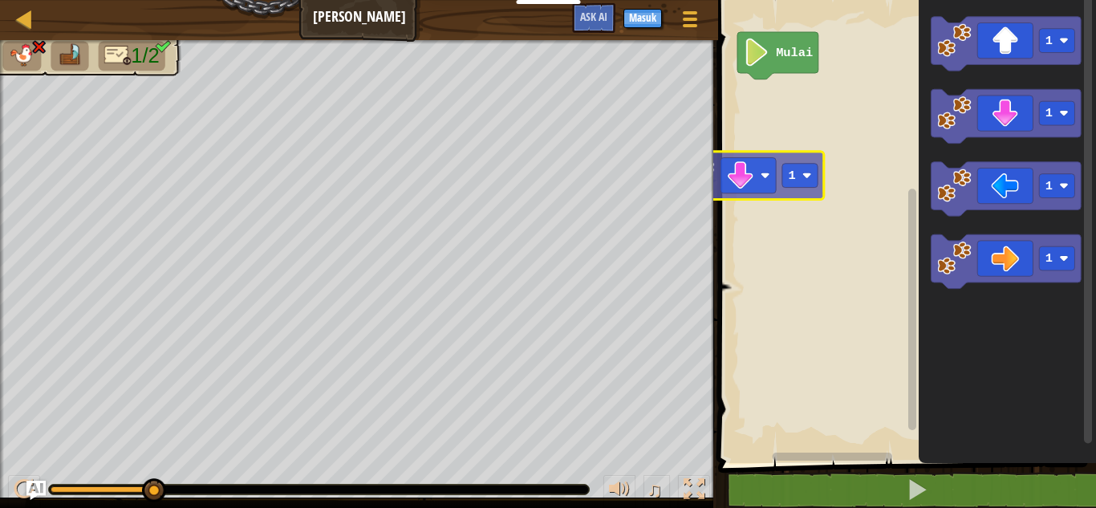
click at [716, 197] on div "Mulai 1 1 1 1 1" at bounding box center [905, 227] width 383 height 471
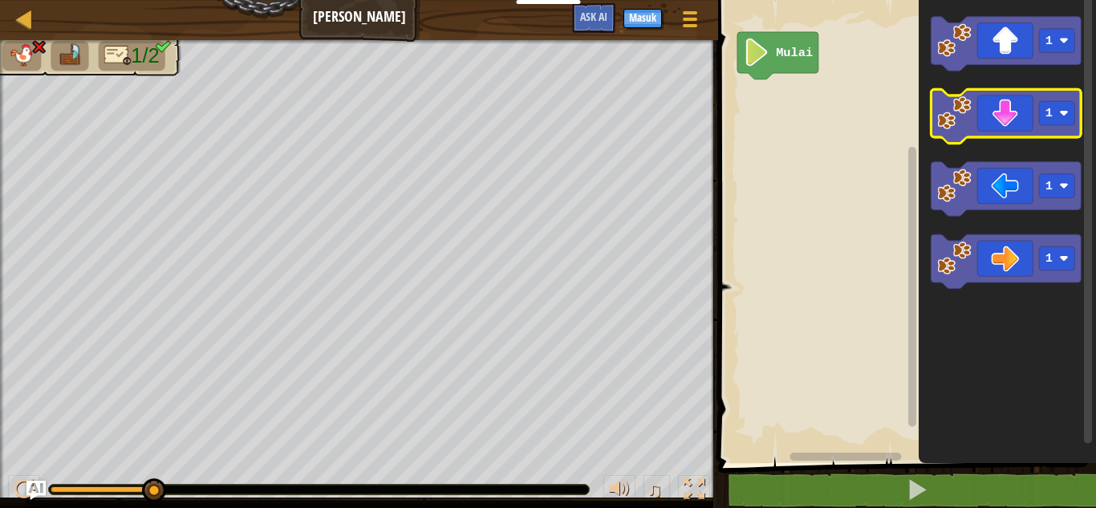
click at [1023, 100] on icon "Ruang Kerja Blockly" at bounding box center [1007, 116] width 150 height 54
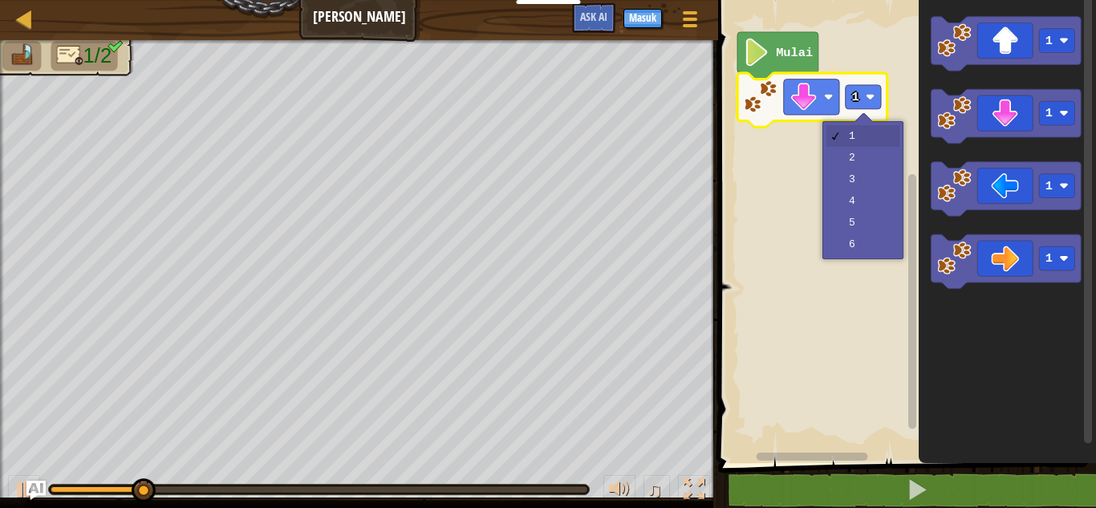
click at [851, 104] on rect "Ruang Kerja Blockly" at bounding box center [863, 97] width 35 height 24
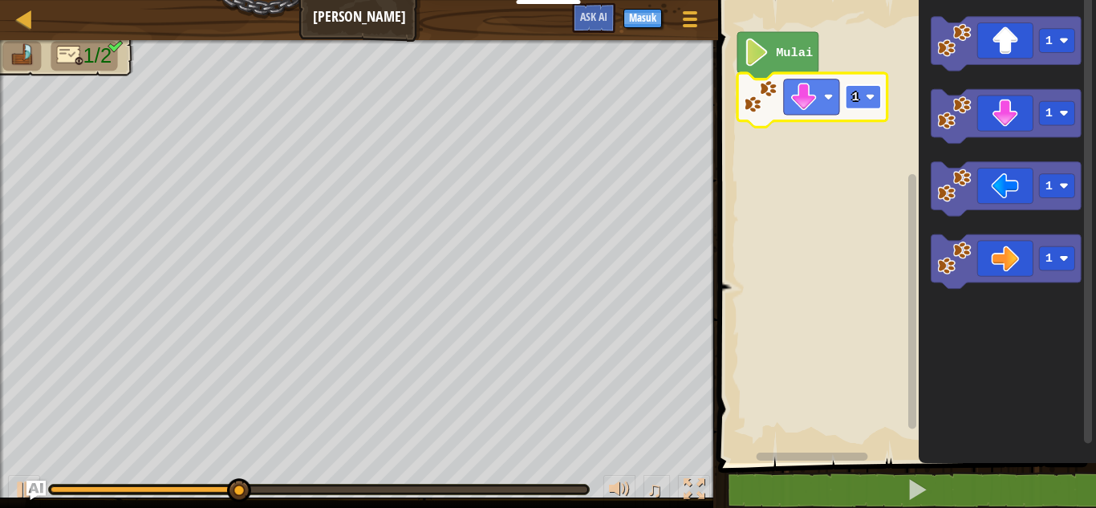
click at [856, 90] on text "1" at bounding box center [855, 97] width 7 height 14
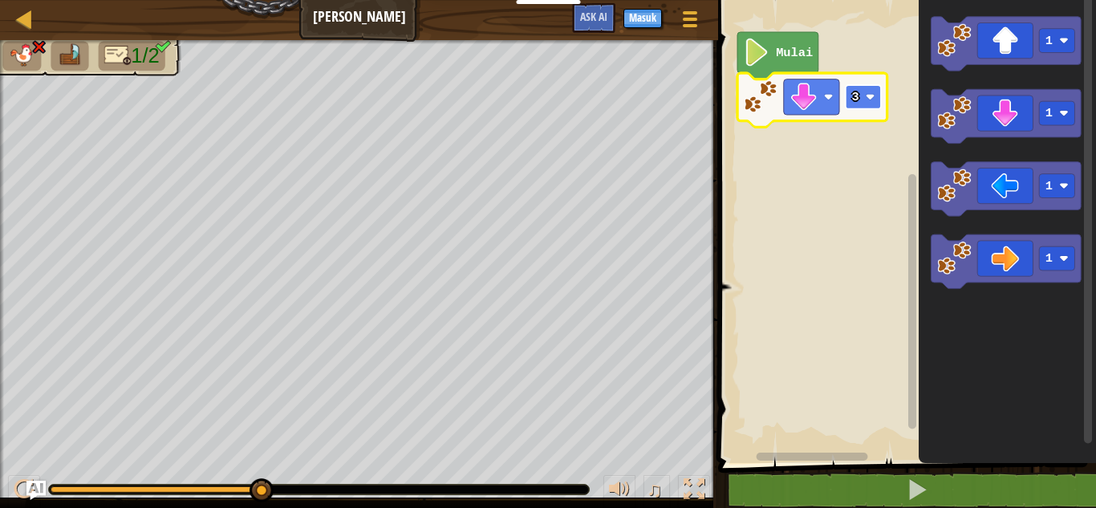
click at [860, 94] on rect "Ruang Kerja Blockly" at bounding box center [863, 97] width 35 height 24
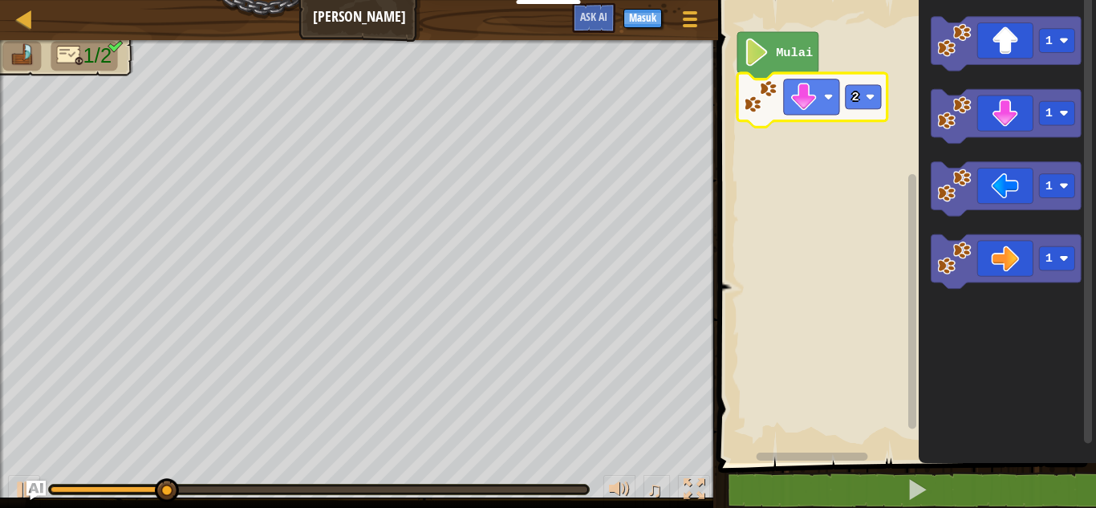
click at [862, 163] on rect "Ruang Kerja Blockly" at bounding box center [905, 227] width 383 height 471
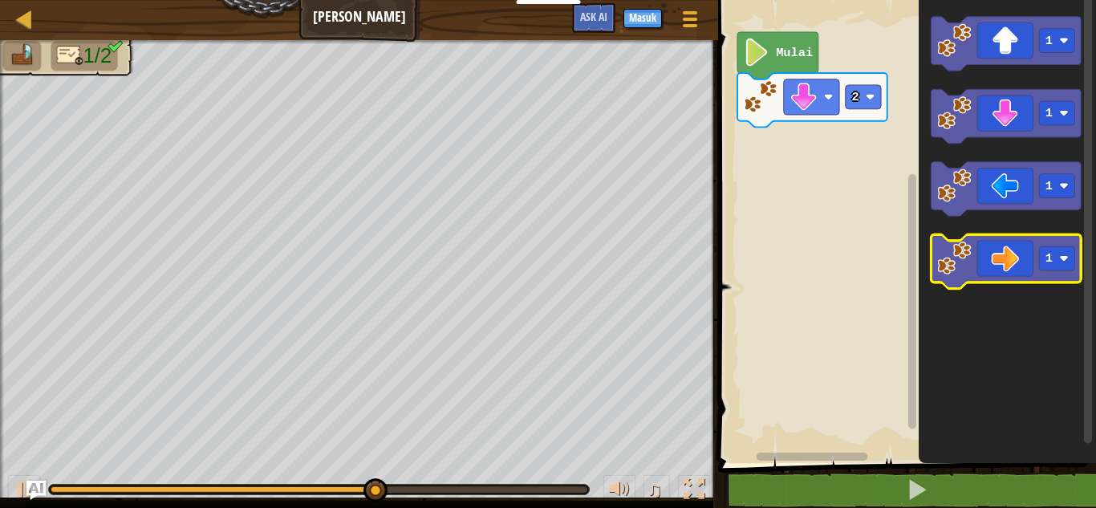
click at [998, 271] on icon "Ruang Kerja Blockly" at bounding box center [1007, 261] width 150 height 54
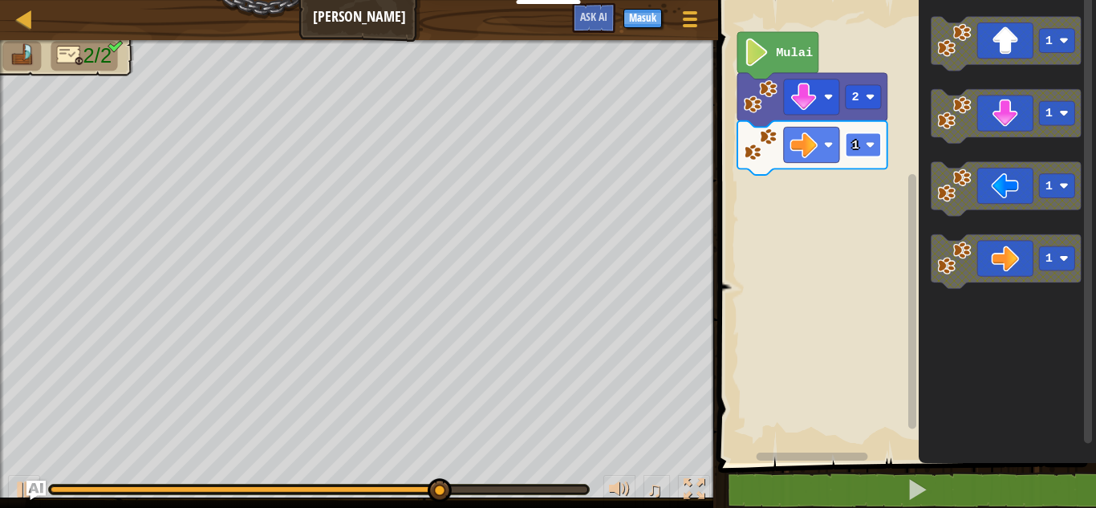
click at [856, 144] on text "1" at bounding box center [855, 145] width 7 height 14
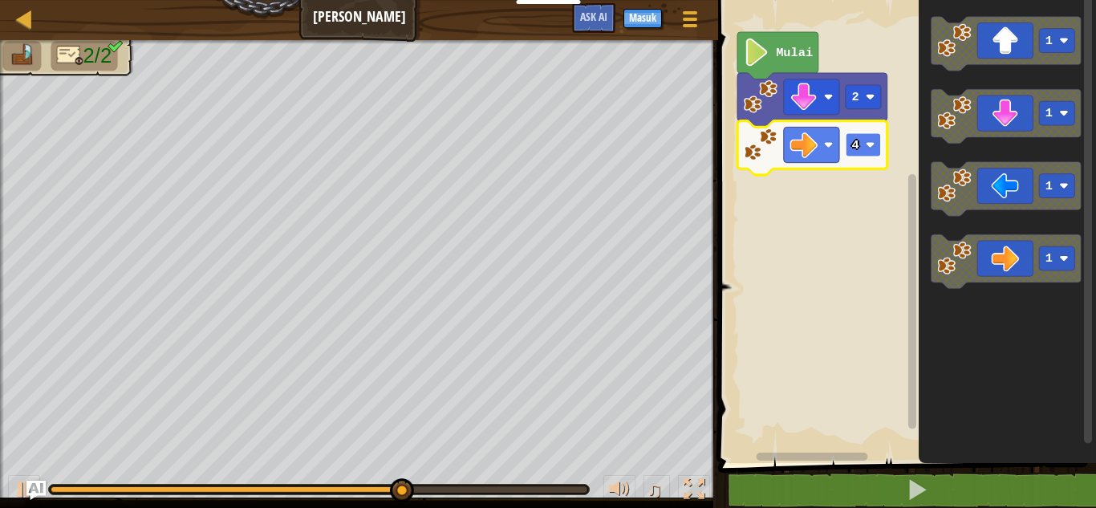
click at [849, 144] on rect "Ruang Kerja Blockly" at bounding box center [863, 145] width 35 height 24
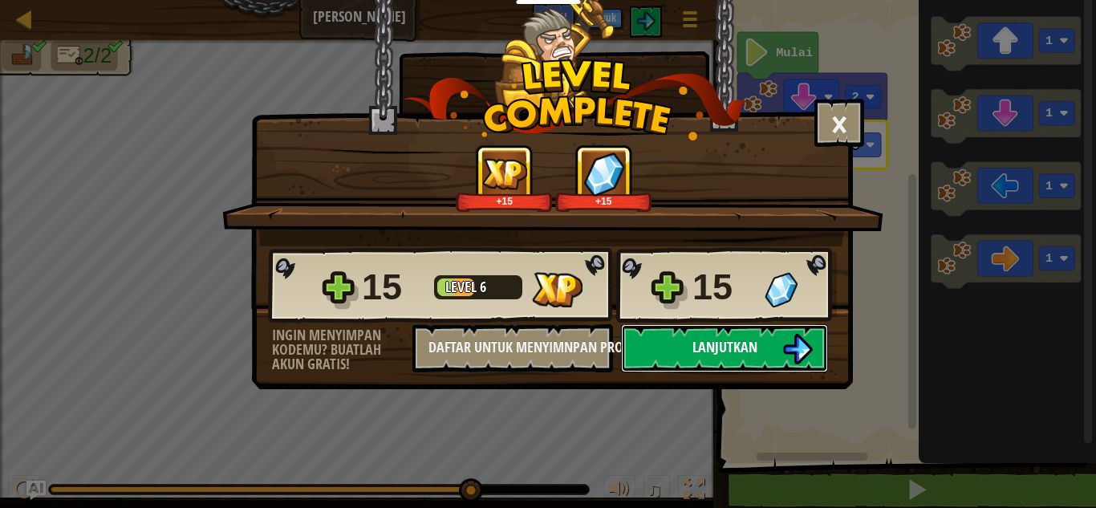
click at [752, 342] on span "Lanjutkan" at bounding box center [725, 347] width 65 height 20
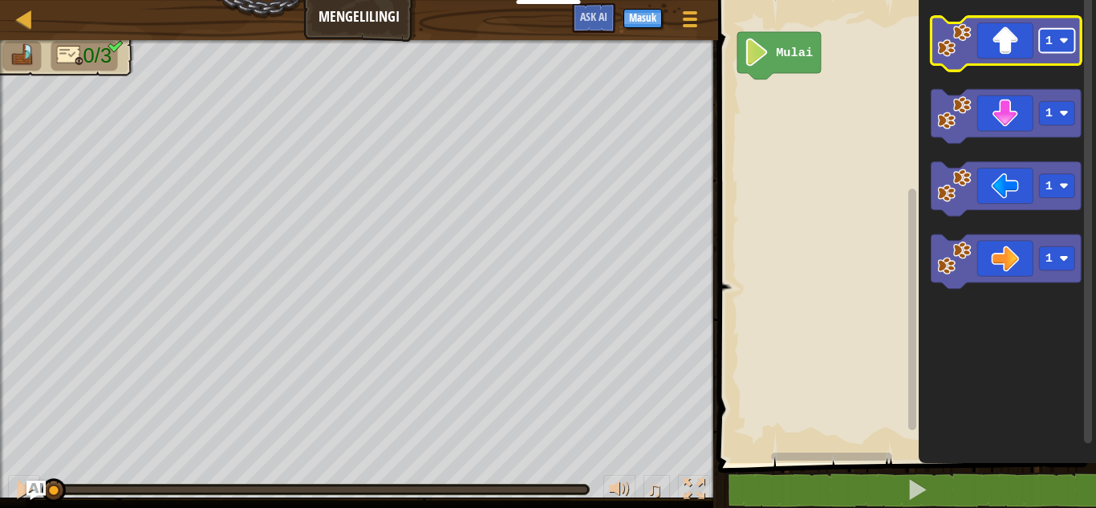
click at [1041, 48] on rect "Ruang Kerja Blockly" at bounding box center [1056, 41] width 35 height 24
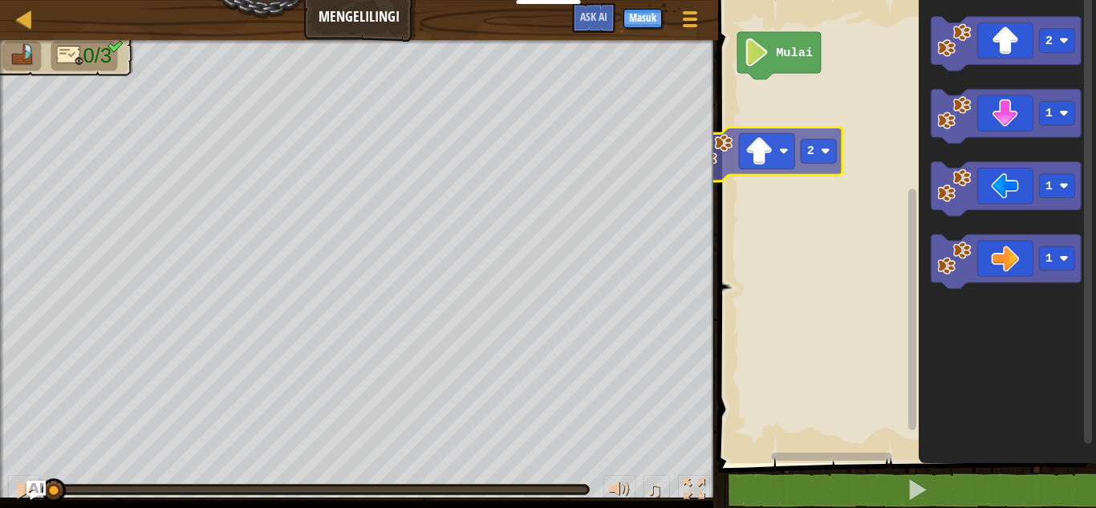
click at [758, 157] on div "Mulai 2 1 1 1 2" at bounding box center [905, 227] width 383 height 471
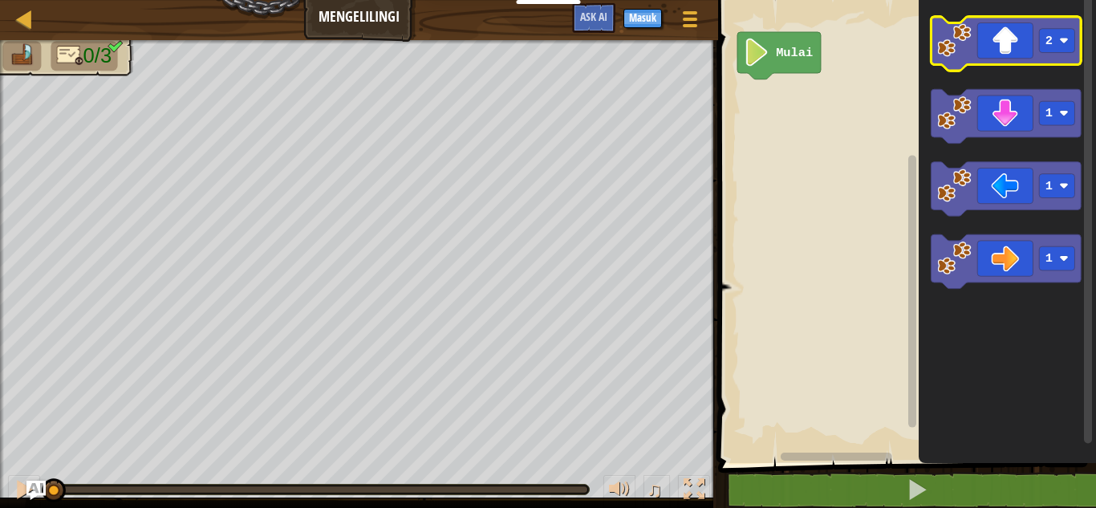
click at [1003, 57] on icon "Ruang Kerja Blockly" at bounding box center [1007, 44] width 150 height 54
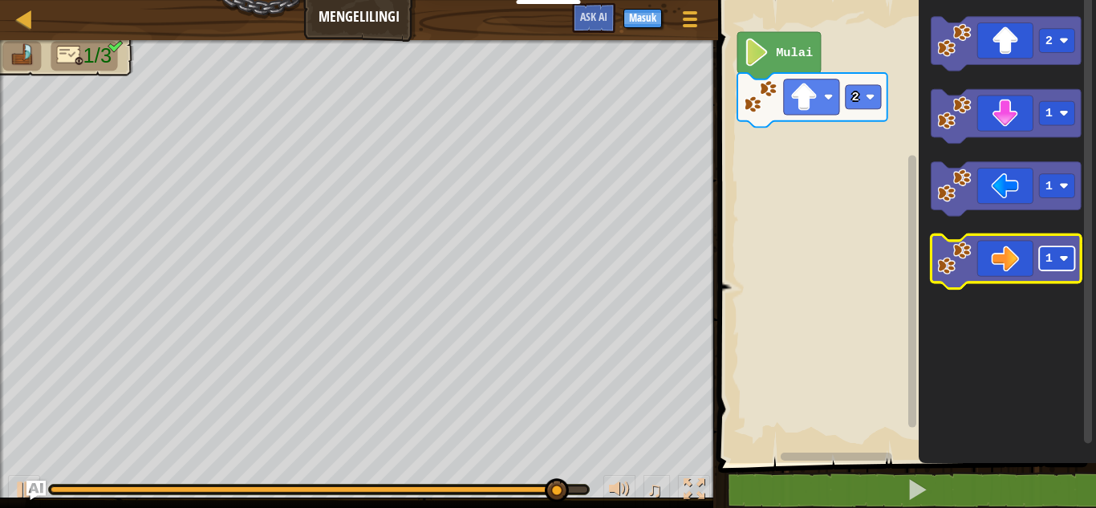
click at [1059, 260] on image "Ruang Kerja Blockly" at bounding box center [1064, 259] width 10 height 10
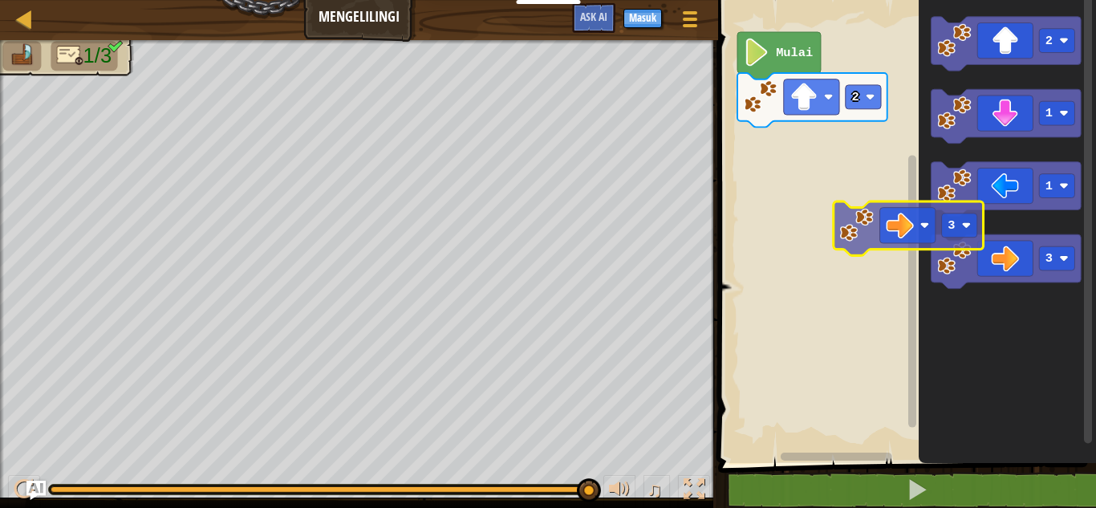
click at [929, 238] on icon "2 1 1 3" at bounding box center [1007, 227] width 177 height 471
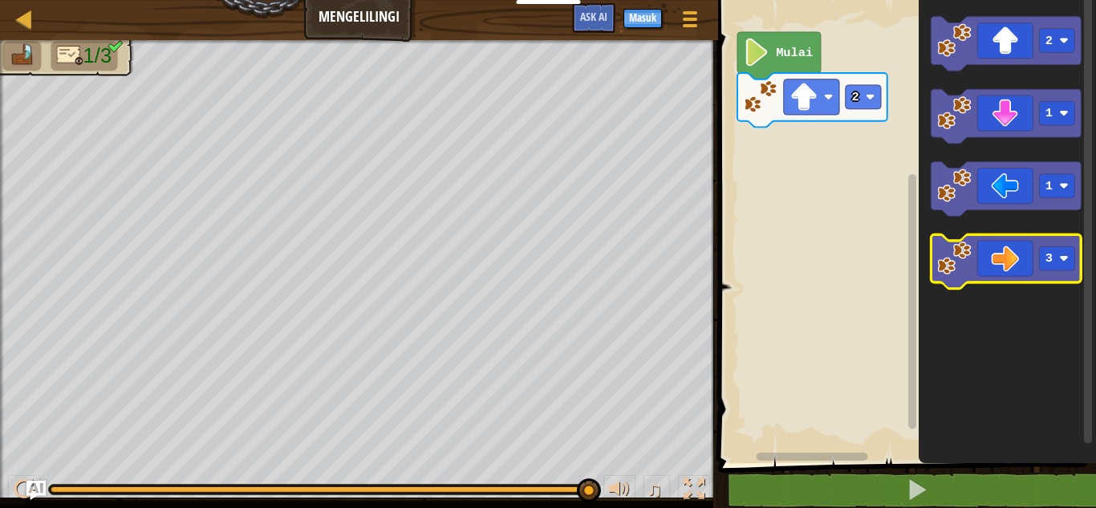
click at [959, 249] on image "Ruang Kerja Blockly" at bounding box center [954, 258] width 34 height 34
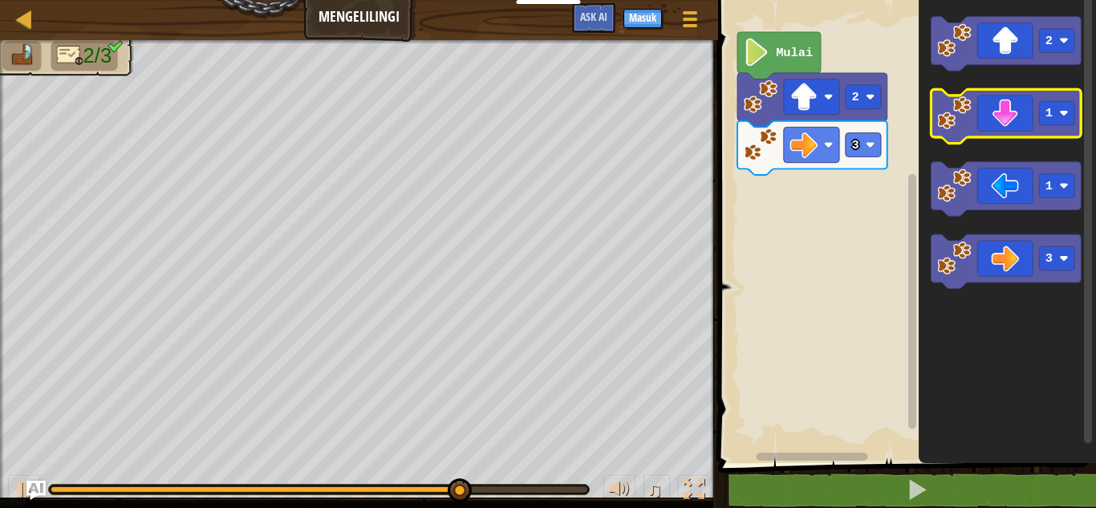
click at [974, 116] on icon "Ruang Kerja Blockly" at bounding box center [1007, 116] width 150 height 54
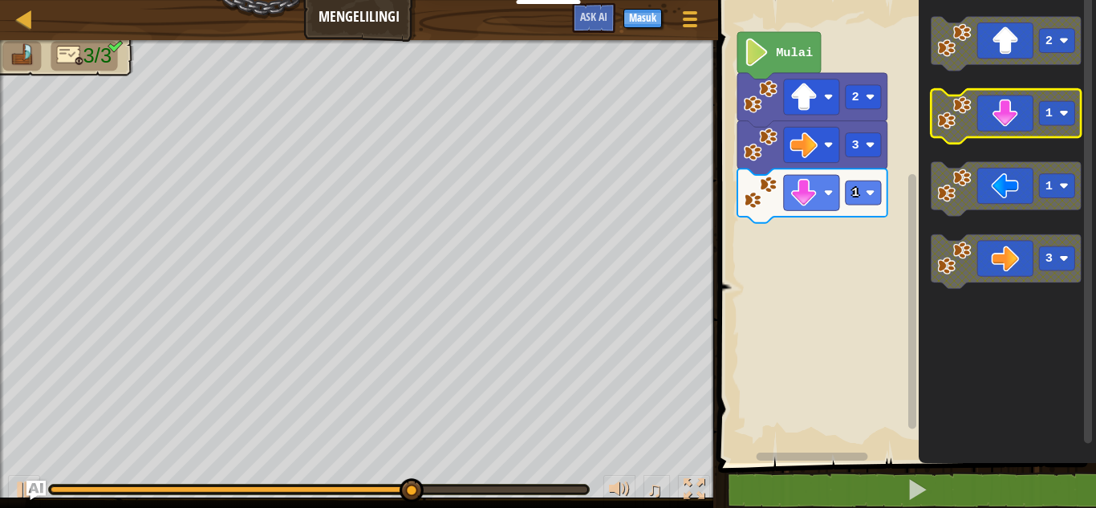
click at [990, 118] on icon "Ruang Kerja Blockly" at bounding box center [1007, 116] width 150 height 54
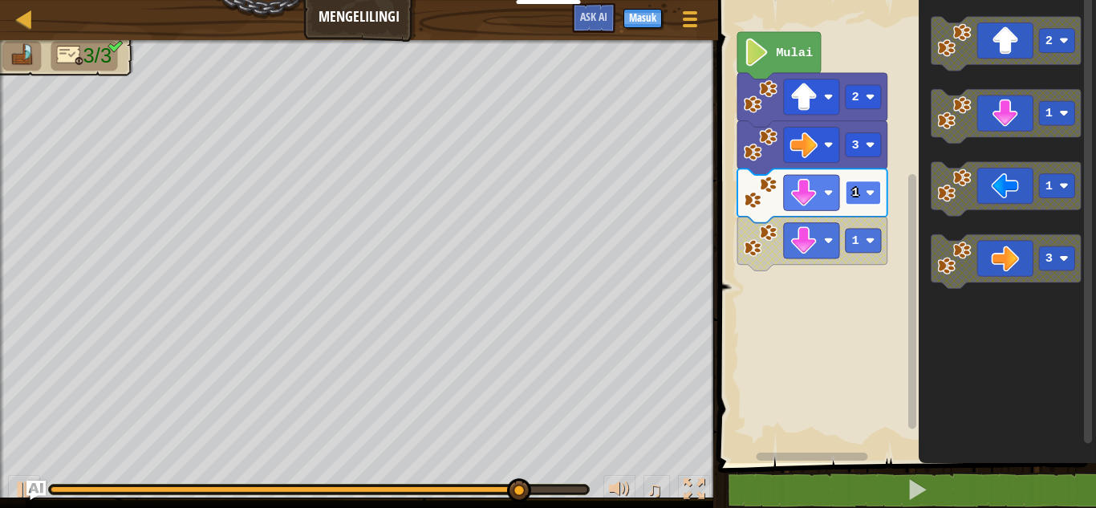
click at [871, 186] on rect "Ruang Kerja Blockly" at bounding box center [863, 193] width 35 height 24
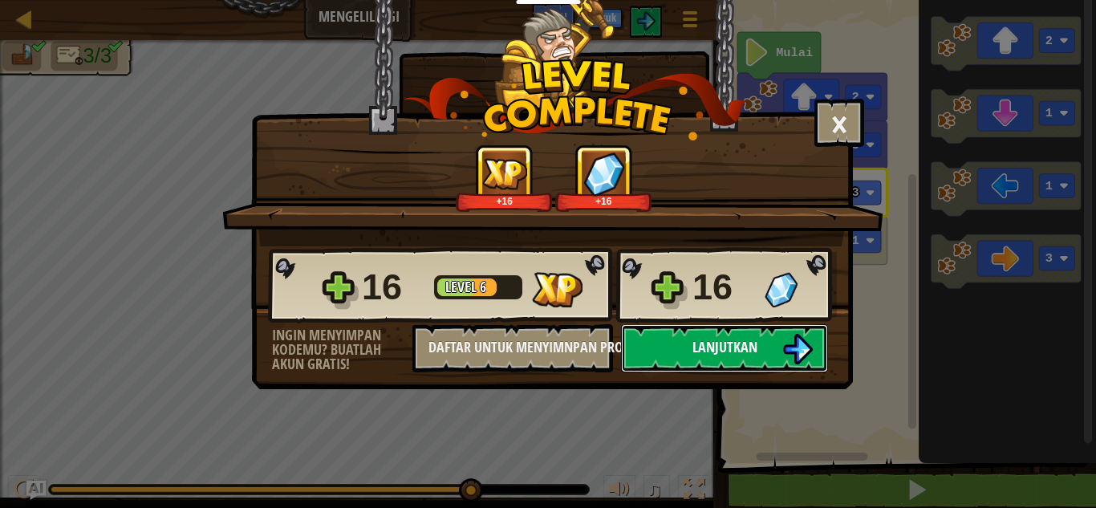
click at [728, 351] on span "Lanjutkan" at bounding box center [725, 347] width 65 height 20
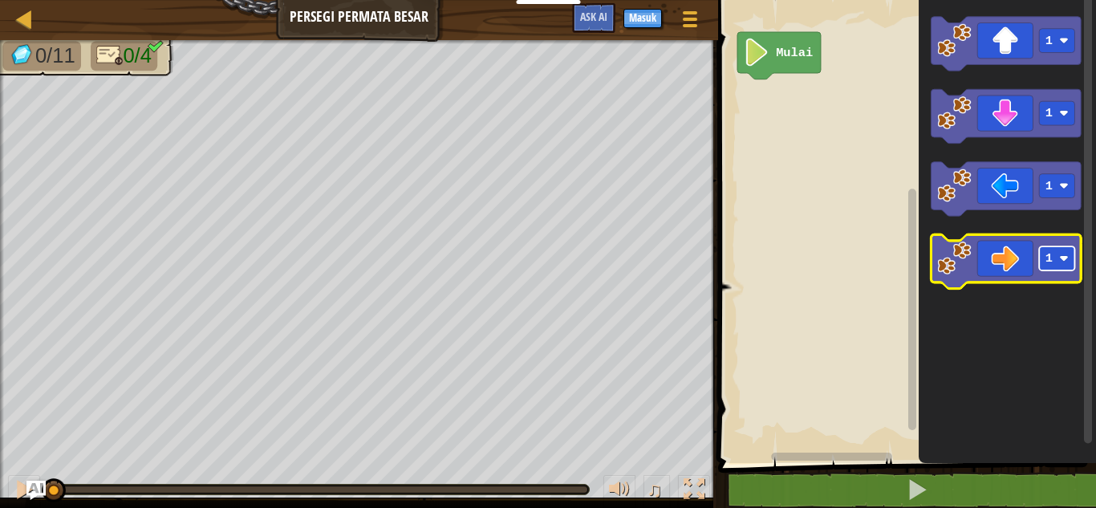
click at [1043, 265] on rect "Ruang Kerja Blockly" at bounding box center [1056, 258] width 35 height 24
click at [987, 255] on icon "Ruang Kerja Blockly" at bounding box center [1007, 261] width 150 height 54
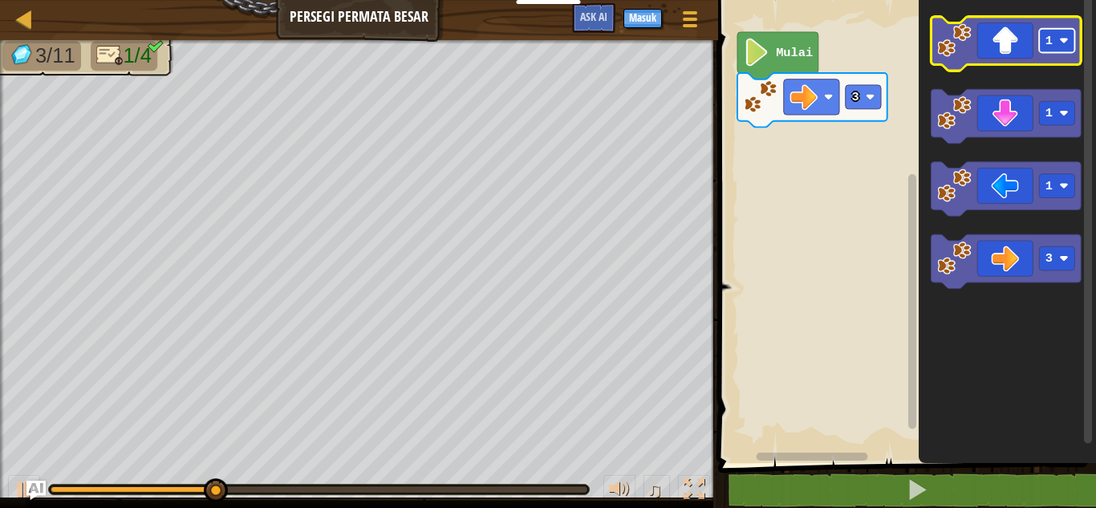
click at [1054, 29] on rect "Ruang Kerja Blockly" at bounding box center [1056, 41] width 35 height 24
click at [1039, 46] on rect "Ruang Kerja Blockly" at bounding box center [1056, 41] width 35 height 24
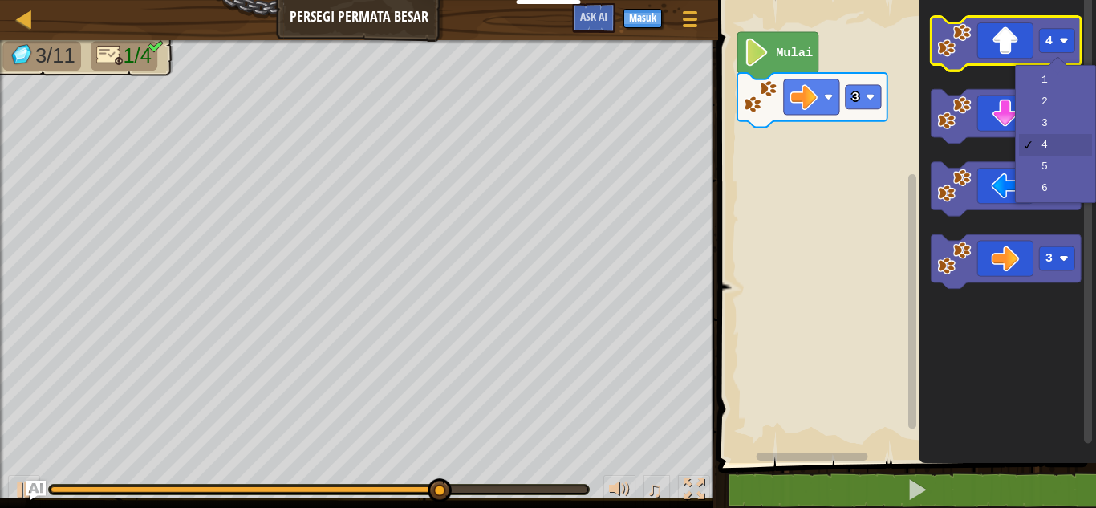
click at [1011, 47] on icon "Ruang Kerja Blockly" at bounding box center [1007, 44] width 150 height 54
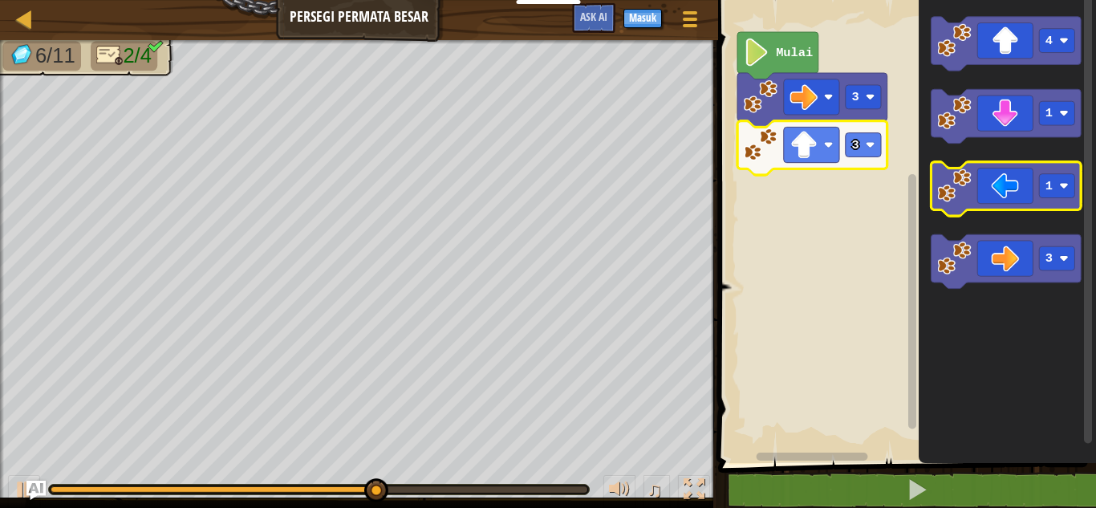
click at [994, 203] on icon "Ruang Kerja Blockly" at bounding box center [1007, 189] width 150 height 54
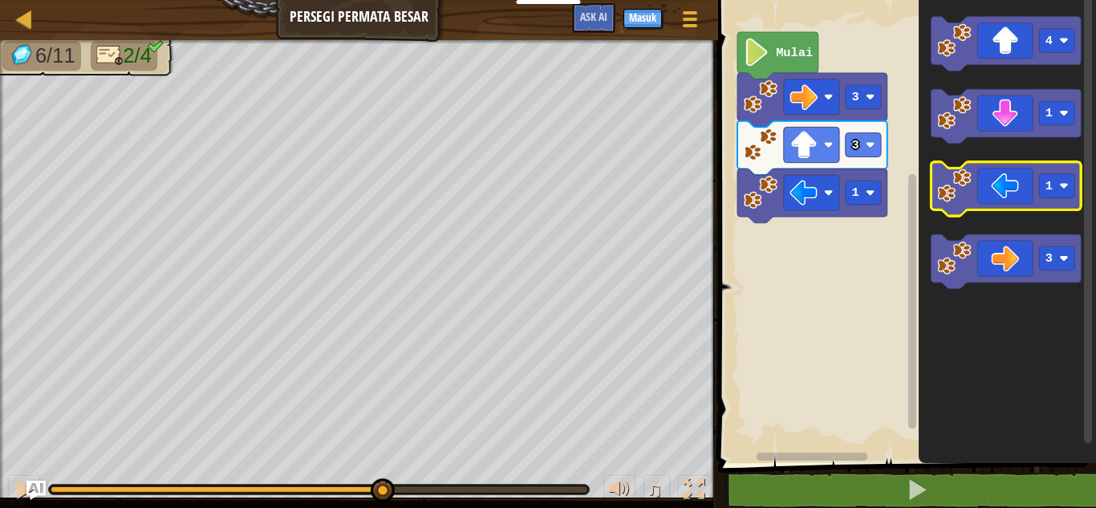
click at [994, 203] on icon "Ruang Kerja Blockly" at bounding box center [1007, 189] width 150 height 54
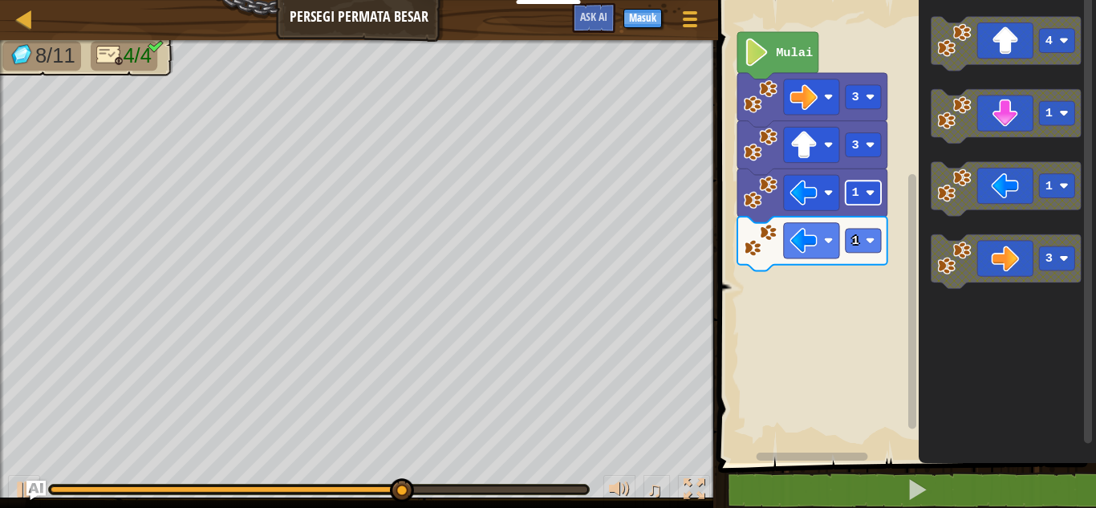
click at [850, 199] on rect "Ruang Kerja Blockly" at bounding box center [863, 193] width 35 height 24
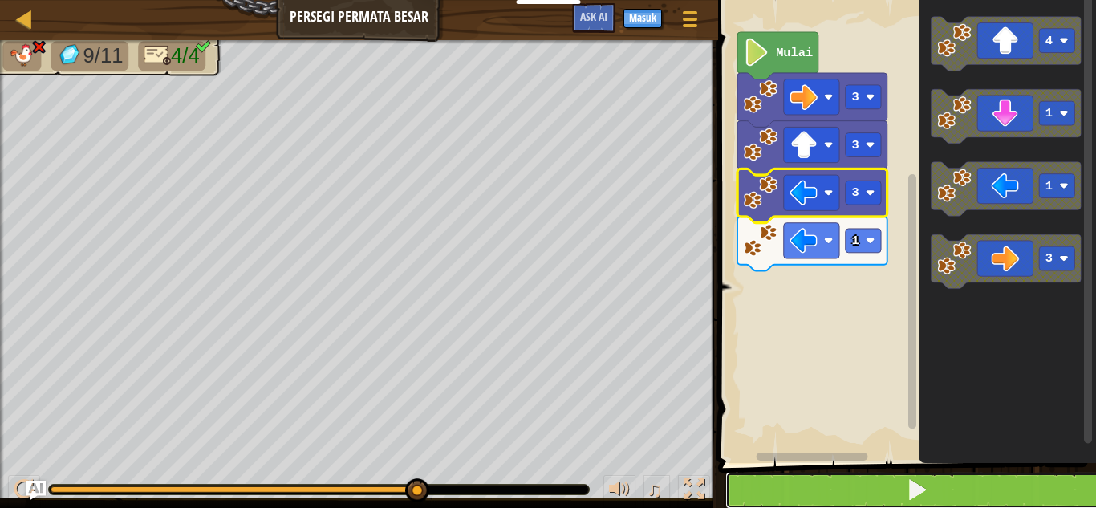
click at [881, 487] on button at bounding box center [917, 490] width 383 height 37
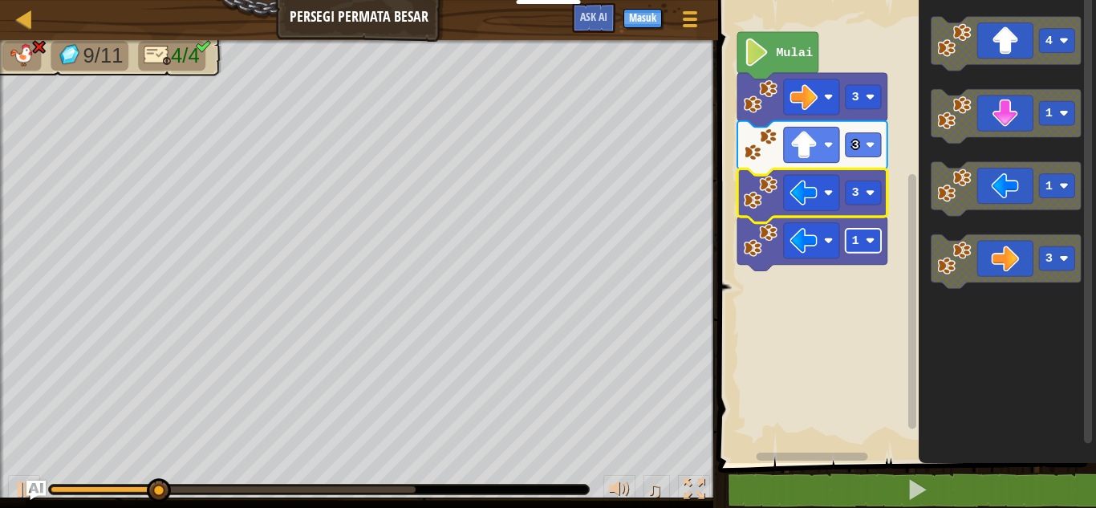
click at [862, 234] on rect "Ruang Kerja Blockly" at bounding box center [863, 241] width 35 height 24
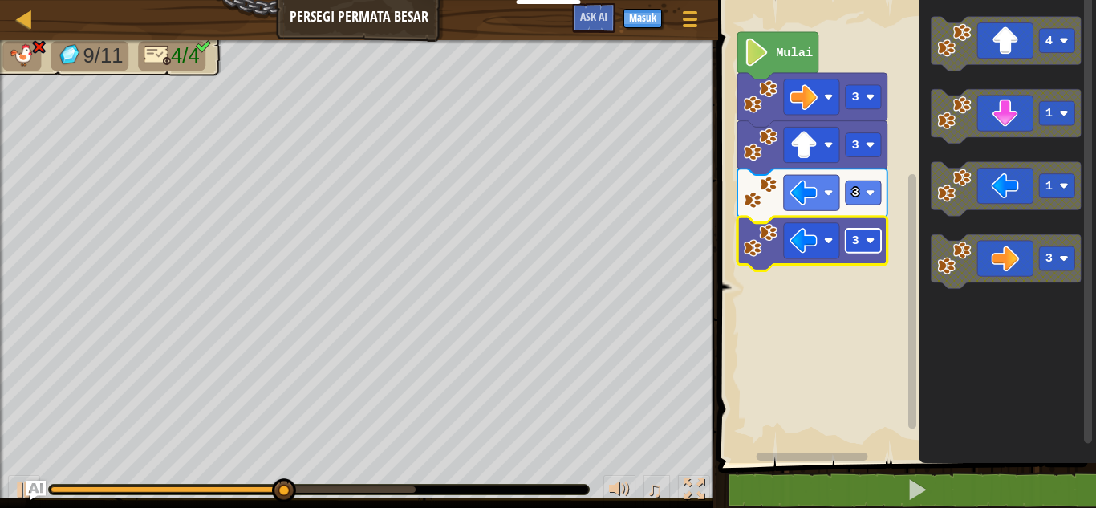
click at [864, 248] on rect "Ruang Kerja Blockly" at bounding box center [863, 241] width 35 height 24
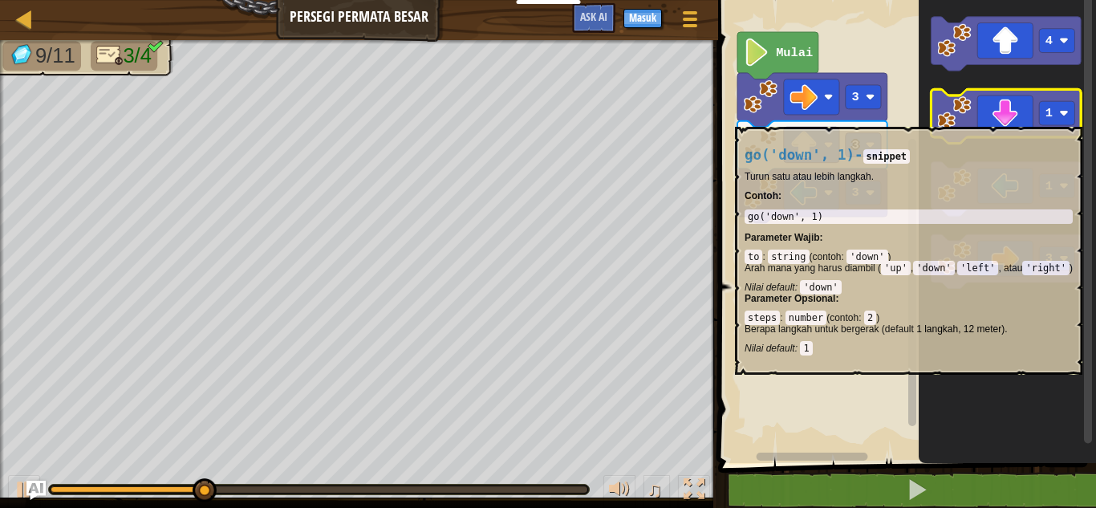
click at [993, 115] on icon "Ruang Kerja Blockly" at bounding box center [1007, 116] width 150 height 54
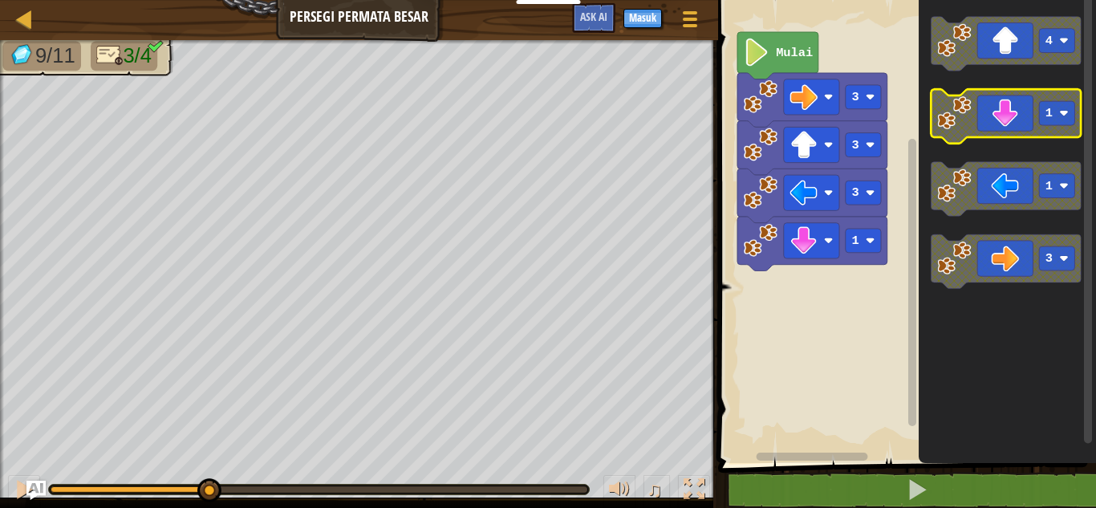
click at [993, 115] on icon "Ruang Kerja Blockly" at bounding box center [1007, 116] width 150 height 54
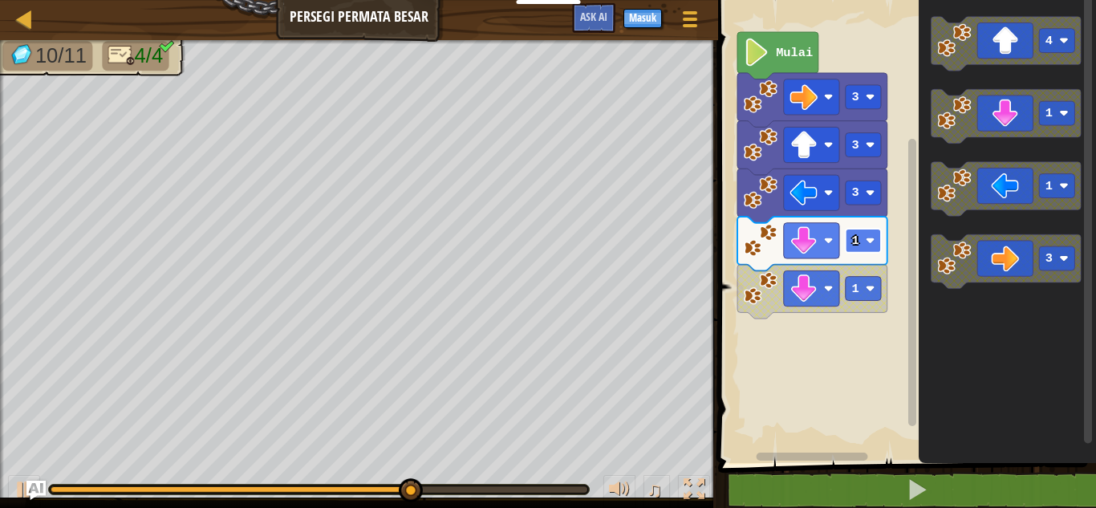
click at [864, 238] on rect "Ruang Kerja Blockly" at bounding box center [863, 241] width 35 height 24
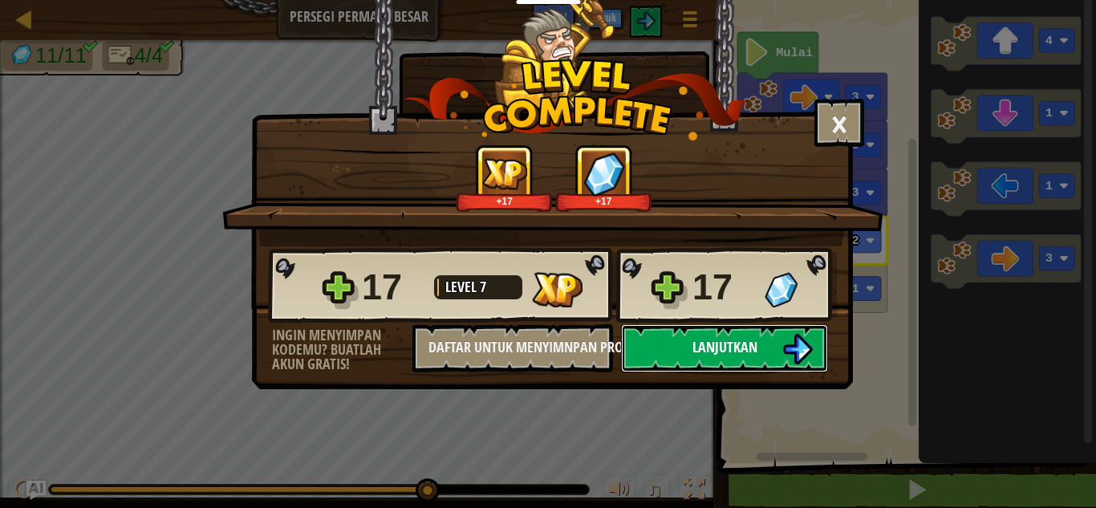
click at [728, 356] on span "Lanjutkan" at bounding box center [725, 347] width 65 height 20
